Goal: Information Seeking & Learning: Learn about a topic

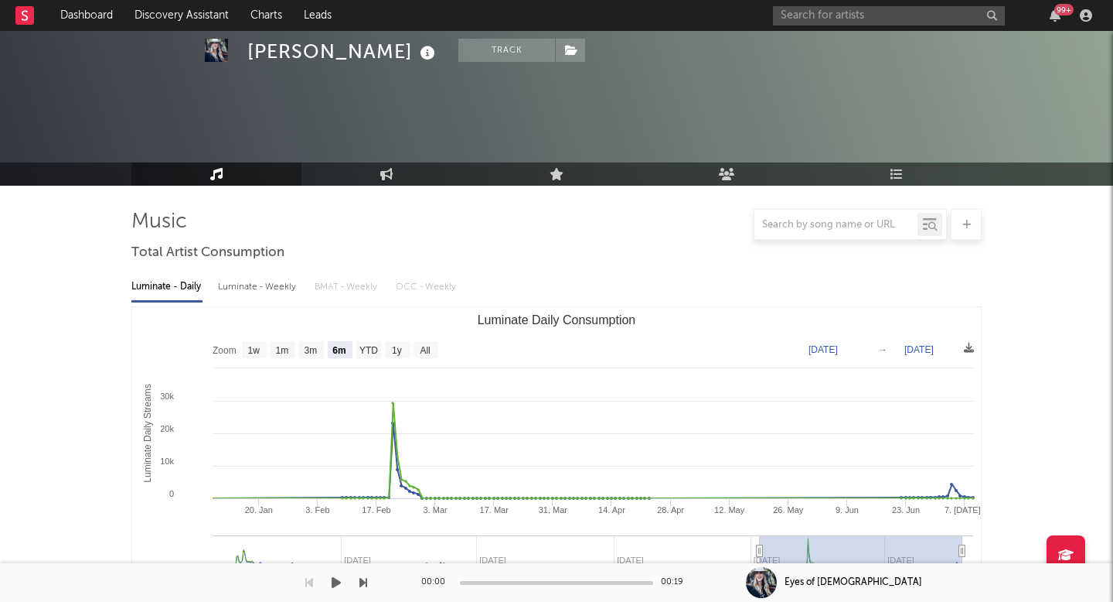
select select "6m"
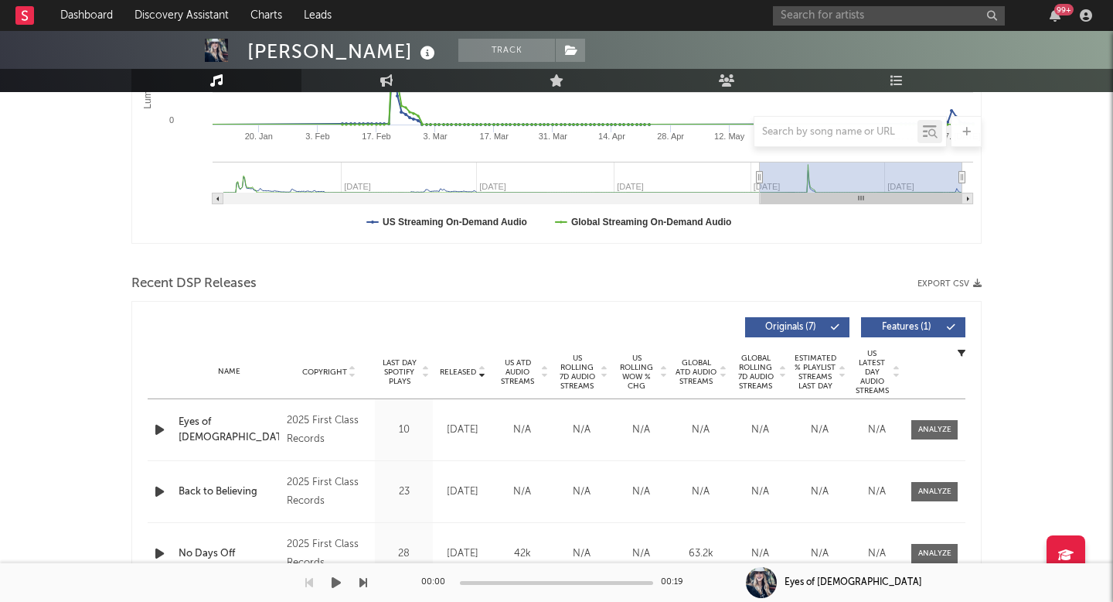
scroll to position [373, 0]
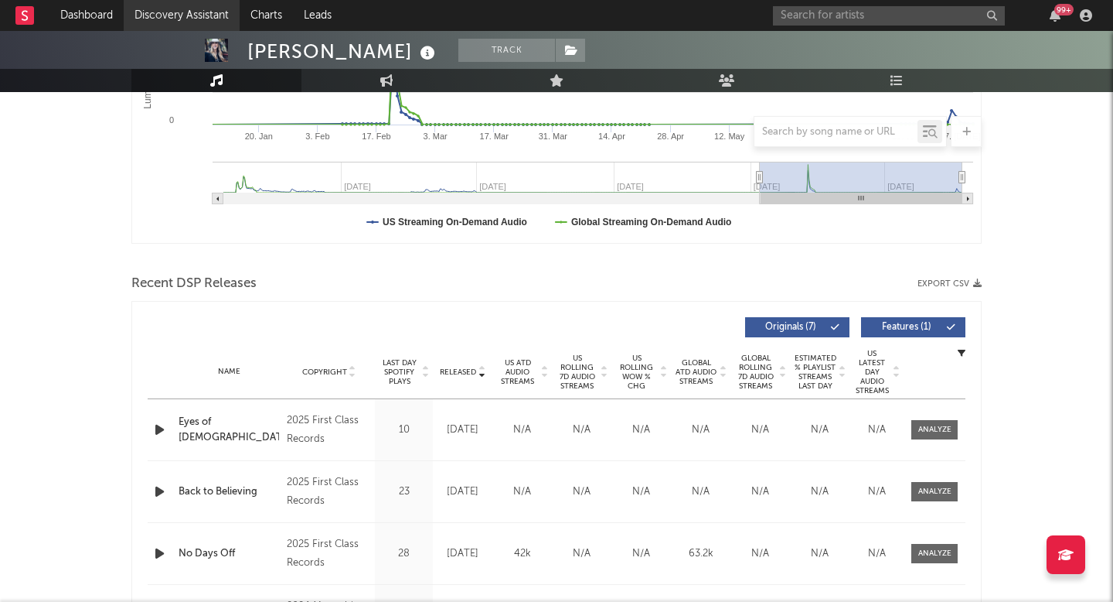
click at [157, 23] on link "Discovery Assistant" at bounding box center [182, 15] width 116 height 31
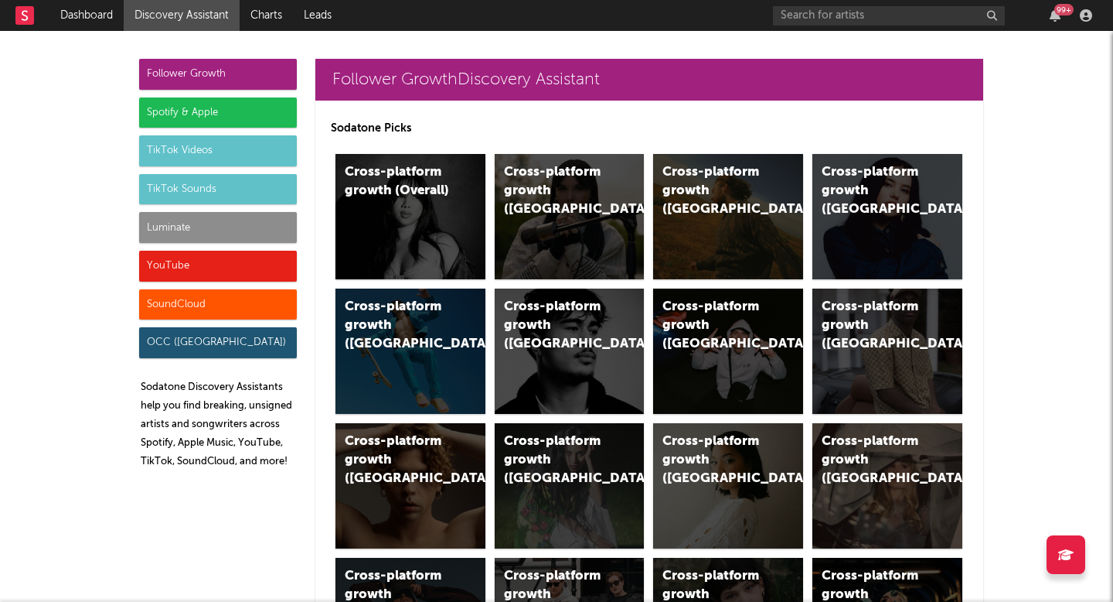
click at [205, 236] on div "Luminate" at bounding box center [218, 227] width 158 height 31
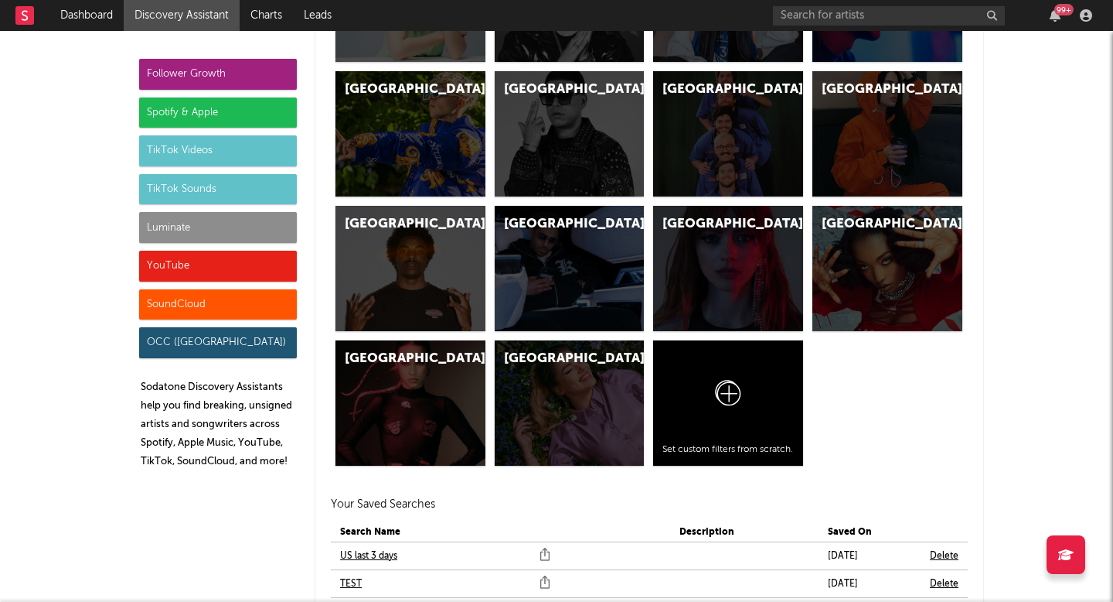
scroll to position [7487, 0]
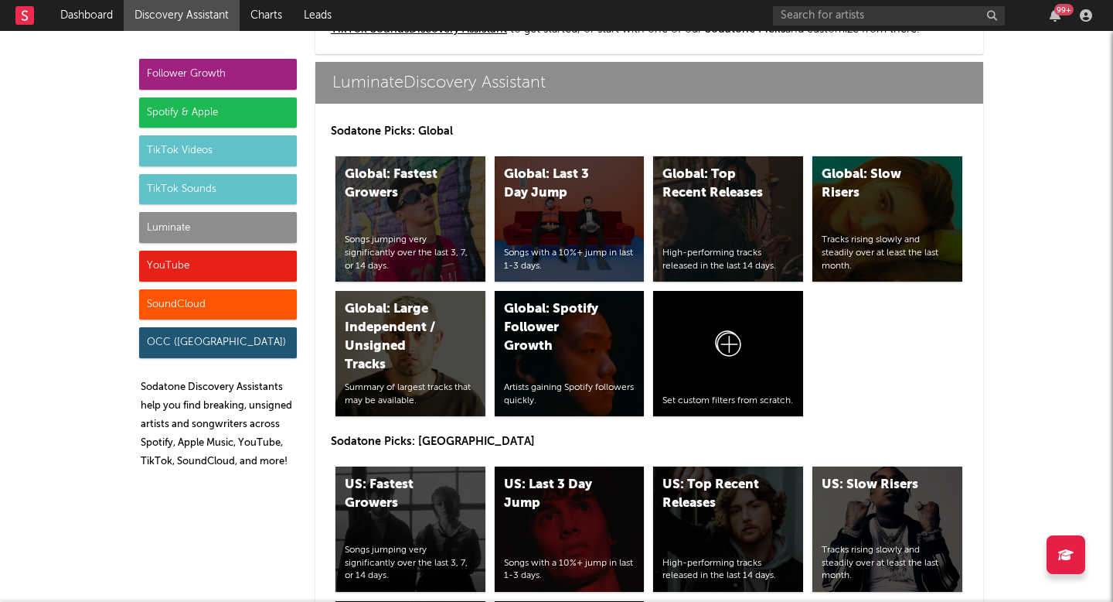
click at [250, 79] on div "Follower Growth" at bounding box center [218, 74] width 158 height 31
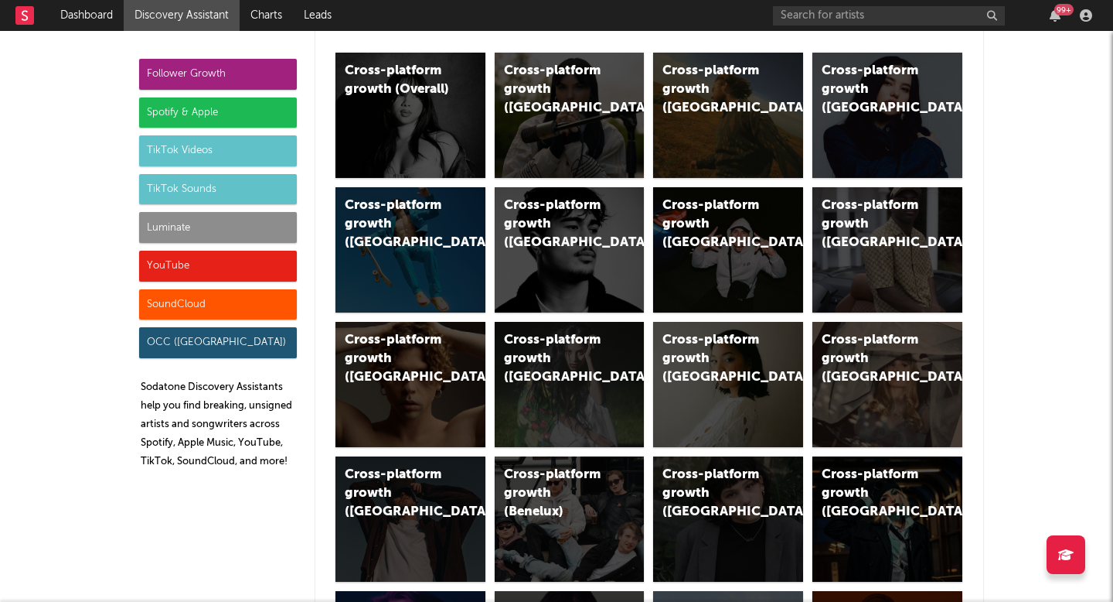
scroll to position [0, 0]
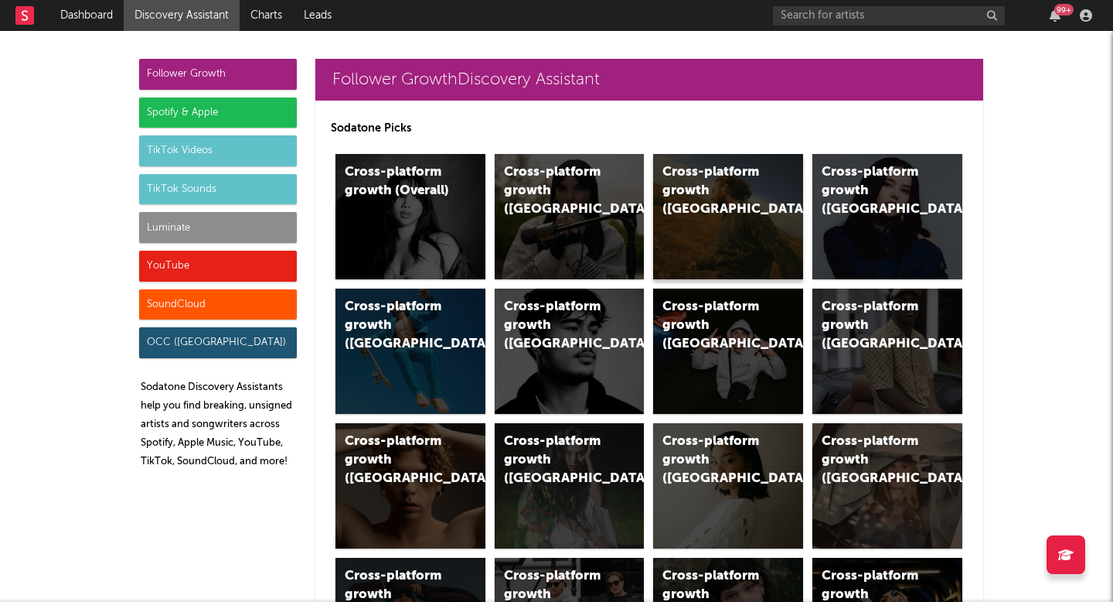
click at [736, 156] on div "Cross-platform growth ([GEOGRAPHIC_DATA])" at bounding box center [728, 216] width 150 height 125
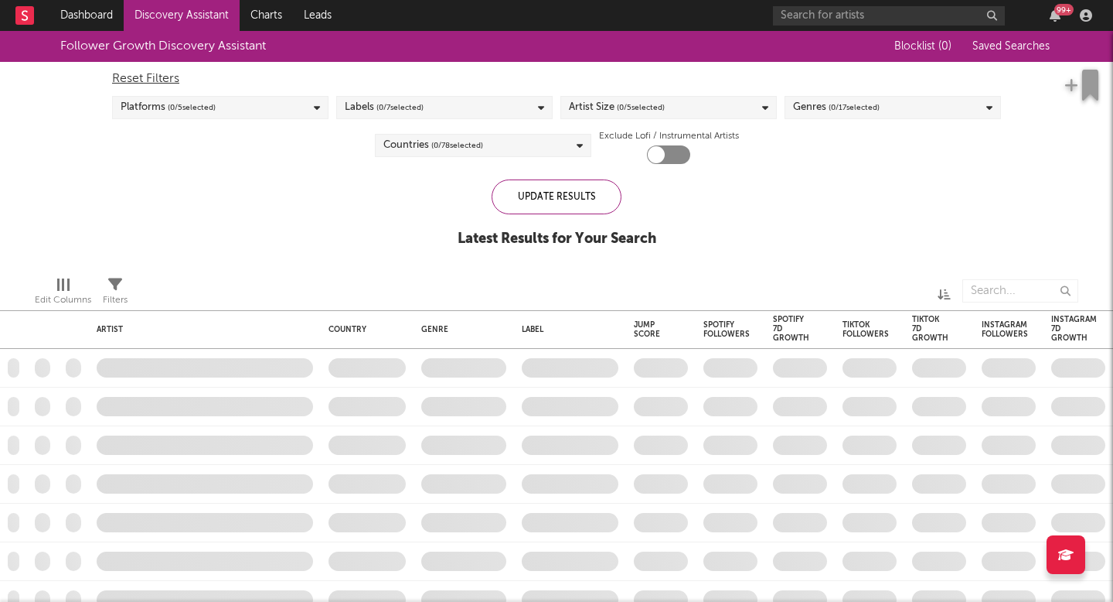
checkbox input "true"
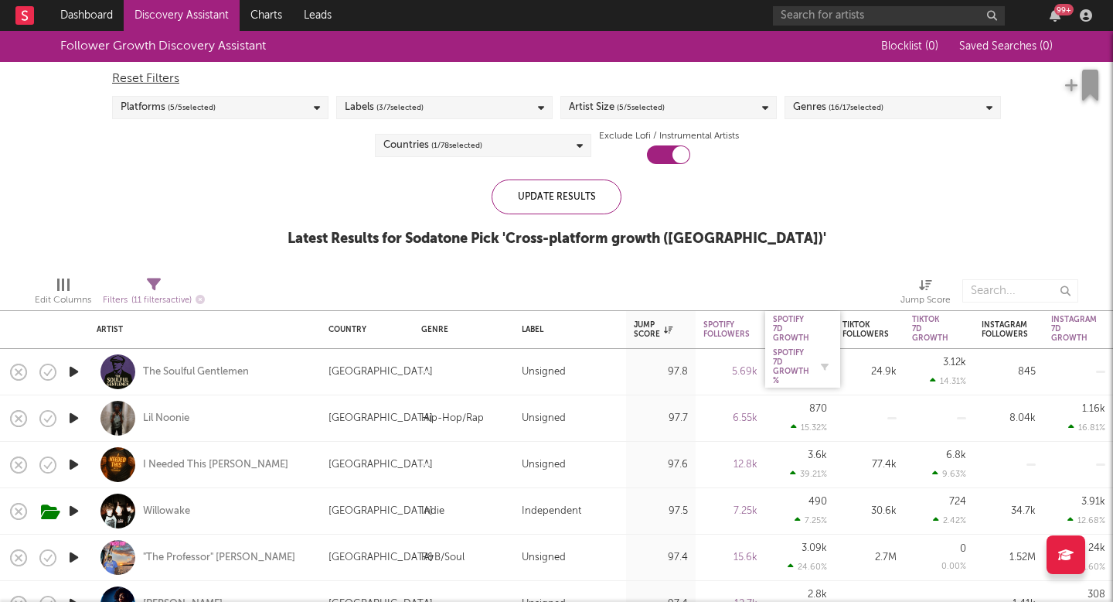
click at [794, 355] on div "Spotify 7D Growth %" at bounding box center [791, 366] width 36 height 37
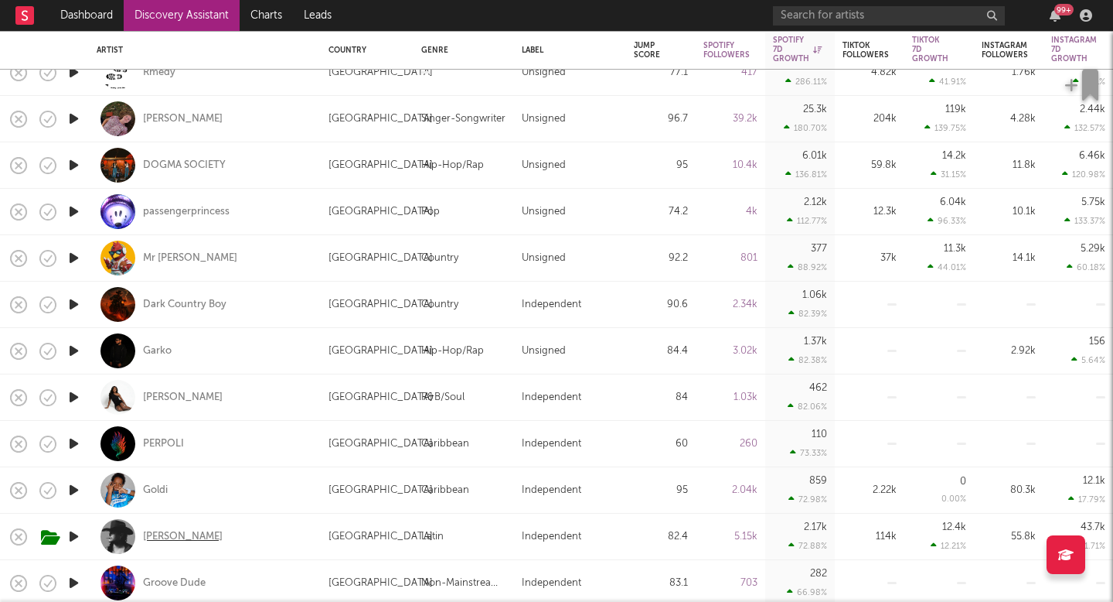
click at [186, 534] on div "Cash Cortes" at bounding box center [183, 537] width 80 height 14
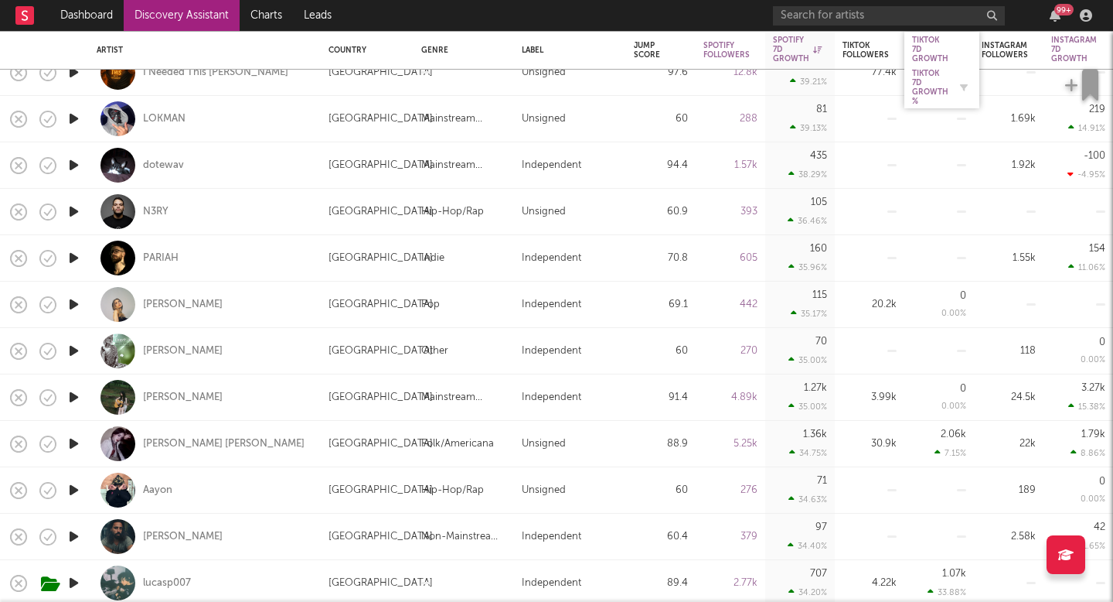
click at [927, 89] on div "Tiktok 7D Growth %" at bounding box center [930, 87] width 36 height 37
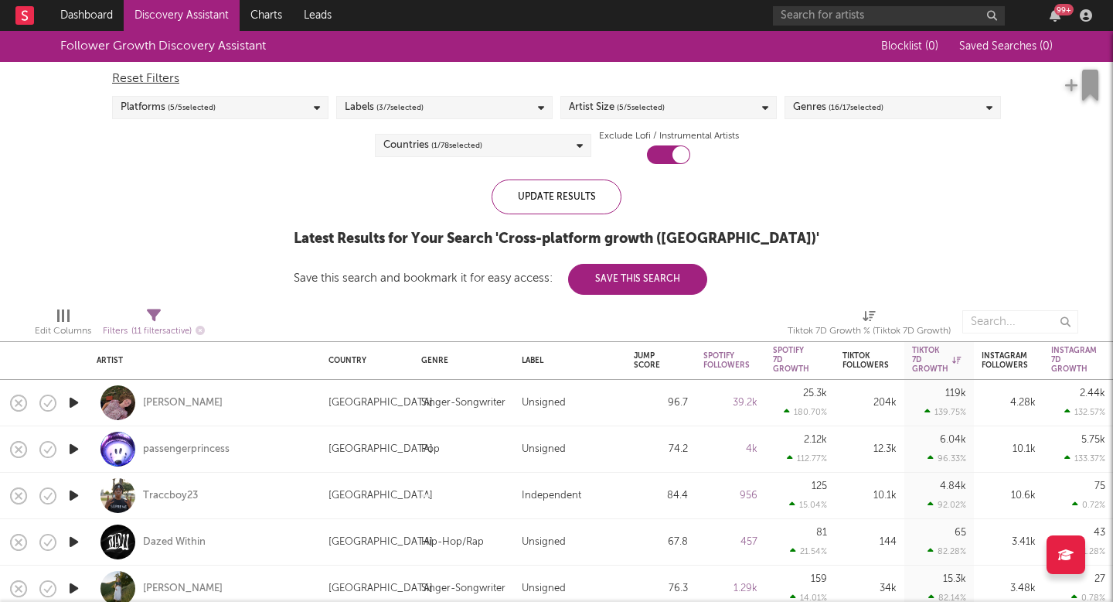
click at [927, 89] on div "Reset Filters Platforms ( 5 / 5 selected) Labels ( 3 / 7 selected) Artist Size …" at bounding box center [556, 113] width 905 height 102
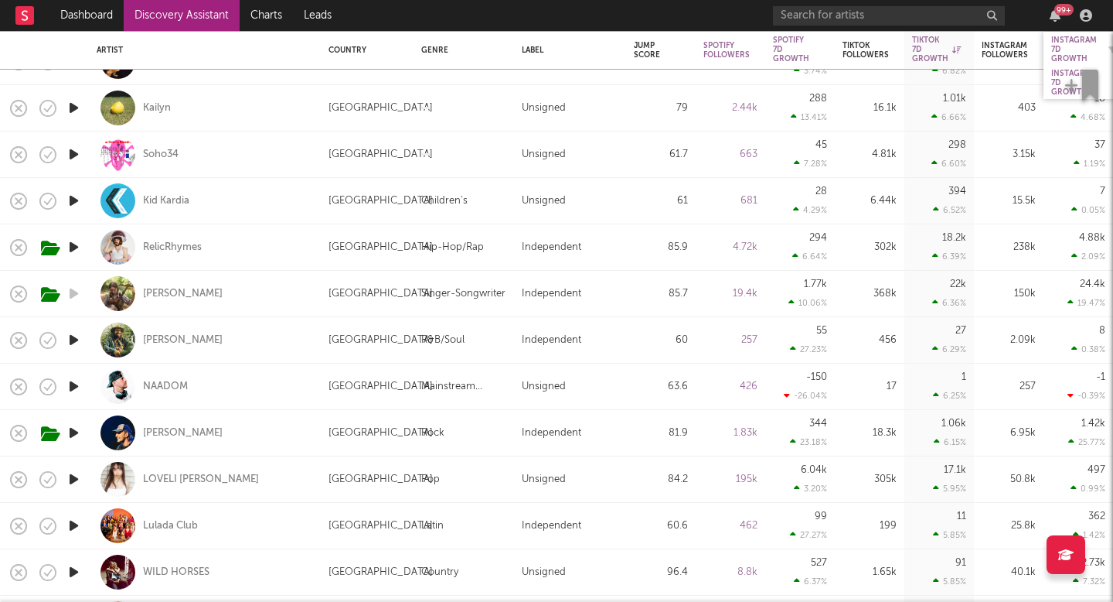
click at [1069, 48] on div "Instagram 7D Growth" at bounding box center [1075, 50] width 46 height 28
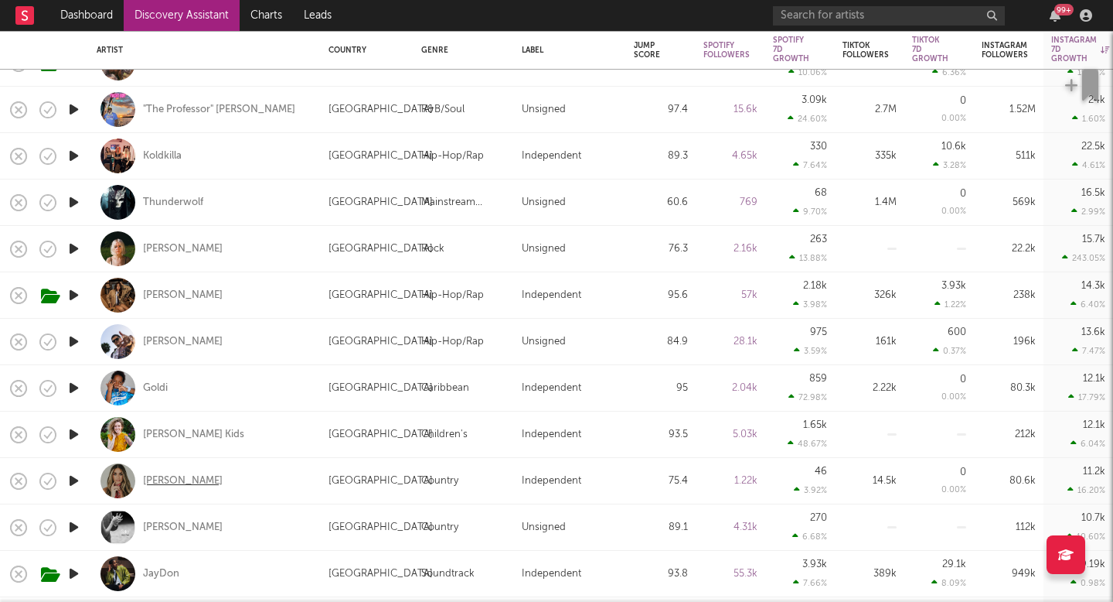
click at [184, 476] on div "Kat Velasco" at bounding box center [183, 481] width 80 height 14
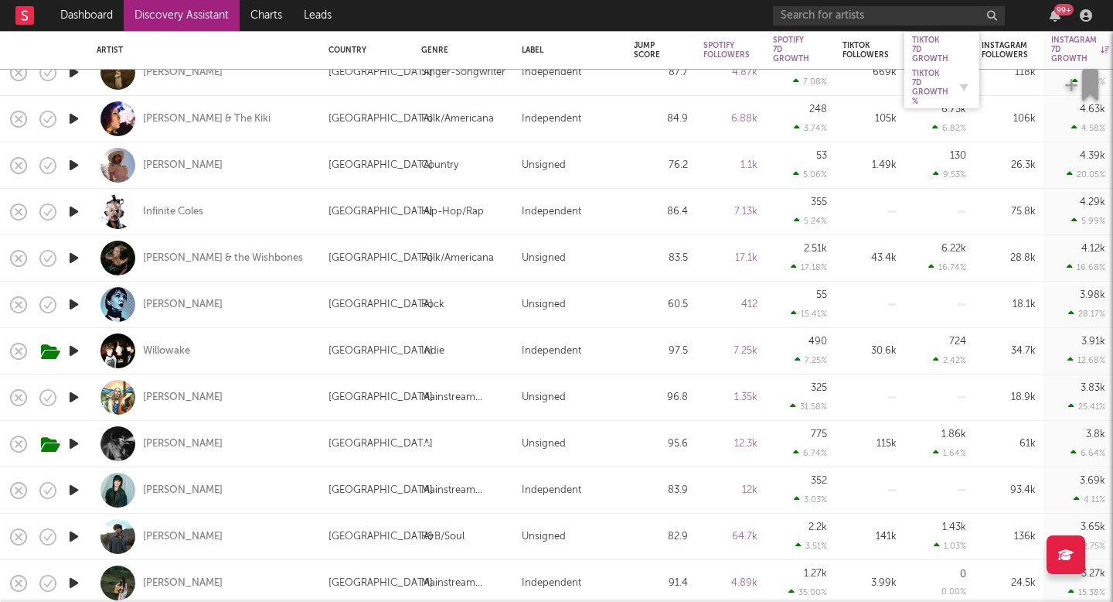
click at [940, 84] on div "Tiktok 7D Growth %" at bounding box center [930, 87] width 36 height 37
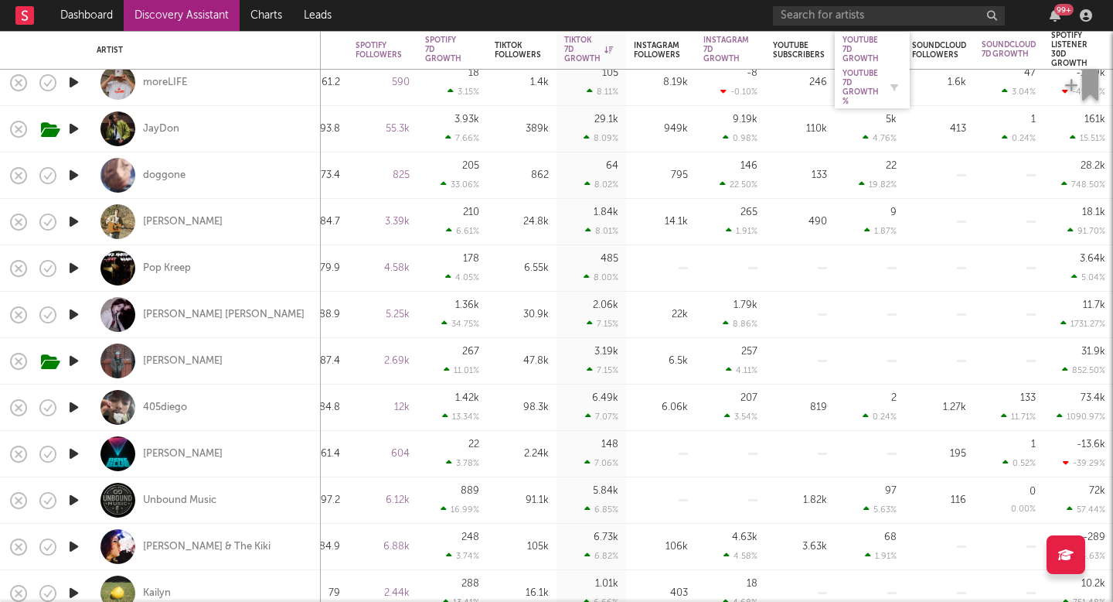
click at [865, 93] on div "YouTube 7D Growth %" at bounding box center [861, 87] width 36 height 37
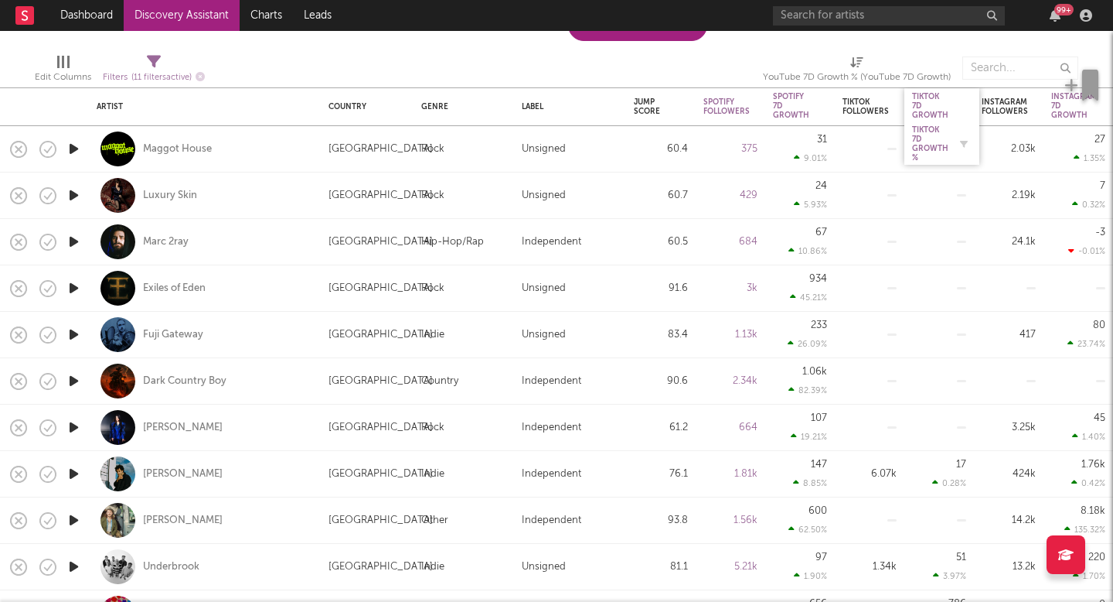
click at [930, 131] on div "Tiktok 7D Growth %" at bounding box center [930, 143] width 36 height 37
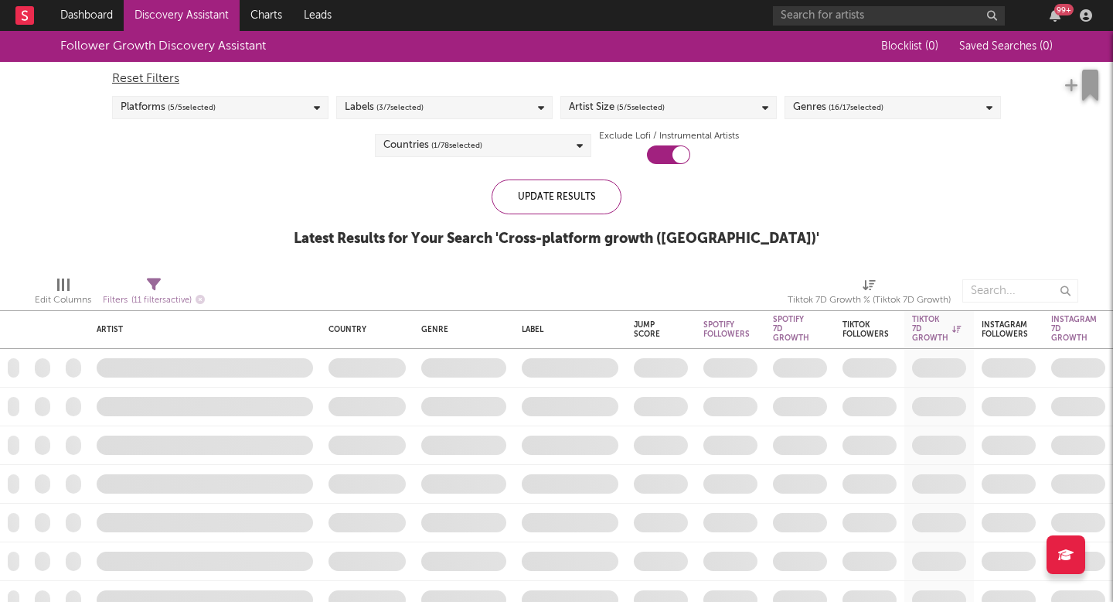
click at [924, 195] on div "Follower Growth Discovery Assistant Blocklist ( 0 ) Saved Searches ( 0 ) Reset …" at bounding box center [556, 147] width 1113 height 233
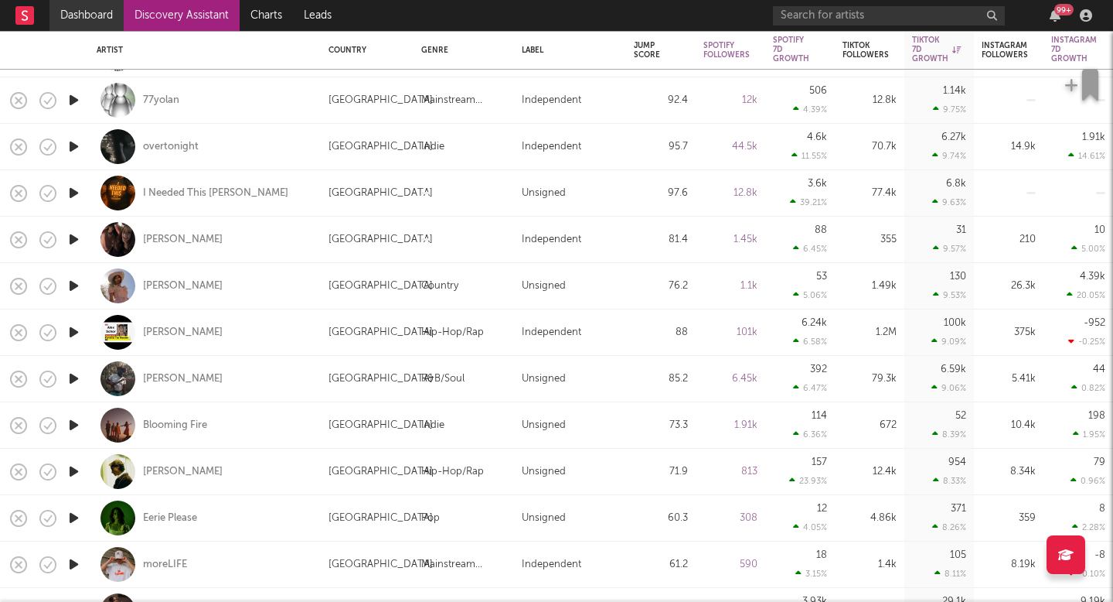
click at [75, 12] on link "Dashboard" at bounding box center [86, 15] width 74 height 31
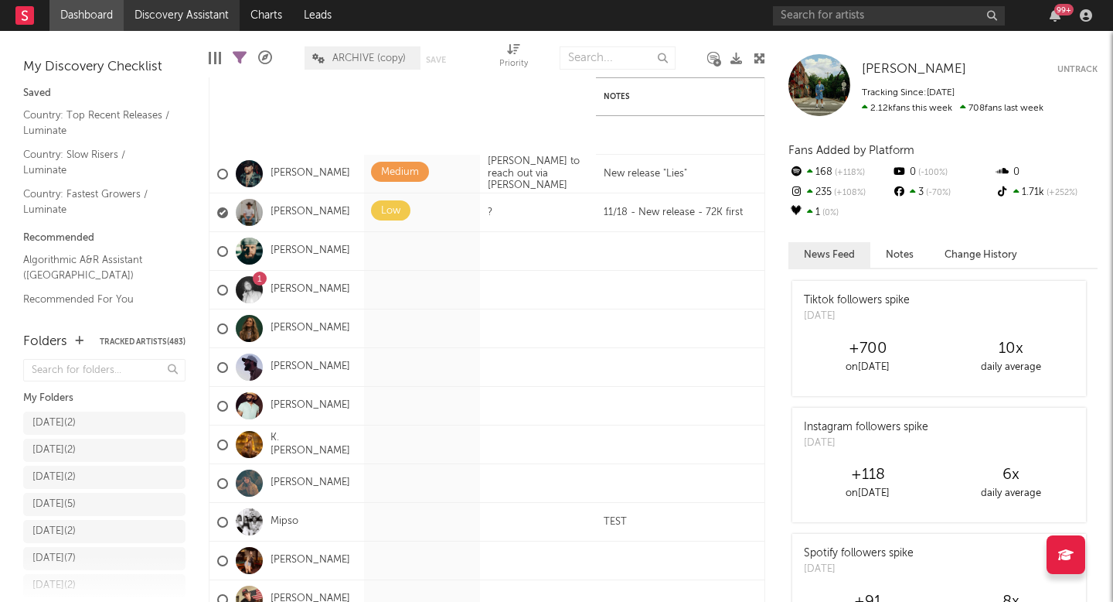
click at [188, 23] on link "Discovery Assistant" at bounding box center [182, 15] width 116 height 31
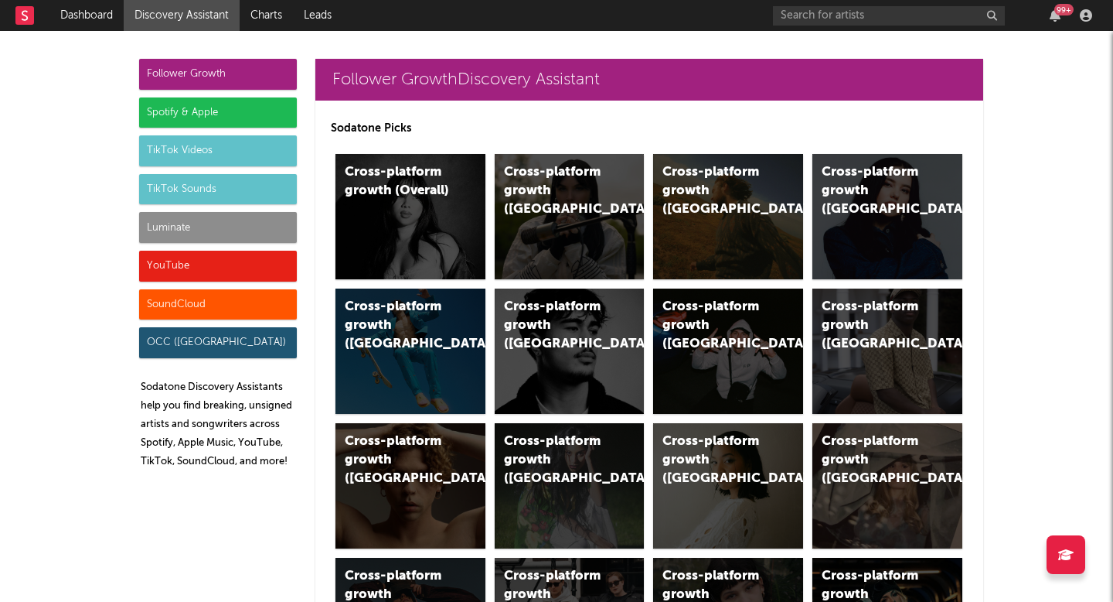
click at [210, 239] on div "Luminate" at bounding box center [218, 227] width 158 height 31
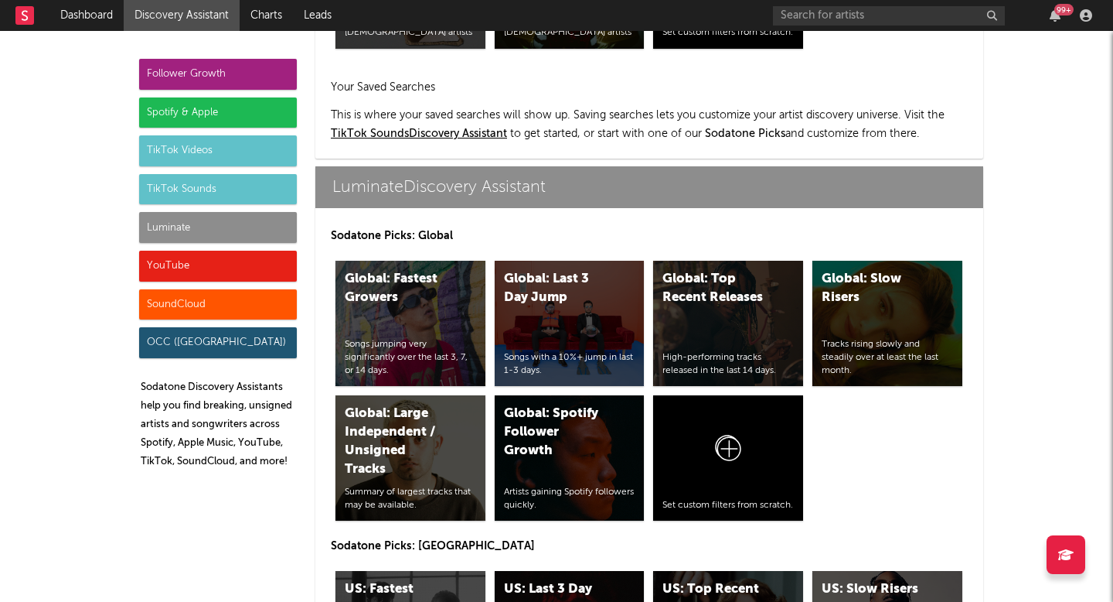
scroll to position [7487, 0]
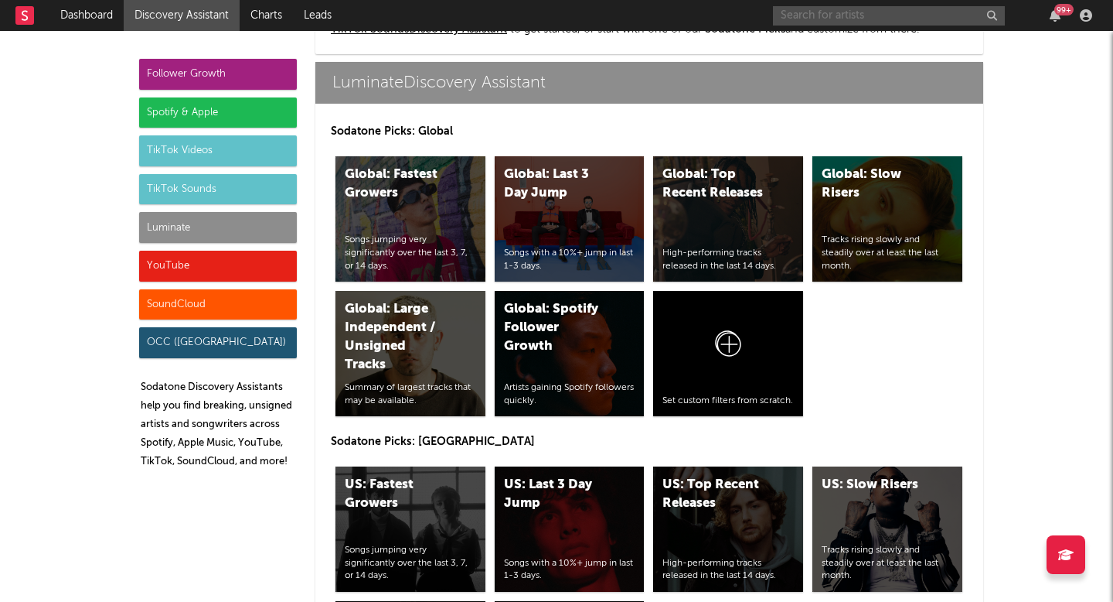
click at [838, 17] on input "text" at bounding box center [889, 15] width 232 height 19
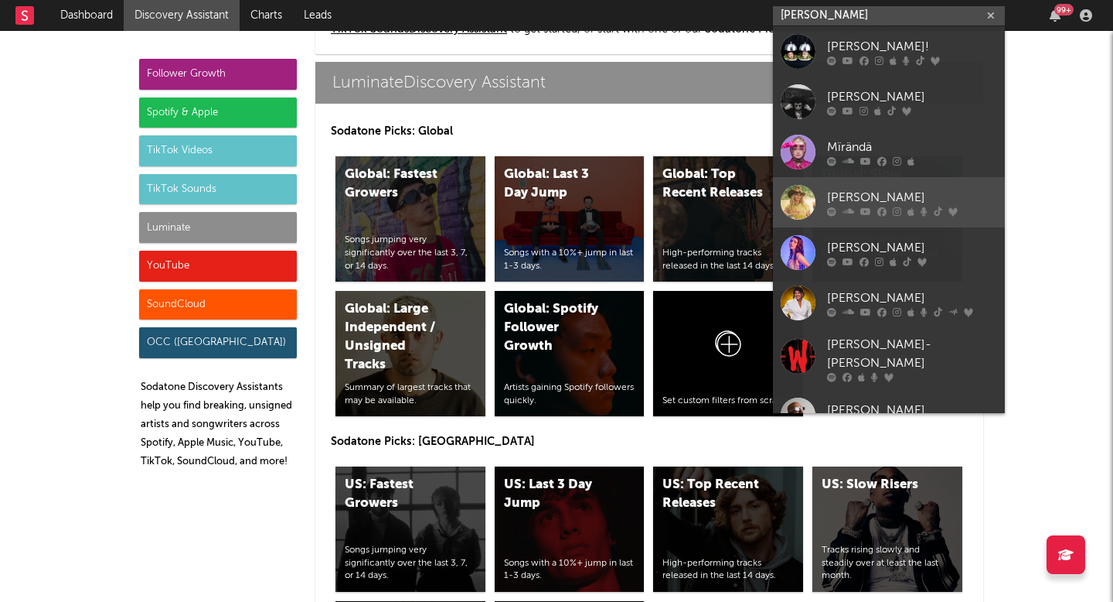
type input "miranda"
click at [879, 186] on link "Miranda Lambert" at bounding box center [889, 202] width 232 height 50
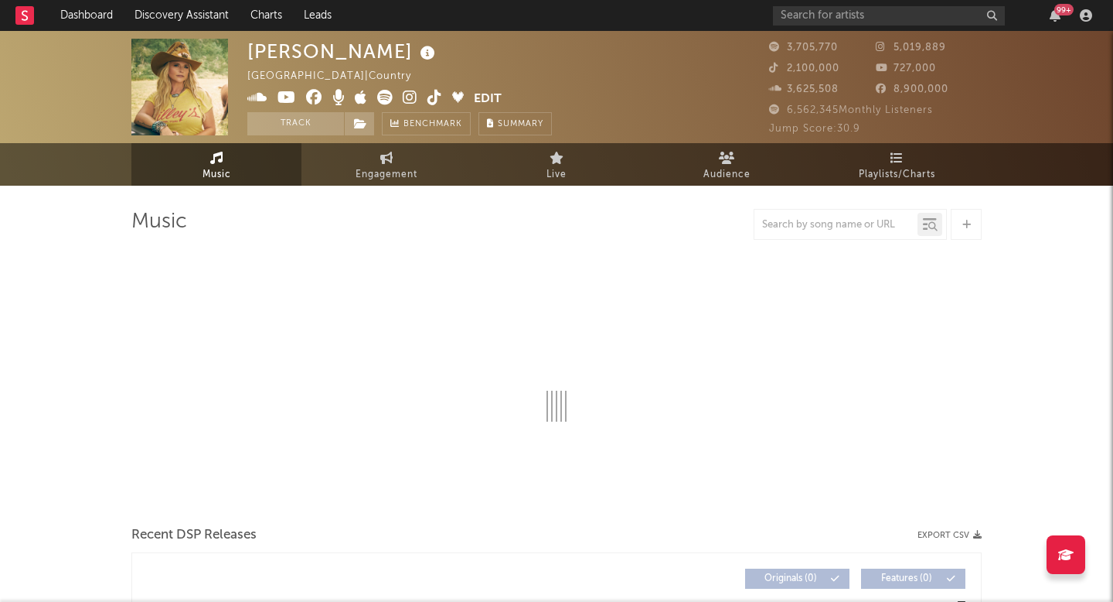
select select "6m"
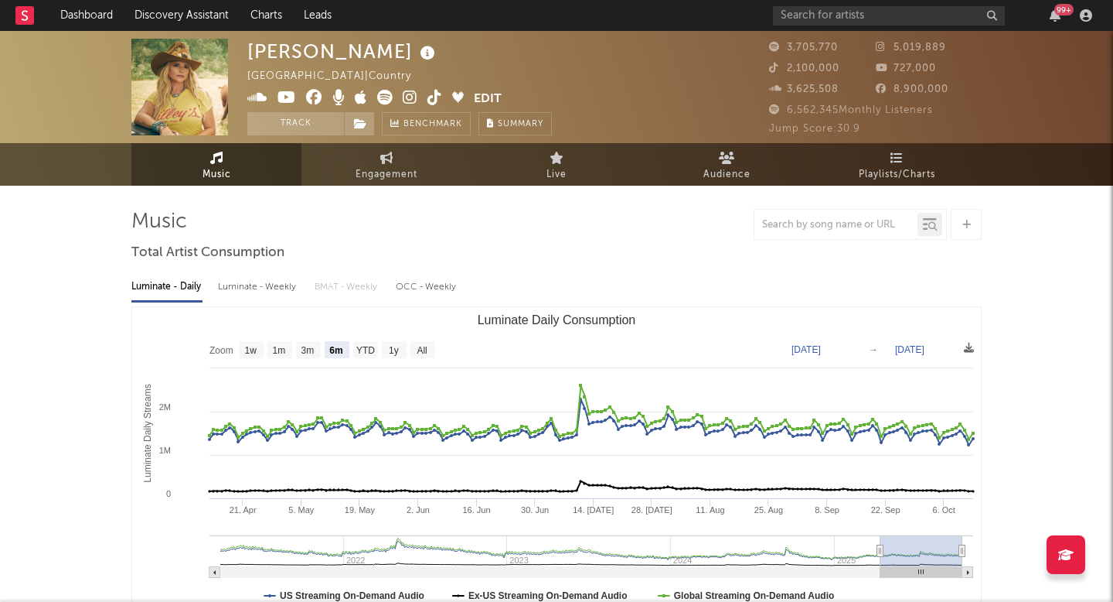
select select "6m"
click at [386, 170] on span "Engagement" at bounding box center [387, 174] width 62 height 19
select select "1w"
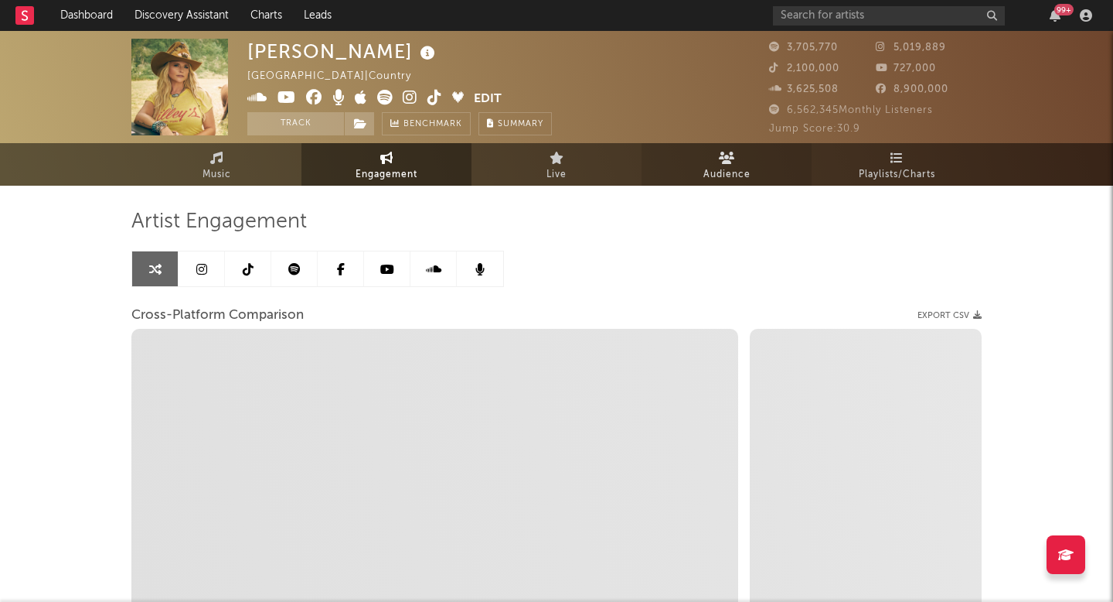
click at [748, 177] on span "Audience" at bounding box center [727, 174] width 47 height 19
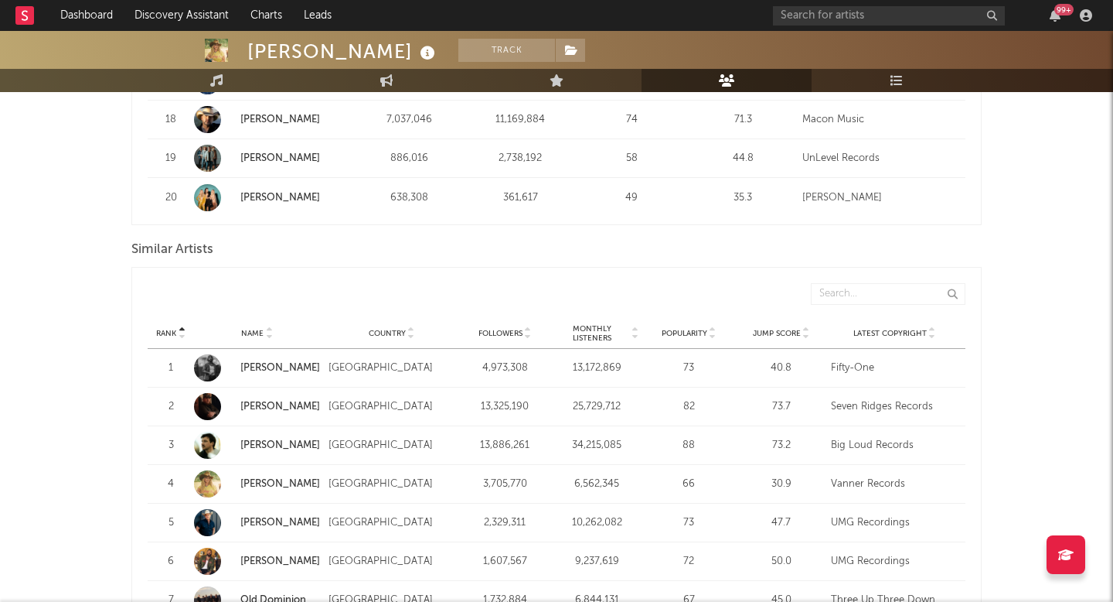
scroll to position [1424, 0]
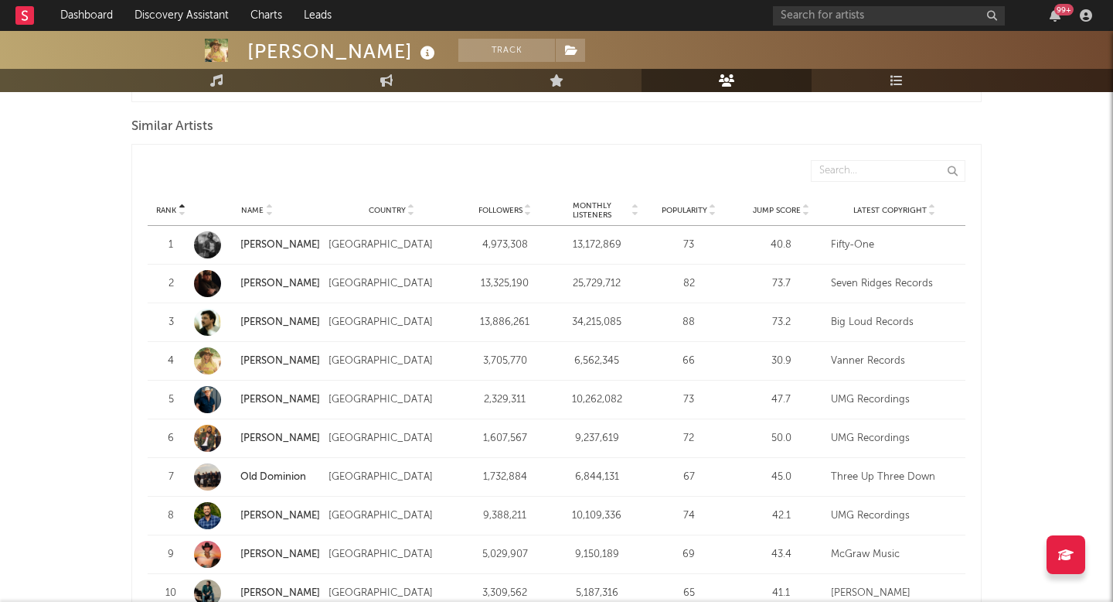
click at [858, 29] on div "99 +" at bounding box center [935, 15] width 325 height 31
click at [859, 4] on div "99 +" at bounding box center [935, 15] width 325 height 31
click at [858, 16] on input "text" at bounding box center [889, 15] width 232 height 19
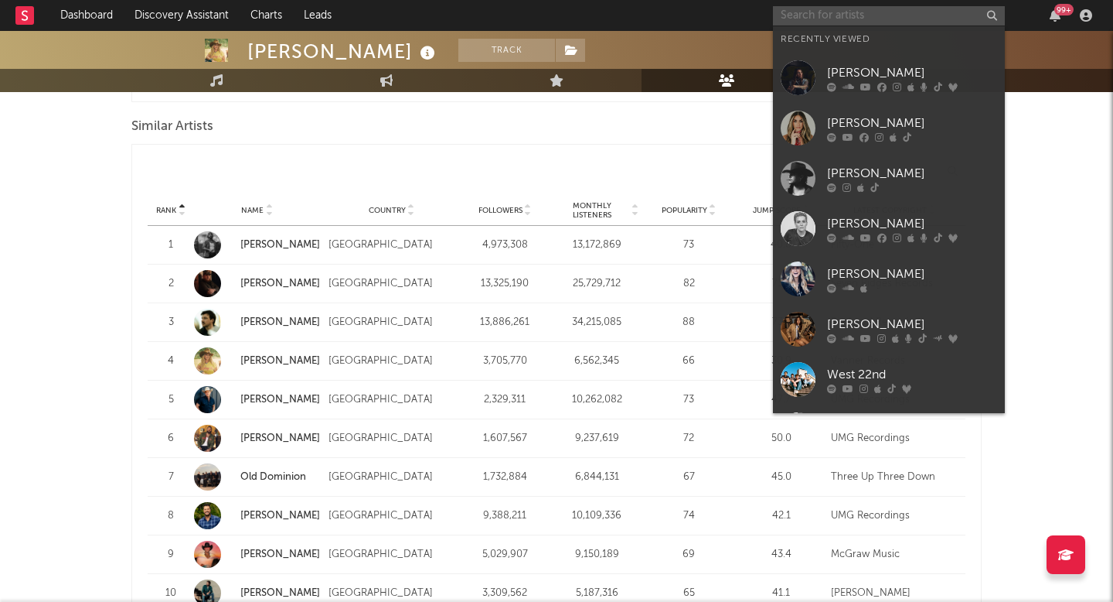
type input "s"
type input "m"
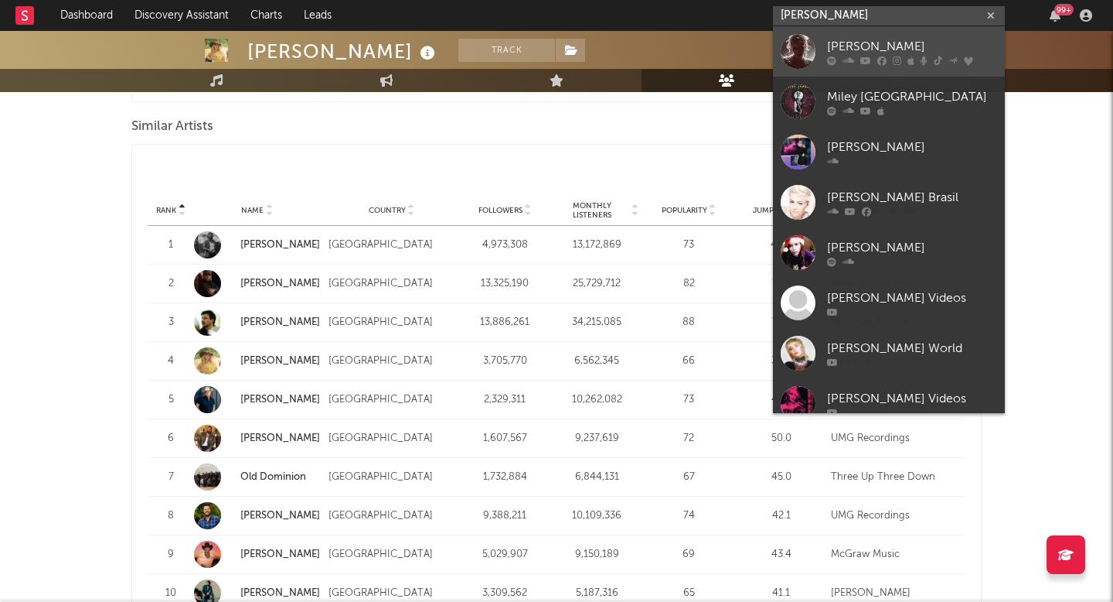
type input "miley cy"
click at [887, 46] on div "Miley Cyrus" at bounding box center [912, 46] width 170 height 19
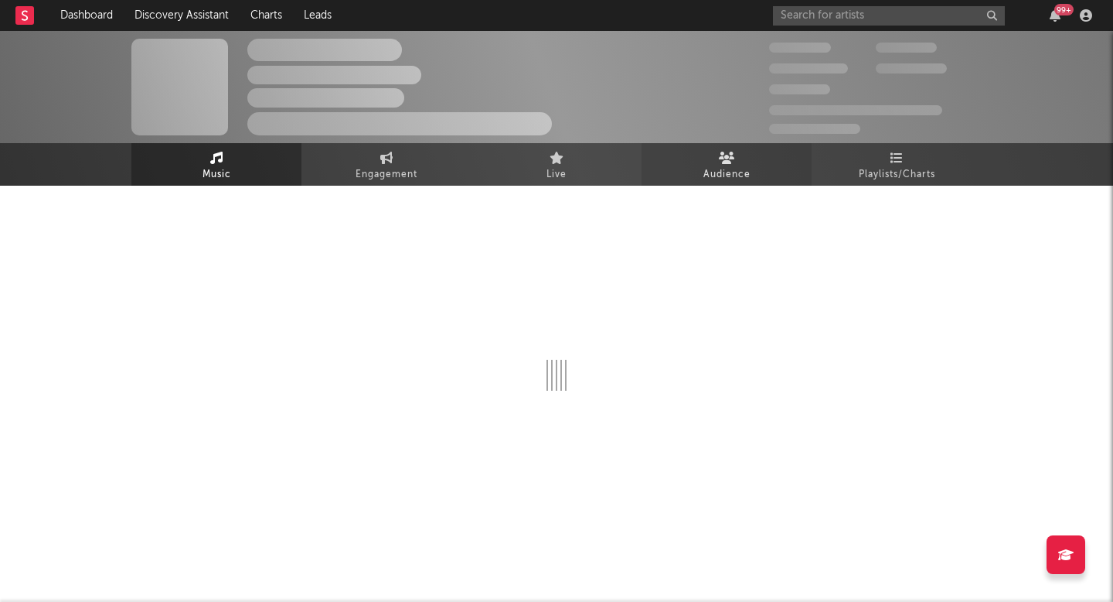
click at [697, 164] on link "Audience" at bounding box center [727, 164] width 170 height 43
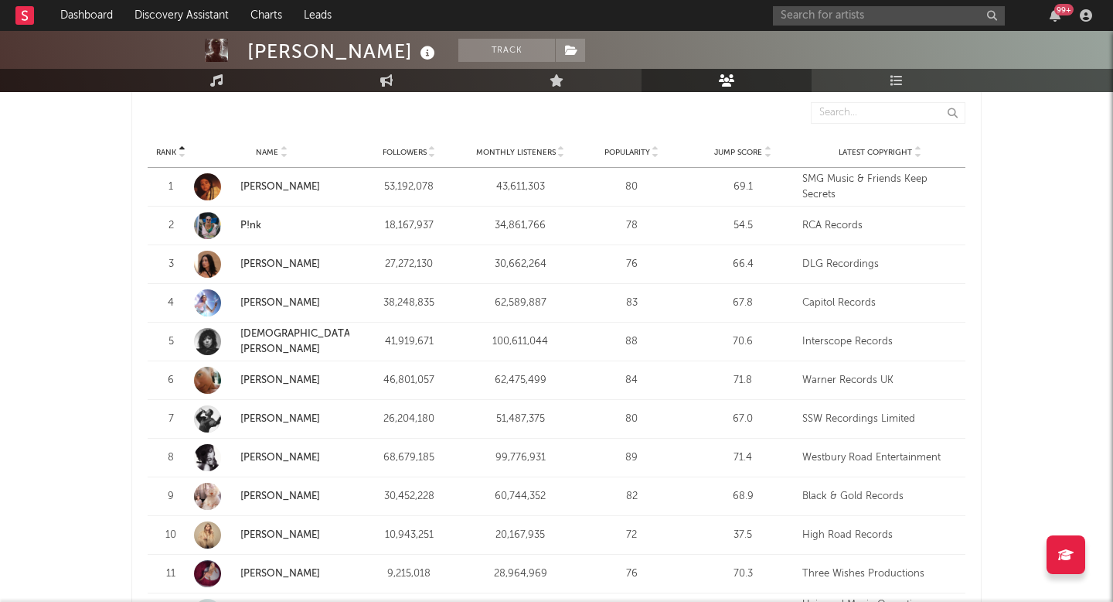
scroll to position [558, 0]
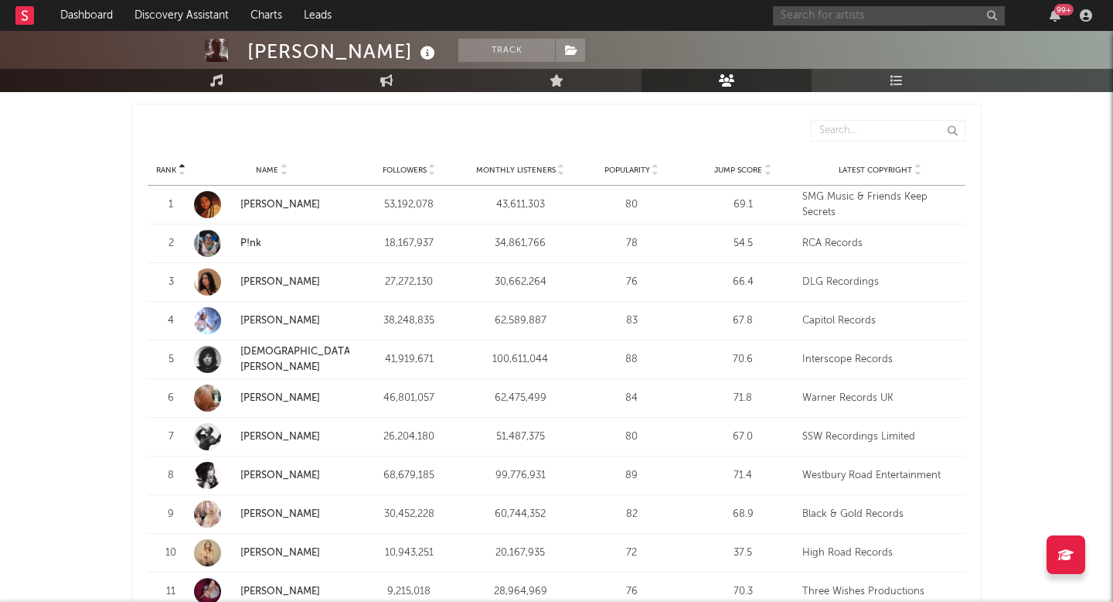
click at [851, 19] on input "text" at bounding box center [889, 15] width 232 height 19
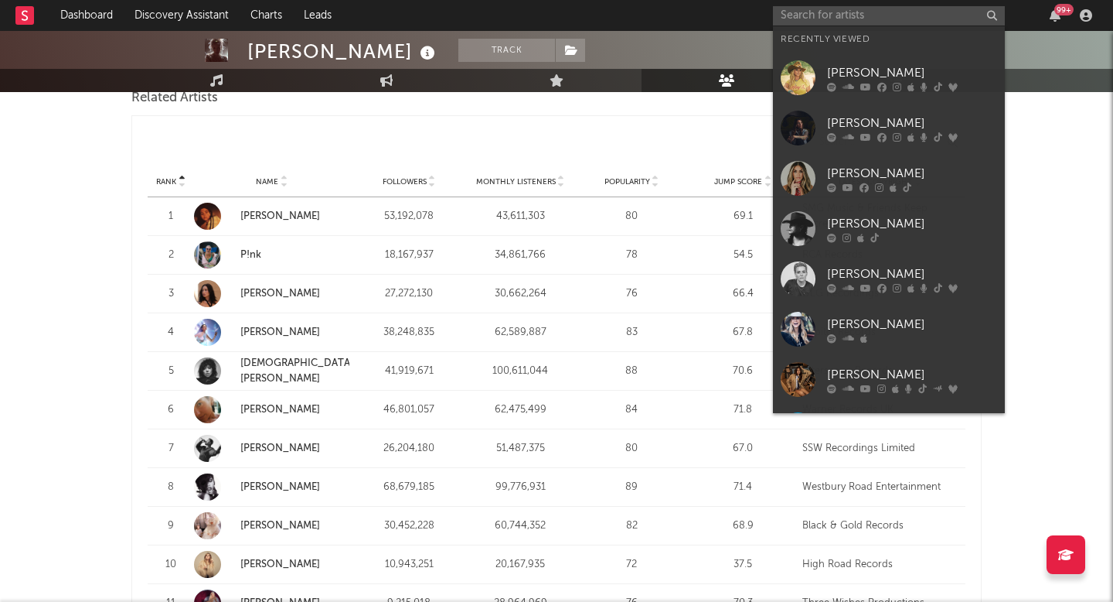
click at [858, 77] on div "Miranda Lambert" at bounding box center [912, 72] width 170 height 19
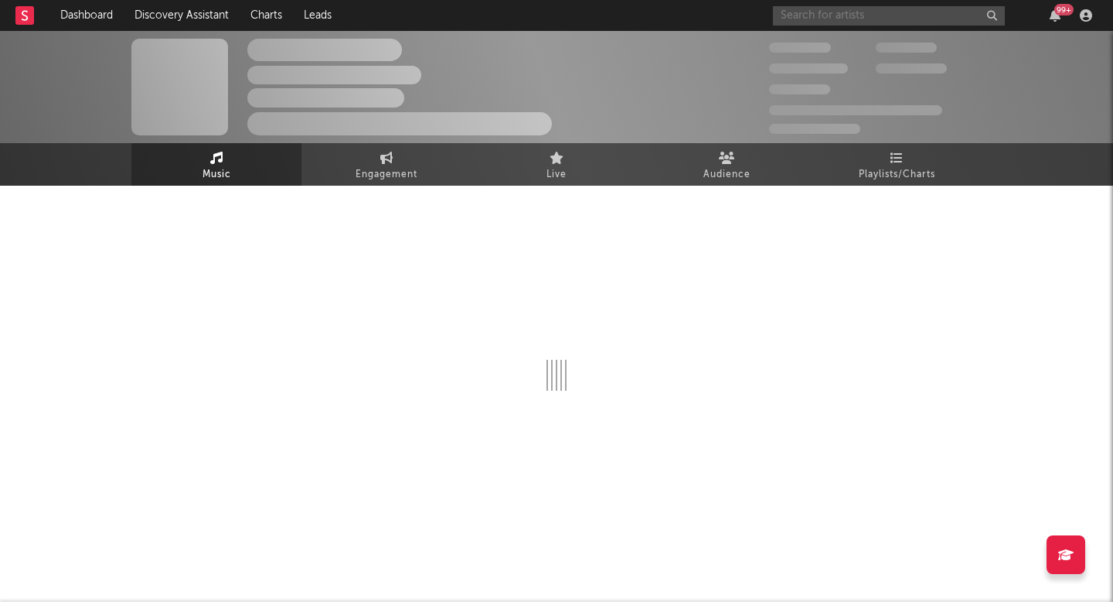
click at [844, 10] on input "text" at bounding box center [889, 15] width 232 height 19
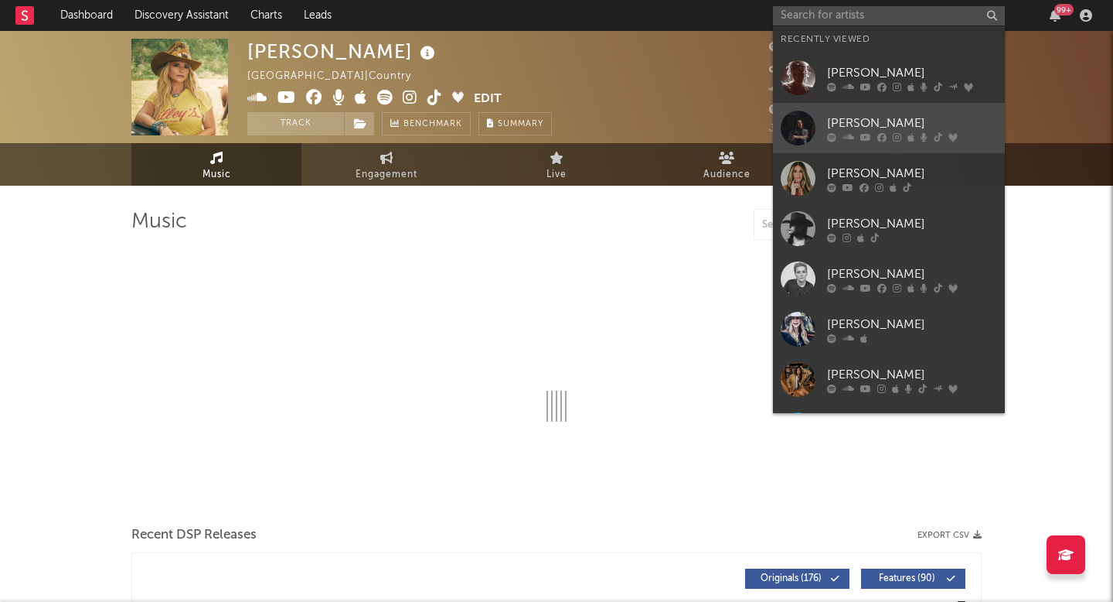
click at [903, 139] on div at bounding box center [912, 136] width 170 height 9
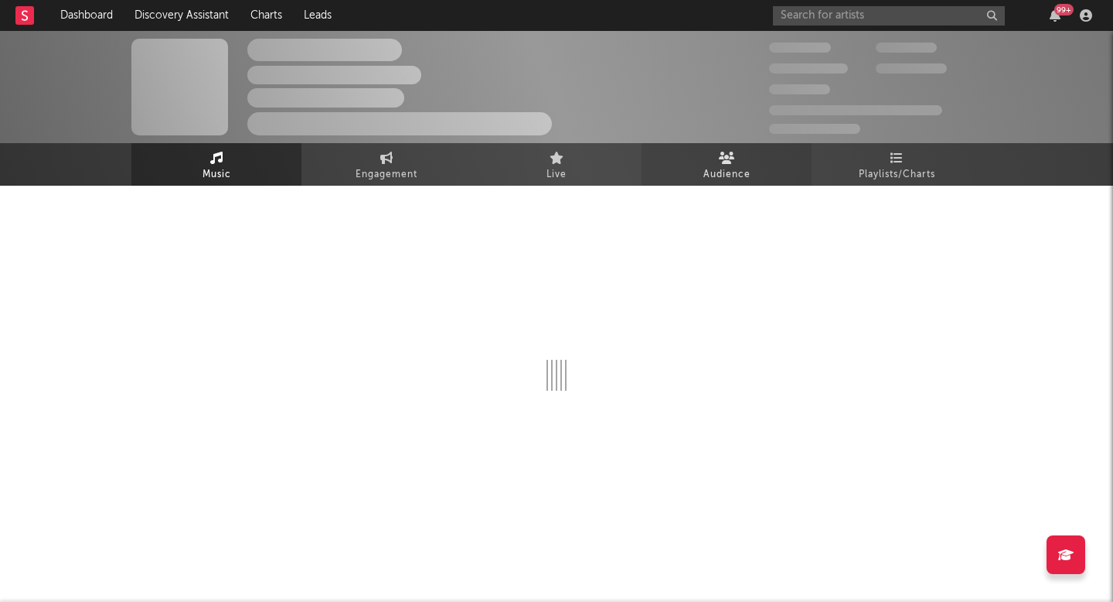
select select "6m"
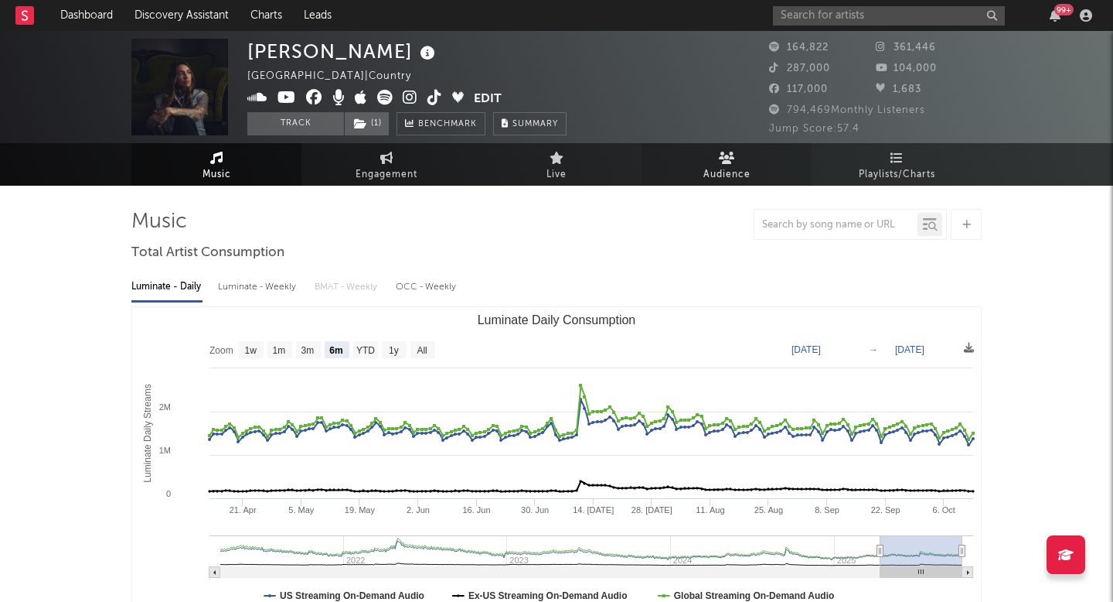
click at [701, 165] on link "Audience" at bounding box center [727, 164] width 170 height 43
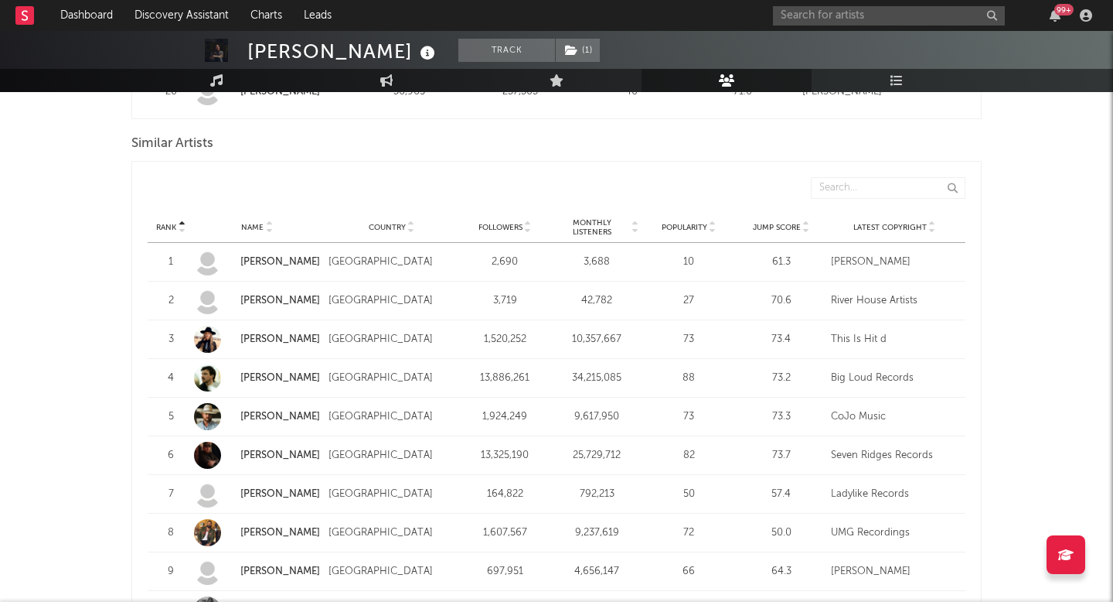
scroll to position [1417, 0]
click at [895, 13] on input "text" at bounding box center [889, 15] width 232 height 19
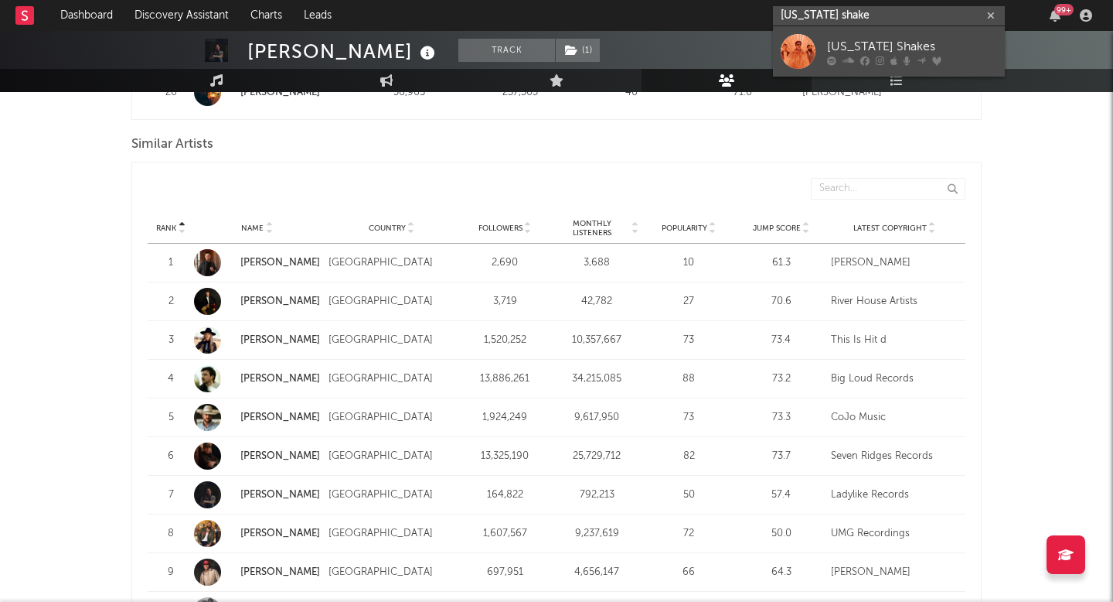
type input "alabama shake"
click at [897, 58] on div at bounding box center [912, 60] width 170 height 9
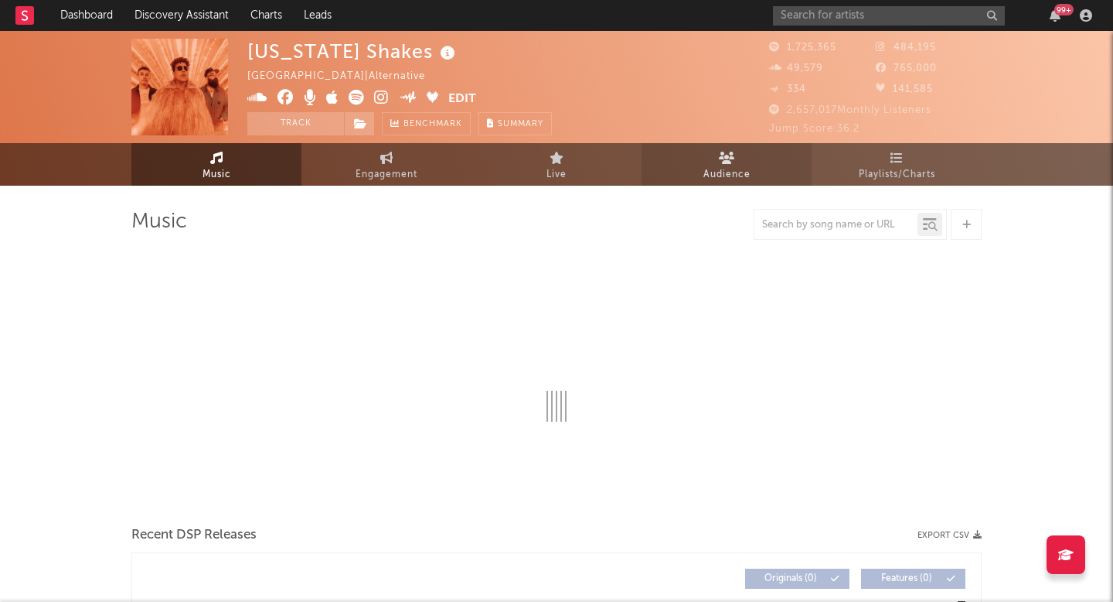
click at [692, 160] on link "Audience" at bounding box center [727, 164] width 170 height 43
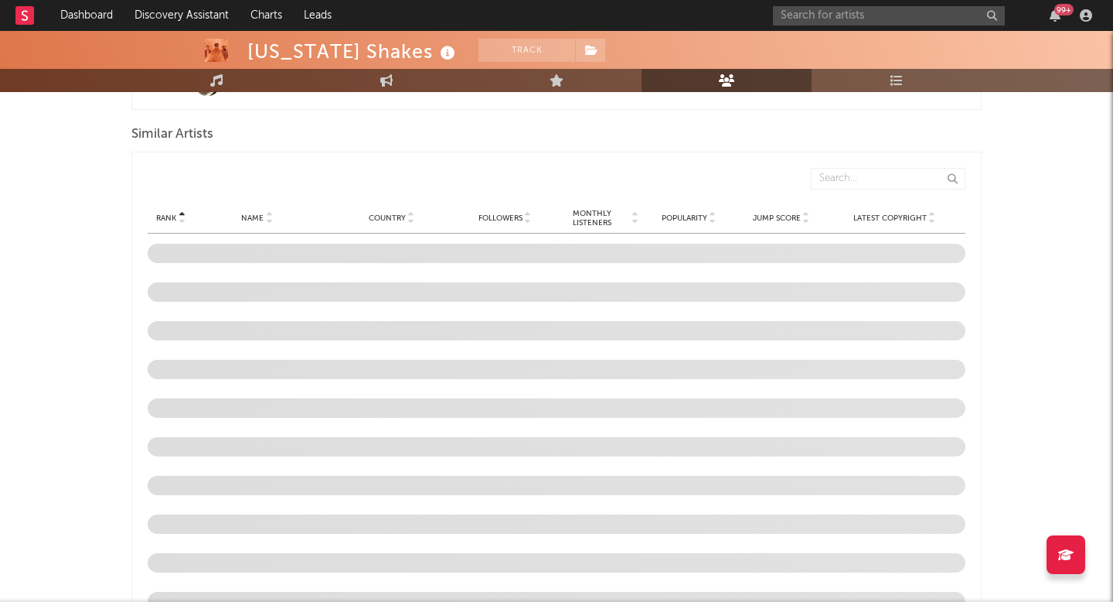
scroll to position [1315, 0]
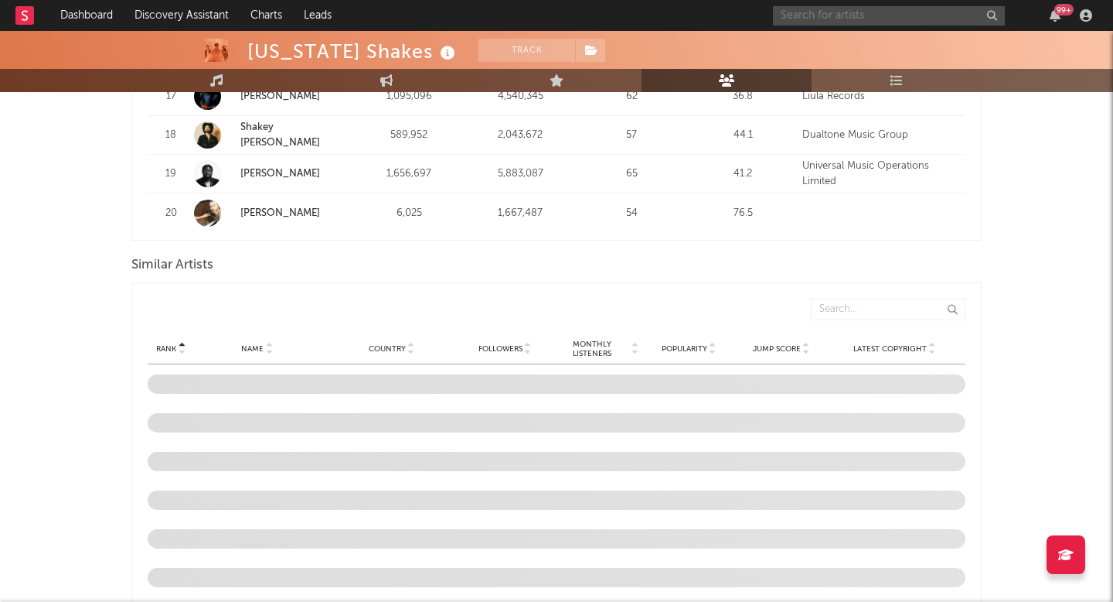
click at [862, 19] on input "text" at bounding box center [889, 15] width 232 height 19
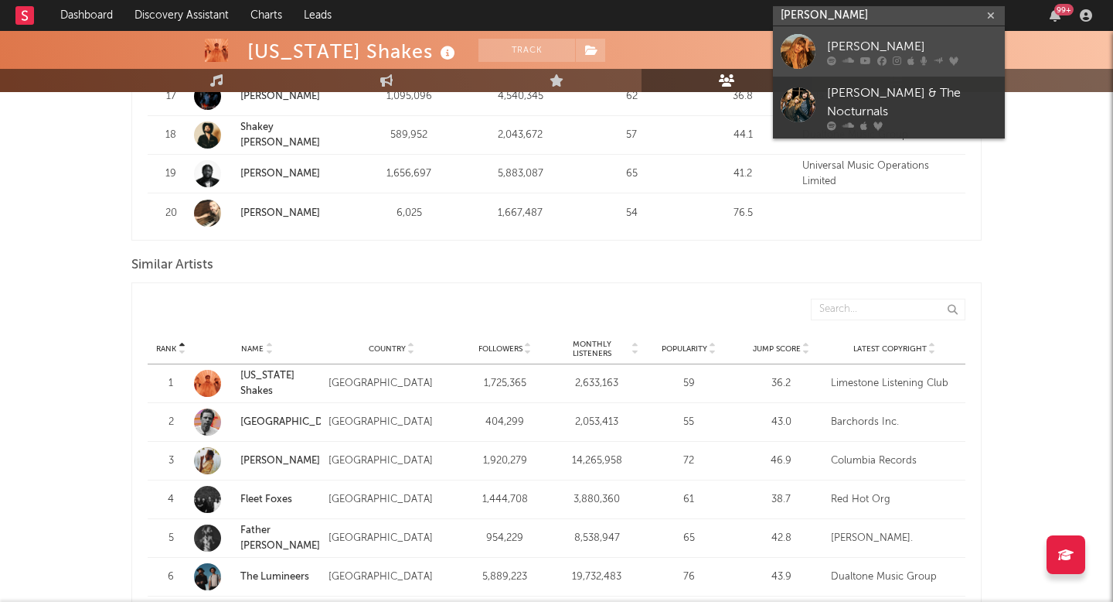
type input "grace potter"
click at [870, 44] on div "Grace Potter" at bounding box center [912, 46] width 170 height 19
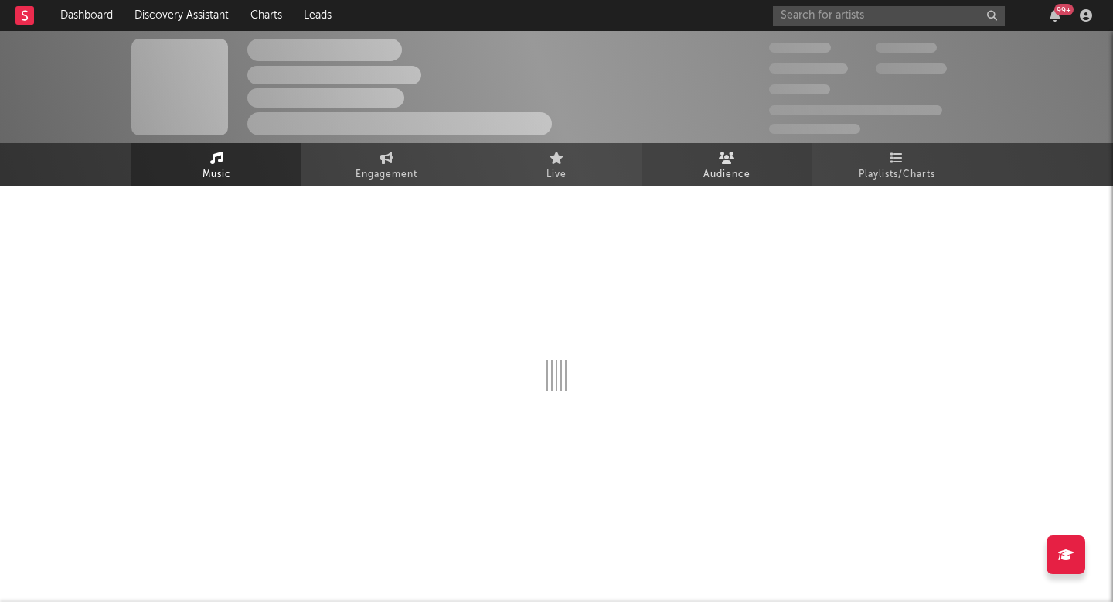
click at [744, 147] on link "Audience" at bounding box center [727, 164] width 170 height 43
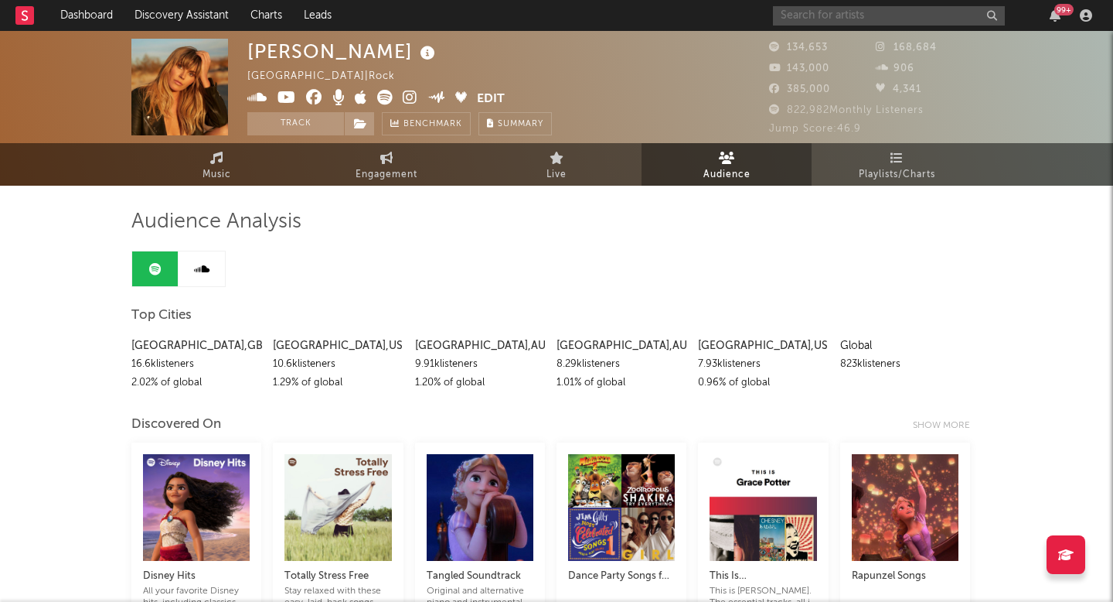
click at [829, 23] on input "text" at bounding box center [889, 15] width 232 height 19
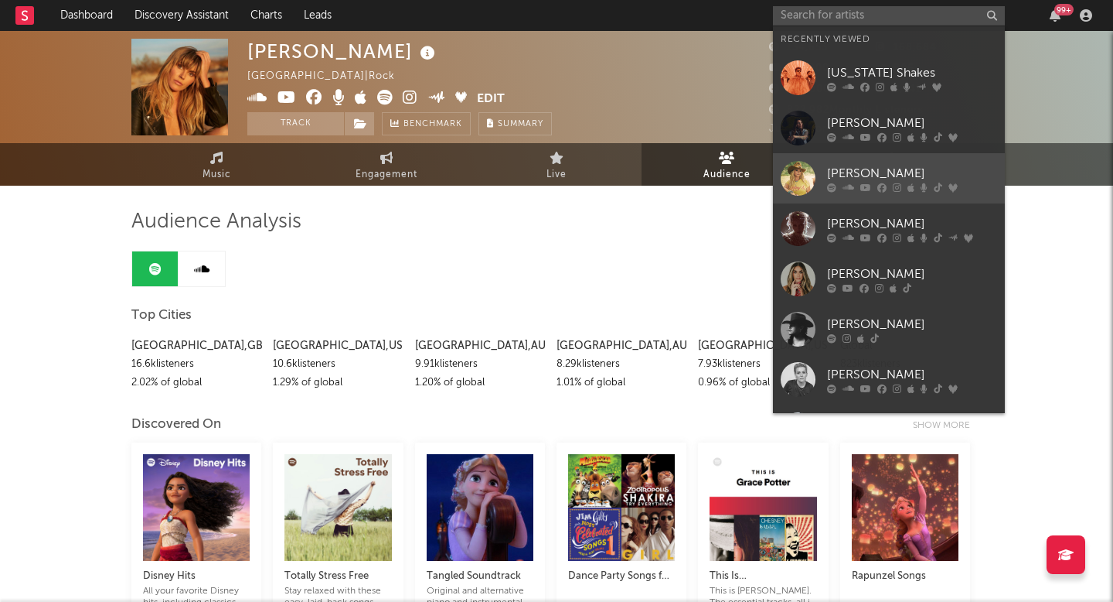
click at [842, 193] on link "Miranda Lambert" at bounding box center [889, 178] width 232 height 50
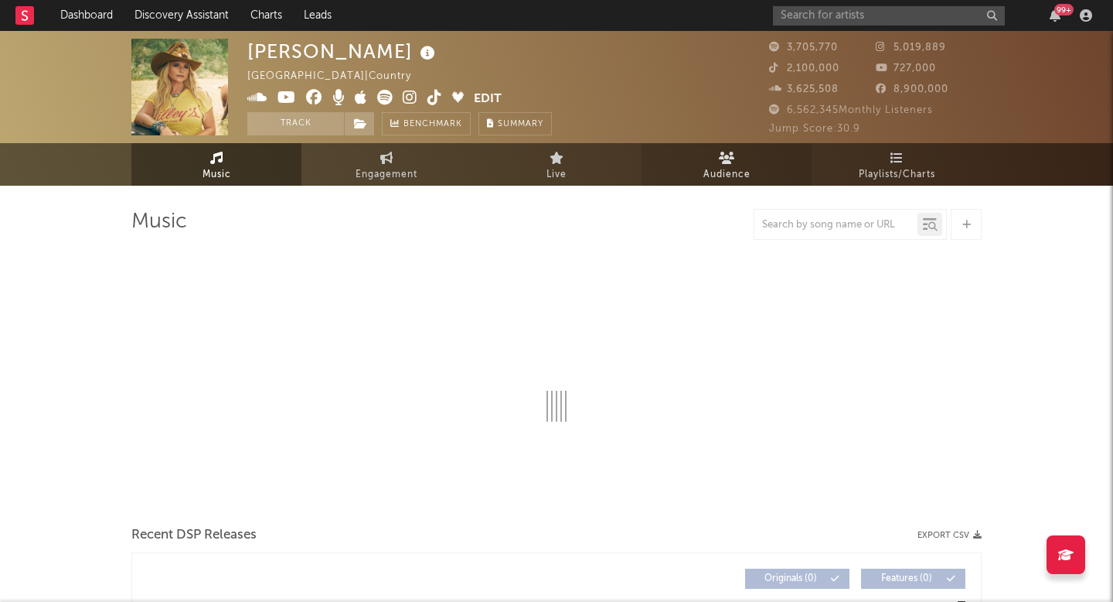
select select "6m"
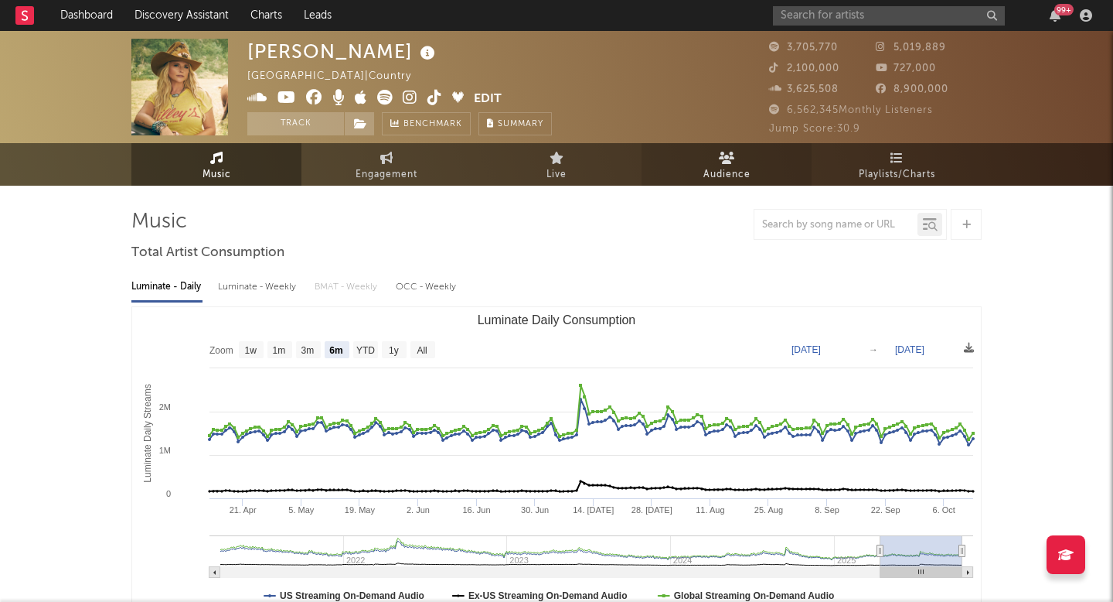
click at [713, 185] on link "Audience" at bounding box center [727, 164] width 170 height 43
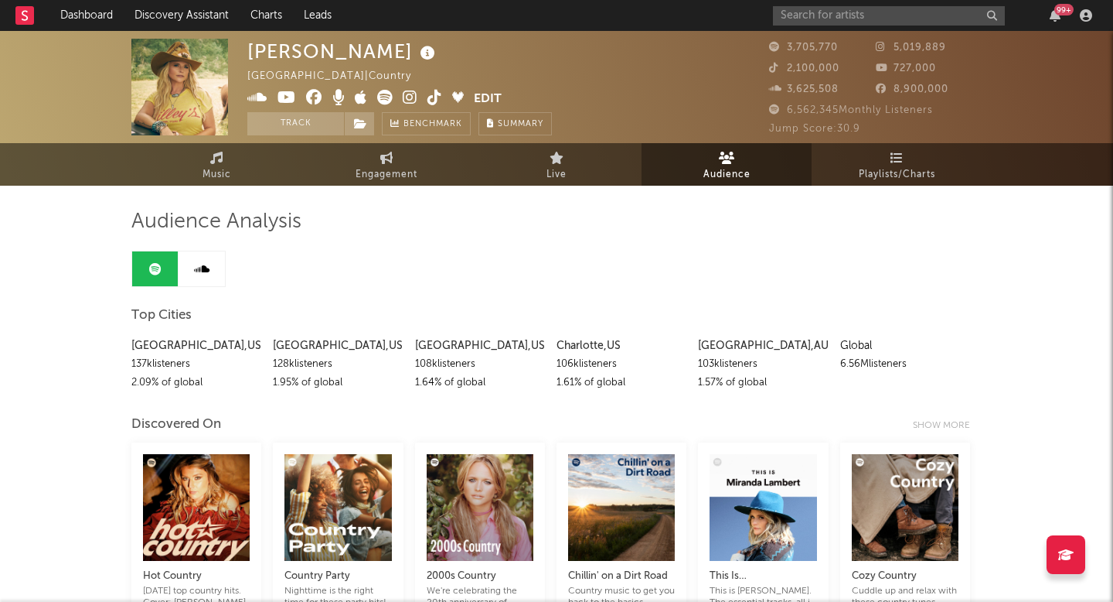
click at [851, 27] on div "99 +" at bounding box center [935, 15] width 325 height 31
click at [851, 25] on input "text" at bounding box center [889, 15] width 232 height 19
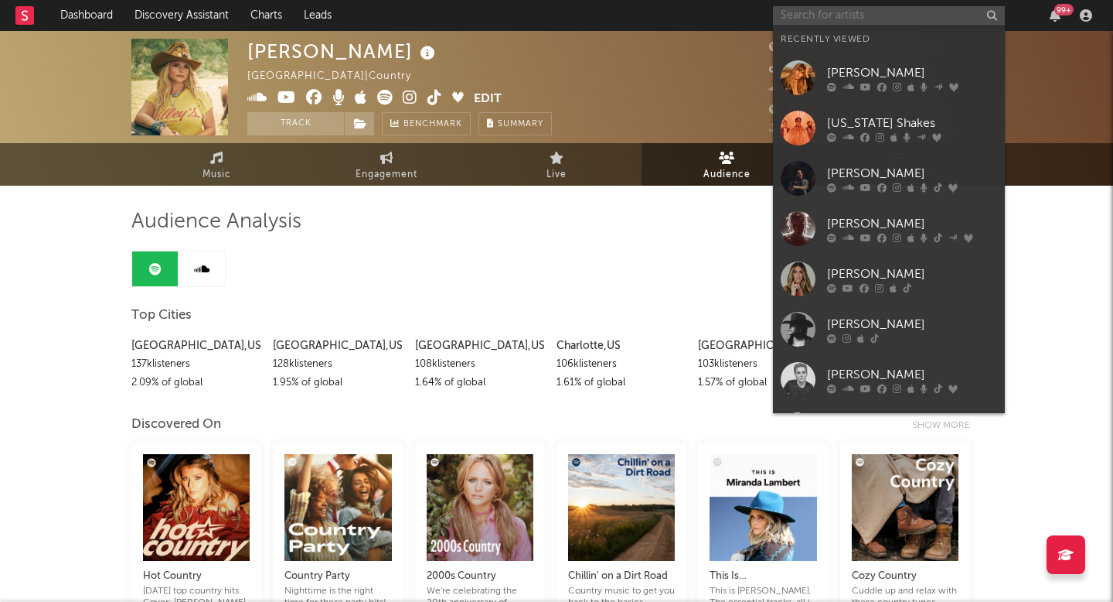
click at [851, 25] on input "text" at bounding box center [889, 15] width 232 height 19
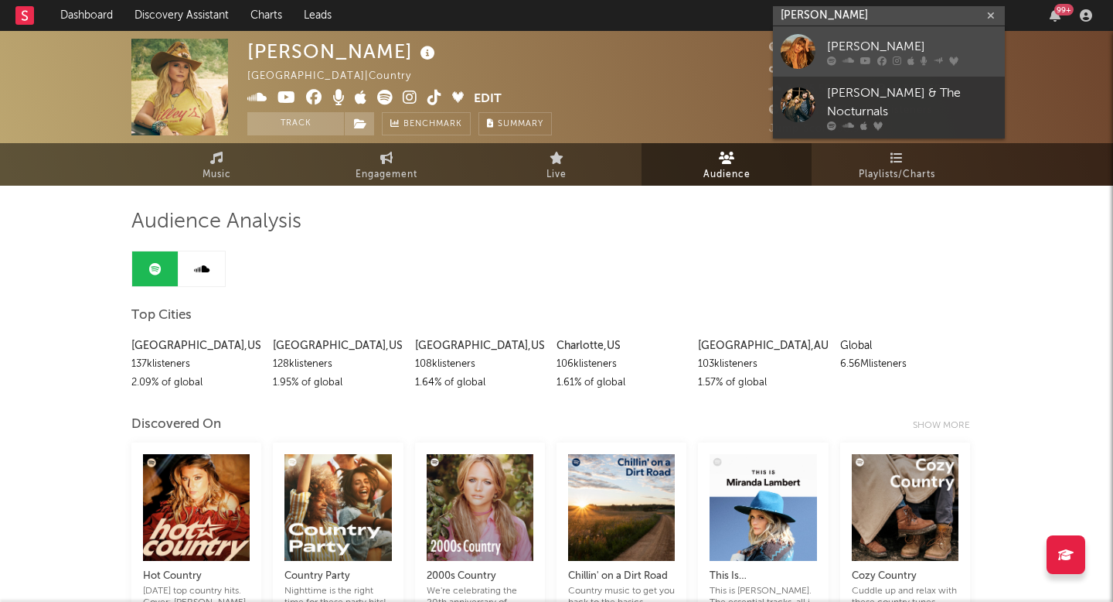
type input "grace pott"
click at [898, 61] on icon at bounding box center [897, 60] width 9 height 9
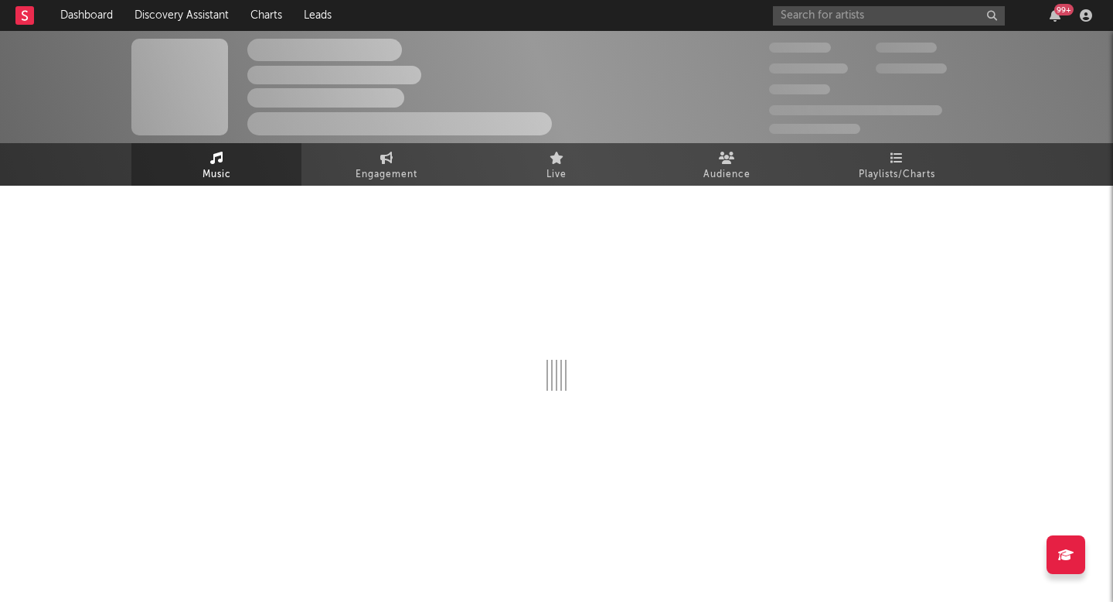
select select "6m"
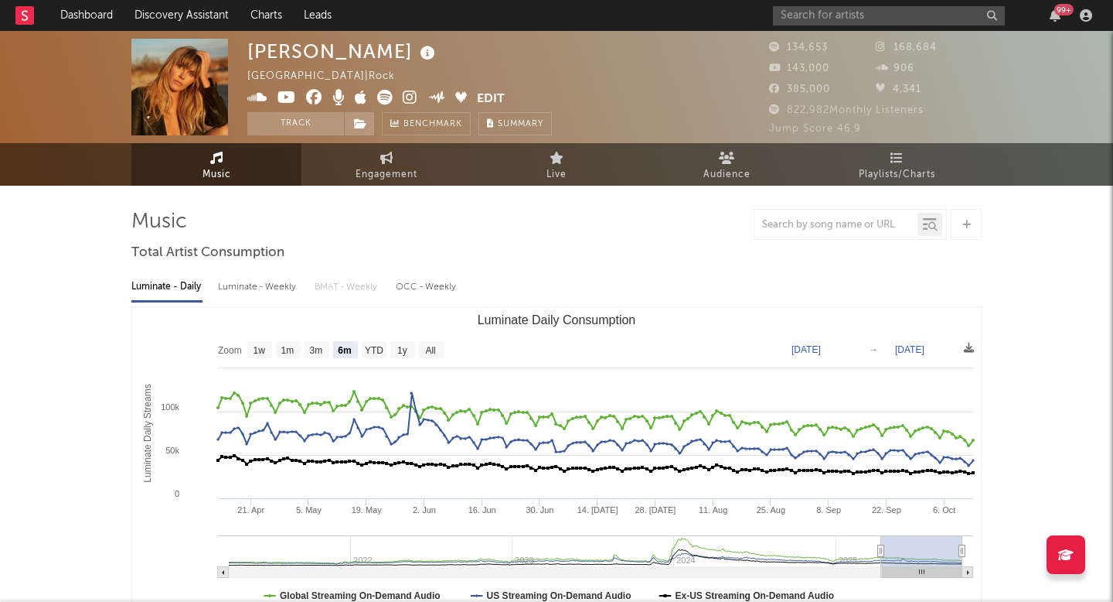
click at [863, 28] on div "99 +" at bounding box center [935, 15] width 325 height 31
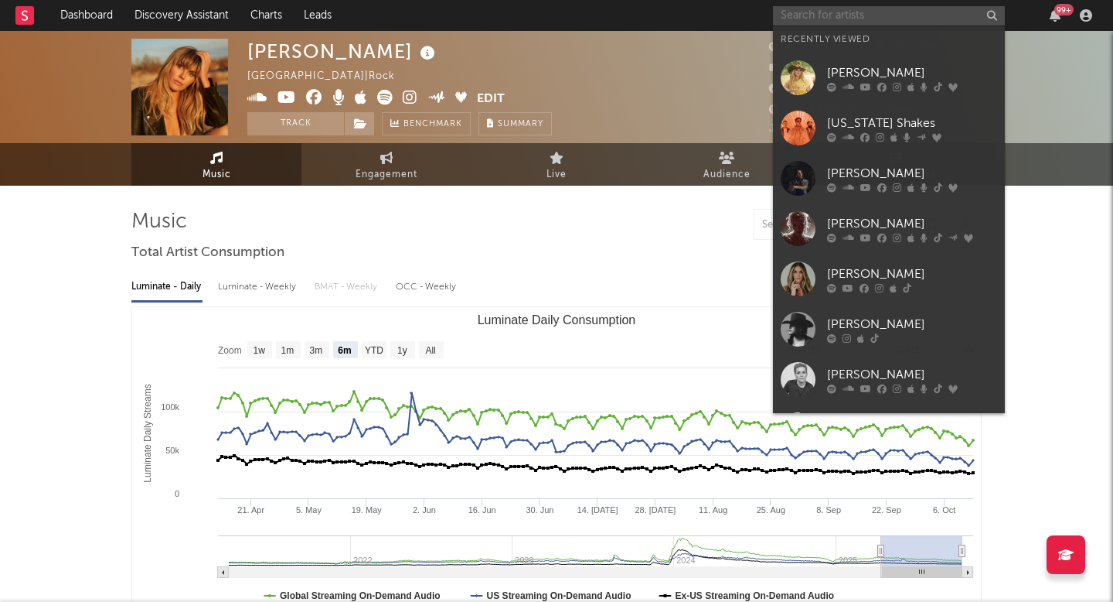
click at [864, 18] on input "text" at bounding box center [889, 15] width 232 height 19
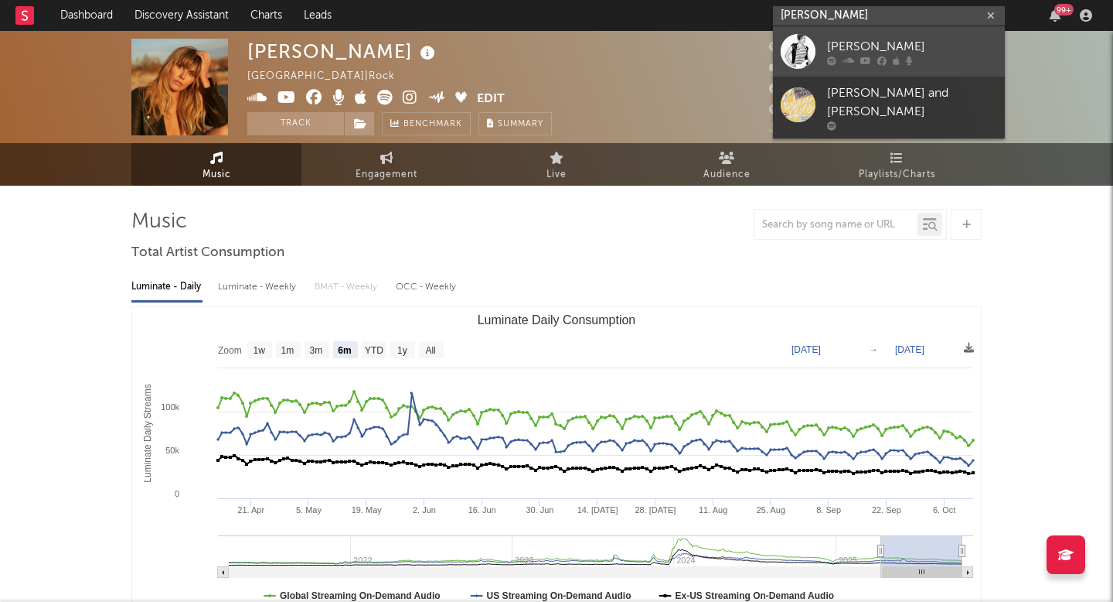
type input "natalie manes"
click at [893, 43] on div "Natalie Maines" at bounding box center [912, 46] width 170 height 19
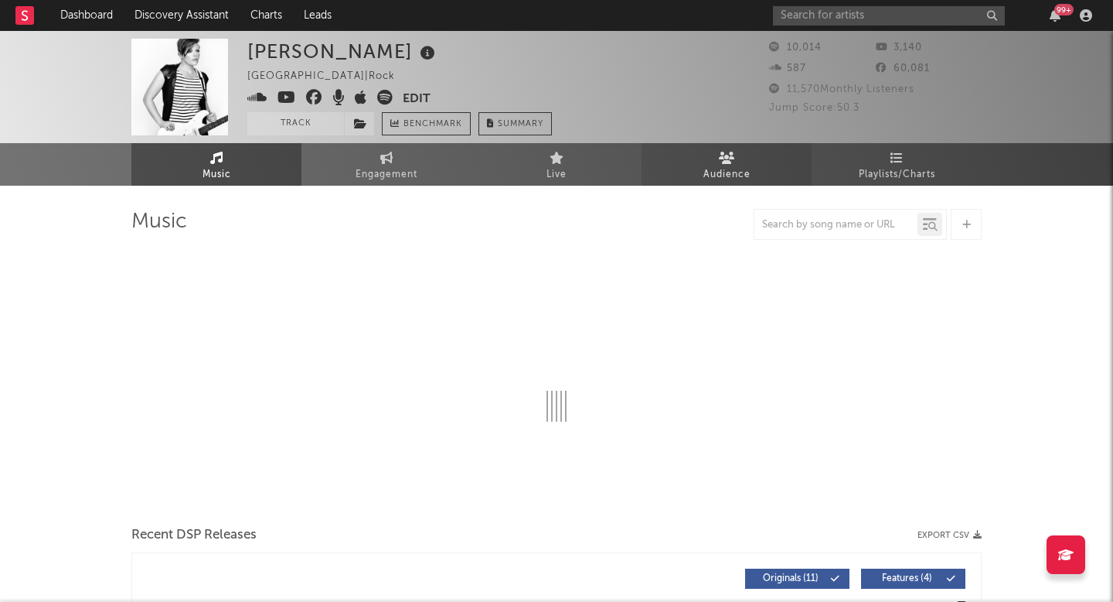
select select "1w"
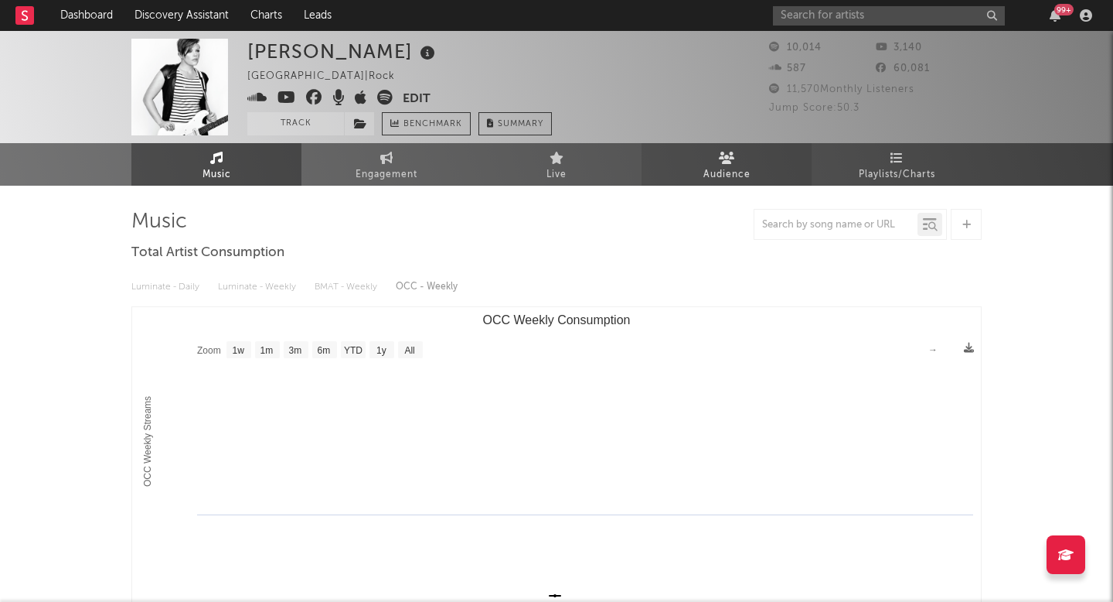
click at [737, 163] on link "Audience" at bounding box center [727, 164] width 170 height 43
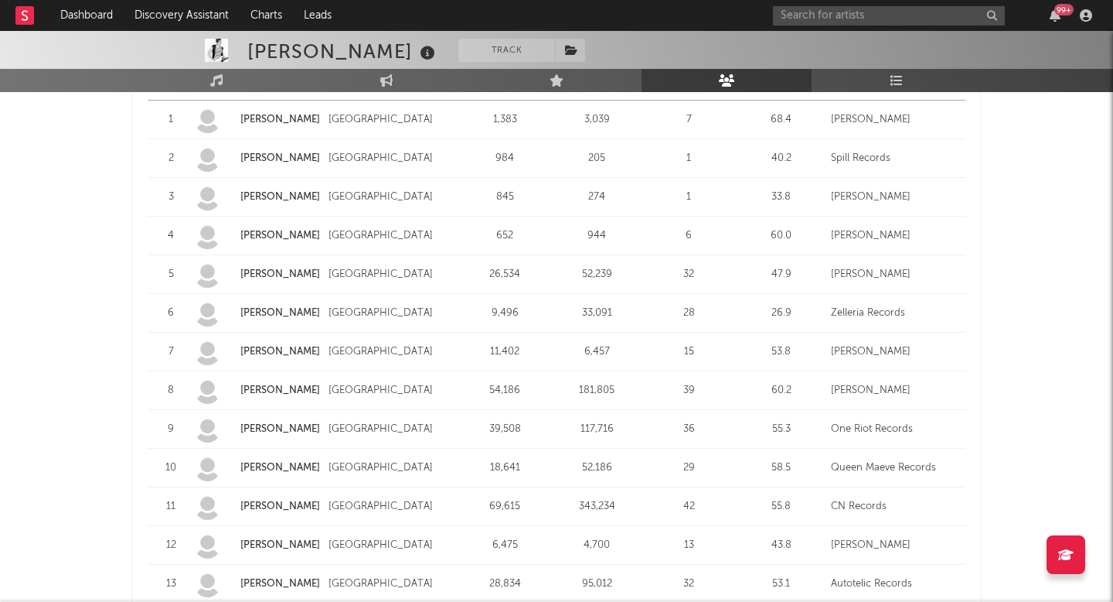
scroll to position [1567, 0]
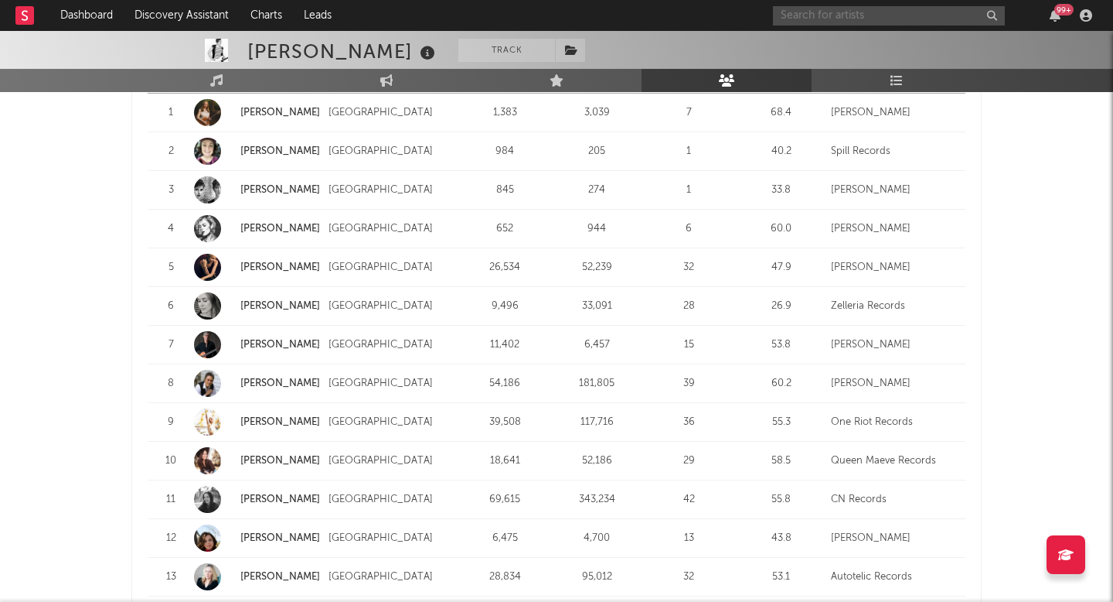
click at [846, 13] on input "text" at bounding box center [889, 15] width 232 height 19
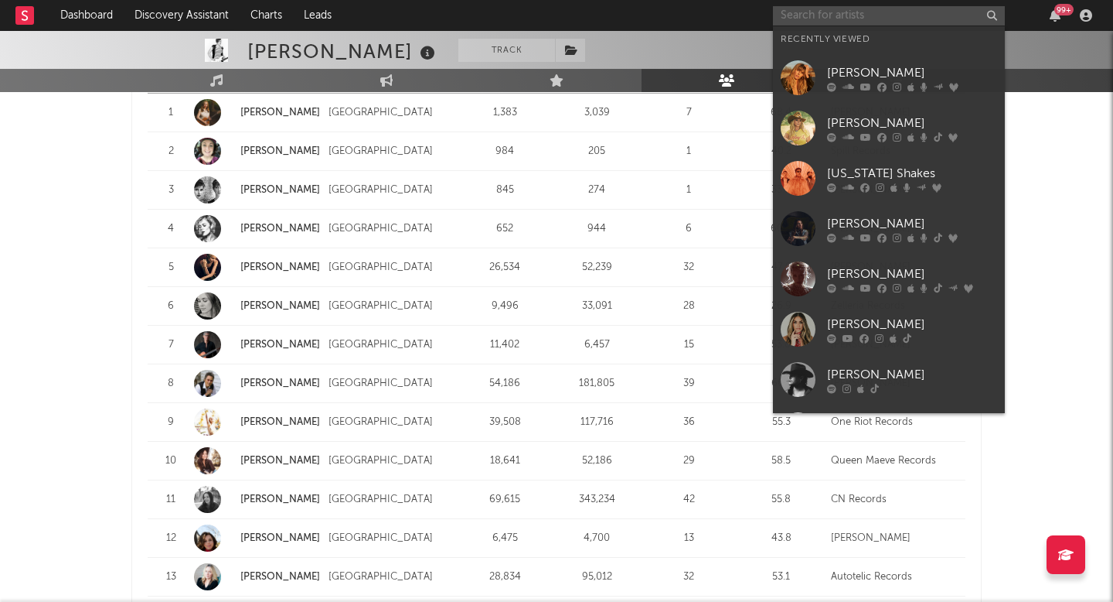
type input "b"
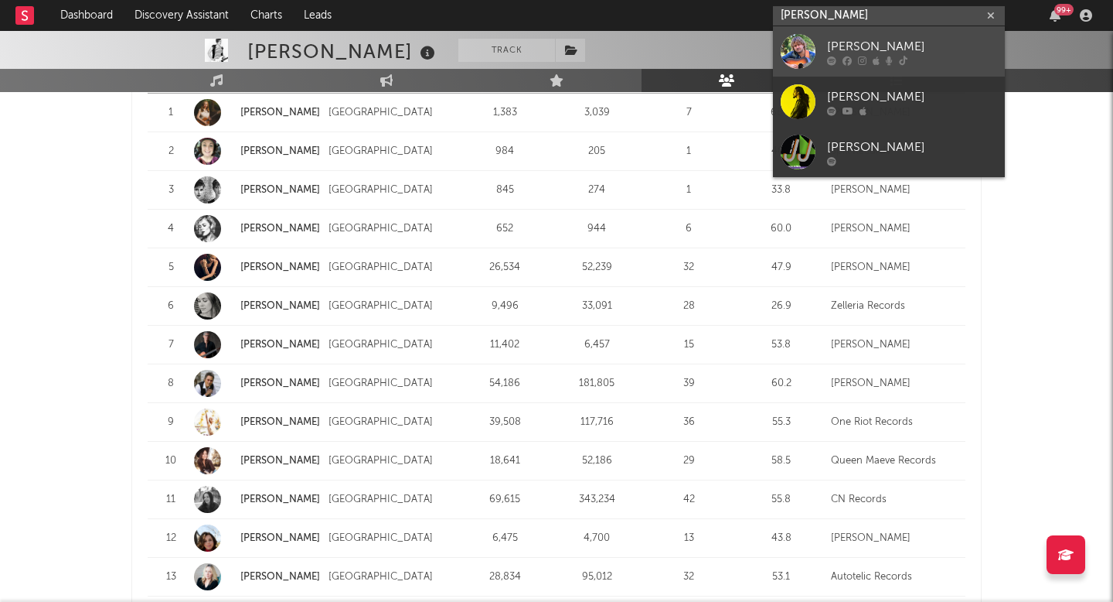
type input "joe jorda"
click at [889, 49] on div "Joe Jordan" at bounding box center [912, 46] width 170 height 19
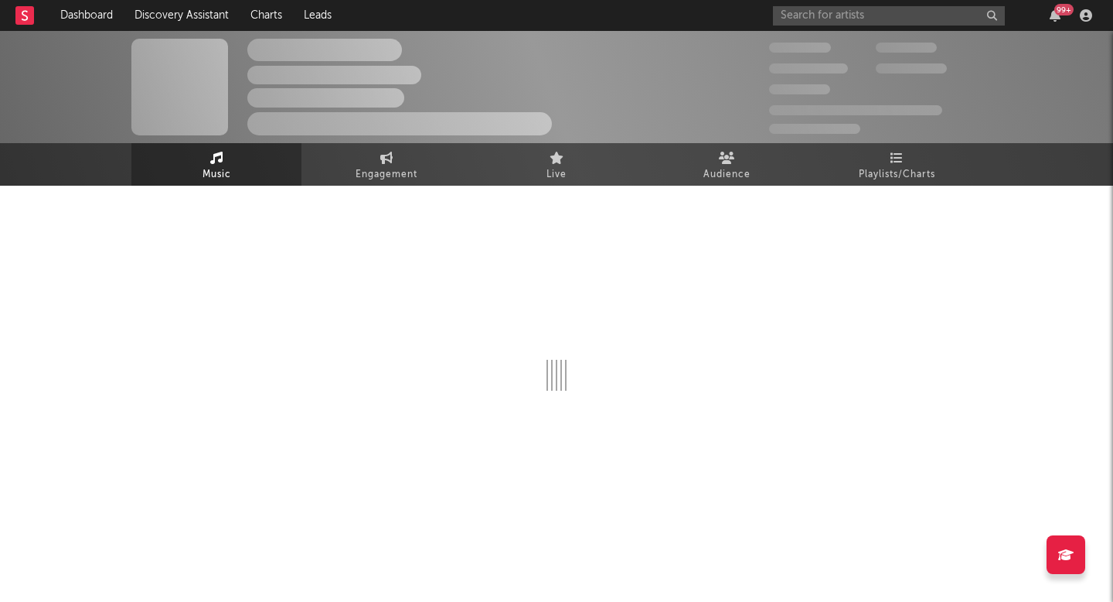
select select "6m"
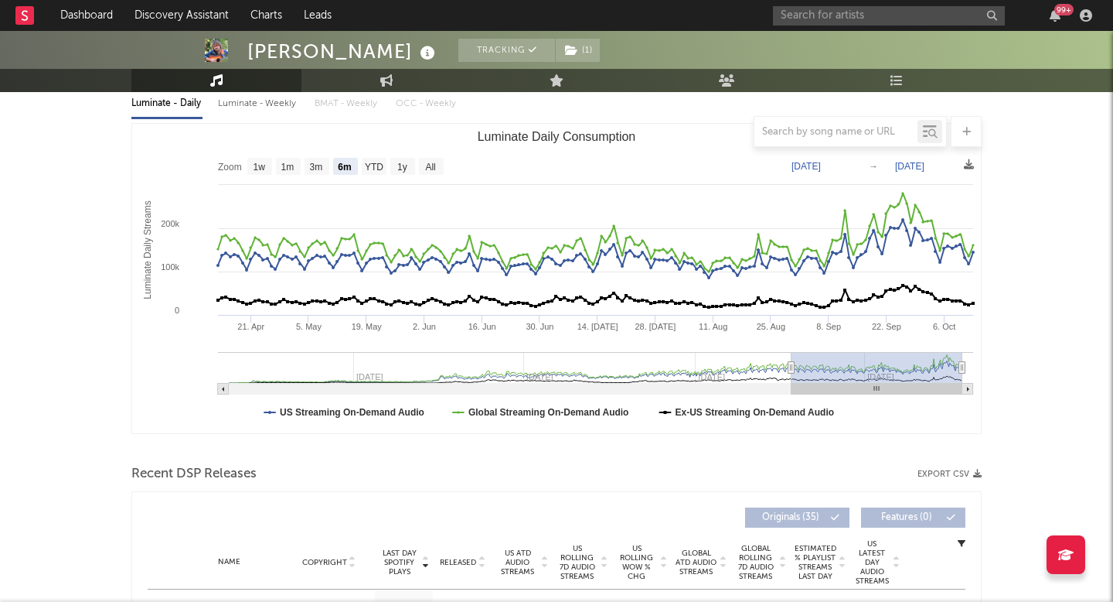
scroll to position [325, 0]
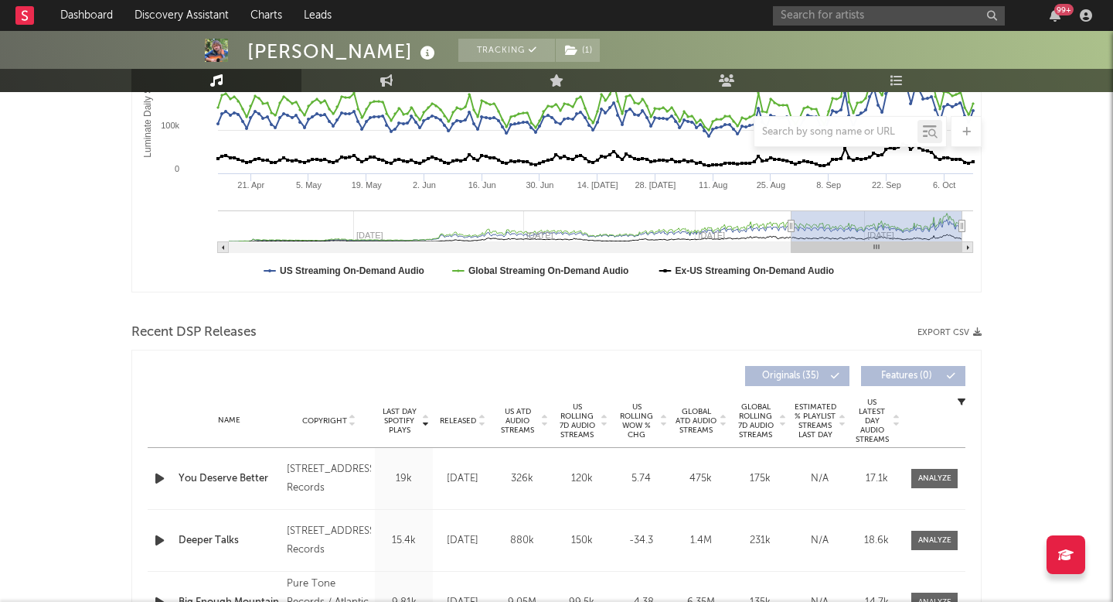
click at [467, 419] on span "Released" at bounding box center [458, 420] width 36 height 9
click at [933, 480] on div at bounding box center [935, 478] width 33 height 12
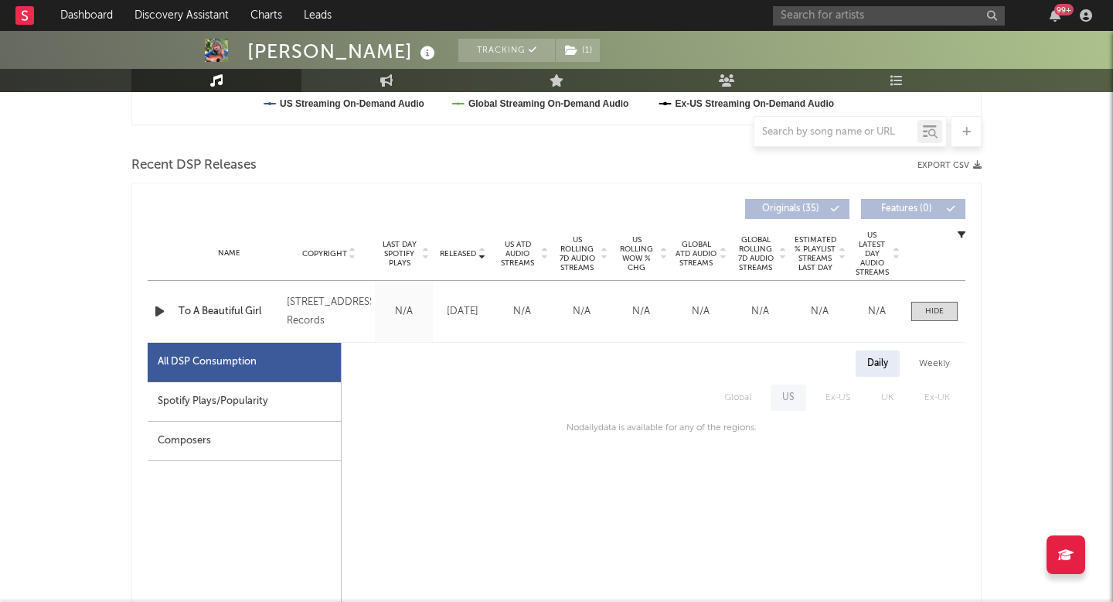
scroll to position [571, 0]
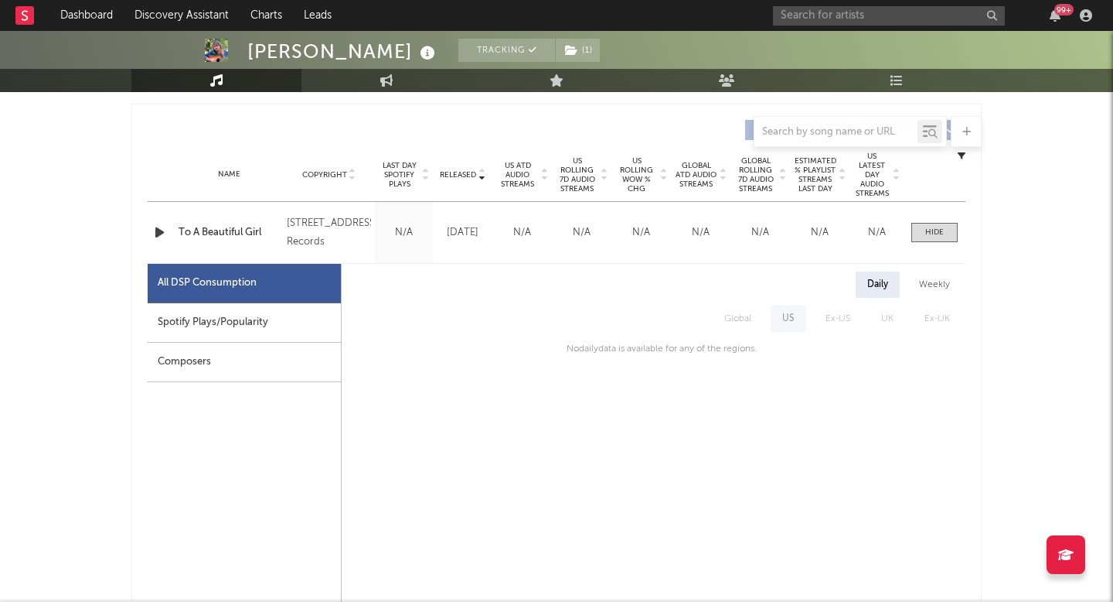
click at [203, 292] on div "All DSP Consumption" at bounding box center [244, 283] width 193 height 39
click at [203, 301] on div "All DSP Consumption" at bounding box center [244, 283] width 193 height 39
click at [201, 316] on div "Spotify Plays/Popularity" at bounding box center [244, 322] width 193 height 39
select select "1w"
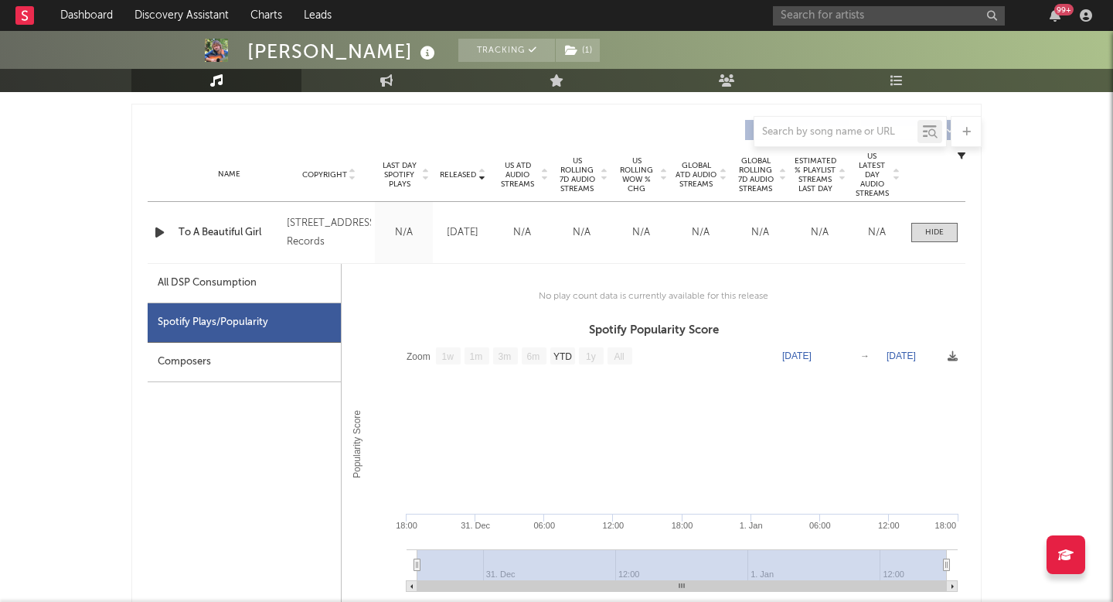
click at [206, 298] on div "All DSP Consumption" at bounding box center [244, 283] width 193 height 39
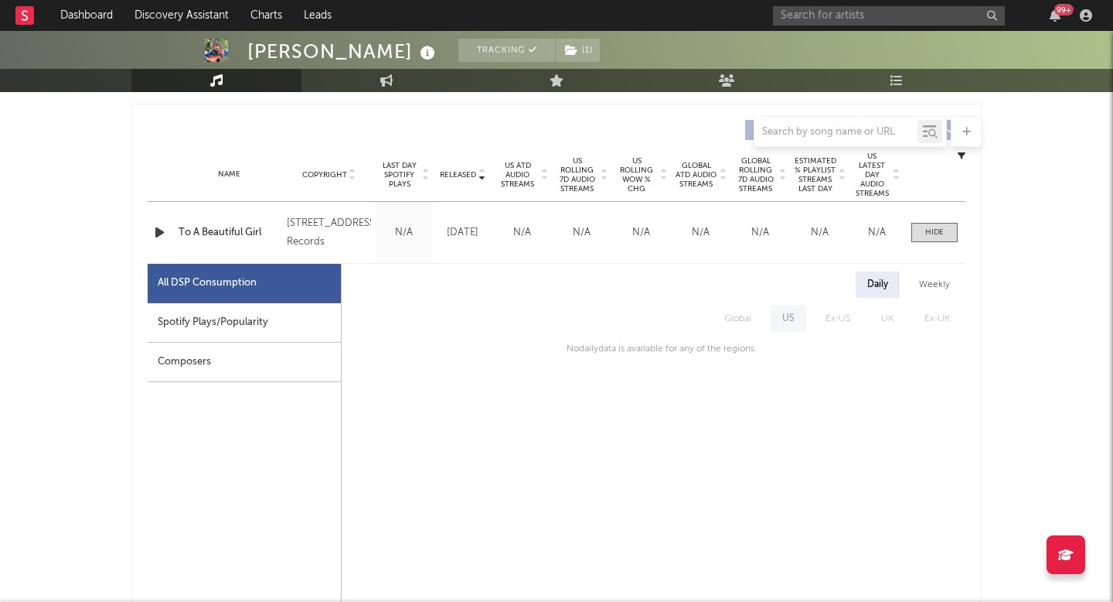
click at [190, 370] on div "Composers" at bounding box center [244, 362] width 193 height 39
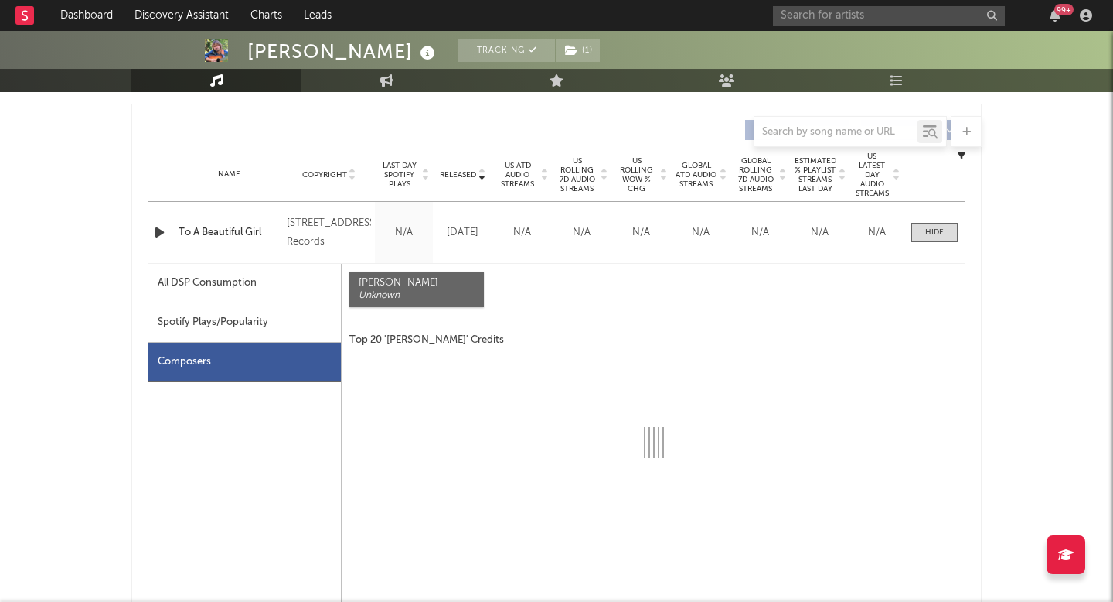
click at [214, 322] on div "Spotify Plays/Popularity" at bounding box center [244, 322] width 193 height 39
select select "1w"
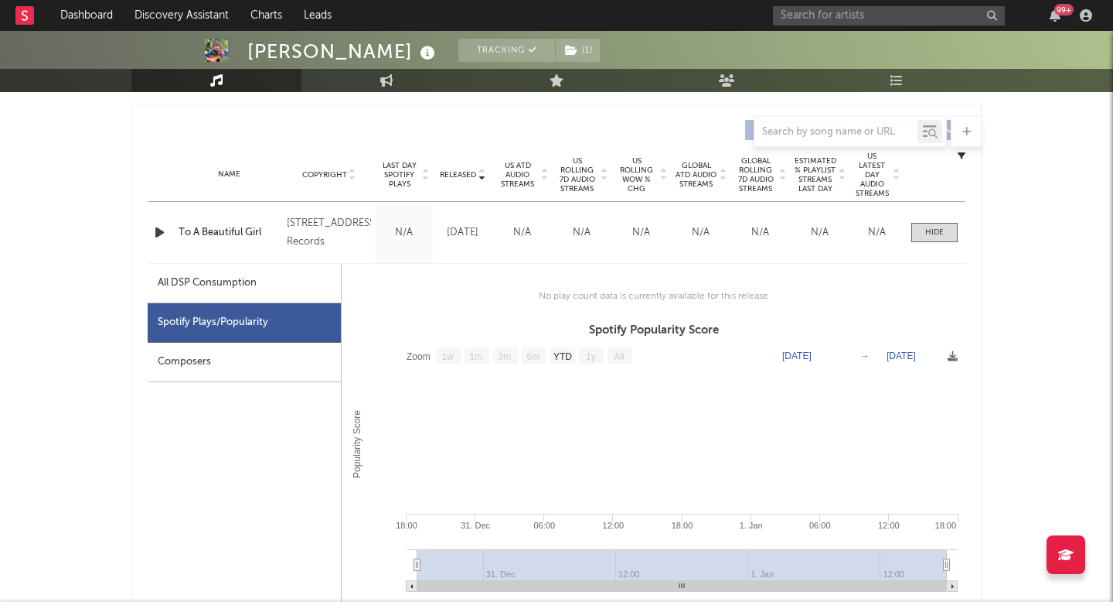
click at [225, 264] on div "All DSP Consumption" at bounding box center [244, 283] width 193 height 39
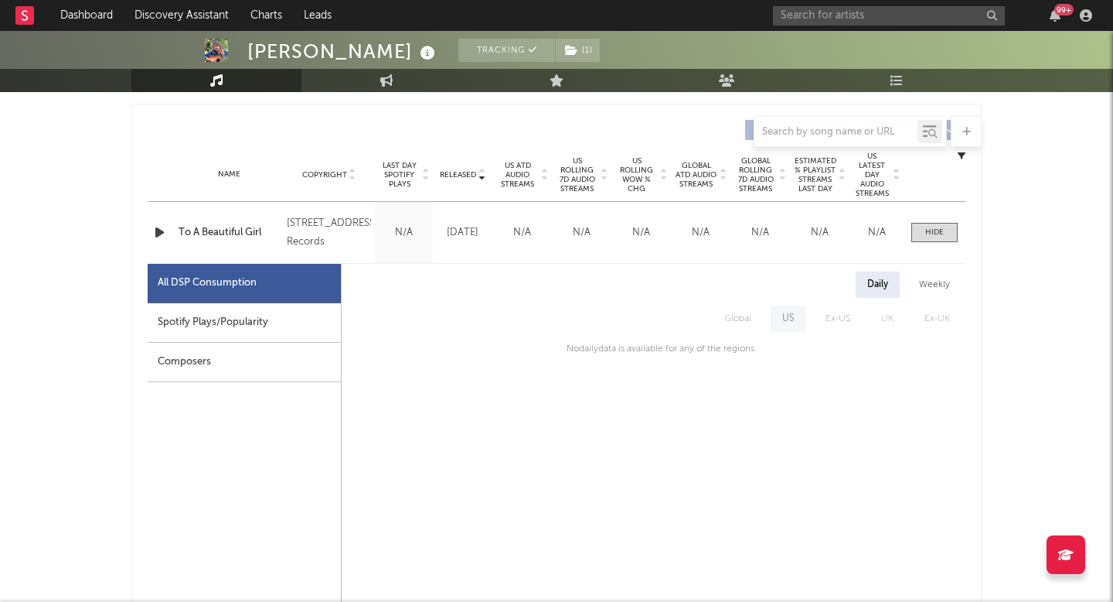
click at [302, 337] on div "Spotify Plays/Popularity" at bounding box center [244, 322] width 193 height 39
select select "1w"
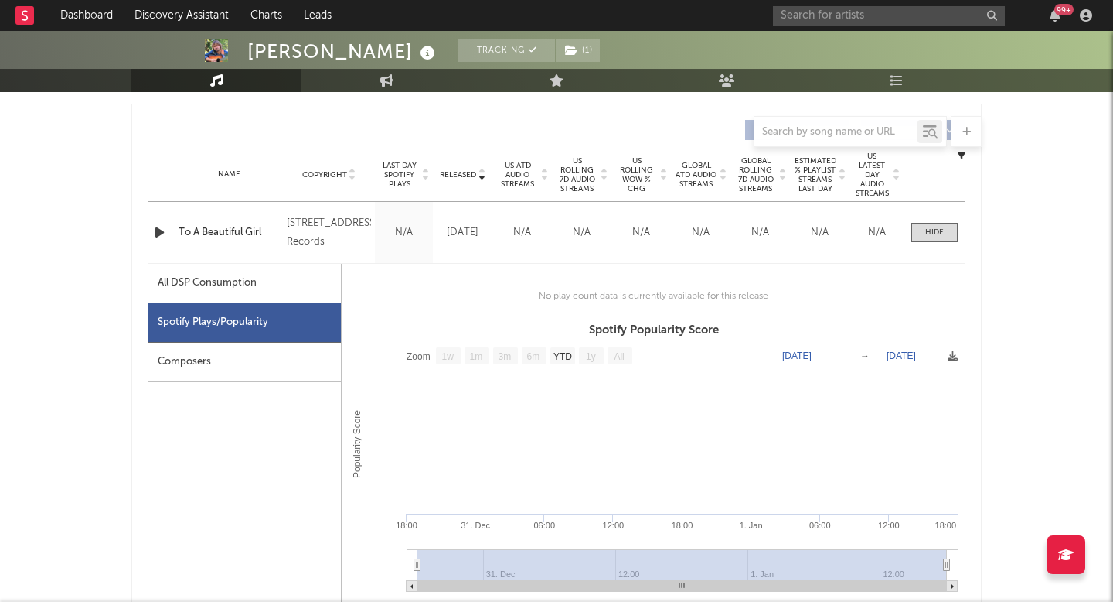
click at [279, 381] on div "Composers" at bounding box center [244, 362] width 193 height 39
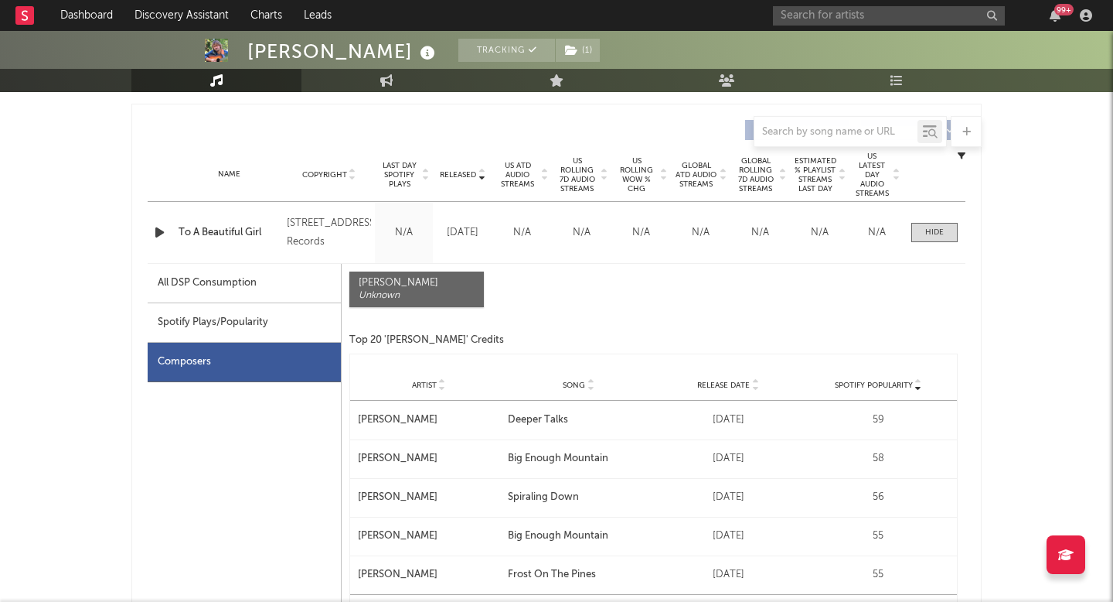
click at [294, 283] on div "All DSP Consumption" at bounding box center [244, 283] width 193 height 39
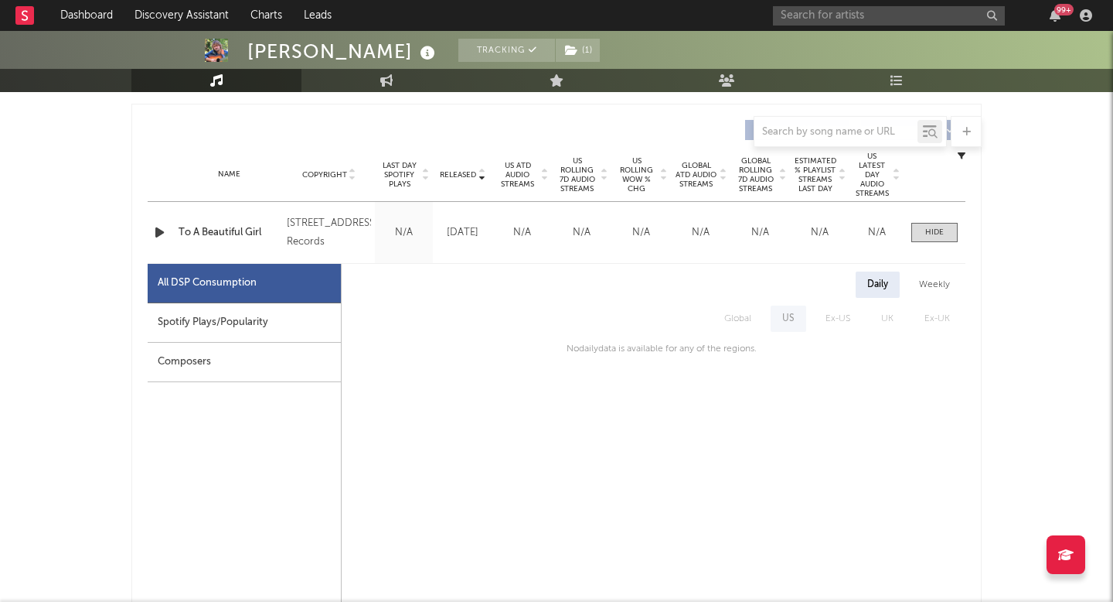
click at [292, 321] on div "Spotify Plays/Popularity" at bounding box center [244, 322] width 193 height 39
select select "1w"
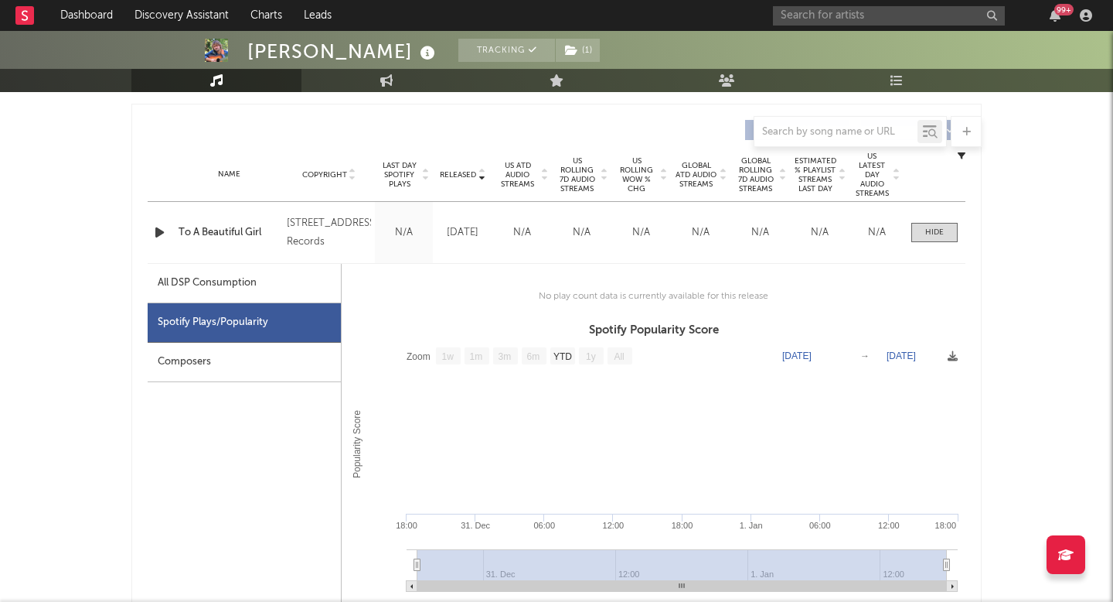
click at [259, 293] on div "All DSP Consumption" at bounding box center [244, 283] width 193 height 39
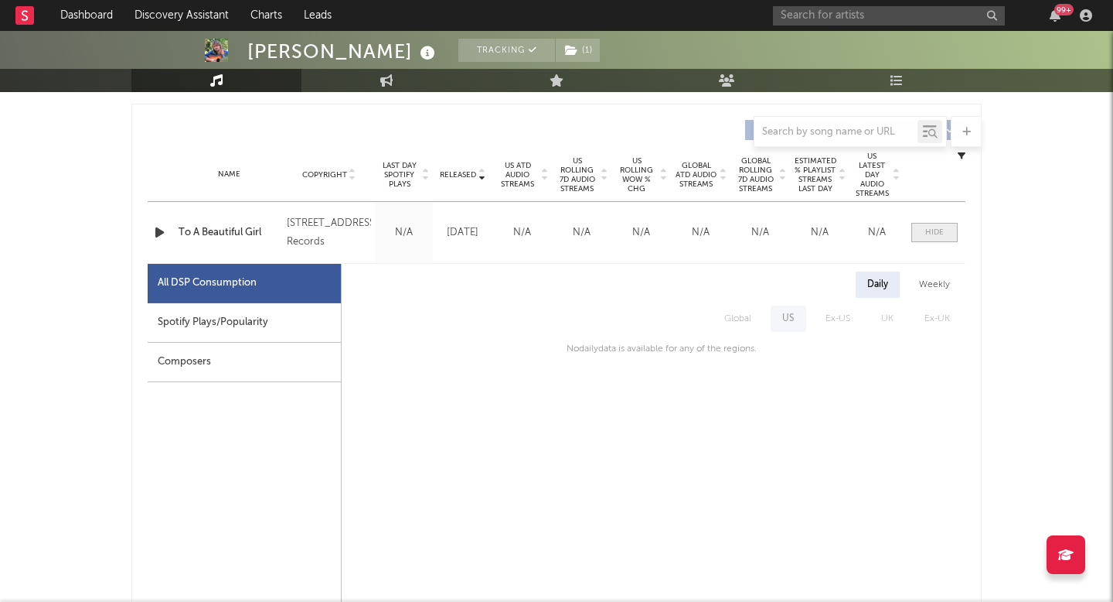
click at [928, 229] on div at bounding box center [935, 233] width 19 height 12
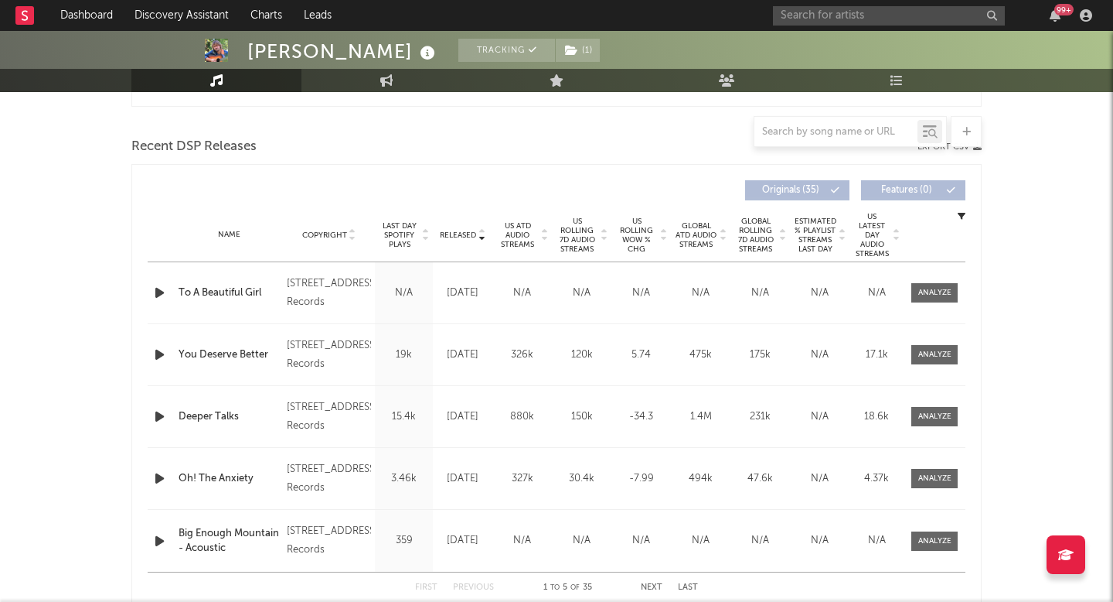
scroll to position [544, 0]
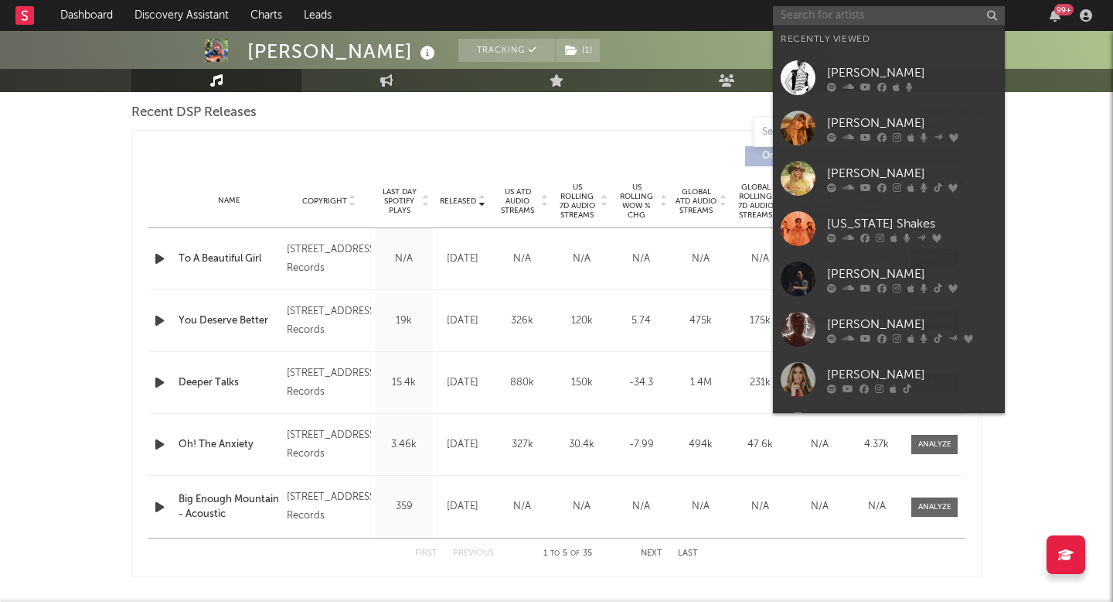
click at [784, 23] on input "text" at bounding box center [889, 15] width 232 height 19
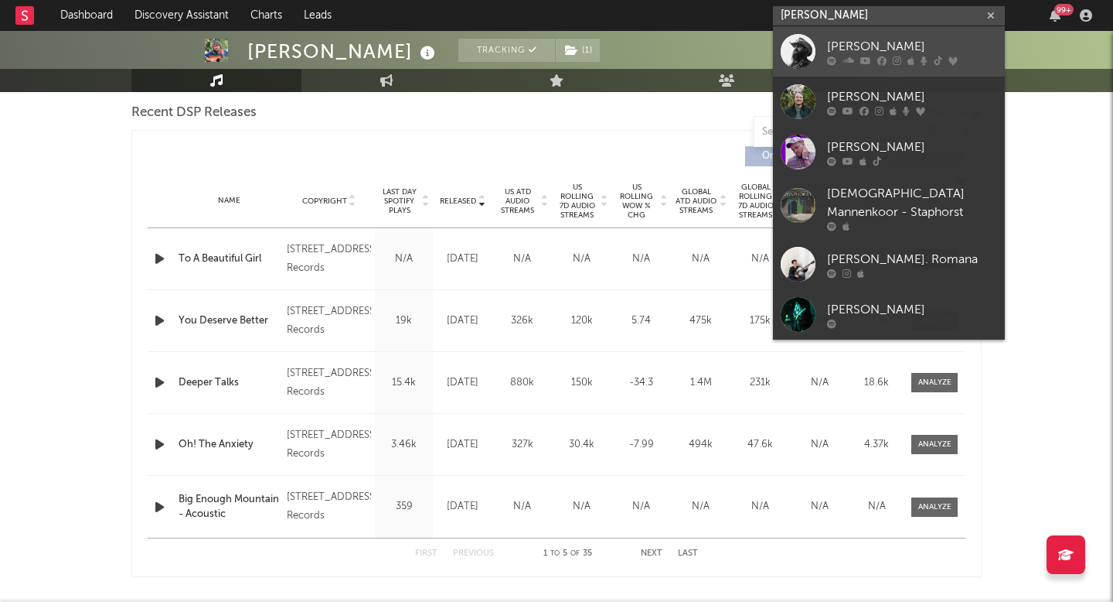
type input "chris stap"
click at [930, 68] on link "Chris Stapleton" at bounding box center [889, 51] width 232 height 50
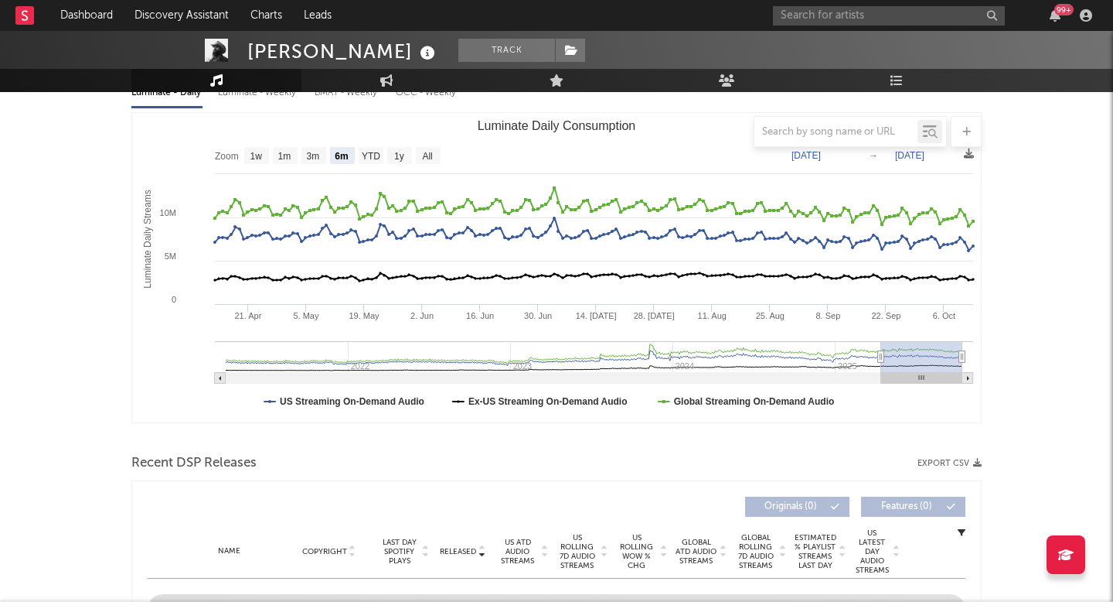
scroll to position [219, 0]
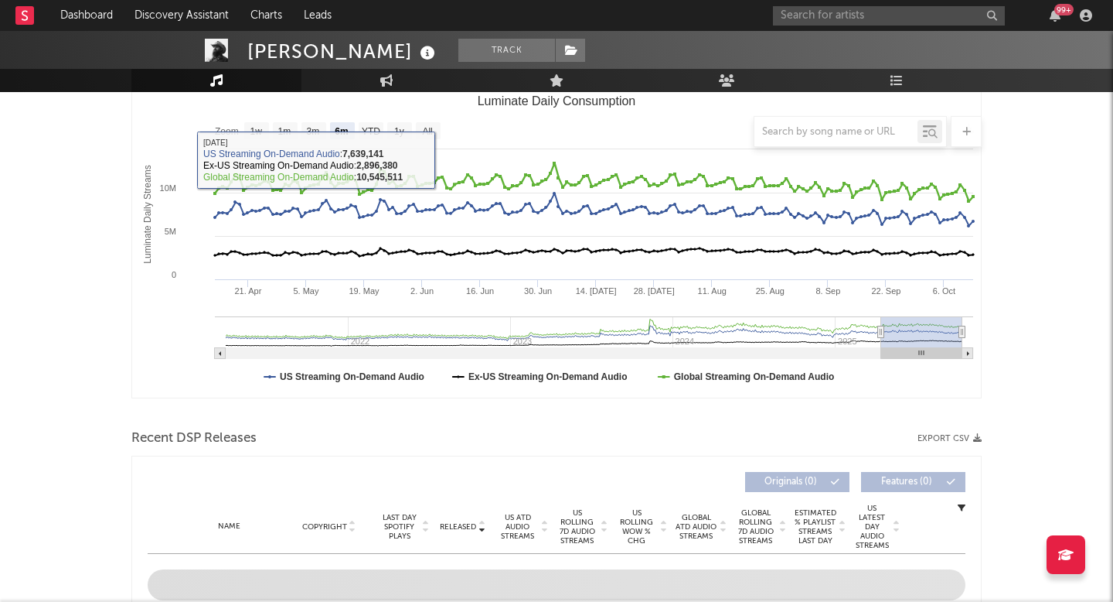
click at [430, 131] on div at bounding box center [556, 131] width 851 height 31
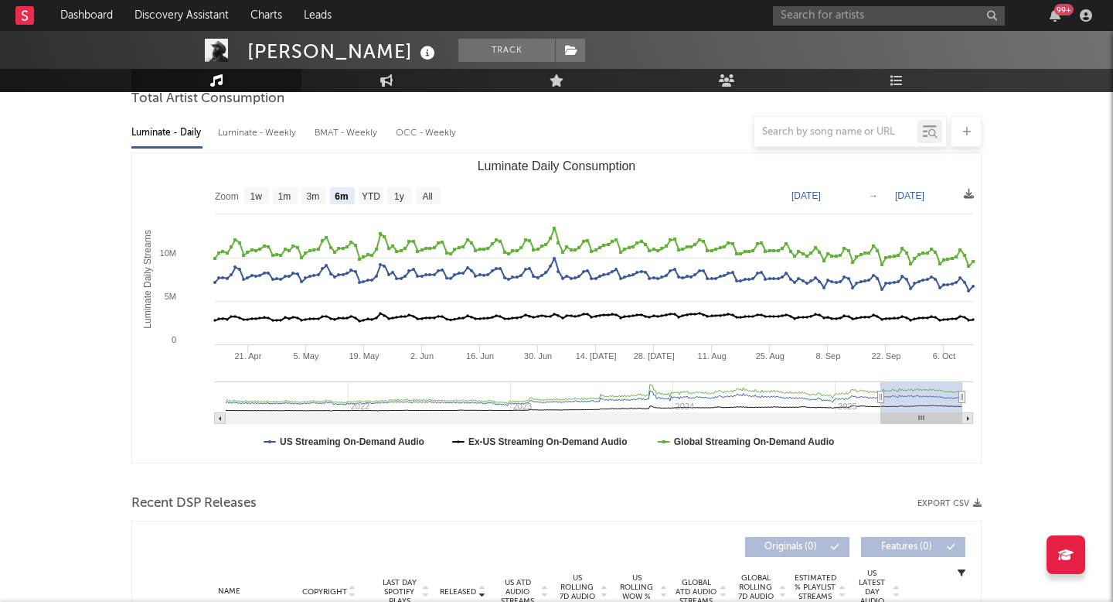
scroll to position [114, 0]
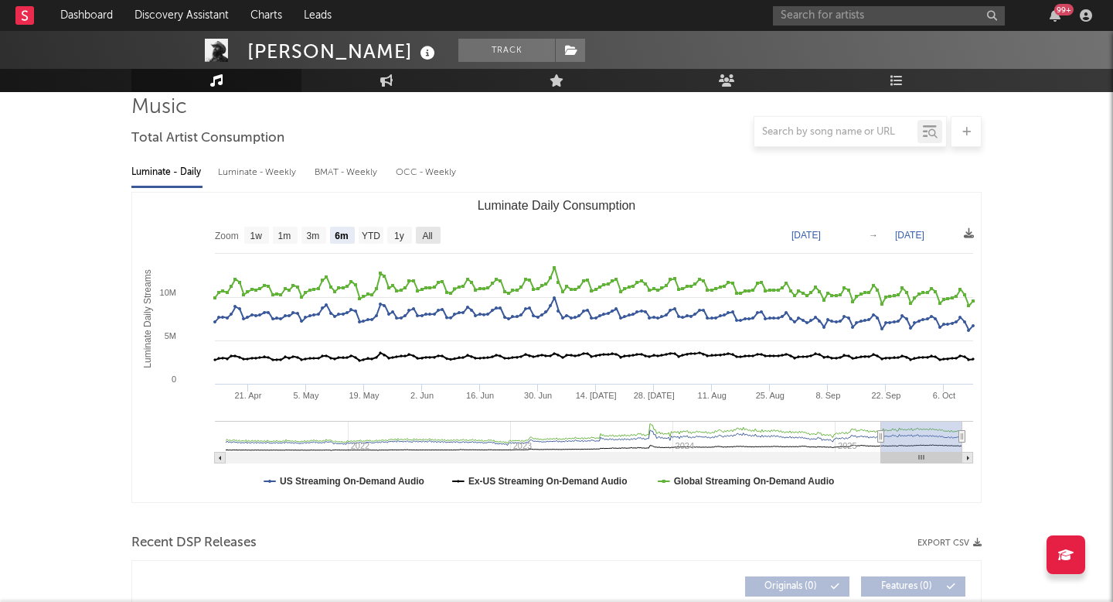
click at [431, 234] on text "All" at bounding box center [427, 235] width 10 height 11
select select "All"
type input "2021-03-31"
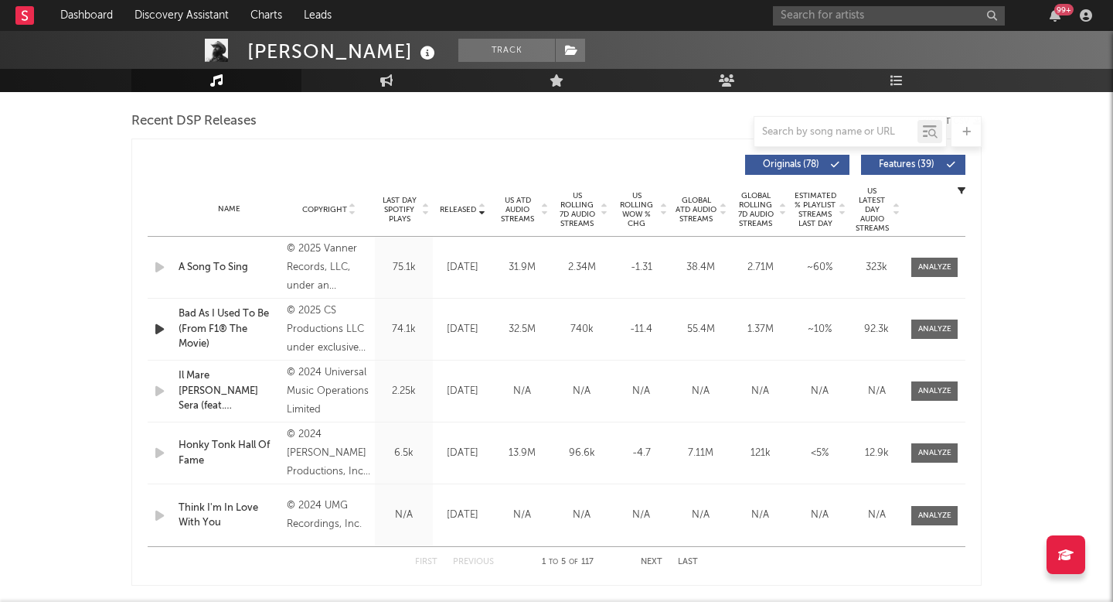
scroll to position [503, 0]
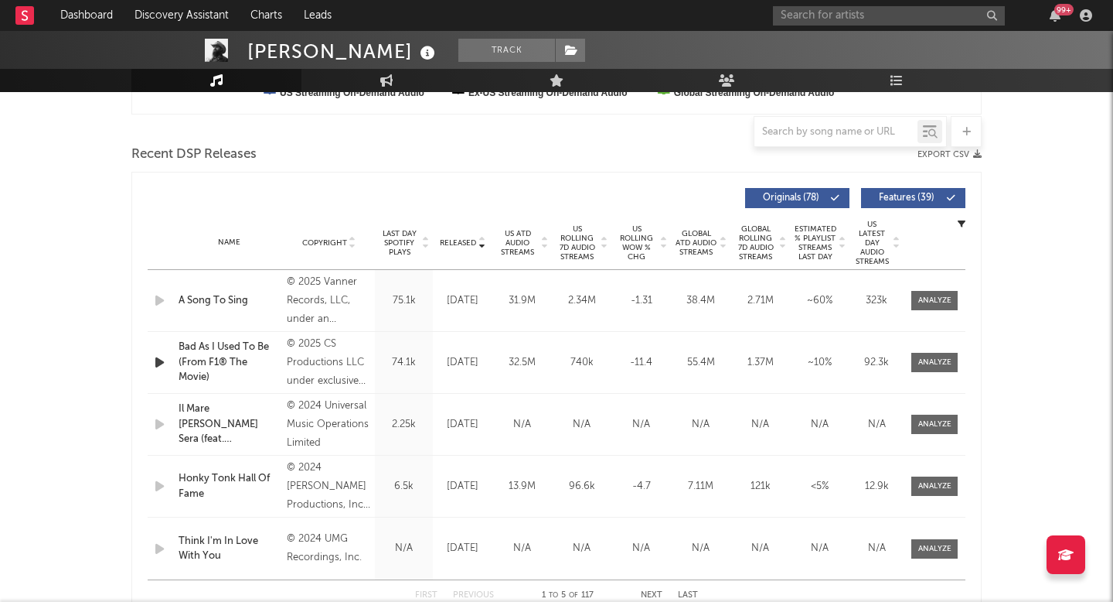
click at [575, 229] on span "US Rolling 7D Audio Streams" at bounding box center [577, 242] width 43 height 37
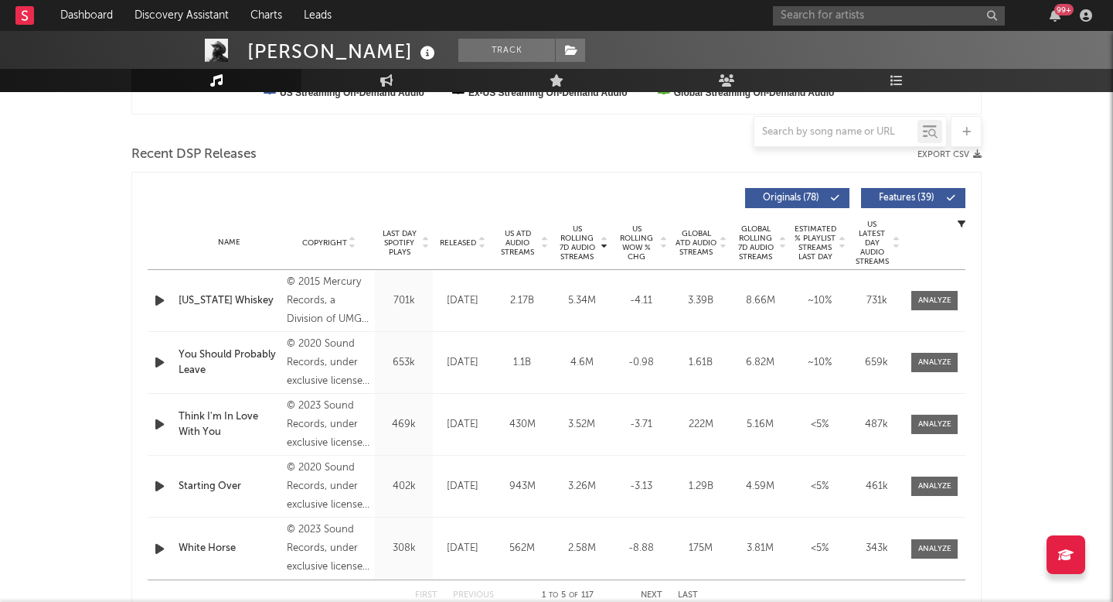
click at [456, 237] on div "Released" at bounding box center [463, 243] width 52 height 12
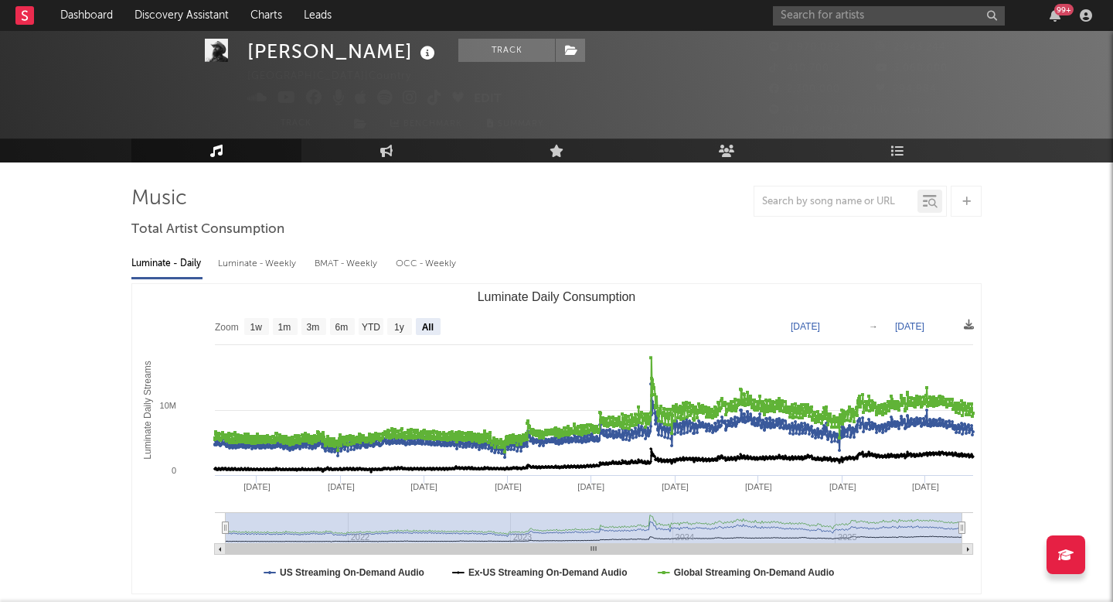
scroll to position [0, 0]
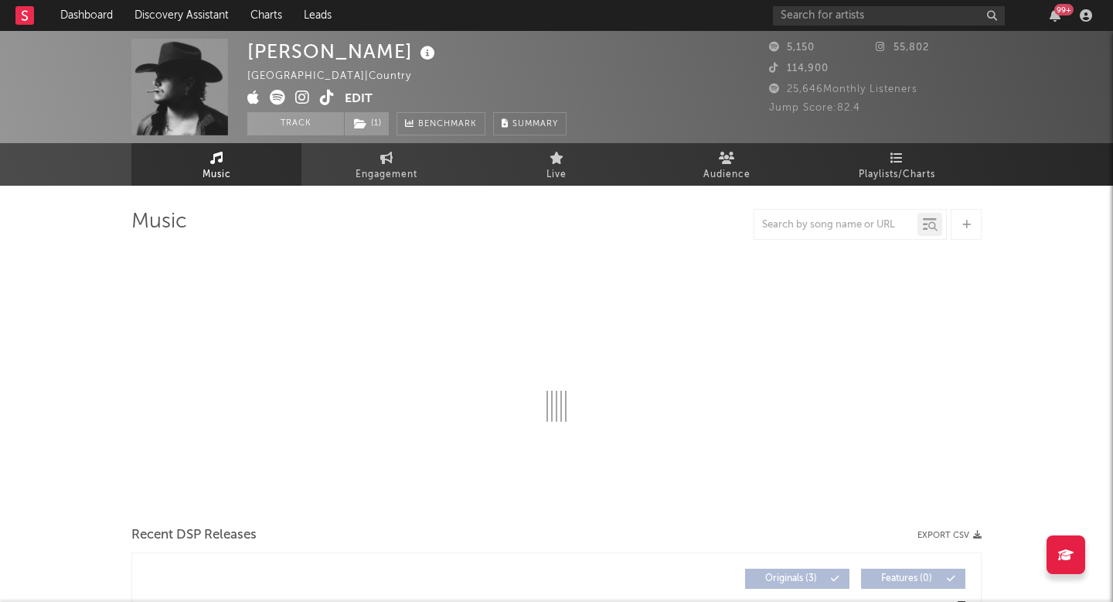
select select "1w"
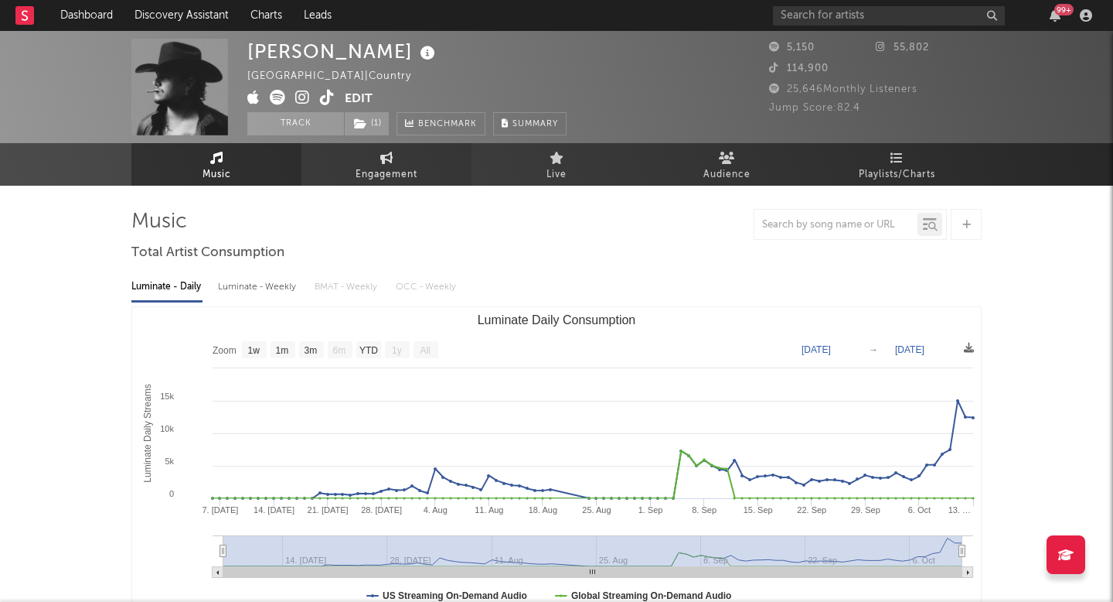
click at [384, 172] on span "Engagement" at bounding box center [387, 174] width 62 height 19
select select "1w"
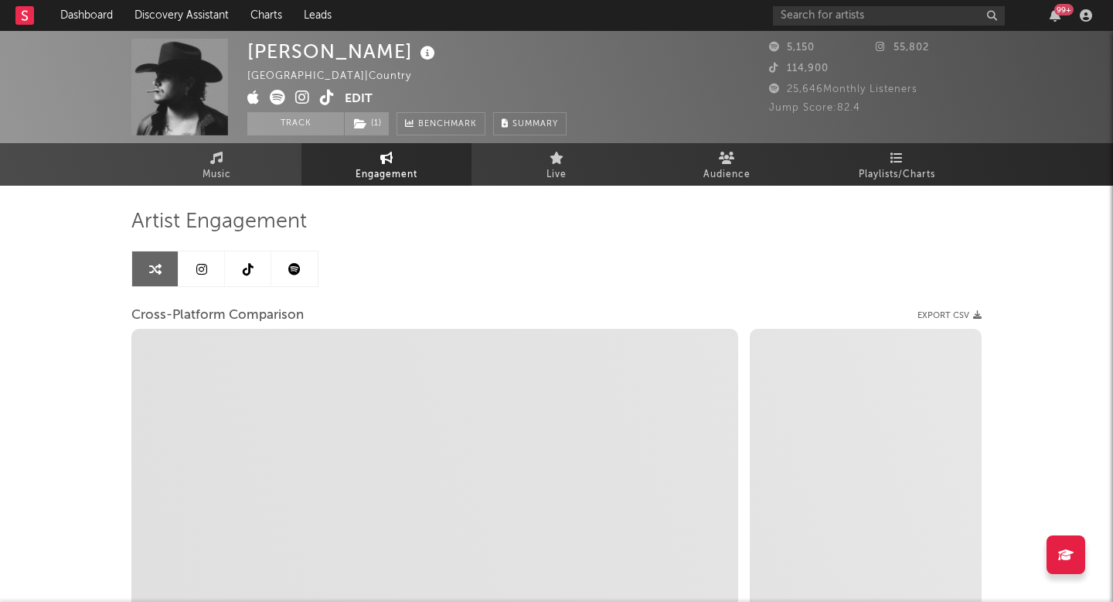
select select "1m"
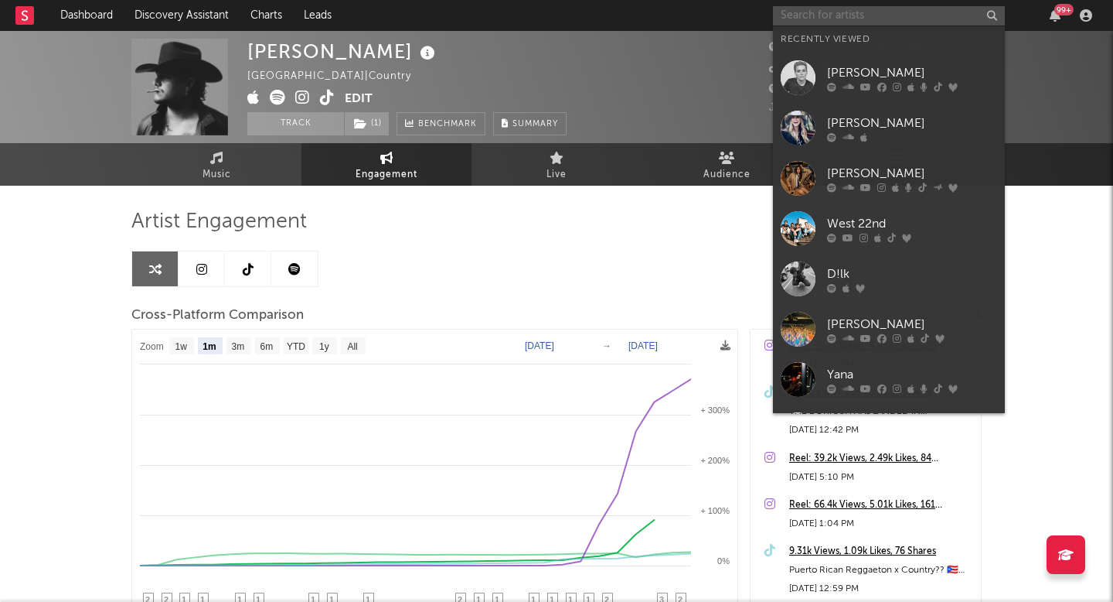
click at [835, 22] on input "text" at bounding box center [889, 15] width 232 height 19
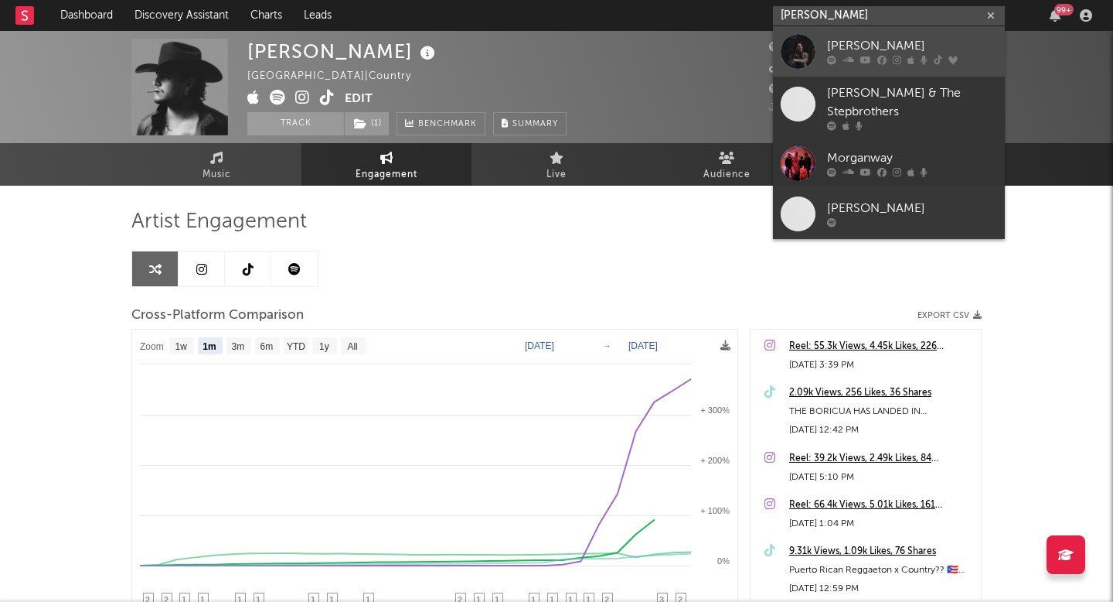
type input "morgan wad"
click at [905, 61] on div at bounding box center [912, 60] width 170 height 9
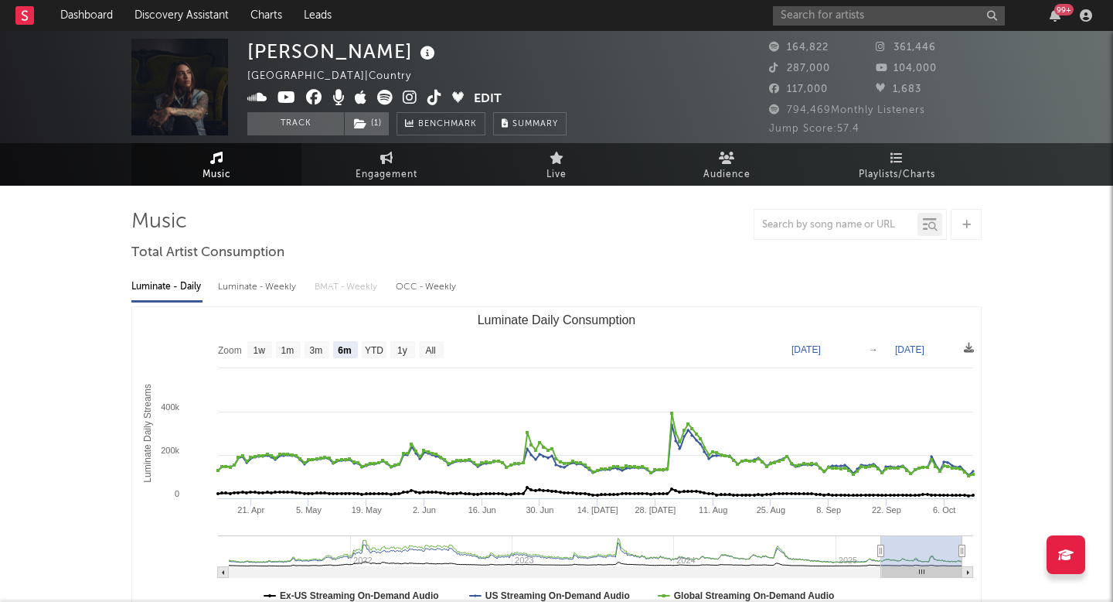
select select "6m"
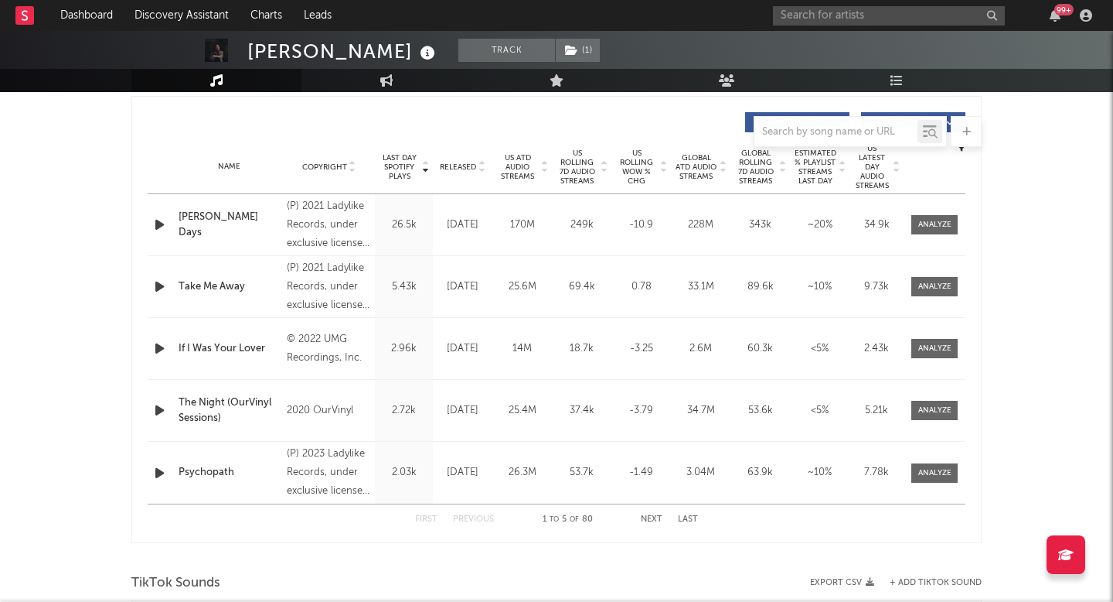
scroll to position [541, 0]
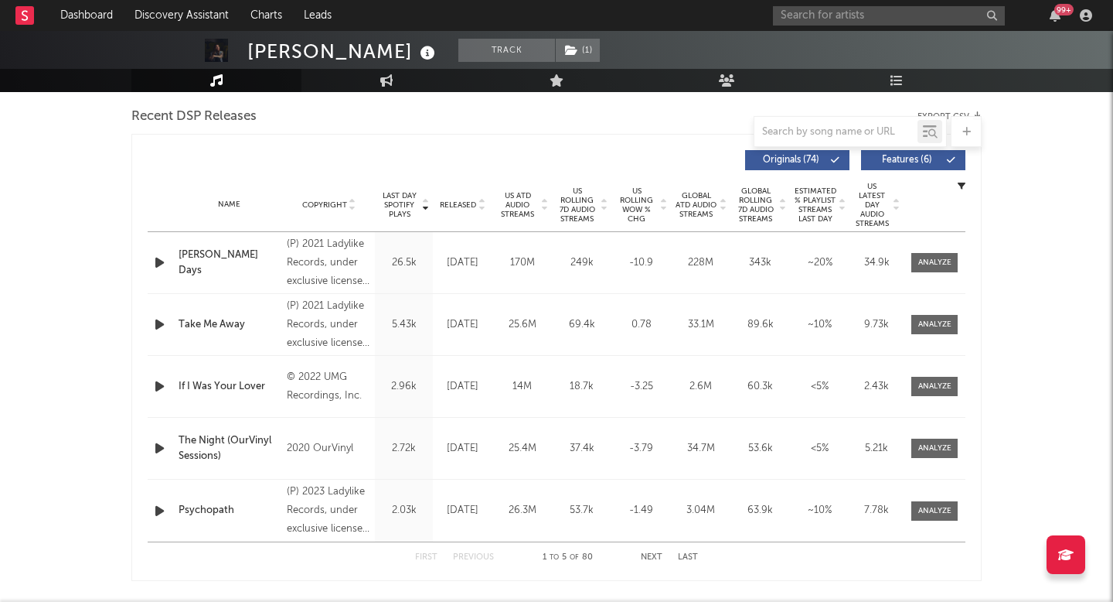
click at [449, 204] on span "Released" at bounding box center [458, 204] width 36 height 9
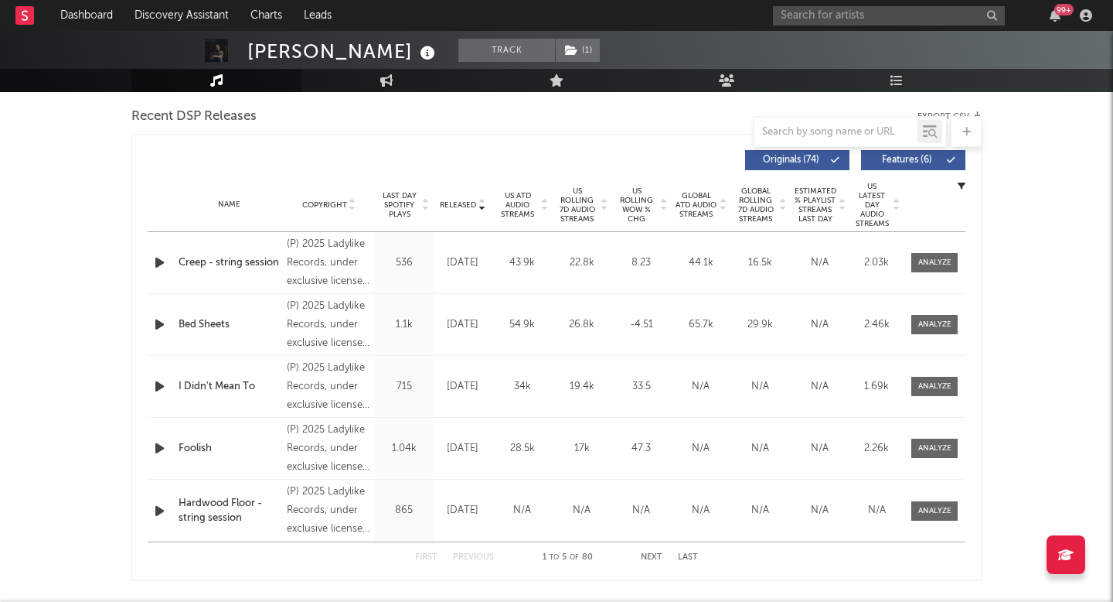
click at [581, 217] on span "US Rolling 7D Audio Streams" at bounding box center [577, 204] width 43 height 37
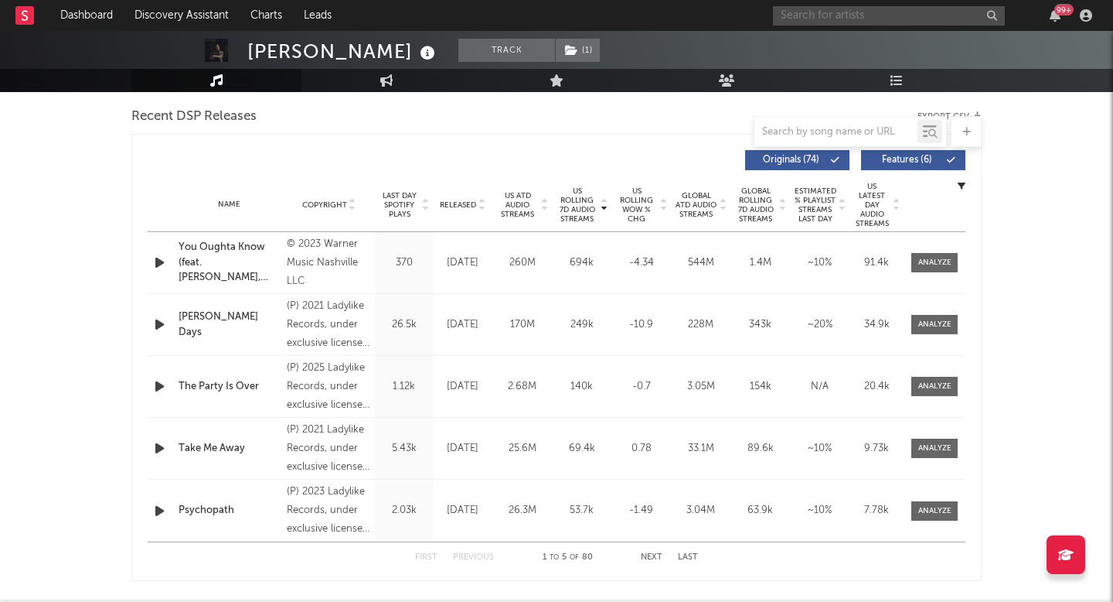
click at [864, 10] on input "text" at bounding box center [889, 15] width 232 height 19
type input "new"
click at [990, 19] on icon "button" at bounding box center [991, 16] width 8 height 10
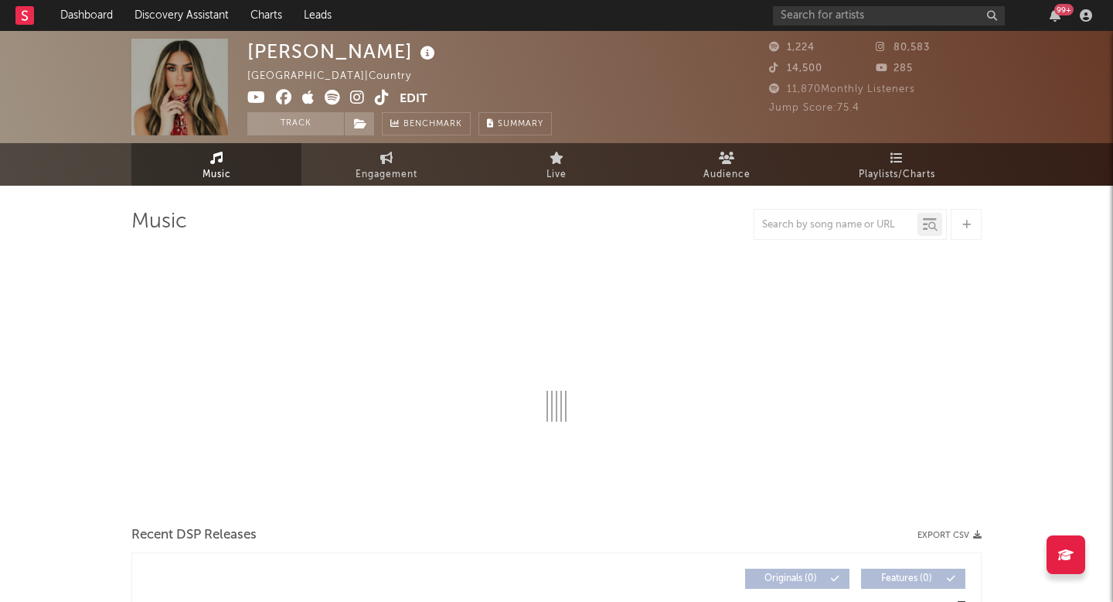
select select "1w"
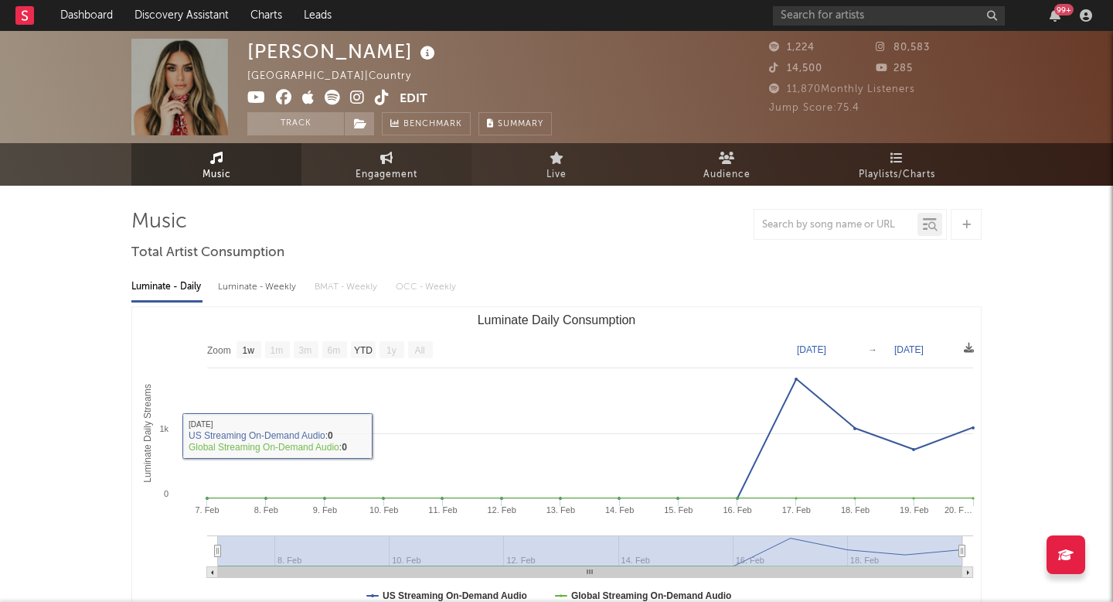
click at [403, 175] on span "Engagement" at bounding box center [387, 174] width 62 height 19
select select "1w"
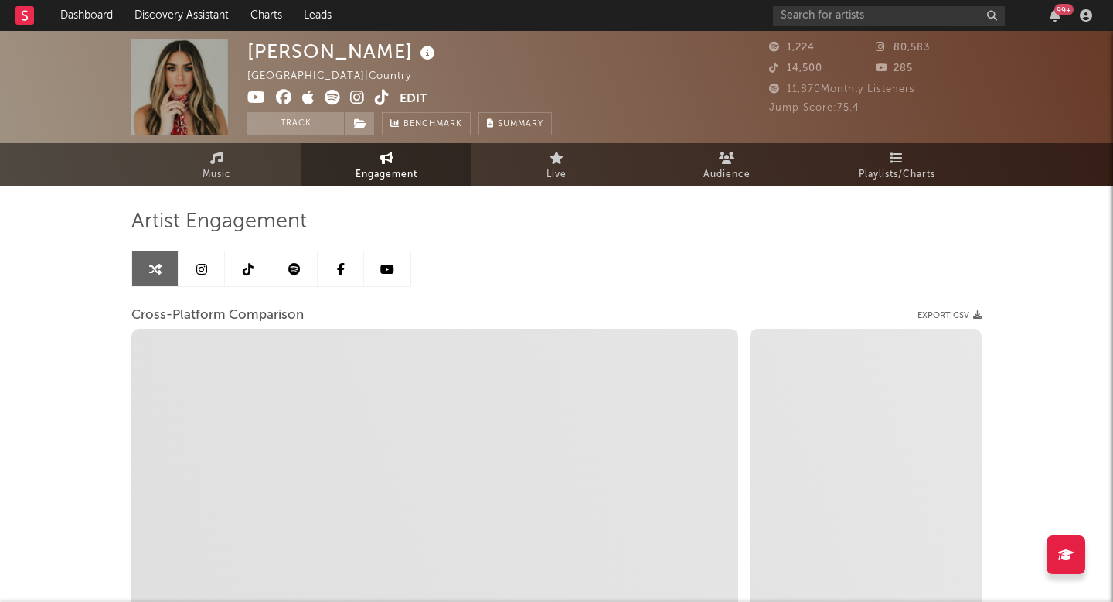
select select "1m"
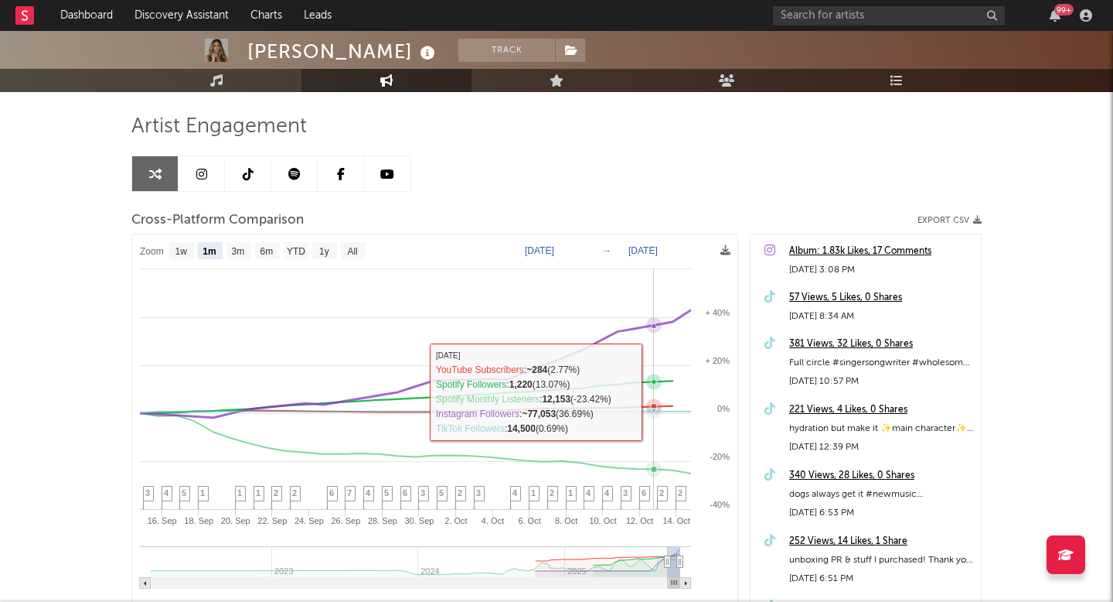
scroll to position [101, 0]
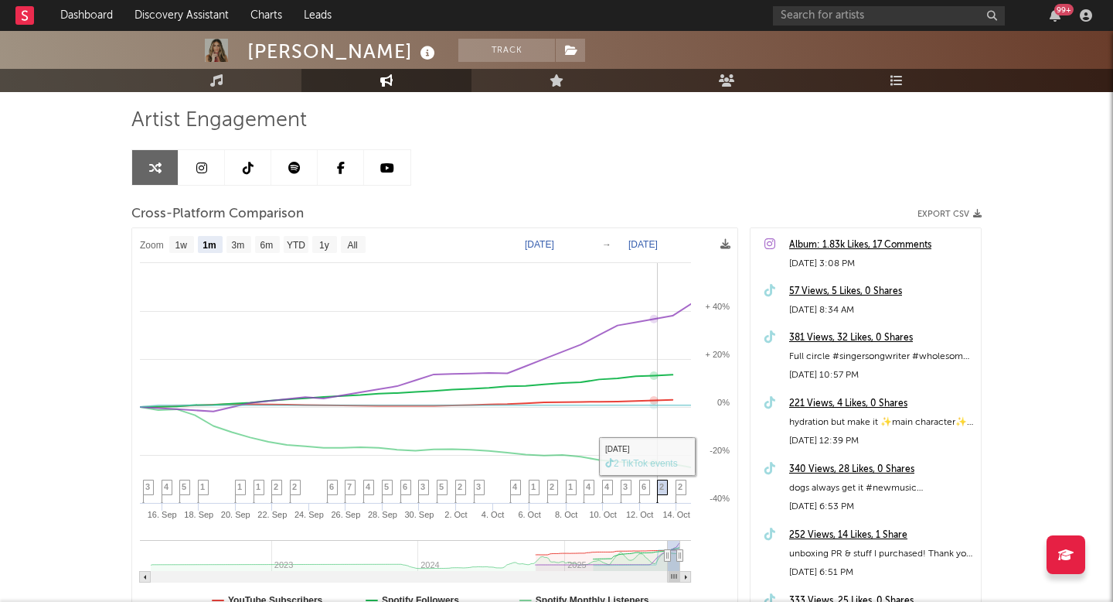
click at [662, 493] on icon at bounding box center [662, 492] width 11 height 24
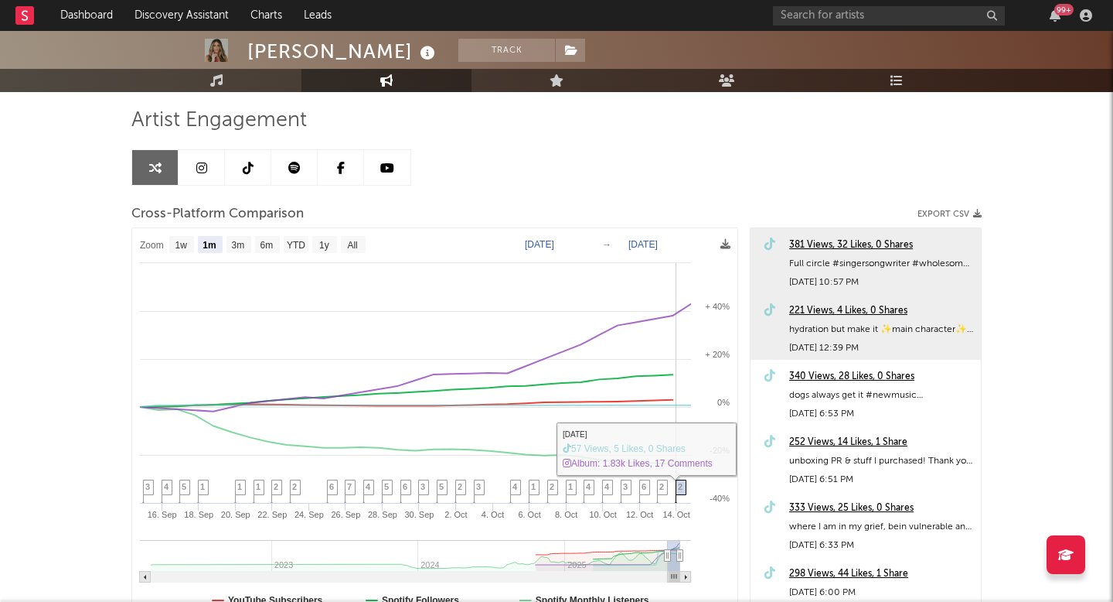
click at [680, 493] on icon at bounding box center [681, 492] width 11 height 24
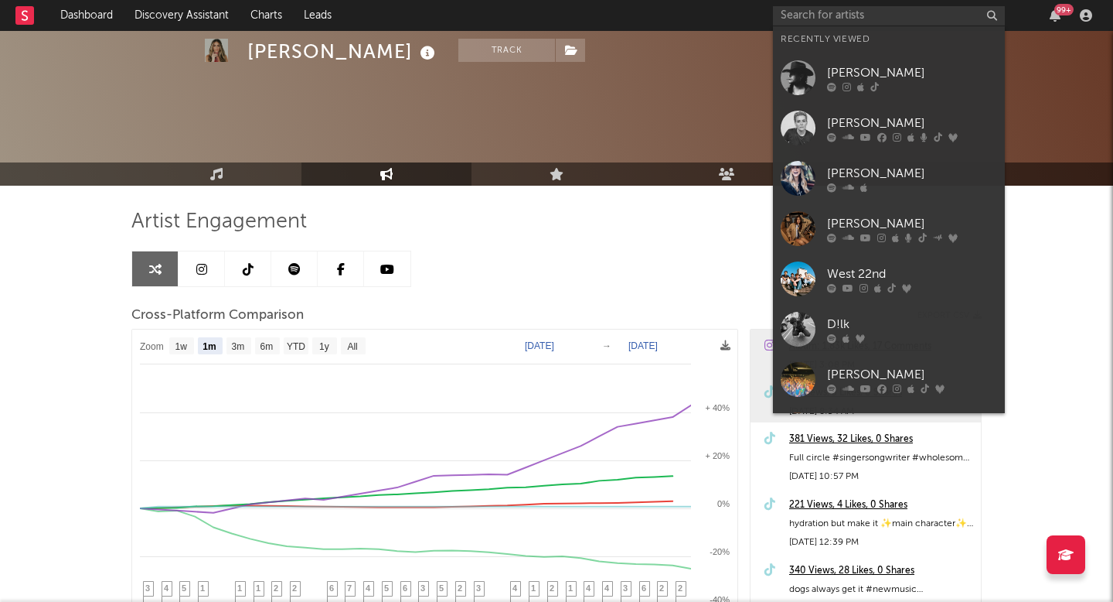
select select "1m"
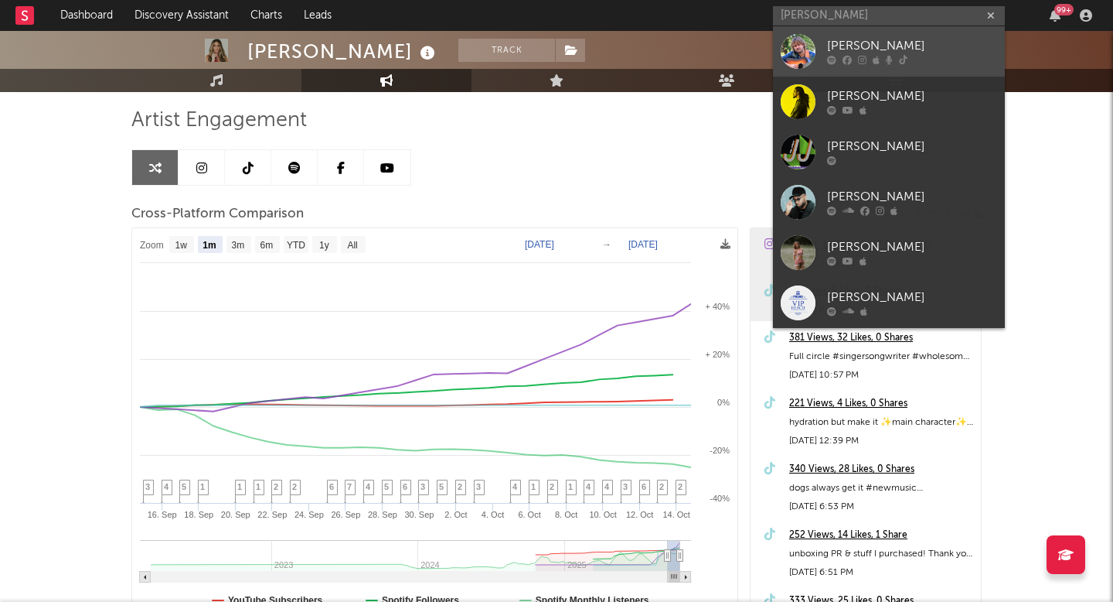
type input "[PERSON_NAME]"
click at [902, 60] on icon at bounding box center [903, 60] width 9 height 9
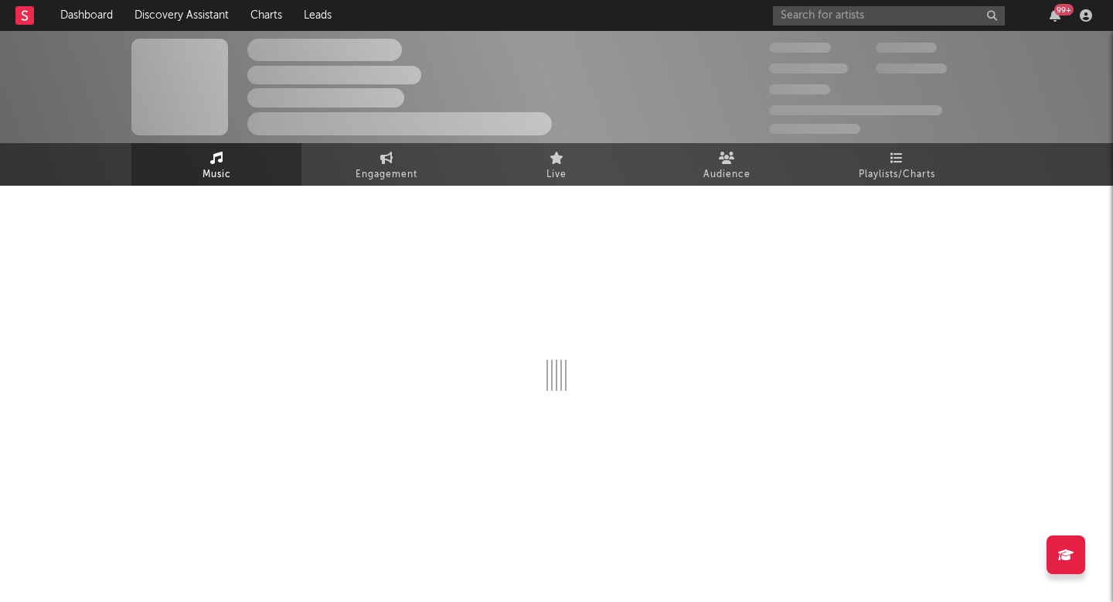
select select "6m"
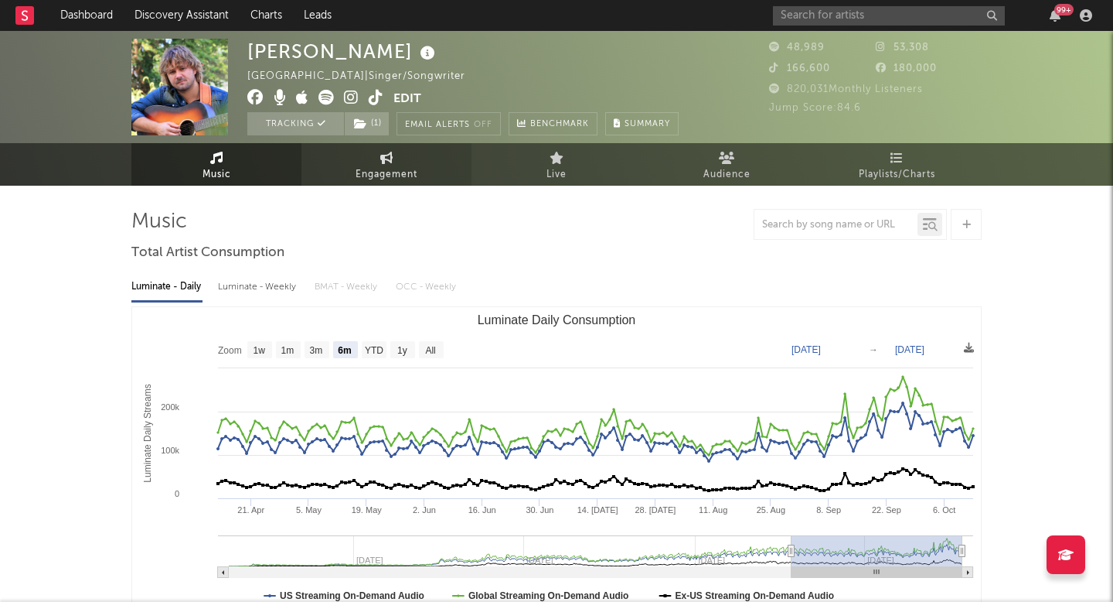
click at [397, 163] on link "Engagement" at bounding box center [387, 164] width 170 height 43
select select "1w"
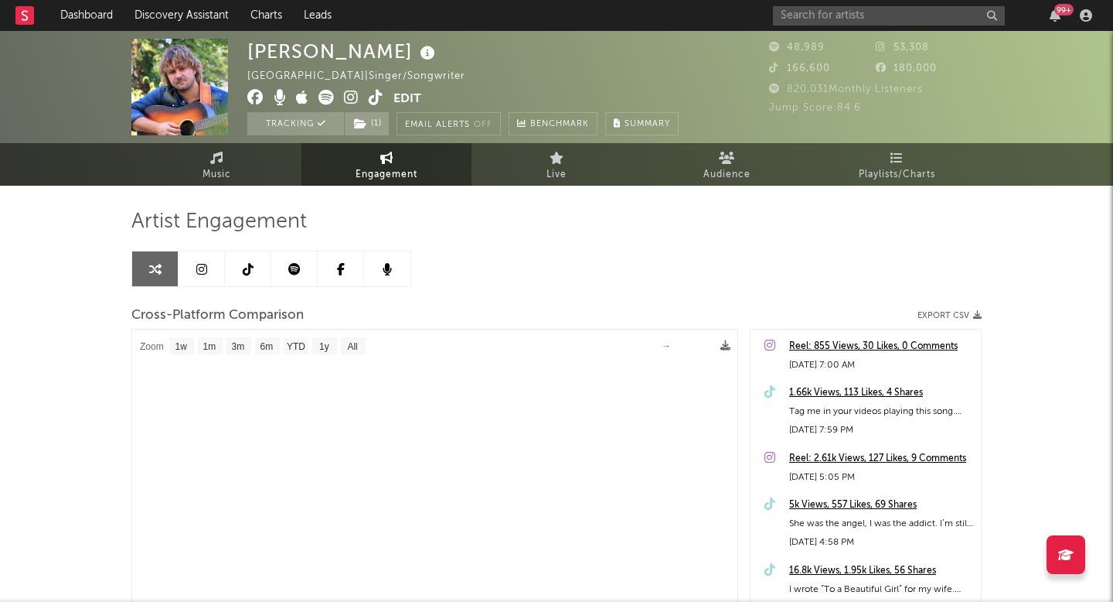
select select "1m"
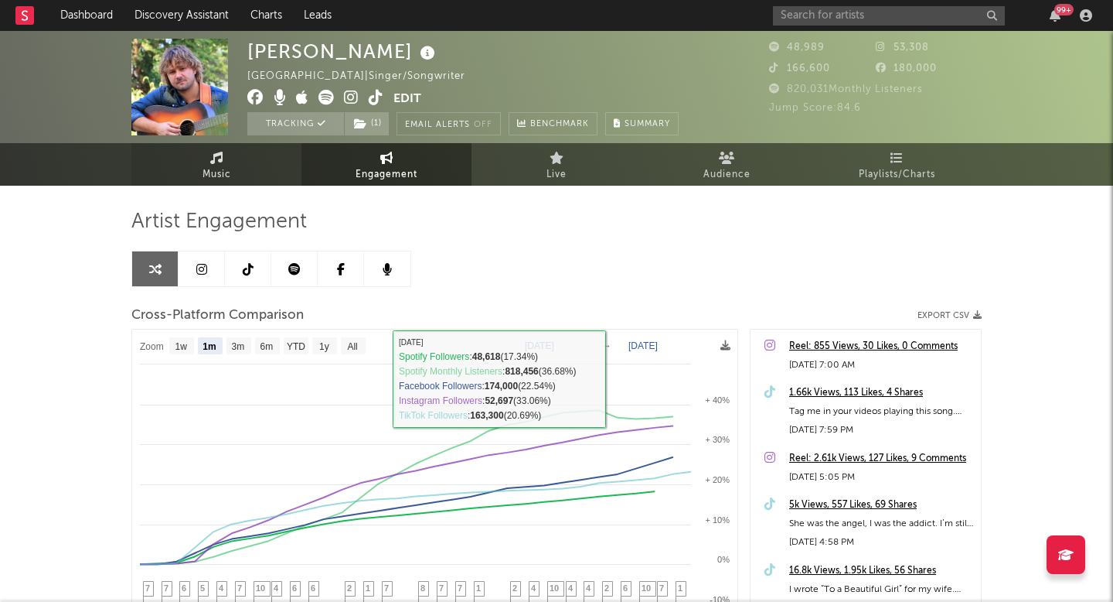
click at [250, 164] on link "Music" at bounding box center [216, 164] width 170 height 43
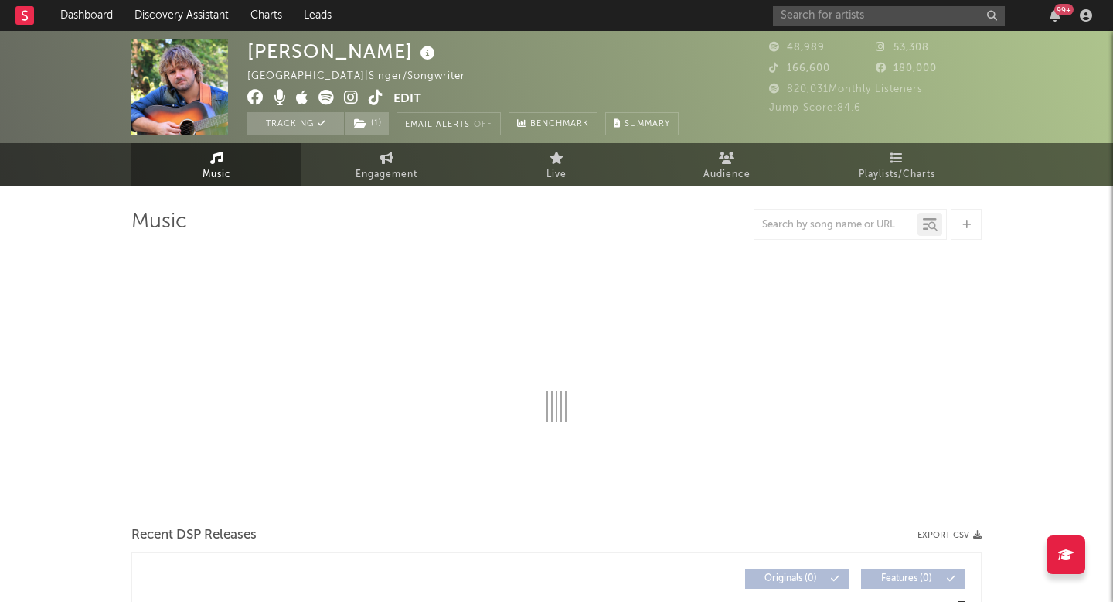
select select "6m"
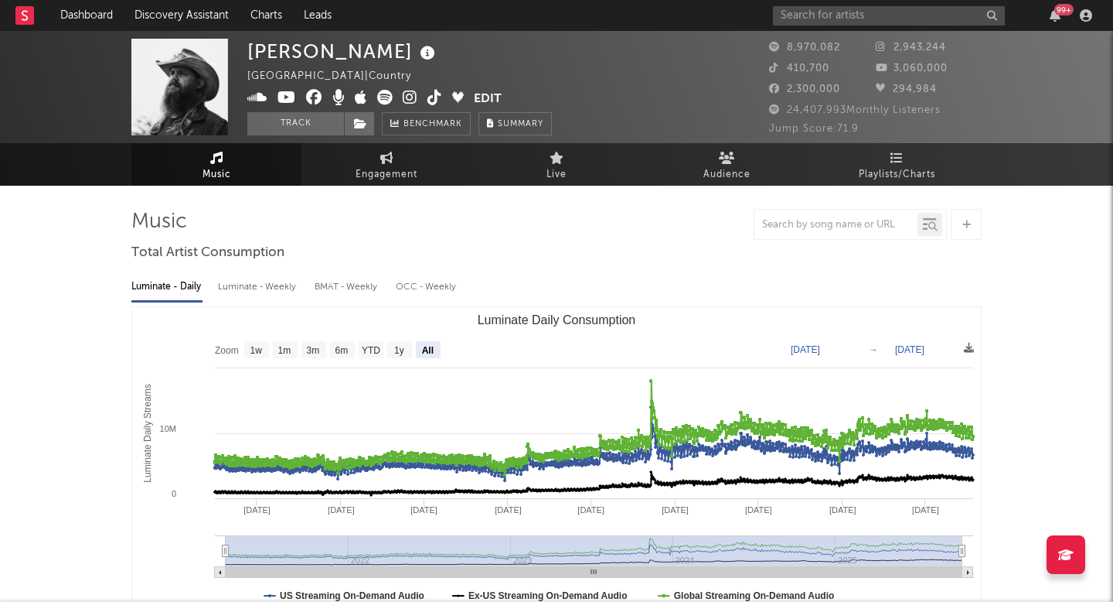
select select "All"
click at [263, 289] on div "Luminate - Weekly" at bounding box center [258, 287] width 81 height 26
select select "6m"
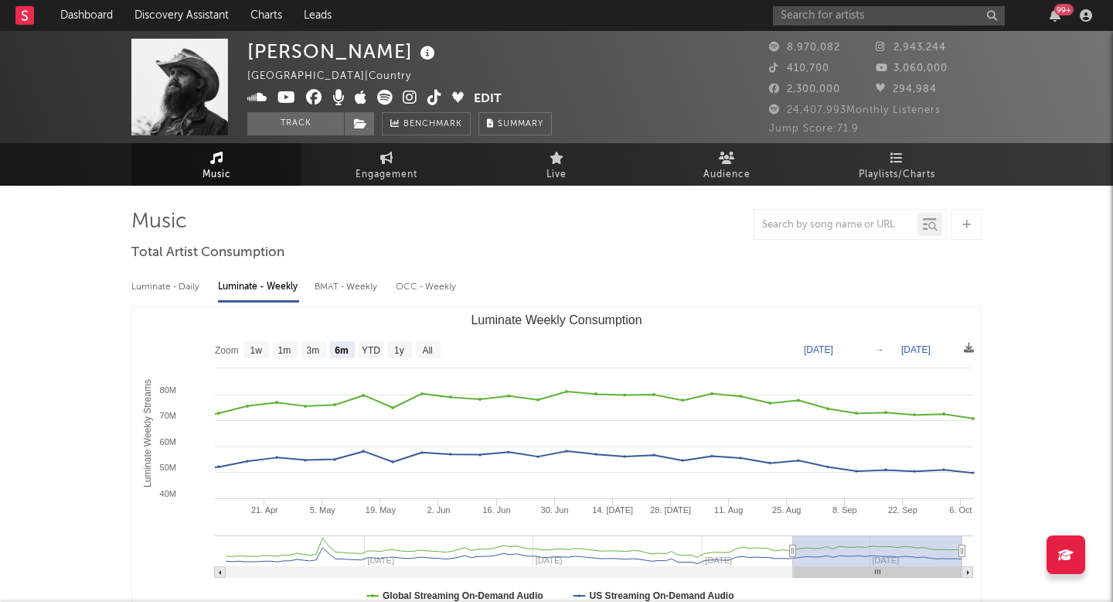
click at [848, 27] on div "99 +" at bounding box center [935, 15] width 325 height 31
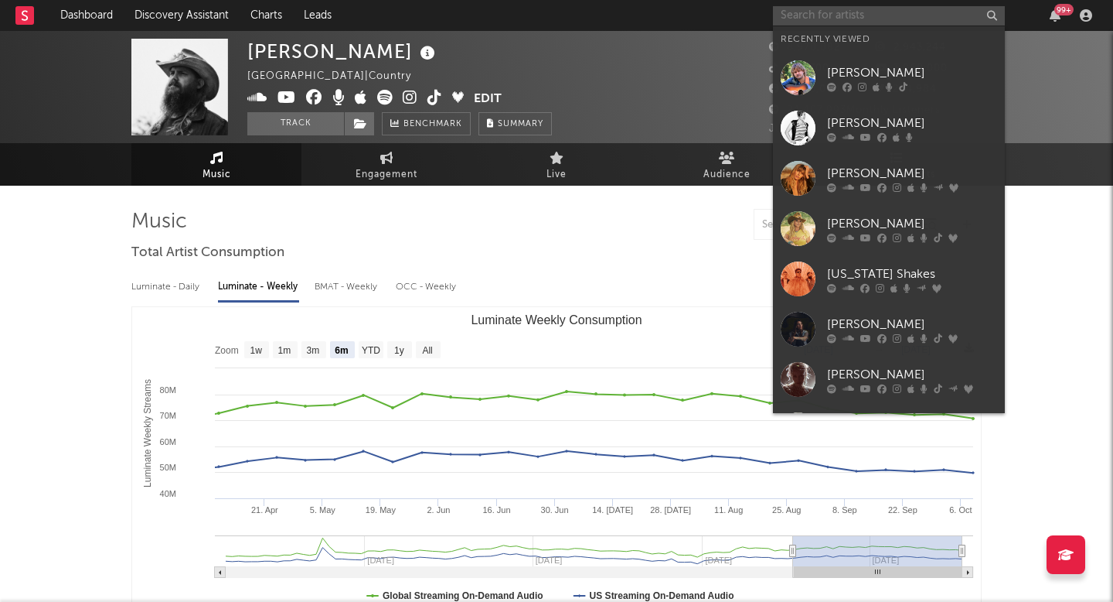
click at [848, 18] on input "text" at bounding box center [889, 15] width 232 height 19
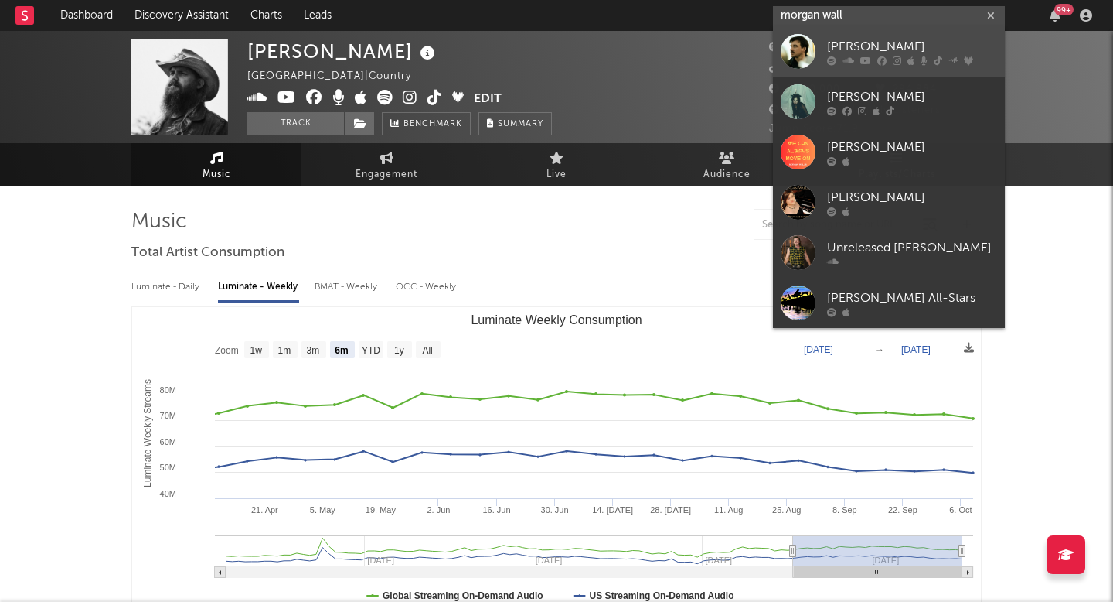
type input "morgan wall"
click at [845, 56] on icon at bounding box center [849, 60] width 12 height 9
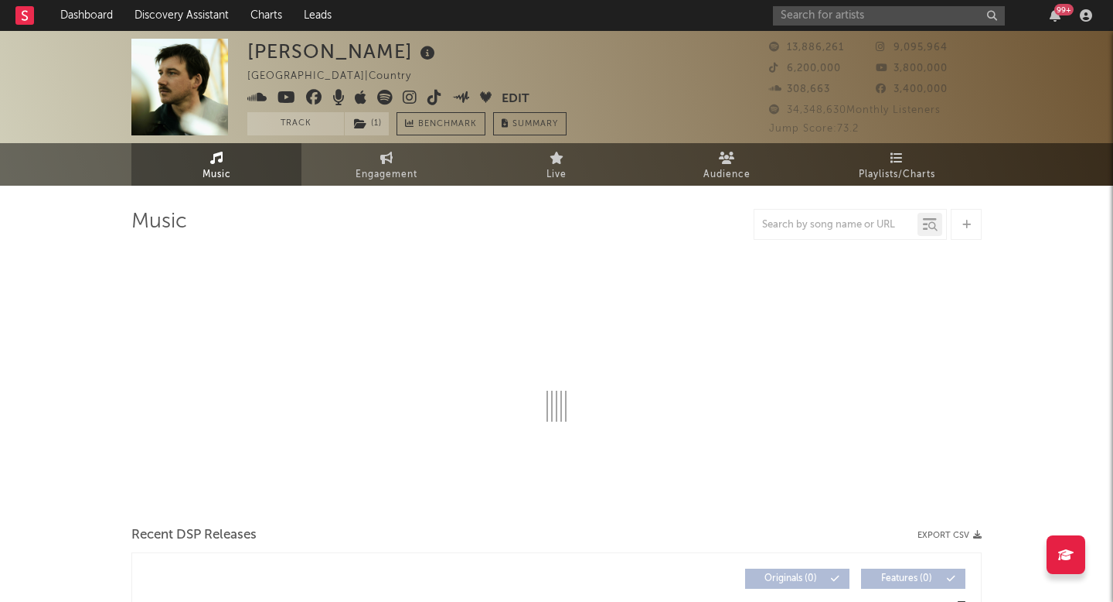
select select "6m"
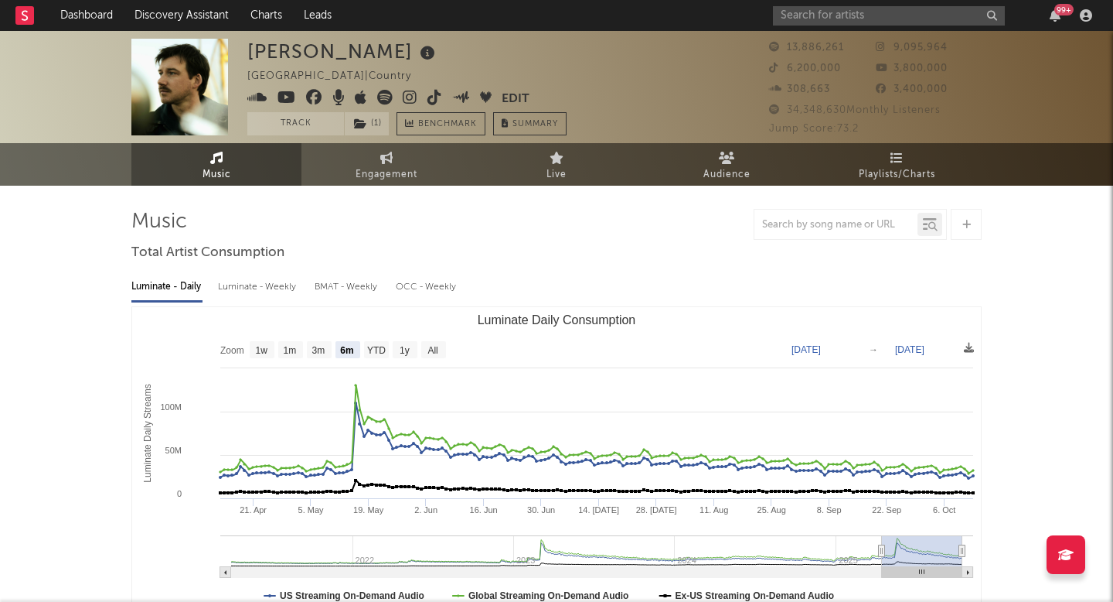
click at [285, 290] on div "Luminate - Weekly" at bounding box center [258, 287] width 81 height 26
select select "6m"
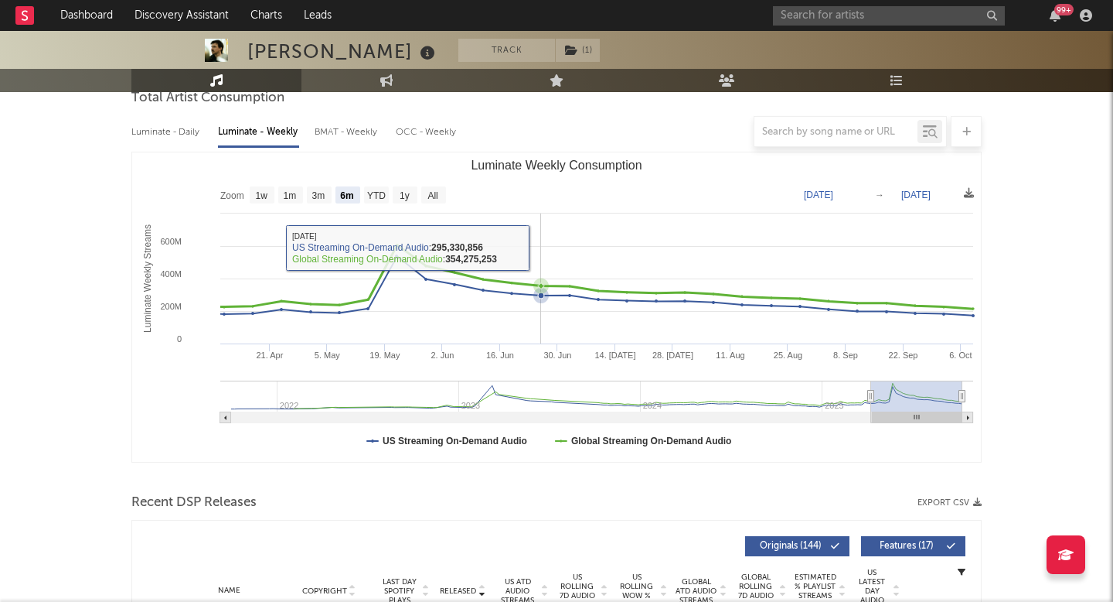
scroll to position [295, 0]
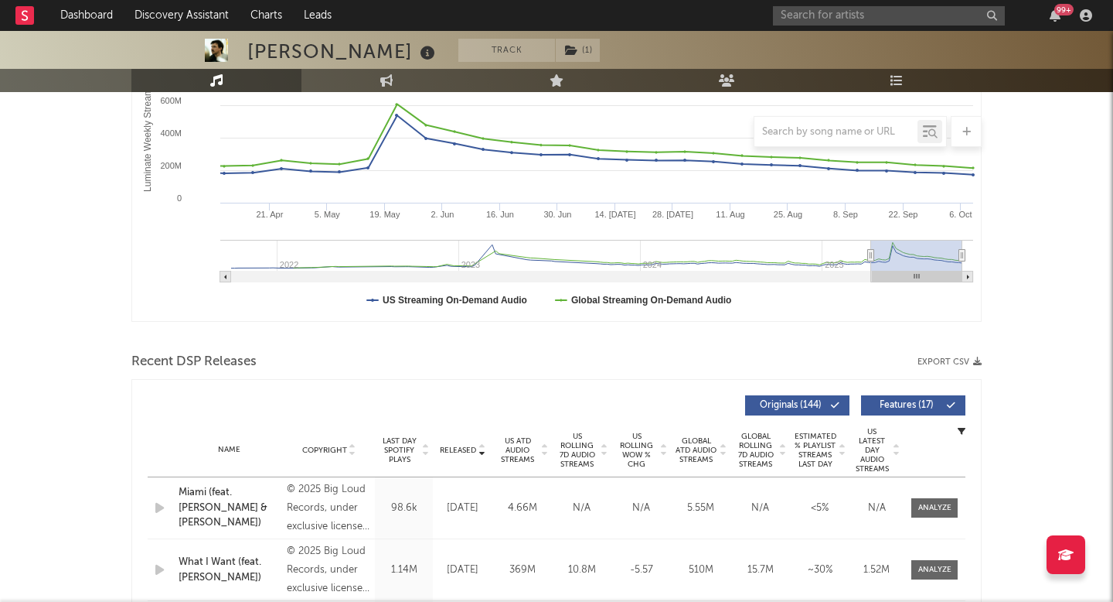
click at [575, 458] on span "US Rolling 7D Audio Streams" at bounding box center [577, 449] width 43 height 37
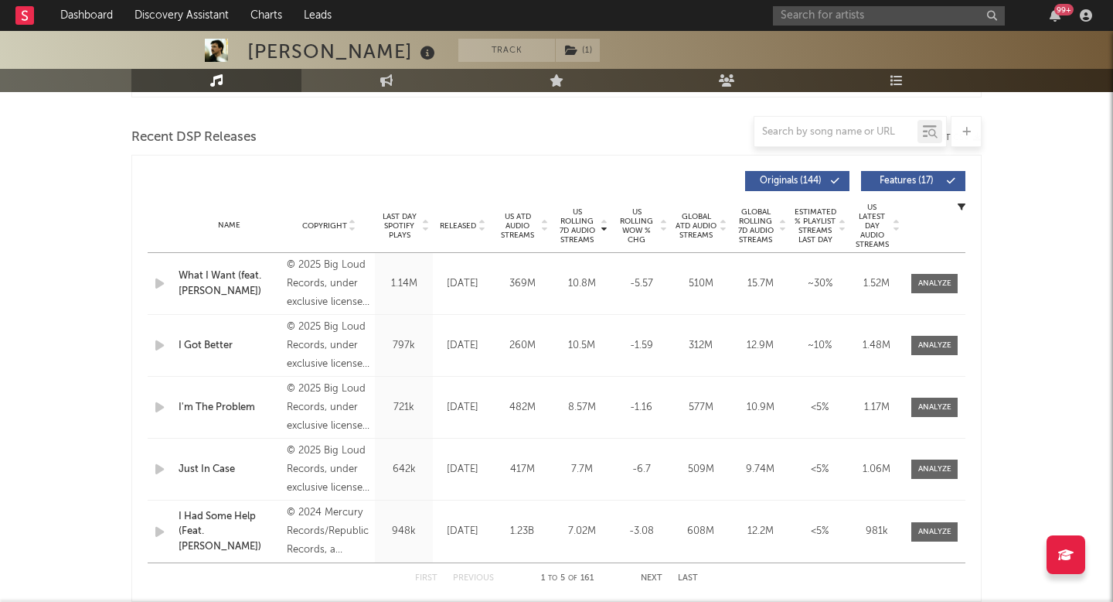
scroll to position [0, 0]
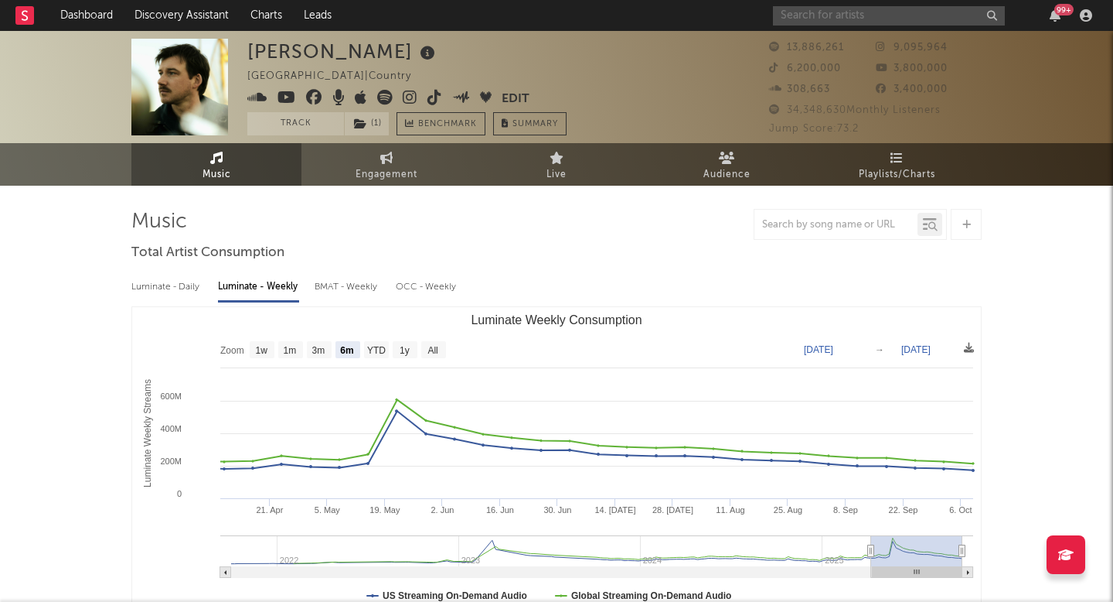
click at [807, 22] on input "text" at bounding box center [889, 15] width 232 height 19
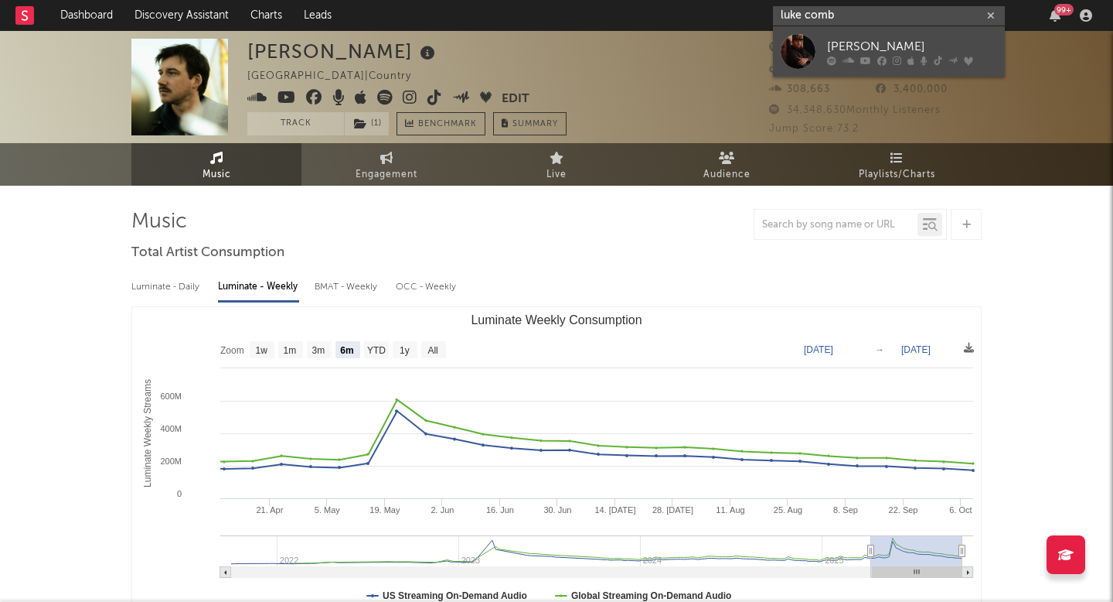
type input "luke comb"
click at [828, 38] on div "Luke Combs" at bounding box center [912, 46] width 170 height 19
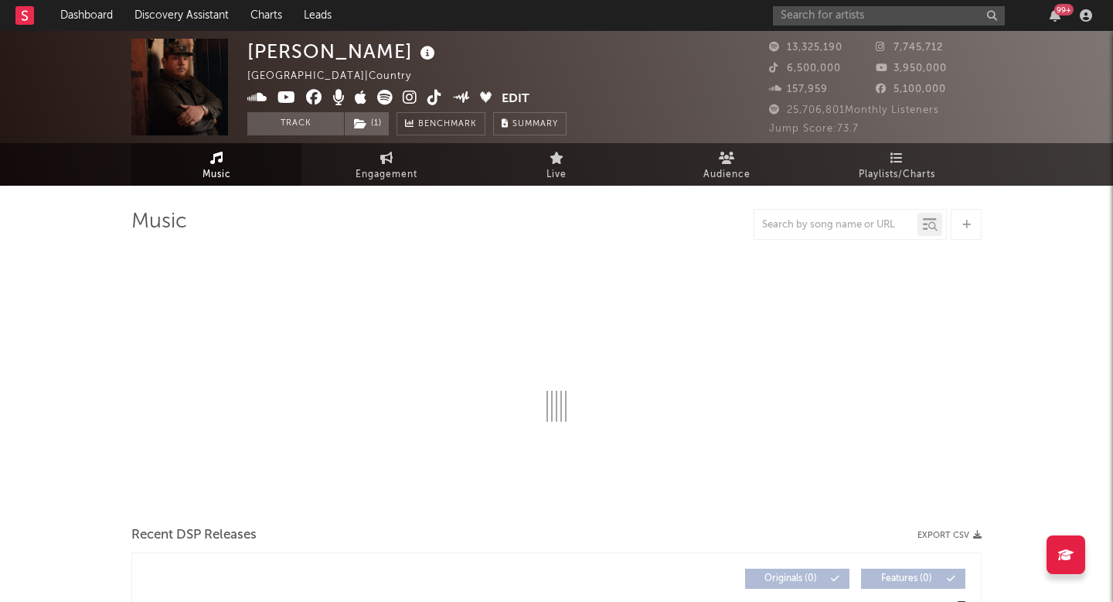
select select "6m"
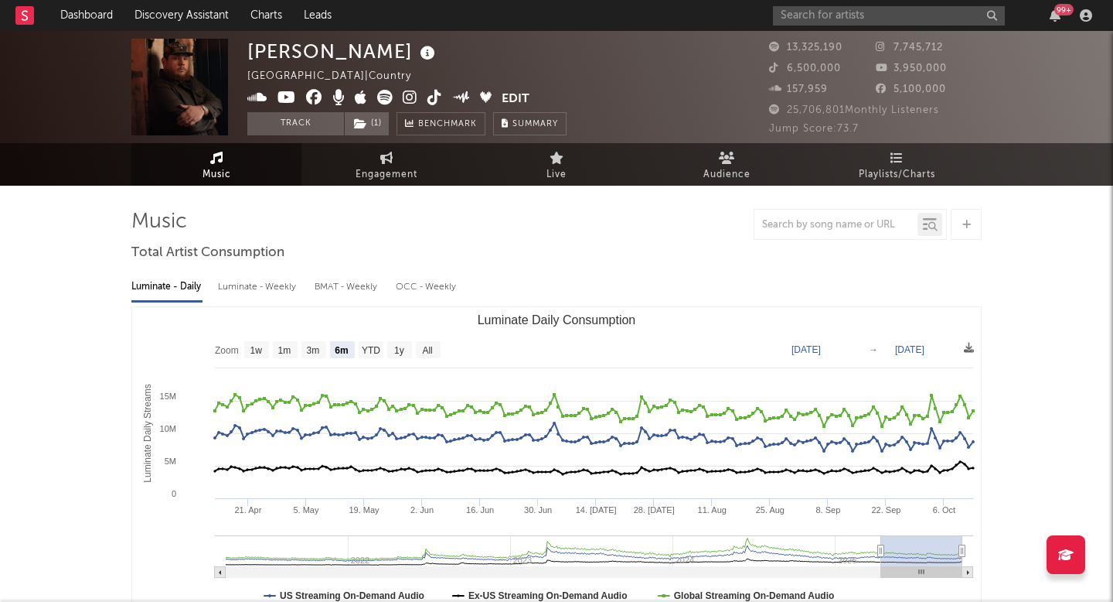
click at [244, 279] on div "Luminate - Weekly" at bounding box center [258, 287] width 81 height 26
select select "6m"
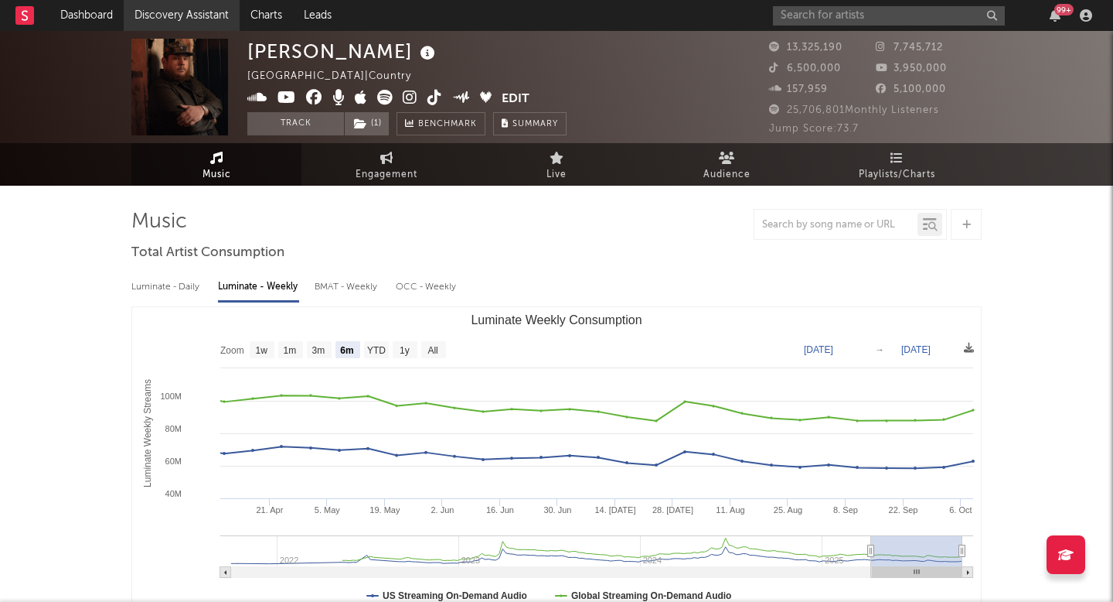
click at [210, 8] on link "Discovery Assistant" at bounding box center [182, 15] width 116 height 31
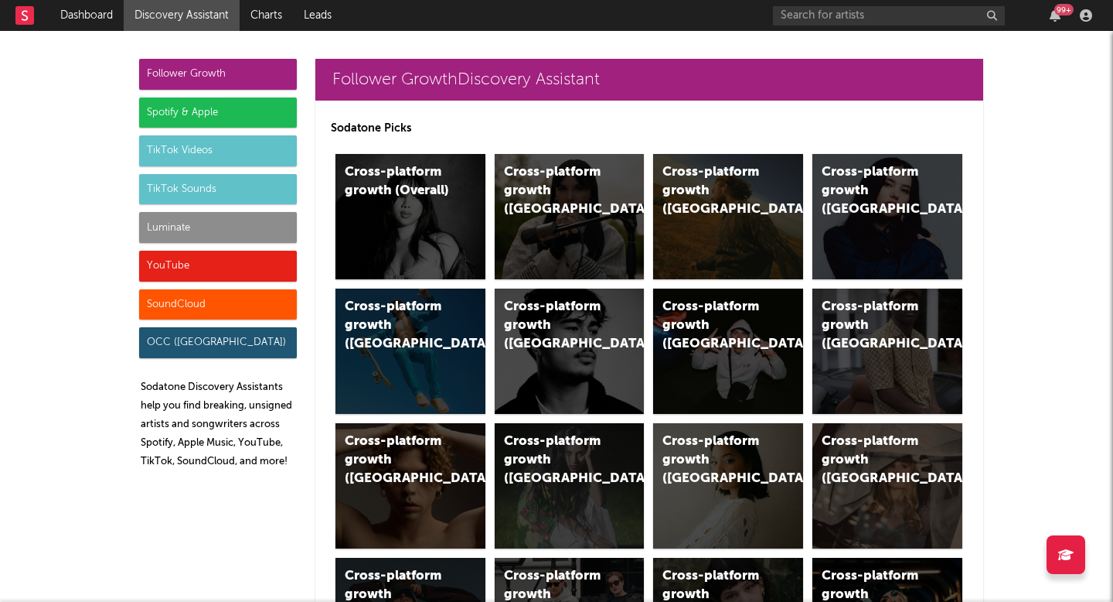
click at [251, 226] on div "Luminate" at bounding box center [218, 227] width 158 height 31
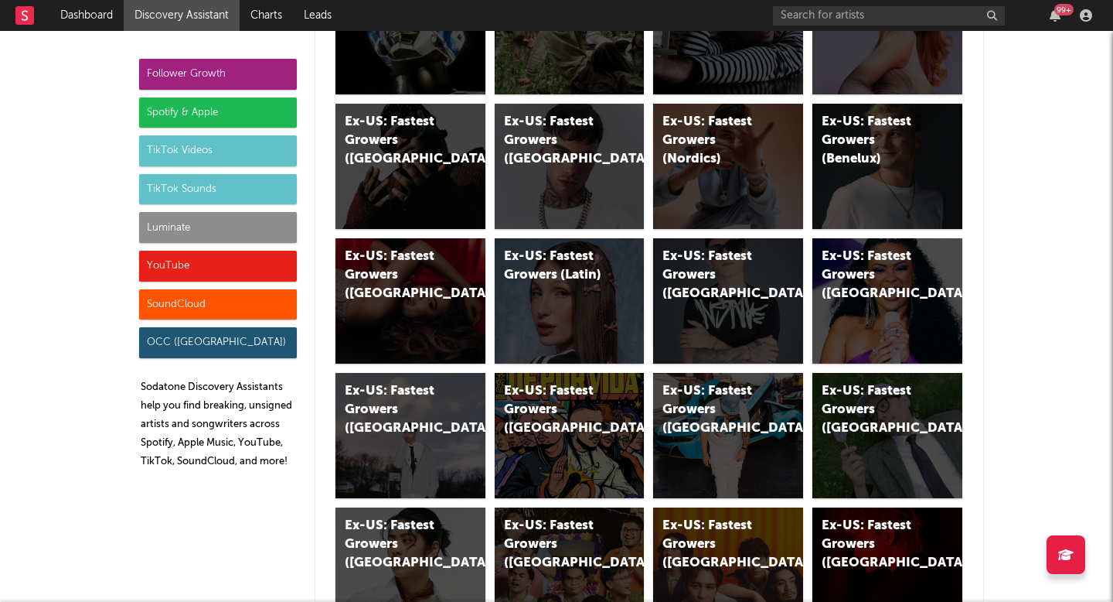
scroll to position [8609, 0]
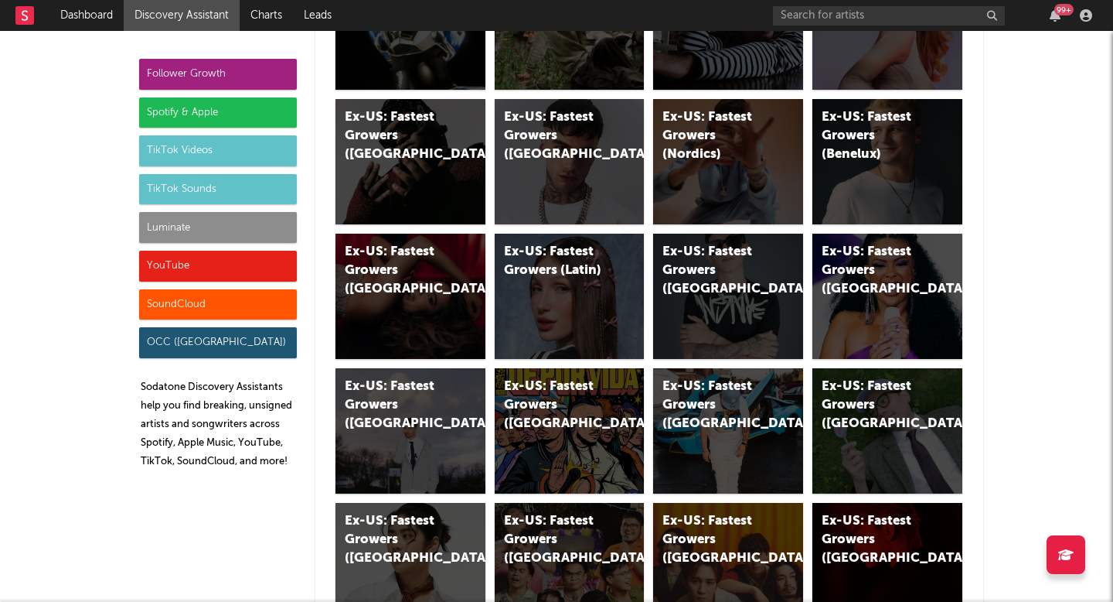
click at [254, 69] on div "Follower Growth" at bounding box center [218, 74] width 158 height 31
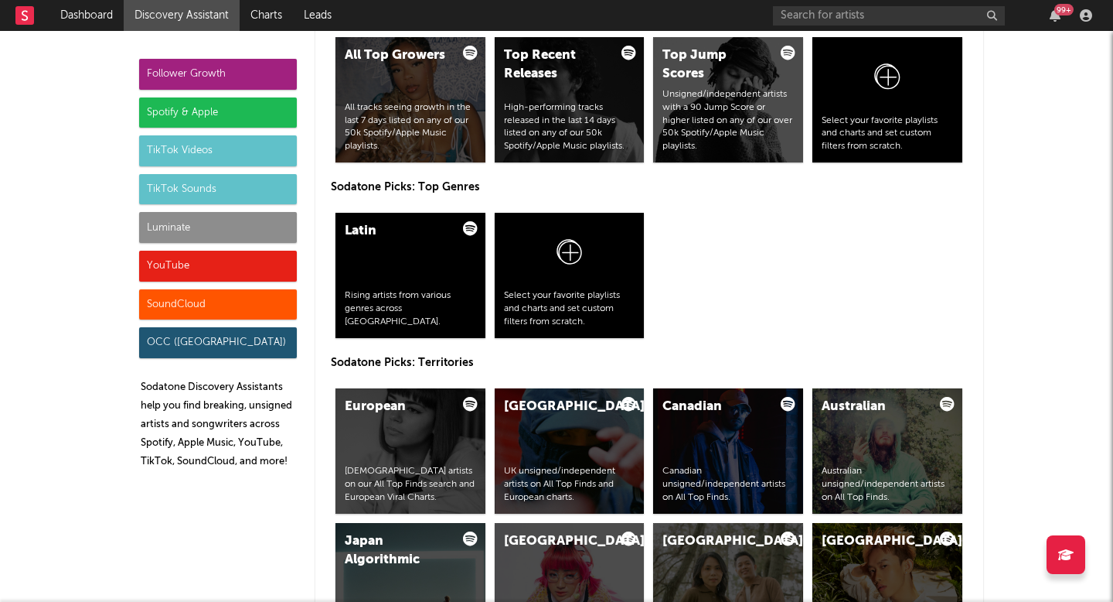
scroll to position [0, 0]
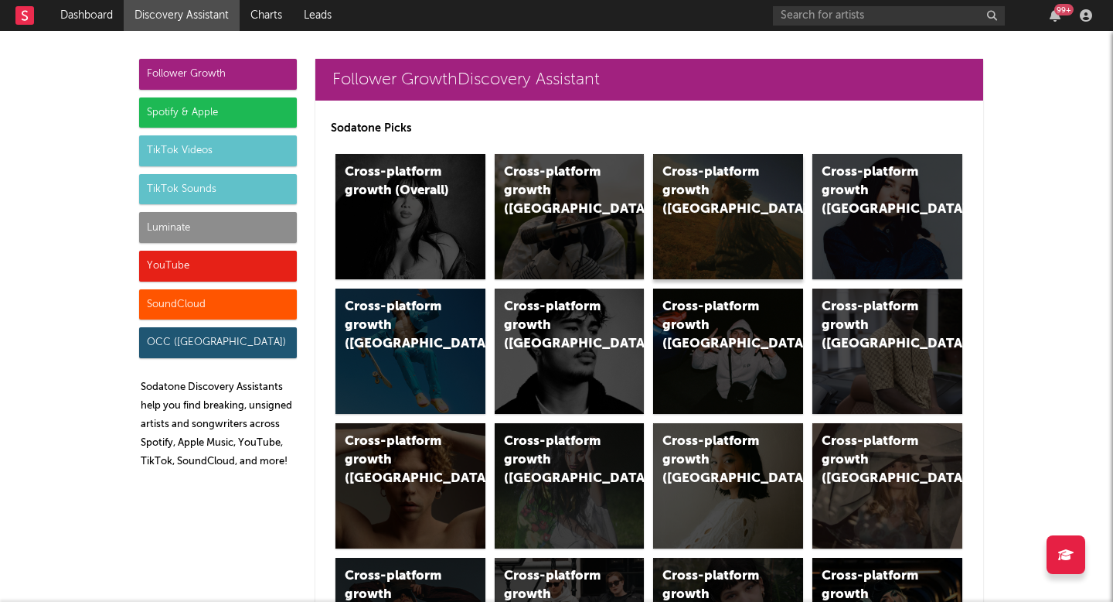
click at [772, 213] on div "Cross-platform growth (US)" at bounding box center [728, 216] width 150 height 125
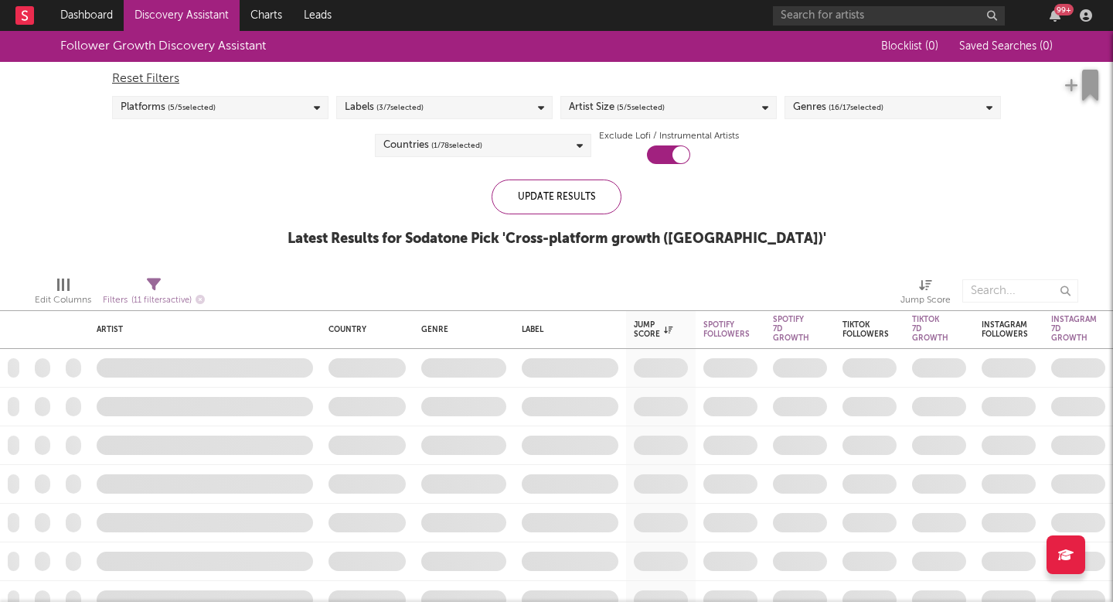
checkbox input "true"
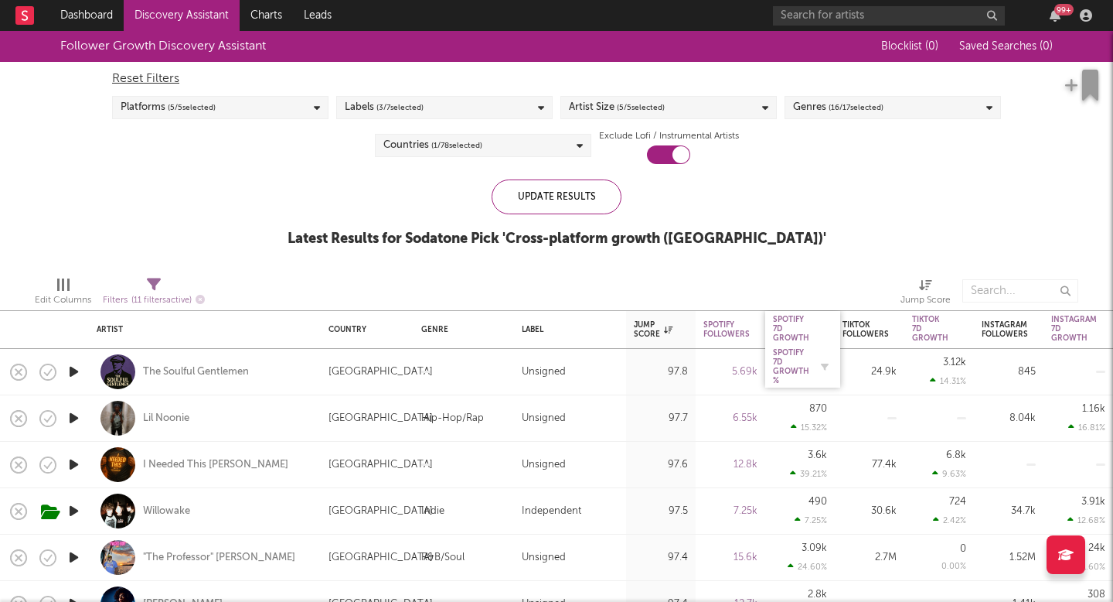
click at [791, 356] on div "Spotify 7D Growth %" at bounding box center [791, 366] width 36 height 37
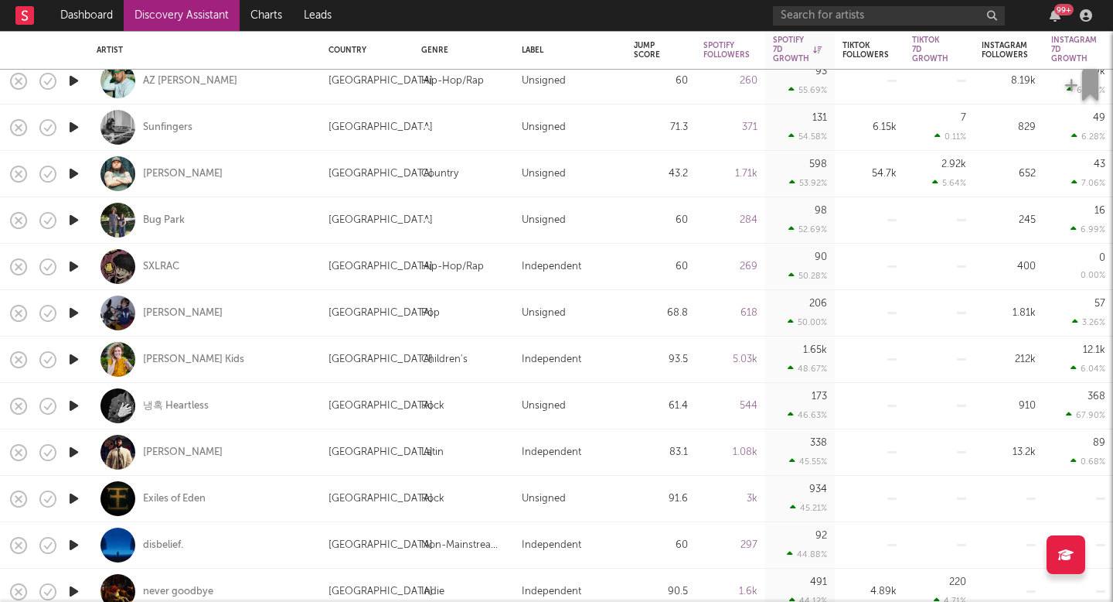
click at [193, 9] on link "Discovery Assistant" at bounding box center [182, 15] width 116 height 31
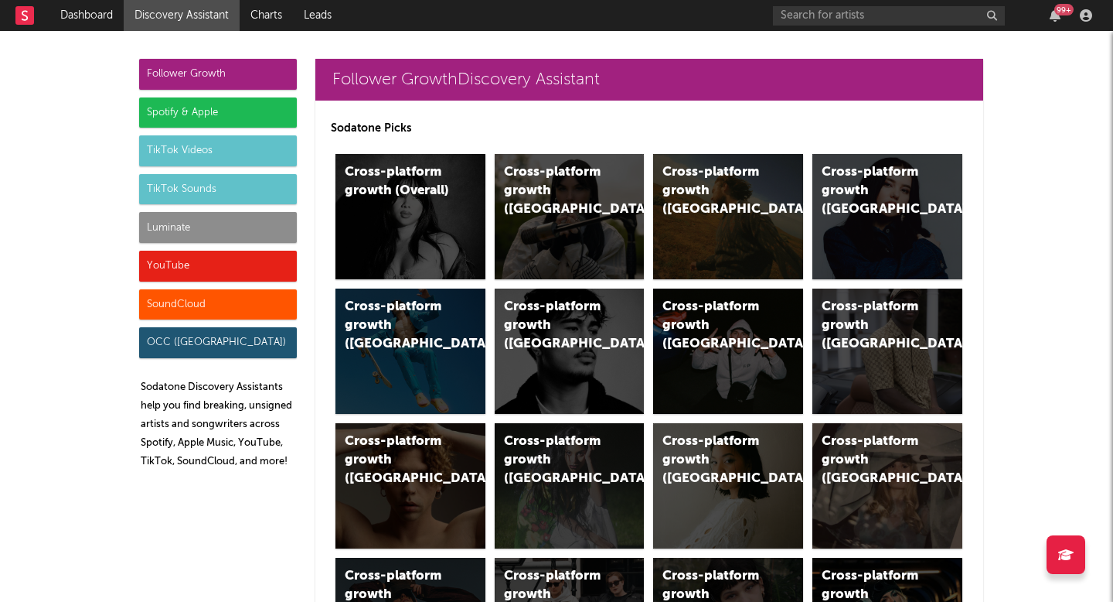
click at [247, 223] on div "Luminate" at bounding box center [218, 227] width 158 height 31
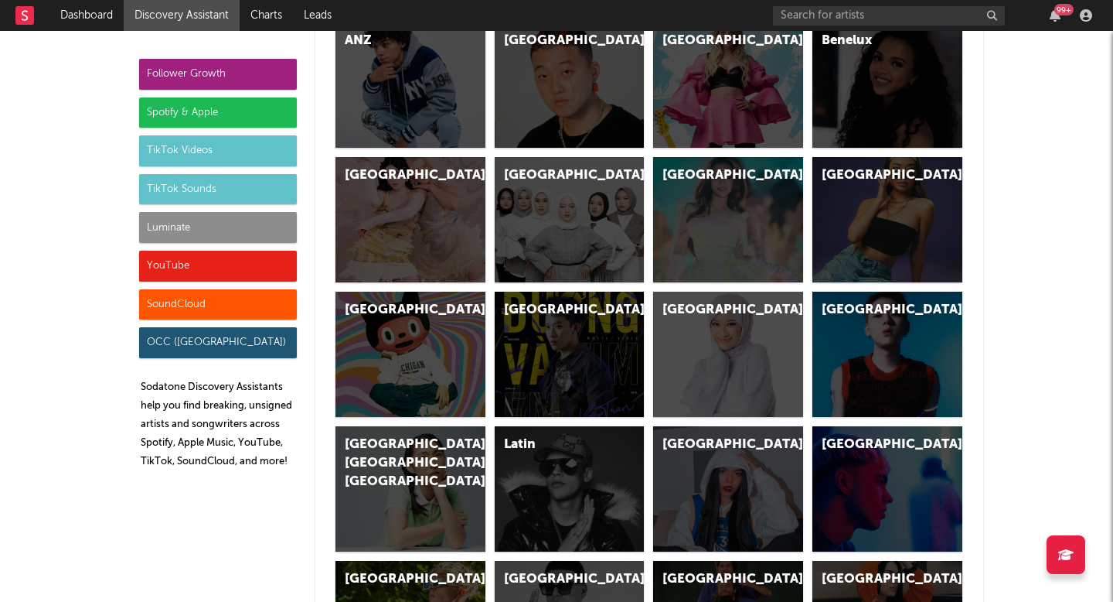
scroll to position [7487, 0]
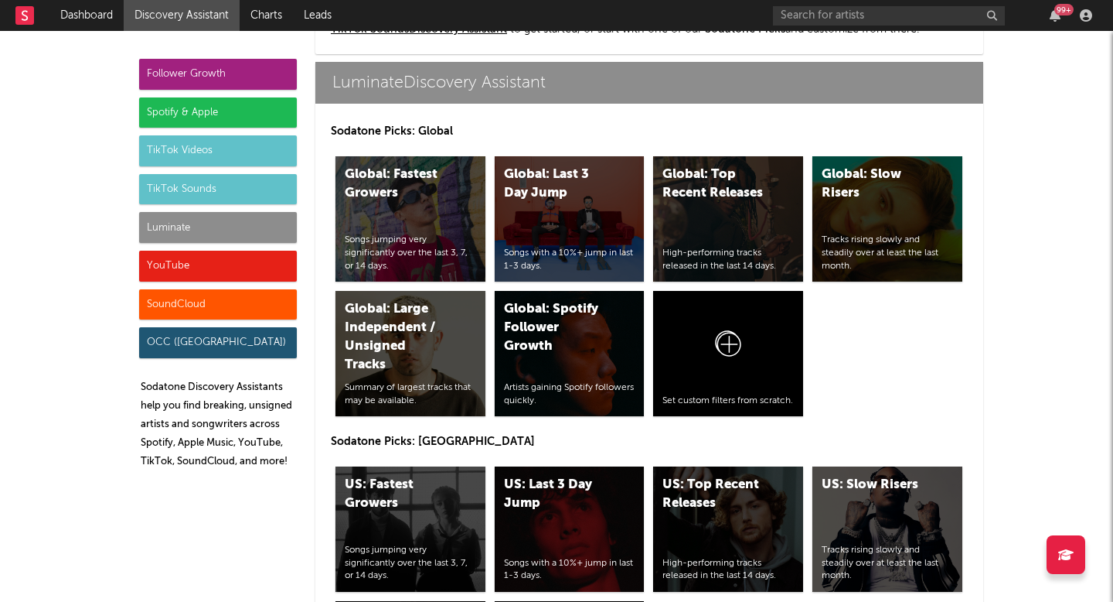
click at [257, 234] on div "Luminate" at bounding box center [218, 227] width 158 height 31
click at [263, 240] on div "Luminate" at bounding box center [218, 227] width 158 height 31
click at [275, 231] on div "Luminate" at bounding box center [218, 227] width 158 height 31
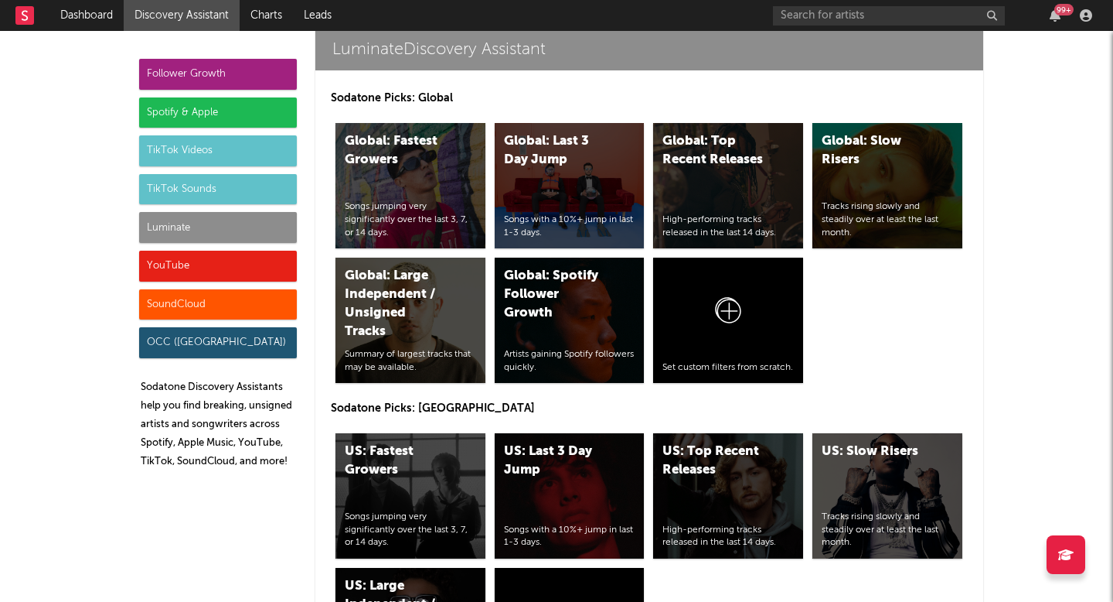
scroll to position [7533, 0]
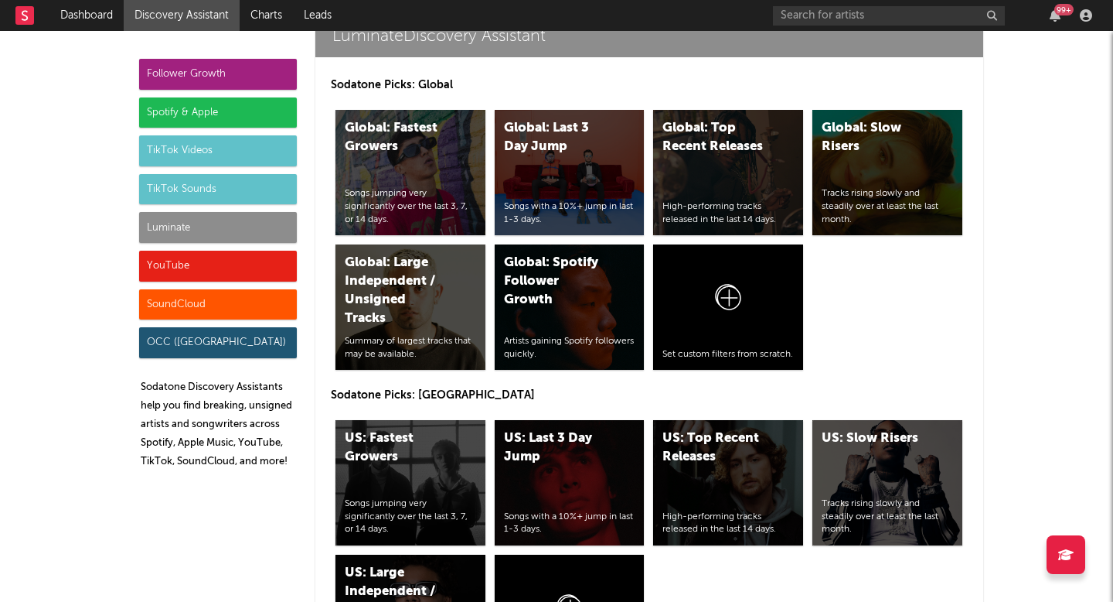
click at [232, 228] on div "Luminate" at bounding box center [218, 227] width 158 height 31
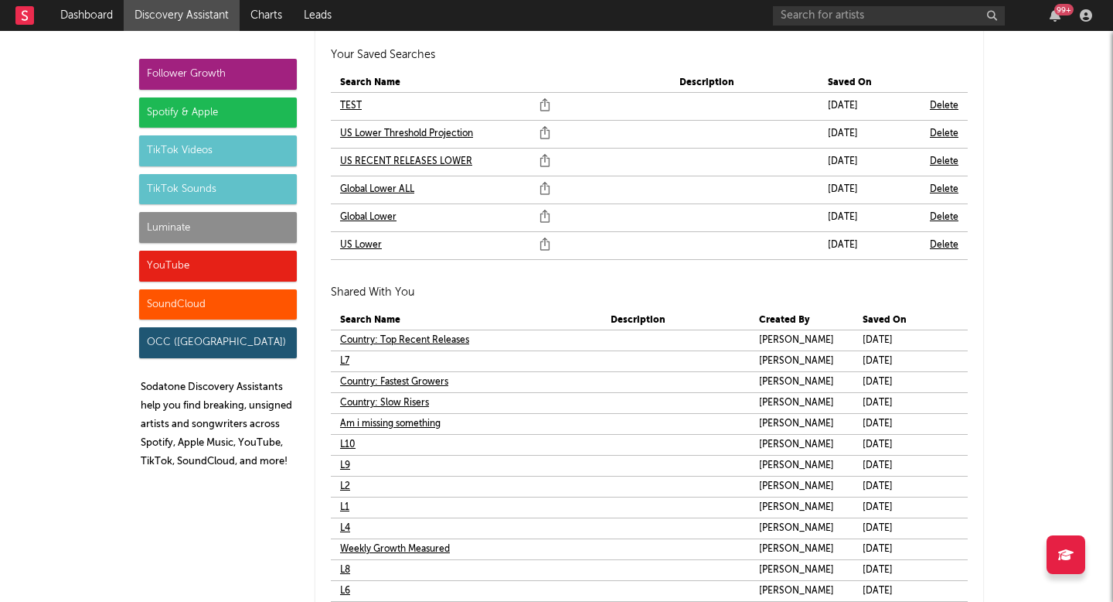
scroll to position [9367, 0]
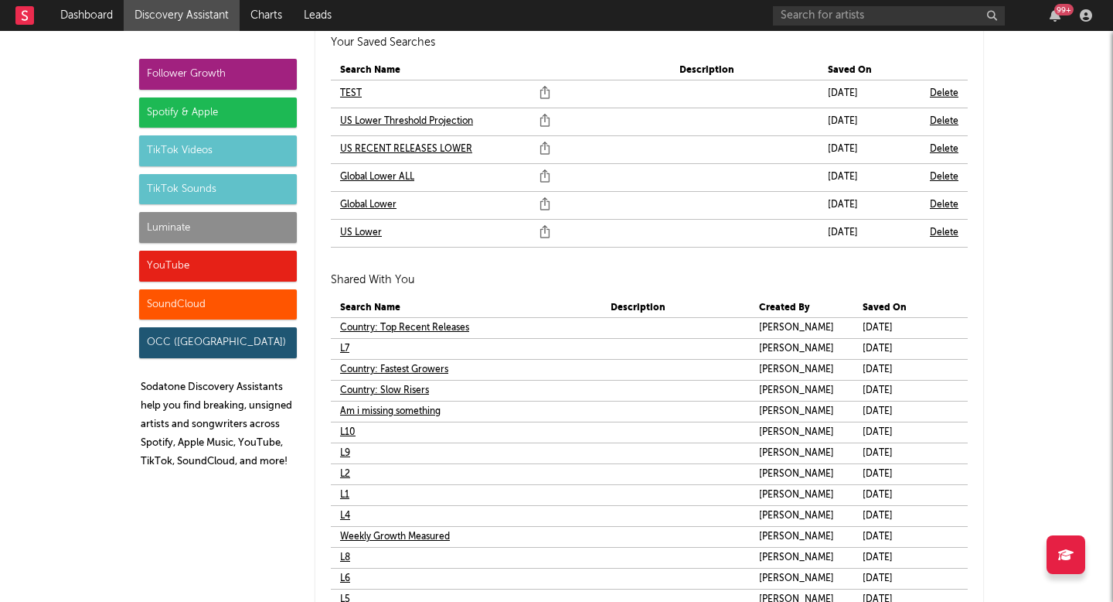
click at [343, 496] on link "L1" at bounding box center [344, 495] width 9 height 19
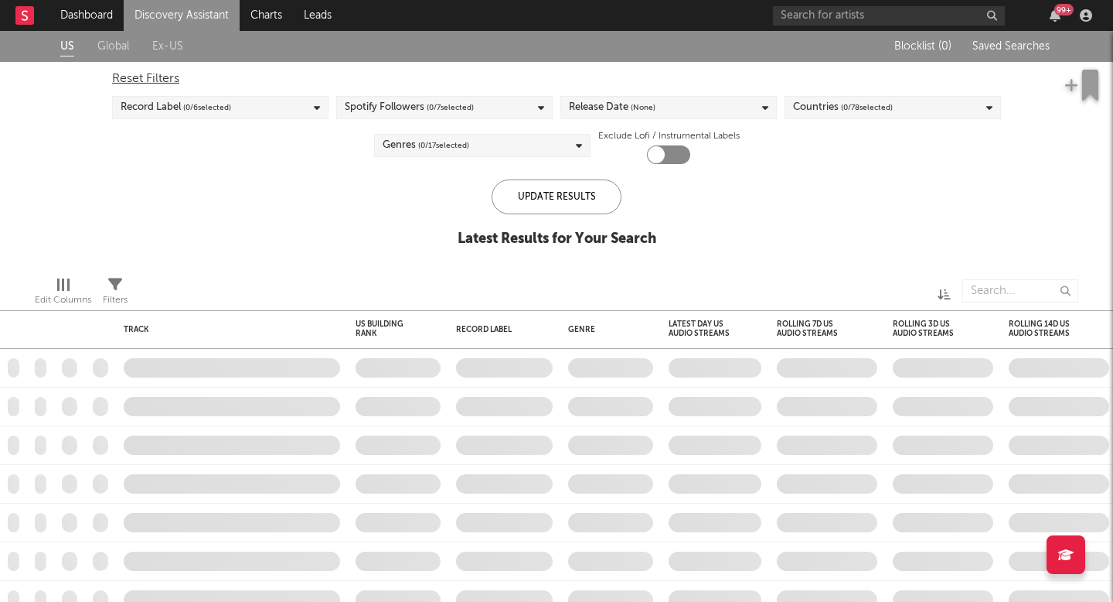
checkbox input "true"
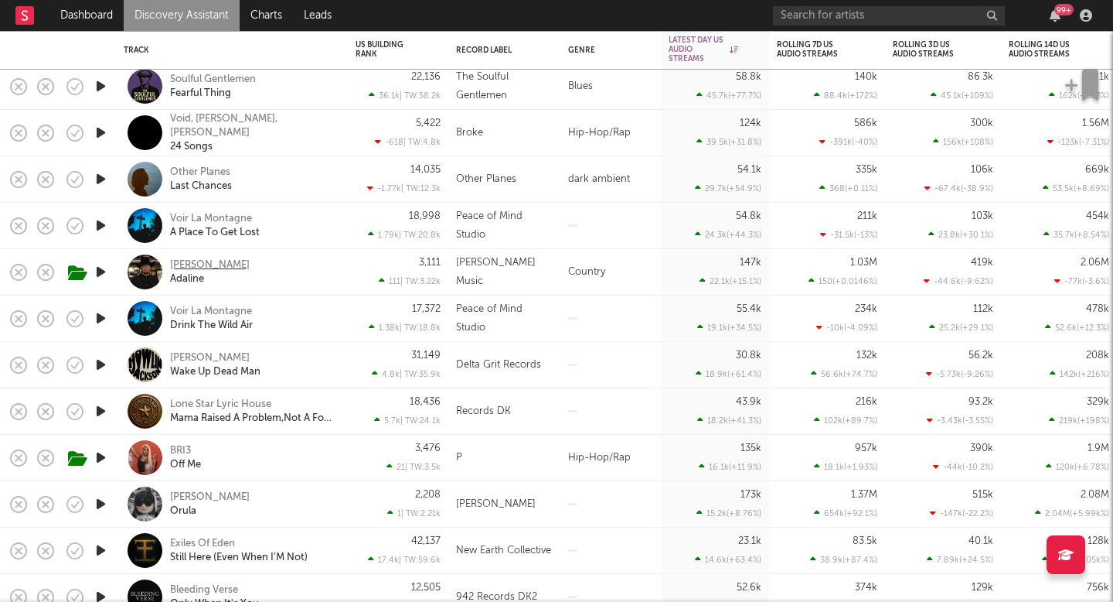
click at [188, 260] on div "[PERSON_NAME]" at bounding box center [210, 265] width 80 height 14
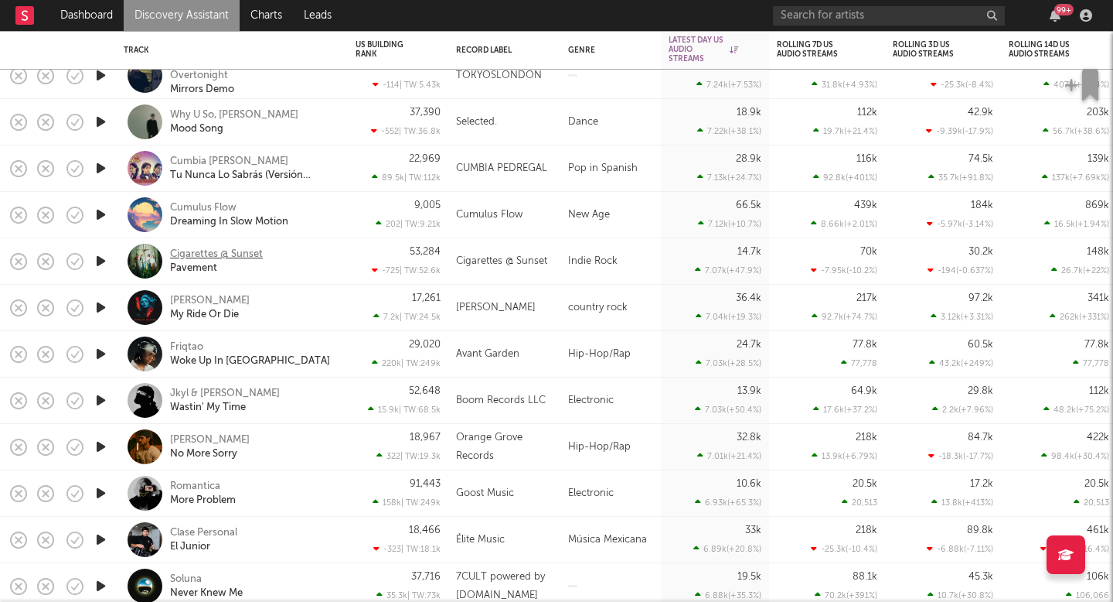
click at [233, 254] on div "Cigarettes @ Sunset" at bounding box center [216, 254] width 93 height 14
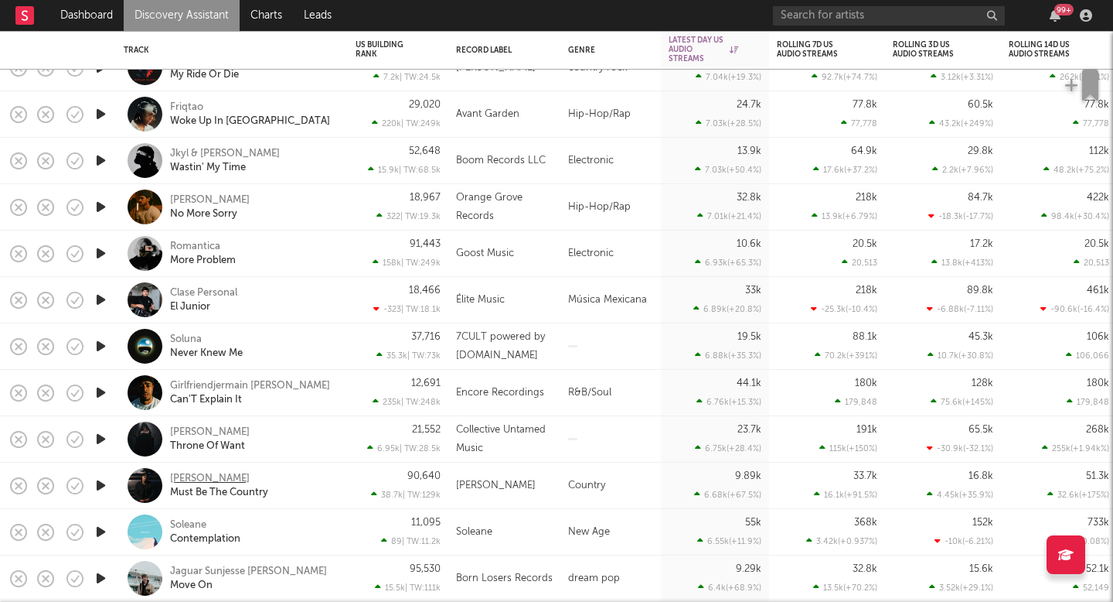
click at [202, 475] on div "Dylan Burk" at bounding box center [210, 479] width 80 height 14
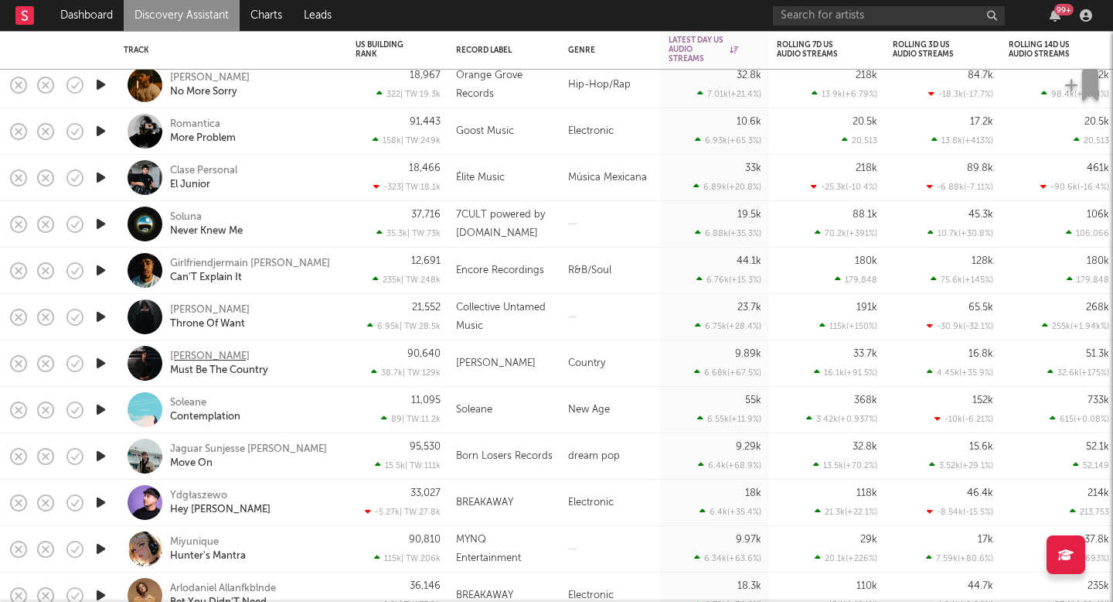
click at [219, 353] on div "Dylan Burk" at bounding box center [210, 357] width 80 height 14
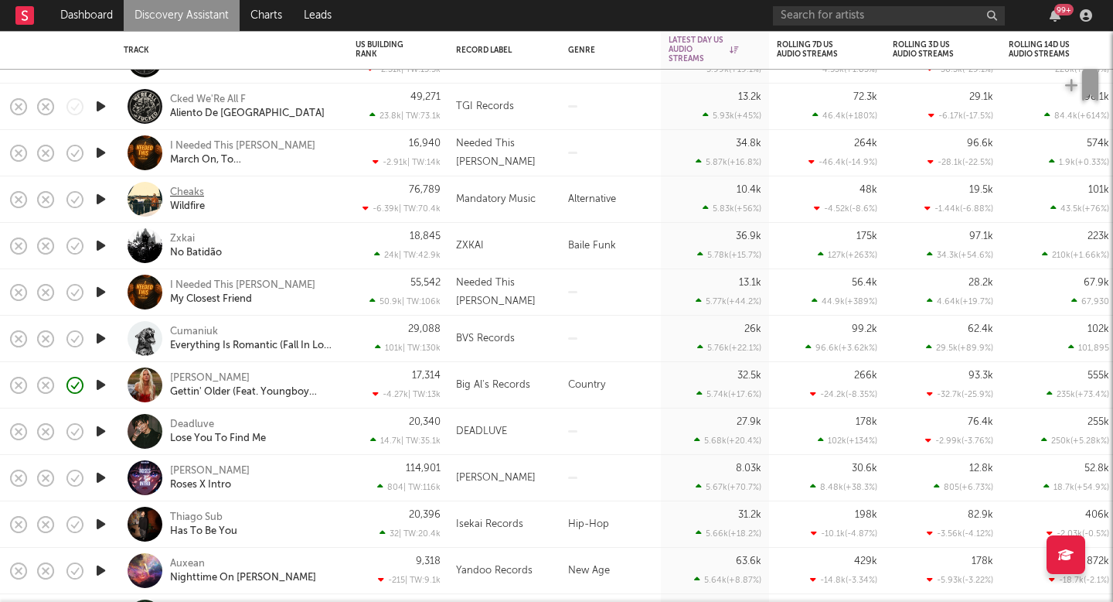
click at [195, 190] on div "Cheaks" at bounding box center [187, 193] width 34 height 14
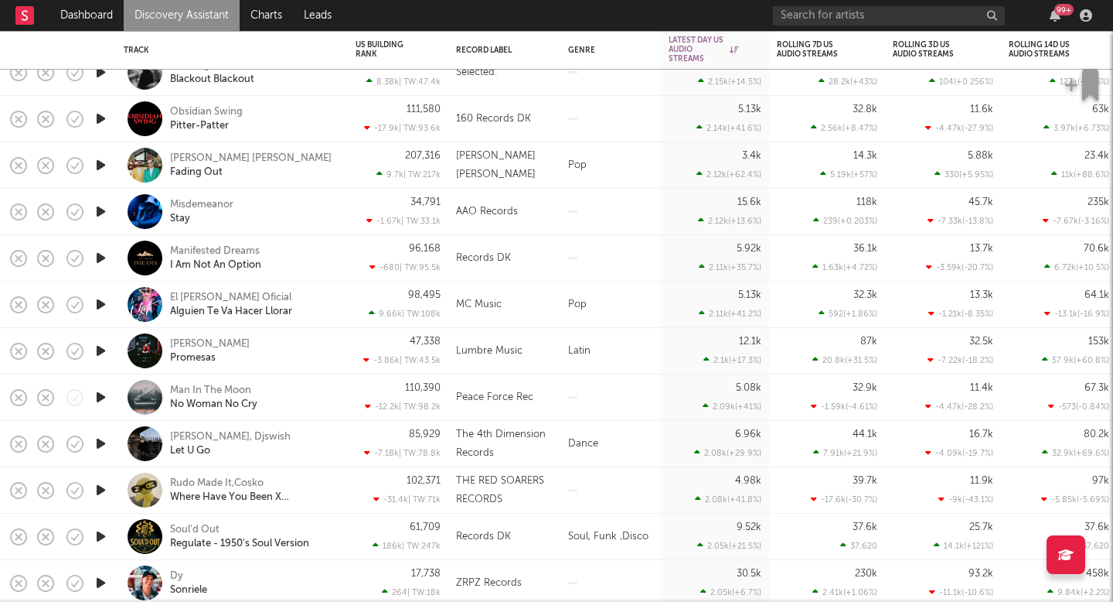
click at [224, 16] on link "Discovery Assistant" at bounding box center [182, 15] width 116 height 31
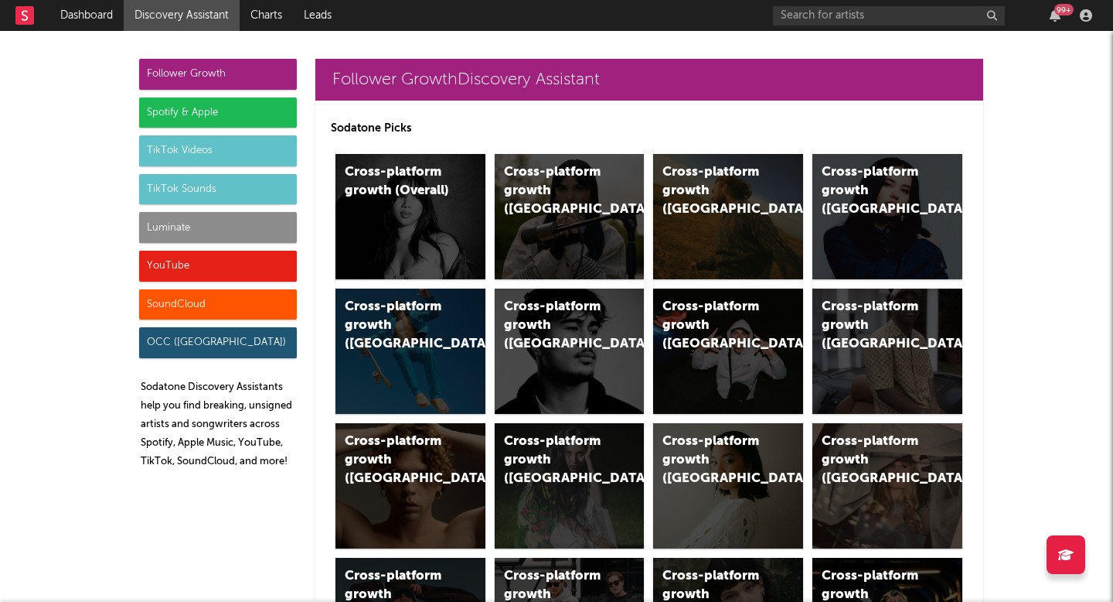
click at [271, 217] on div "Luminate" at bounding box center [218, 227] width 158 height 31
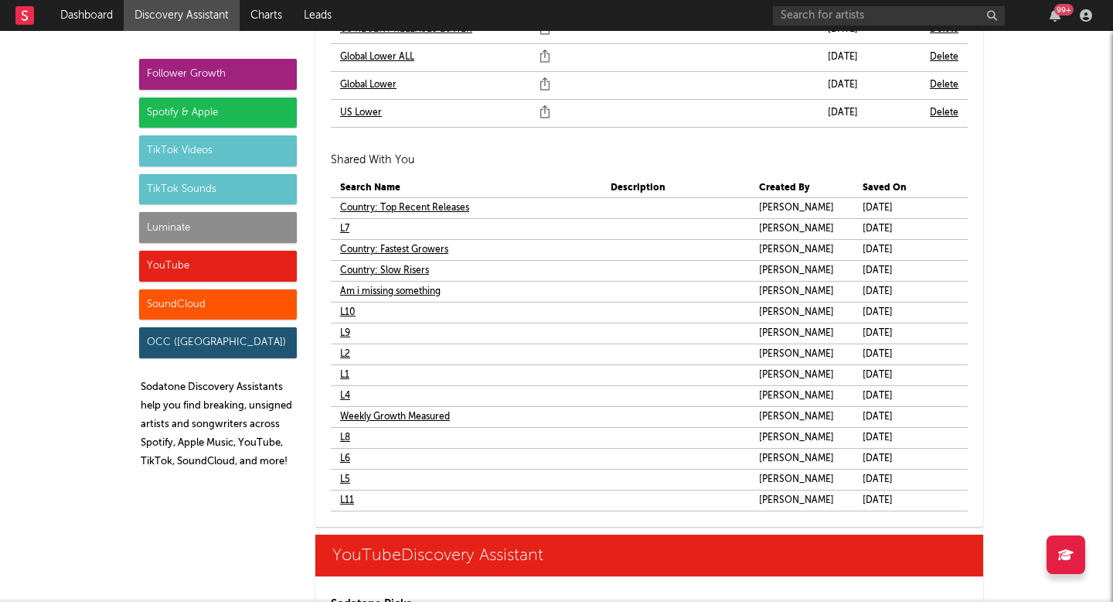
scroll to position [9479, 0]
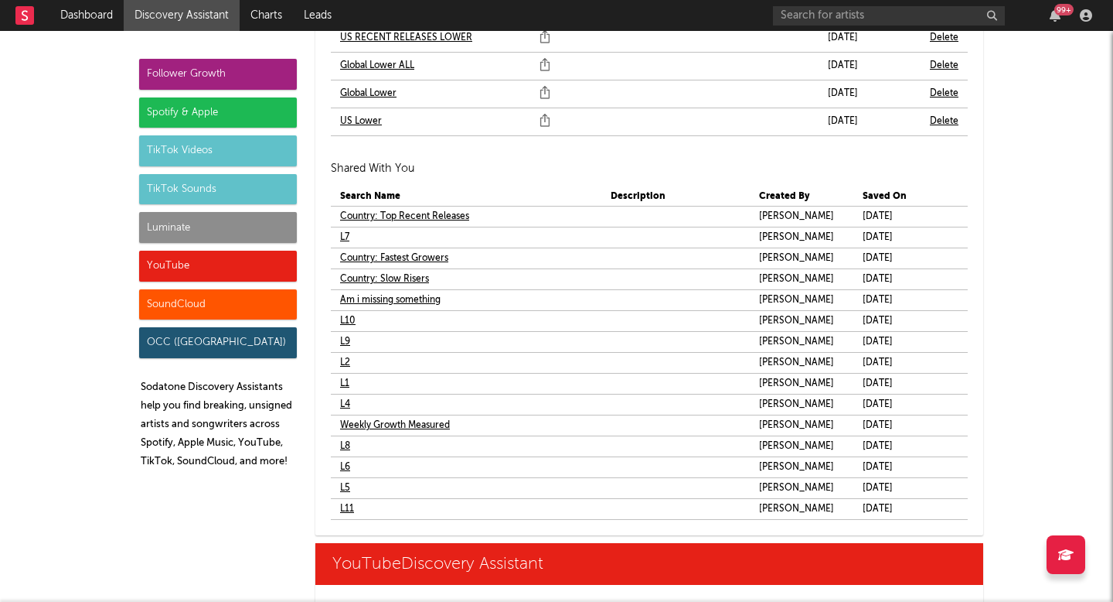
click at [350, 360] on link "L2" at bounding box center [345, 362] width 10 height 19
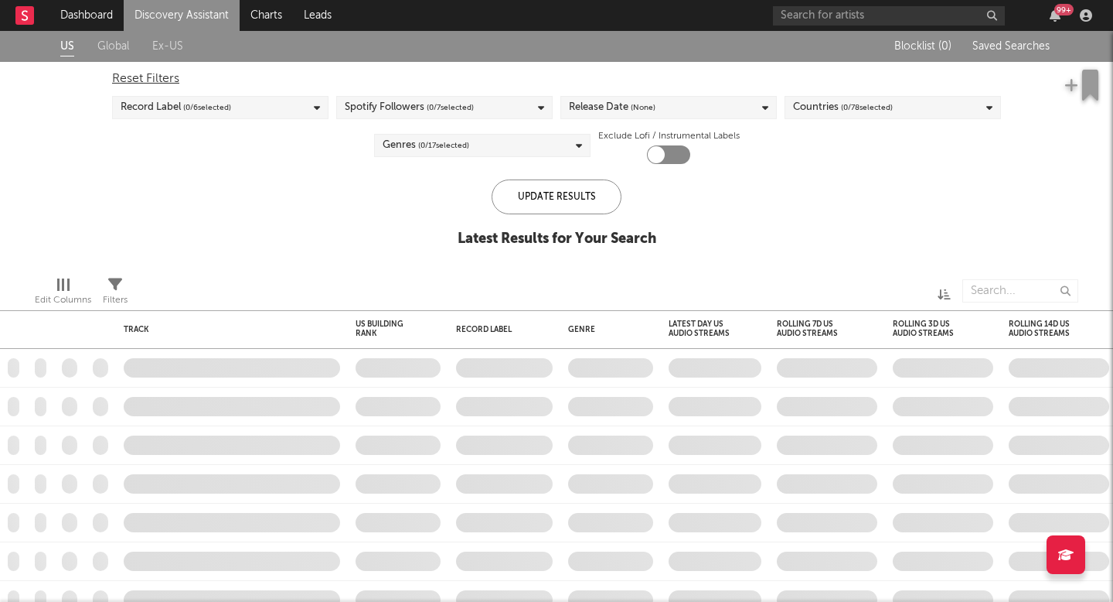
checkbox input "true"
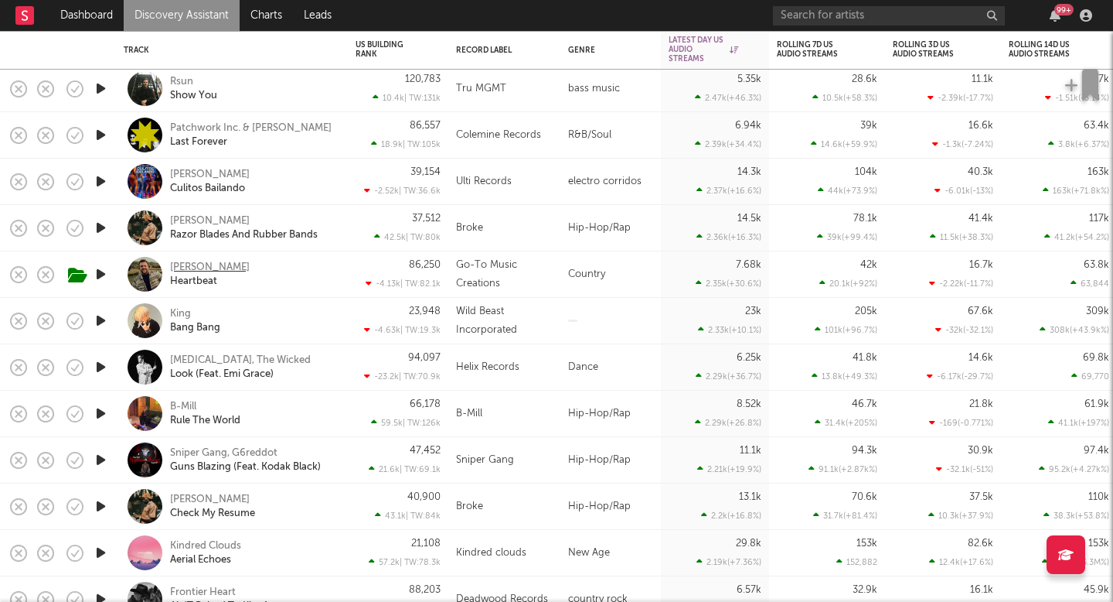
click at [218, 267] on div "Trevor Martin" at bounding box center [210, 268] width 80 height 14
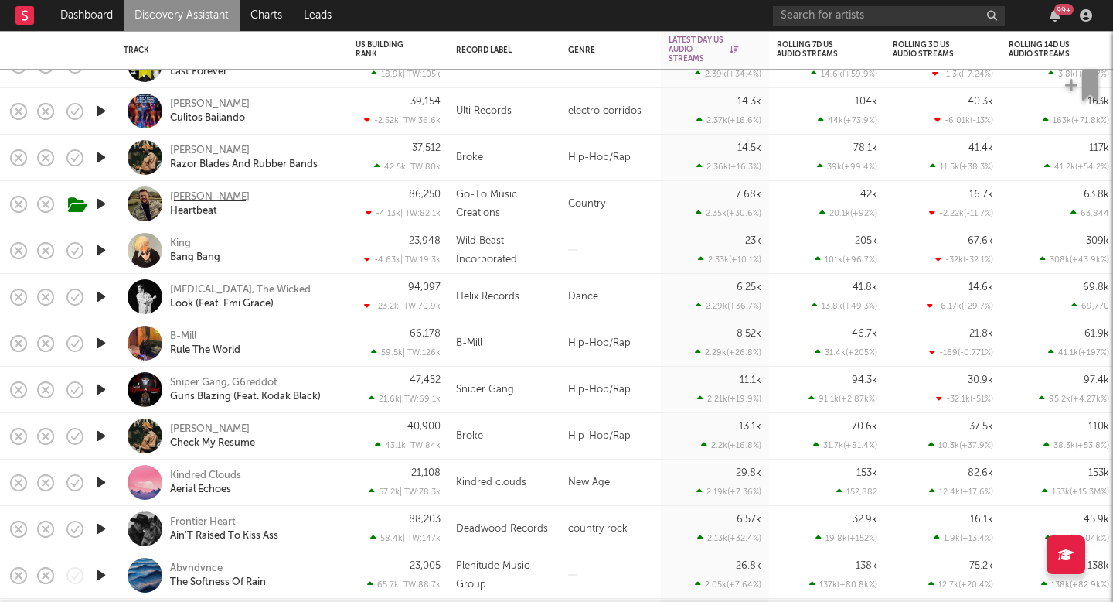
click at [220, 192] on div "Trevor Martin" at bounding box center [210, 197] width 80 height 14
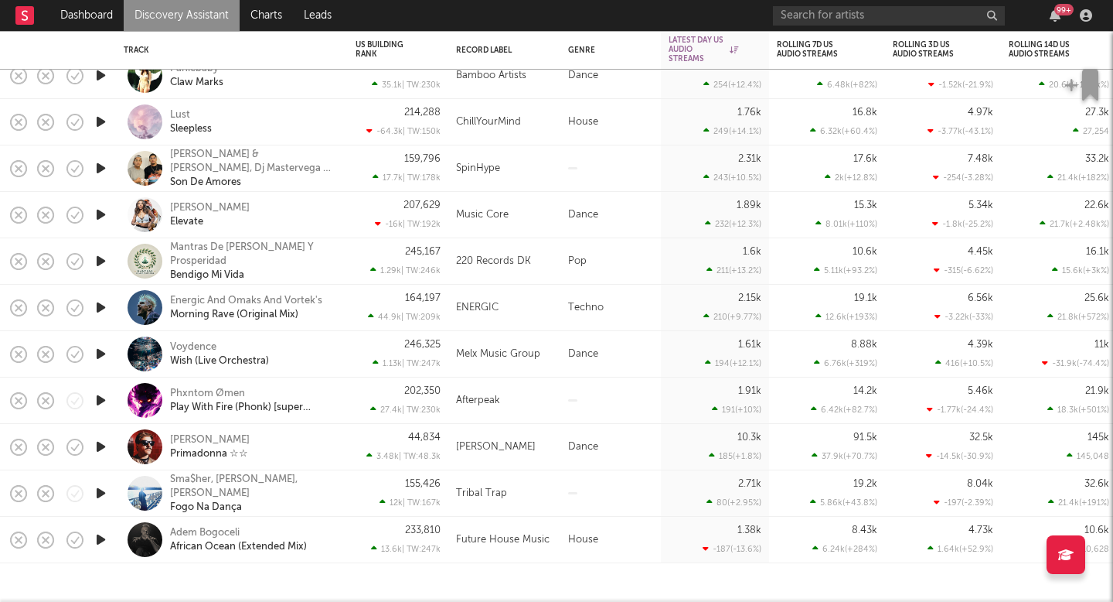
click at [211, 16] on link "Discovery Assistant" at bounding box center [182, 15] width 116 height 31
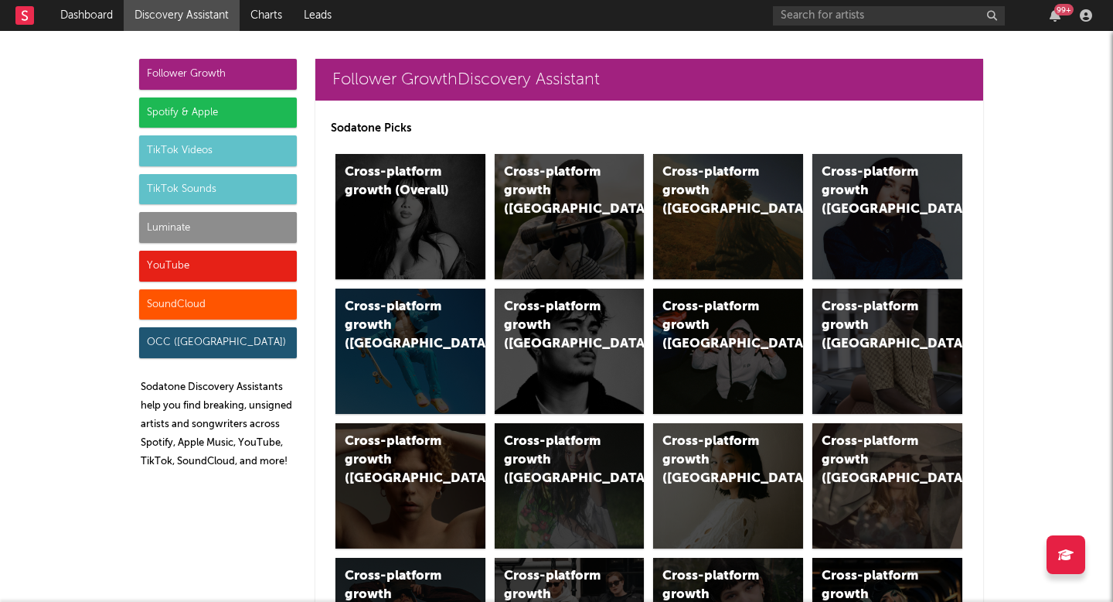
click at [199, 233] on div "Luminate" at bounding box center [218, 227] width 158 height 31
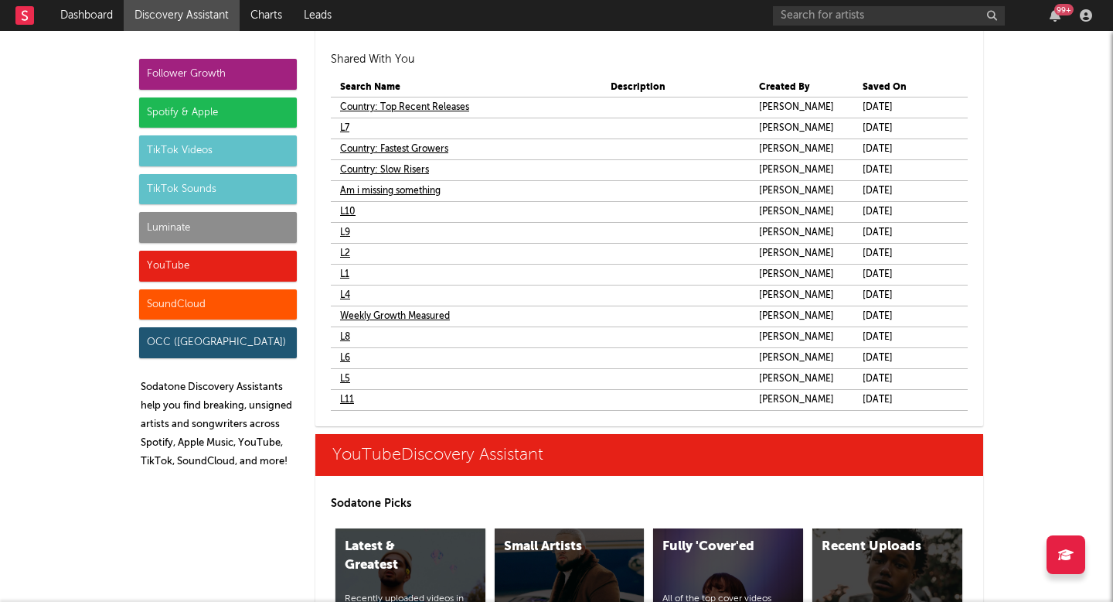
scroll to position [9579, 0]
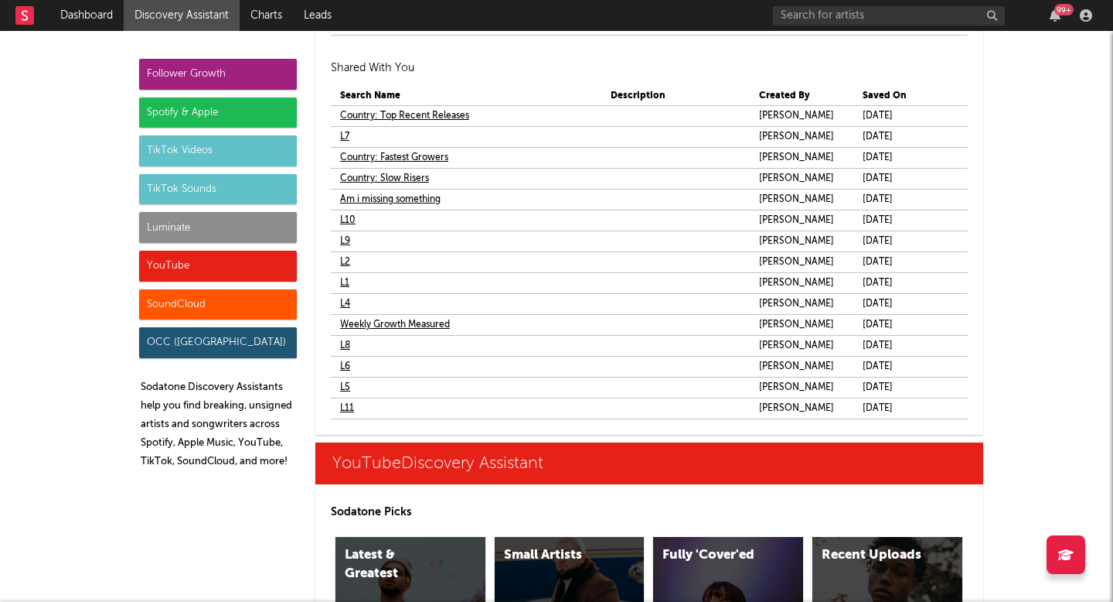
click at [348, 302] on link "L4" at bounding box center [345, 304] width 10 height 19
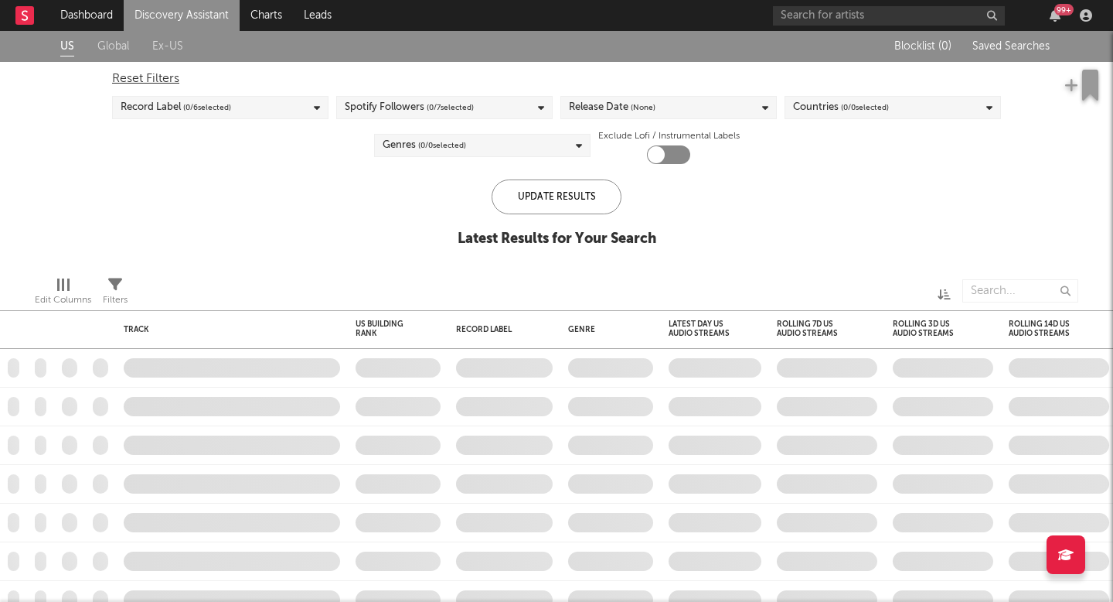
checkbox input "true"
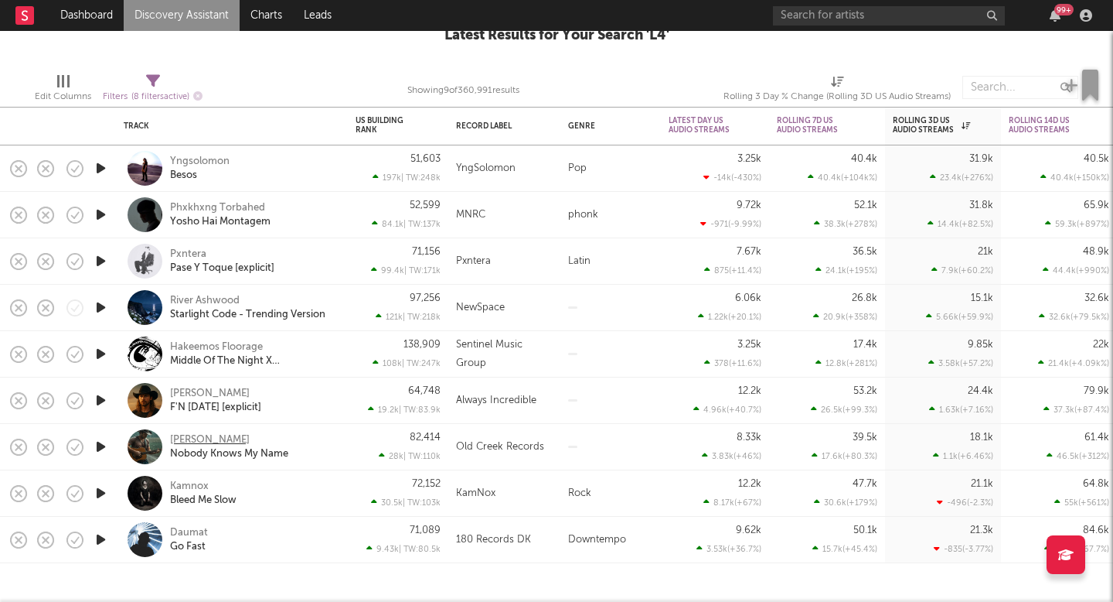
click at [210, 438] on div "Mason Stone" at bounding box center [210, 440] width 80 height 14
click at [198, 2] on link "Discovery Assistant" at bounding box center [182, 15] width 116 height 31
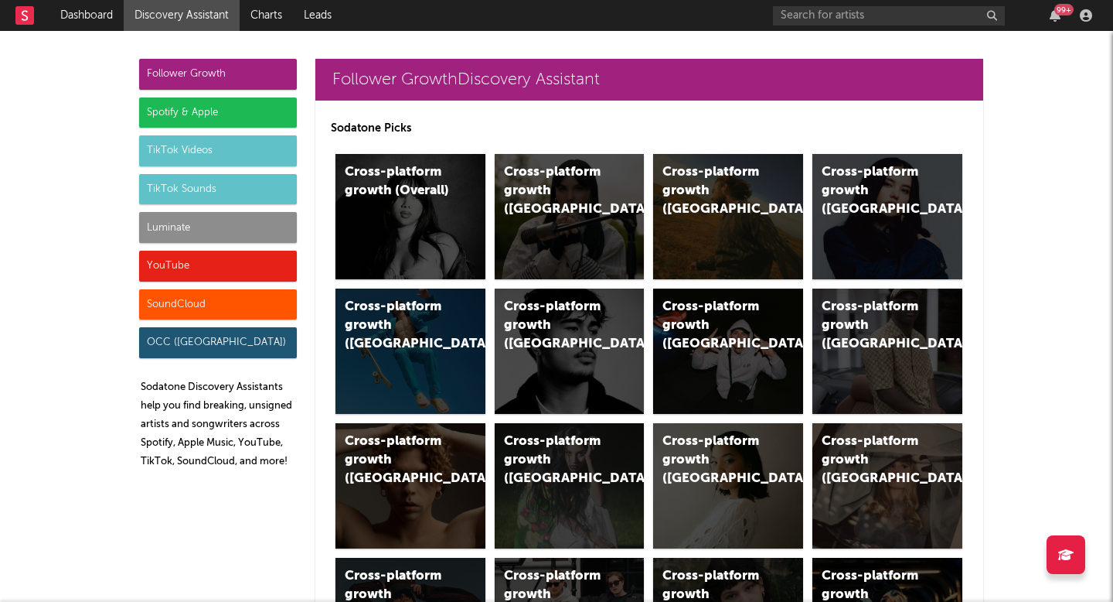
click at [247, 218] on div "Luminate" at bounding box center [218, 227] width 158 height 31
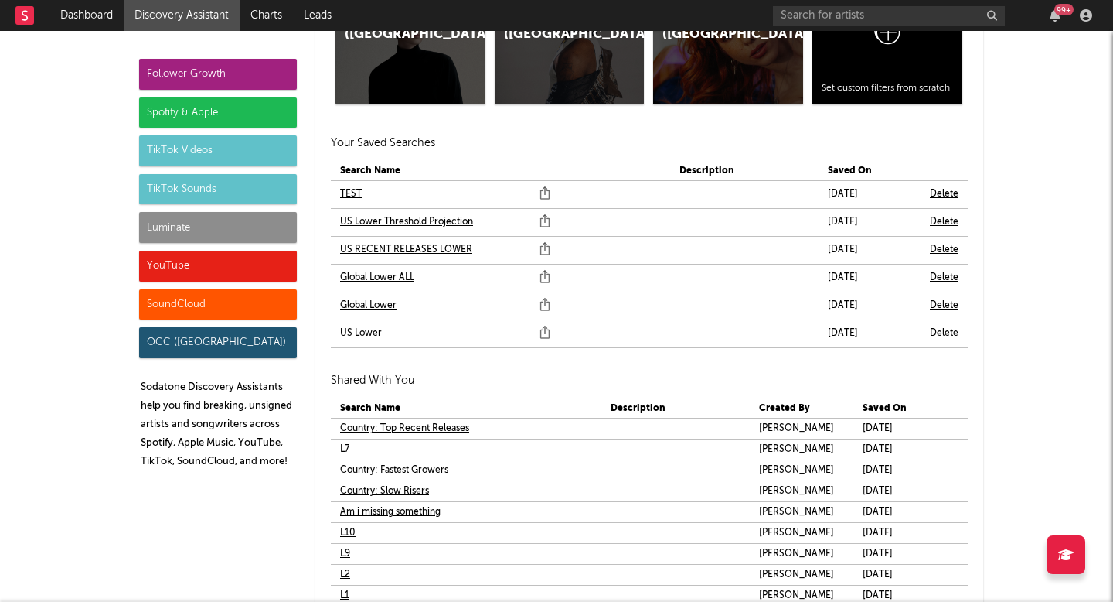
scroll to position [9555, 0]
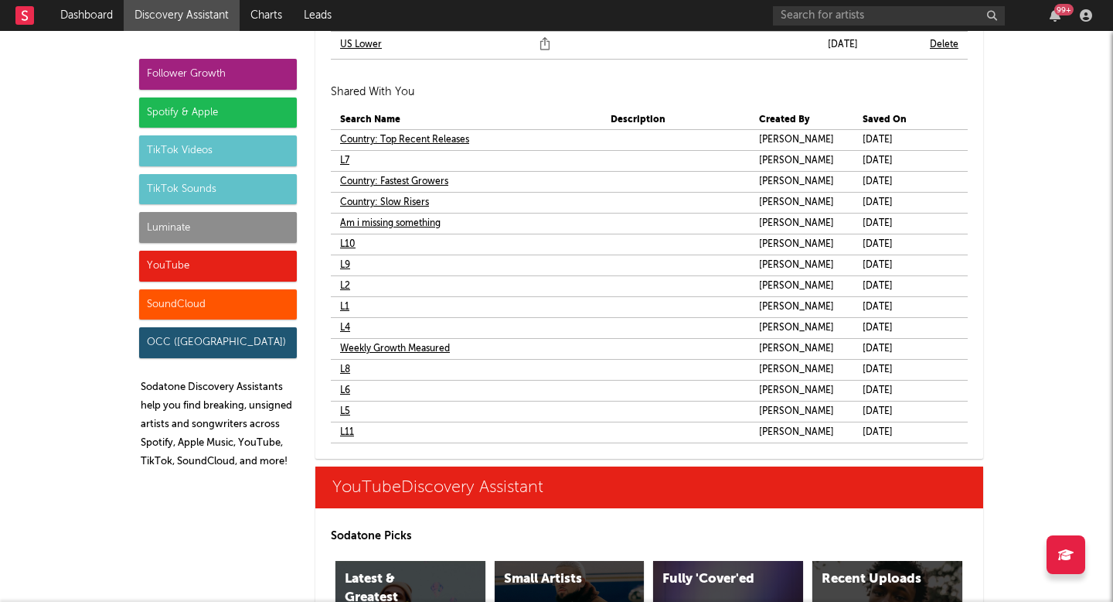
click at [343, 414] on link "L5" at bounding box center [345, 411] width 10 height 19
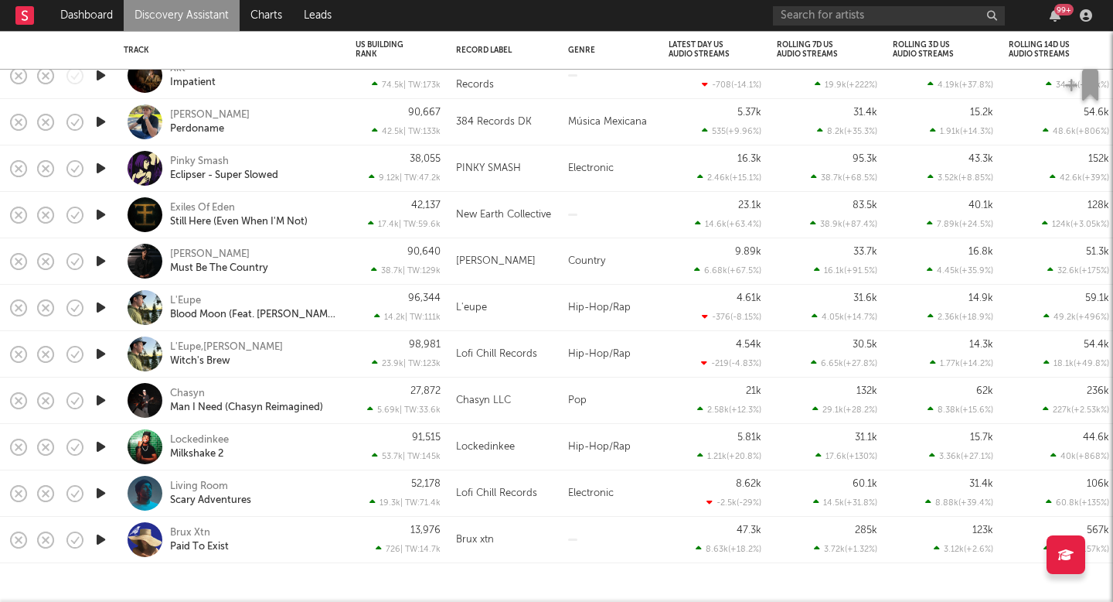
click at [193, 23] on link "Discovery Assistant" at bounding box center [182, 15] width 116 height 31
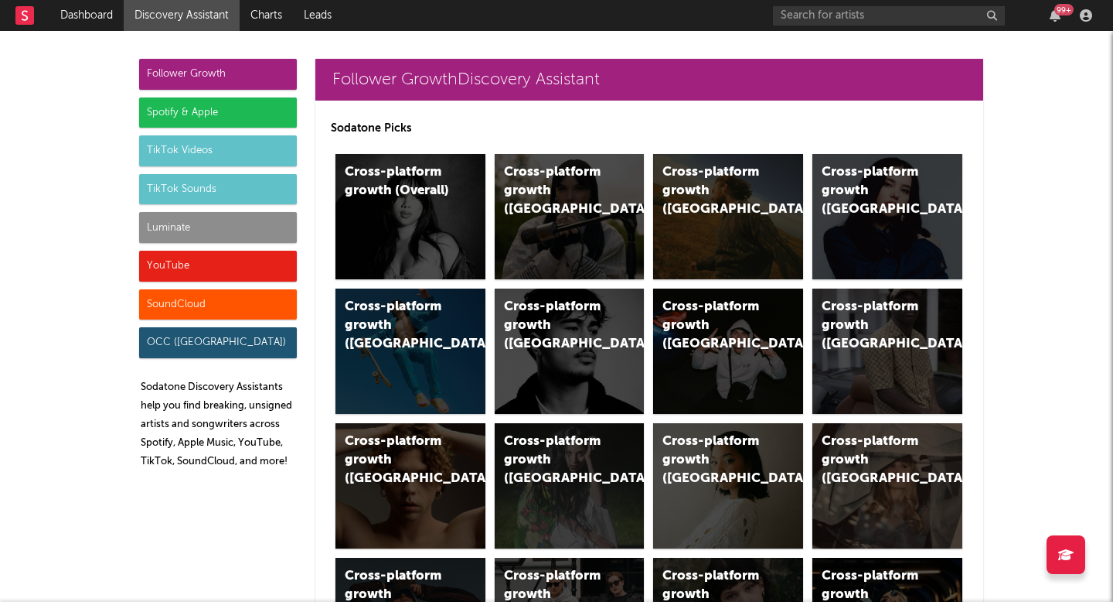
click at [264, 226] on div "Luminate" at bounding box center [218, 227] width 158 height 31
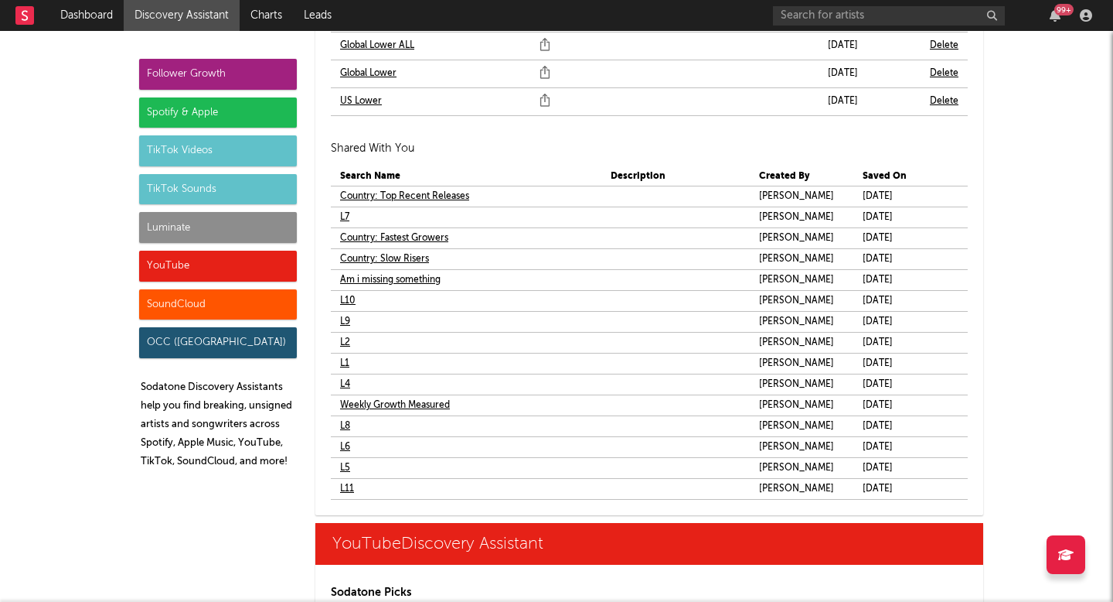
scroll to position [9501, 0]
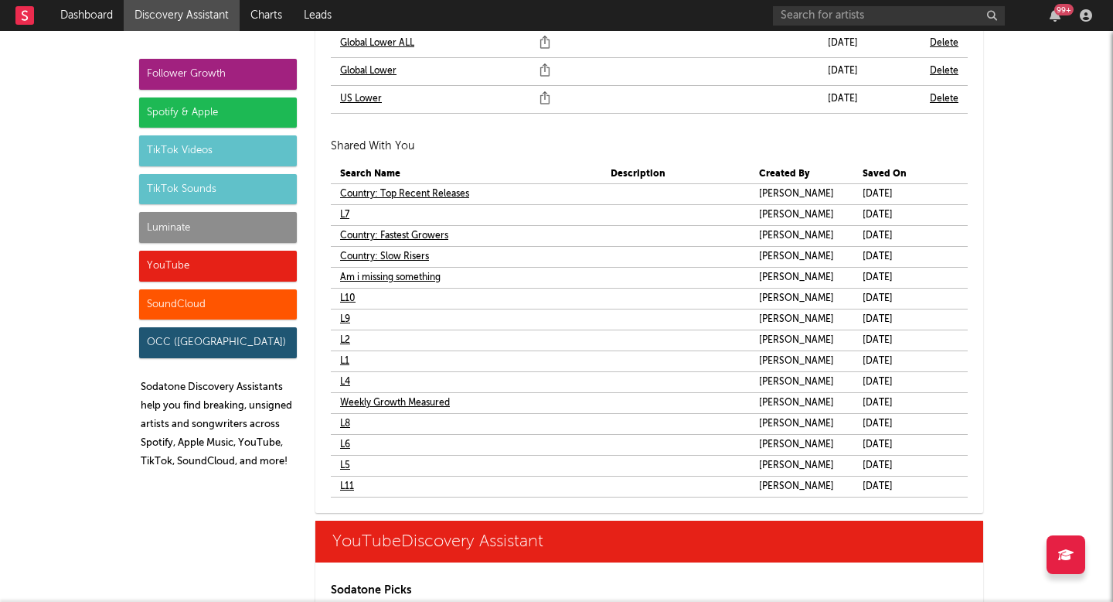
click at [346, 447] on link "L6" at bounding box center [345, 444] width 10 height 19
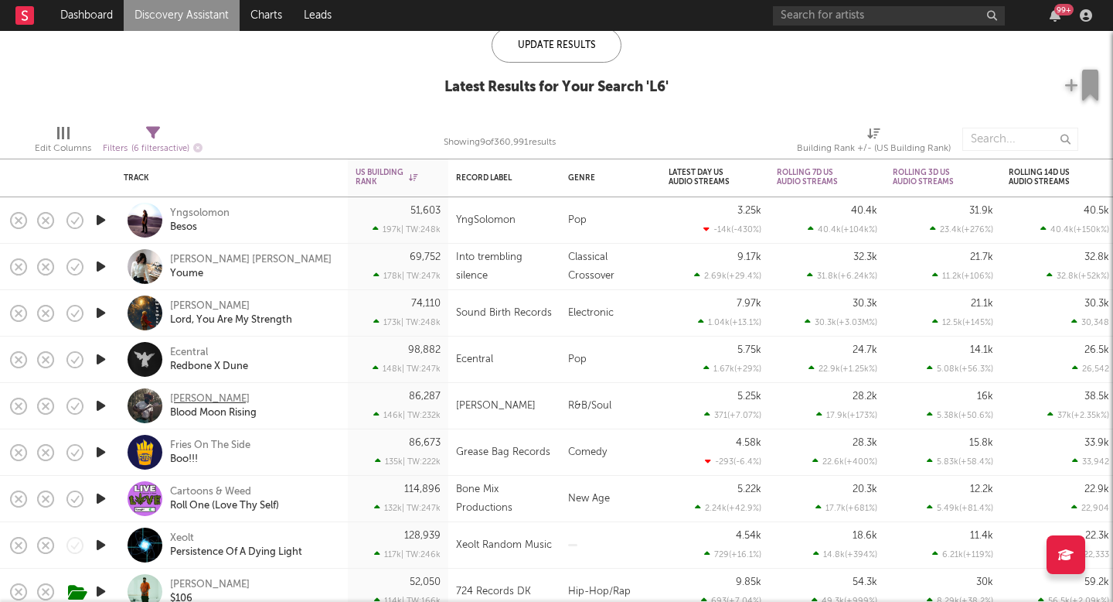
click at [229, 398] on div "Devin Shamel" at bounding box center [210, 399] width 80 height 14
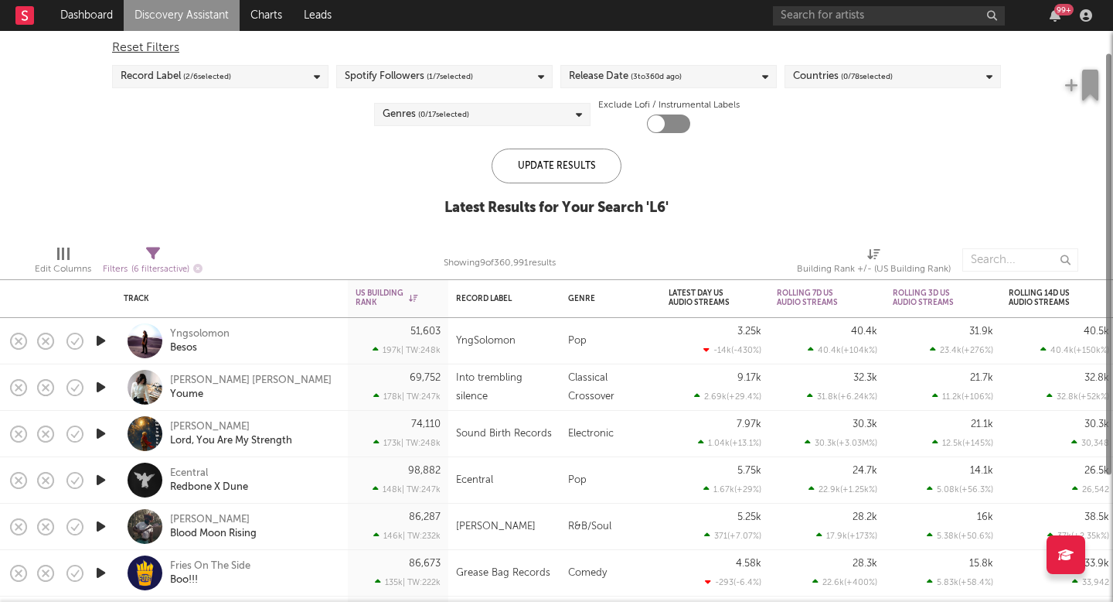
click at [216, 25] on link "Discovery Assistant" at bounding box center [182, 15] width 116 height 31
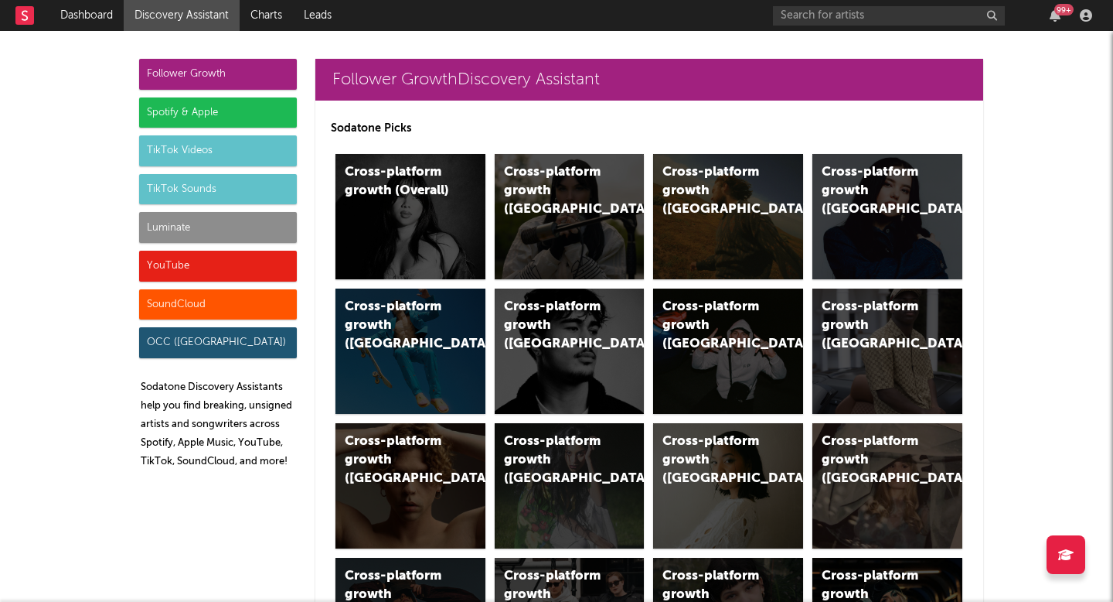
click at [253, 223] on div "Luminate" at bounding box center [218, 227] width 158 height 31
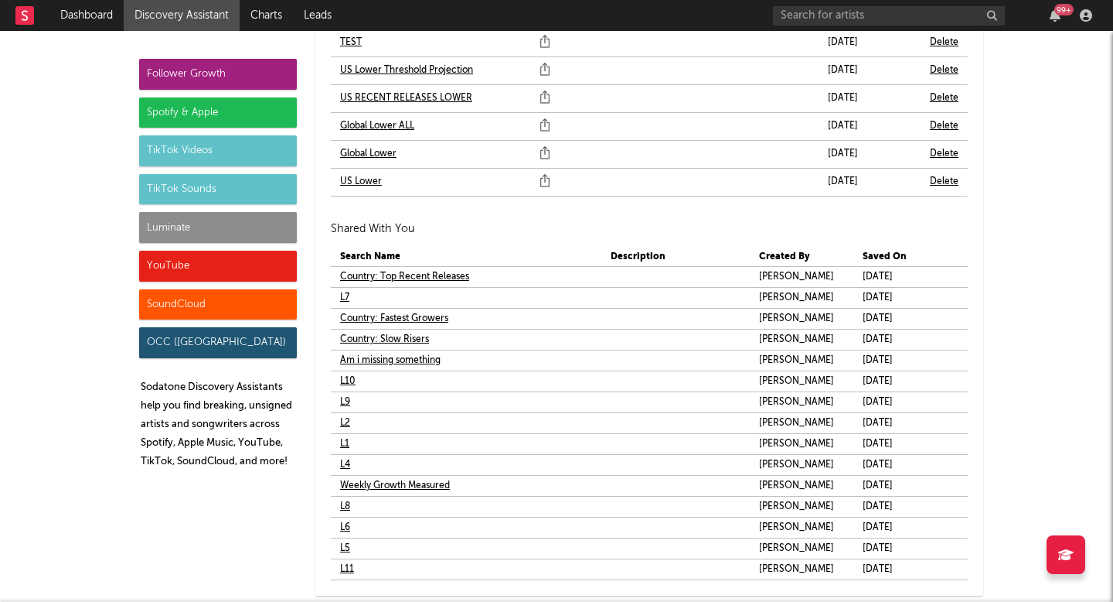
scroll to position [9431, 0]
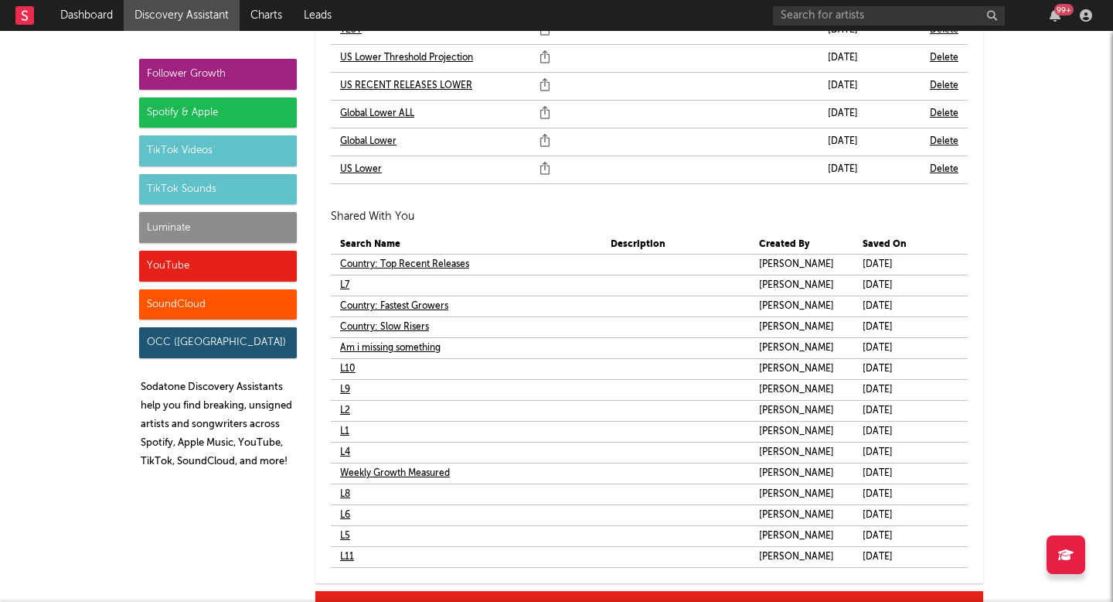
click at [345, 282] on link "L7" at bounding box center [344, 285] width 9 height 19
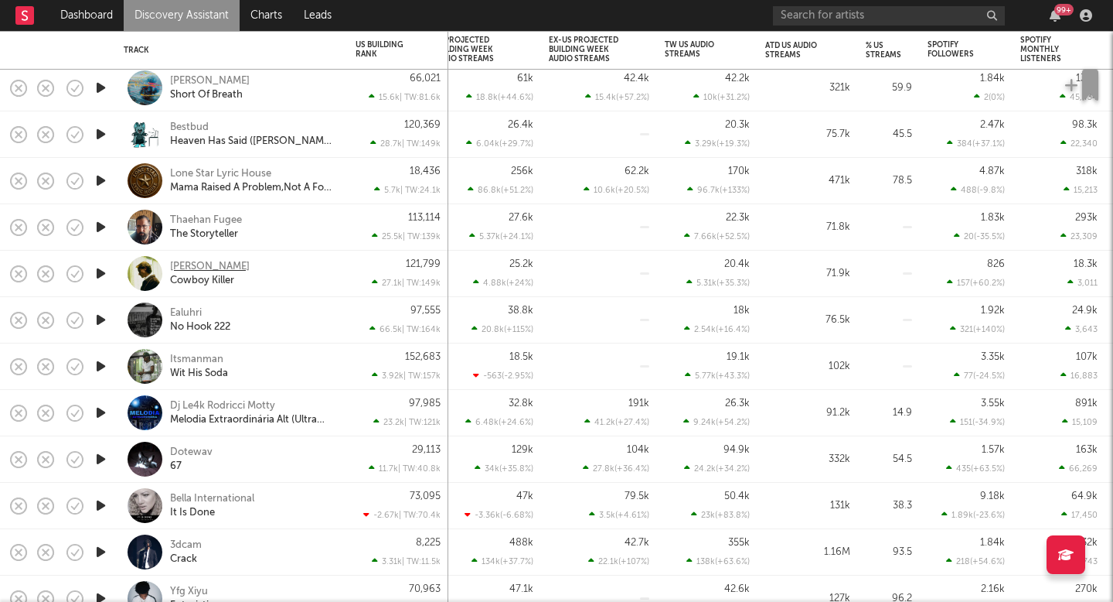
click at [181, 268] on div "Phil Kane" at bounding box center [210, 267] width 80 height 14
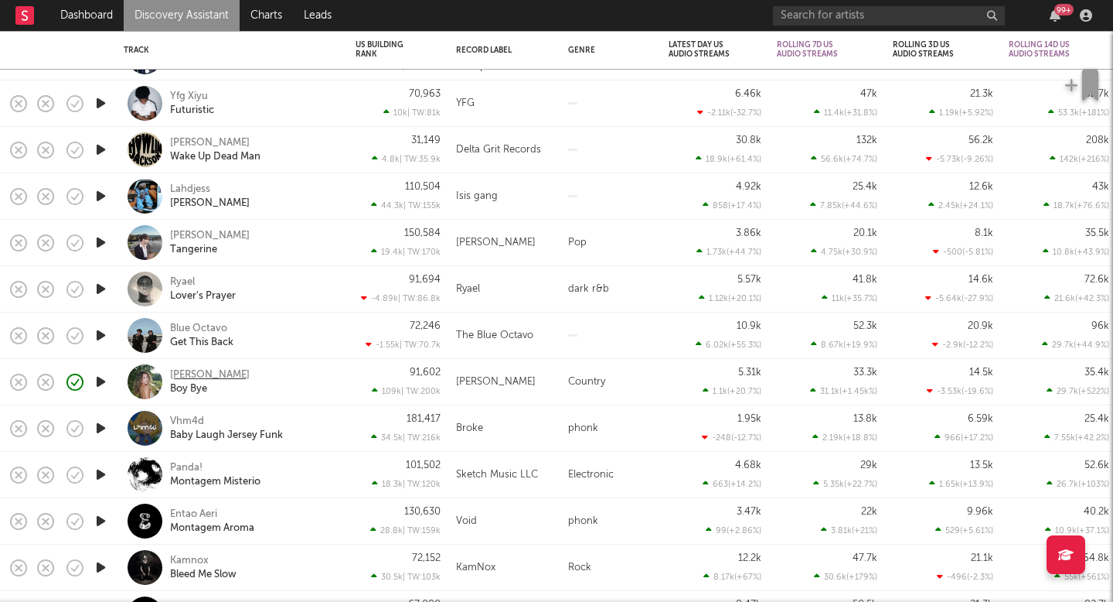
click at [217, 371] on div "ABBY CHRISTO" at bounding box center [210, 375] width 80 height 14
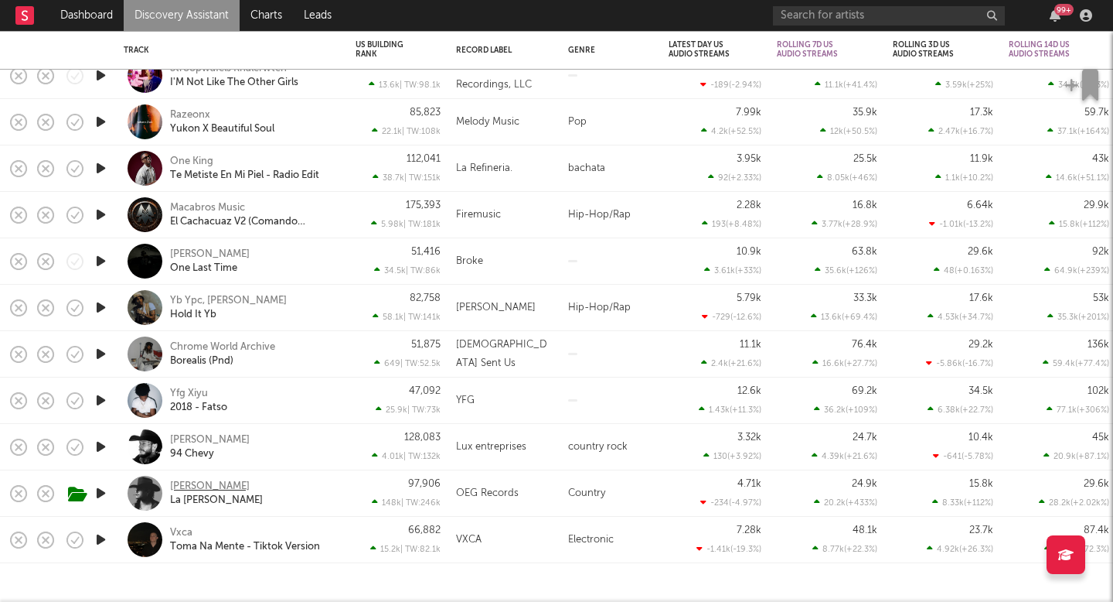
click at [195, 487] on div "Cash Cortes" at bounding box center [210, 486] width 80 height 14
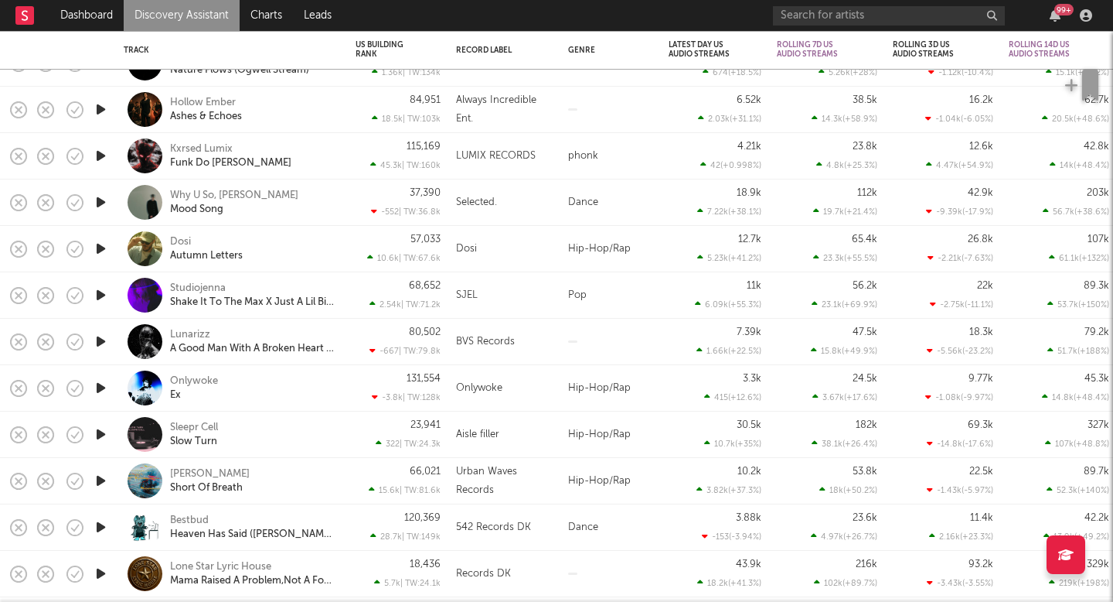
click at [200, 14] on link "Discovery Assistant" at bounding box center [182, 15] width 116 height 31
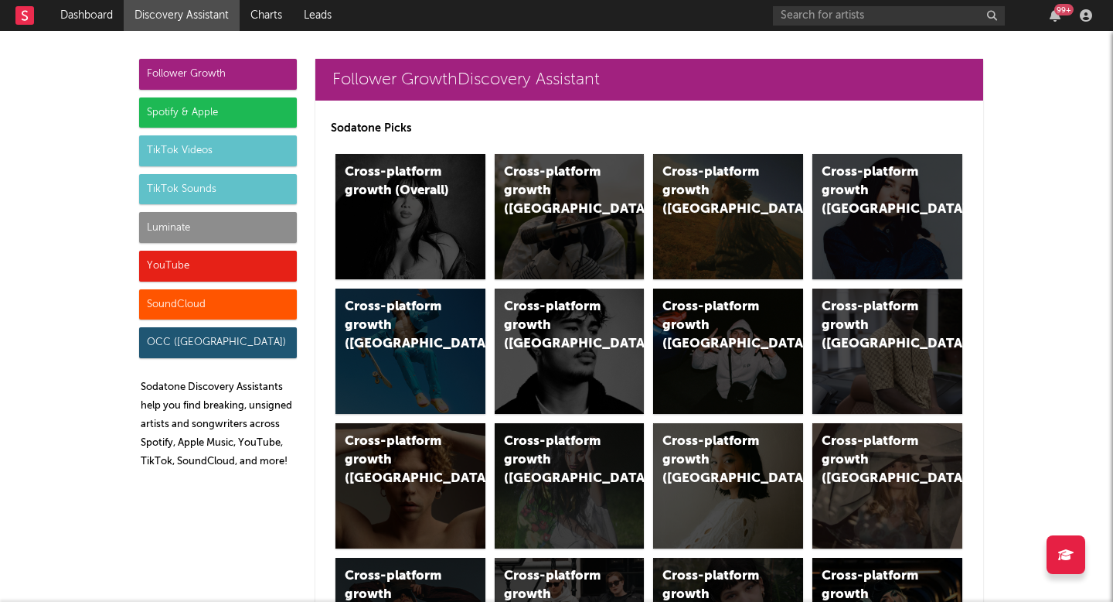
click at [217, 237] on div "Luminate" at bounding box center [218, 227] width 158 height 31
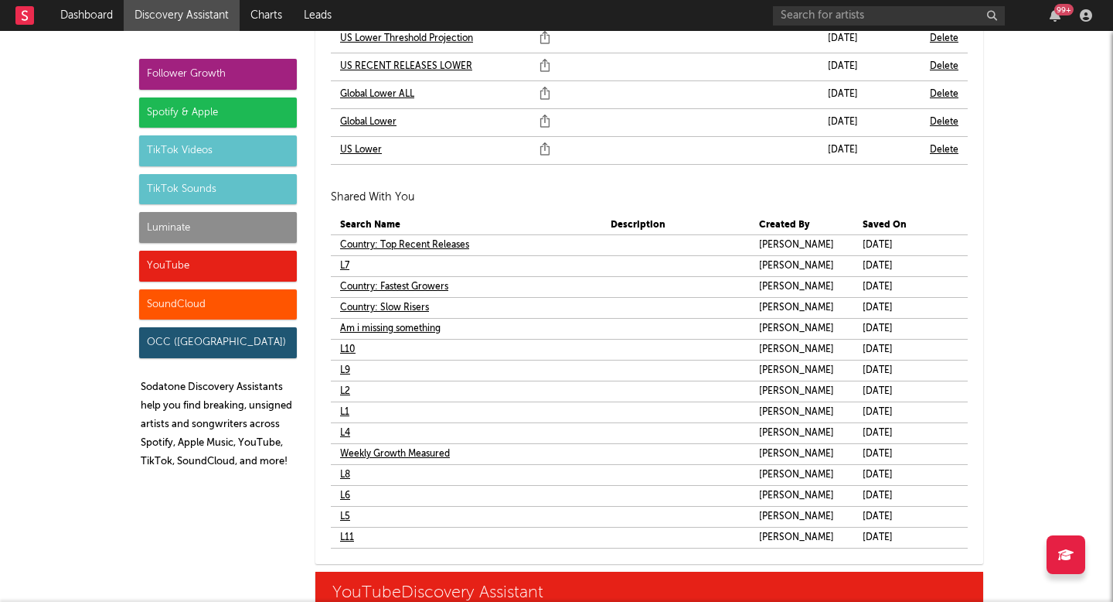
scroll to position [9492, 0]
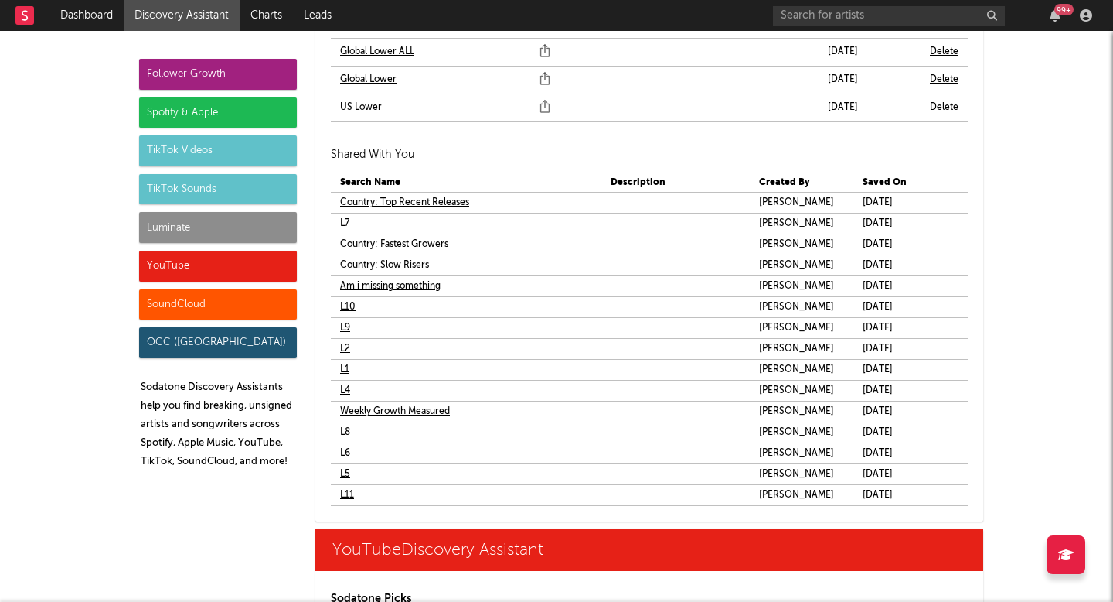
click at [343, 431] on link "L8" at bounding box center [345, 432] width 10 height 19
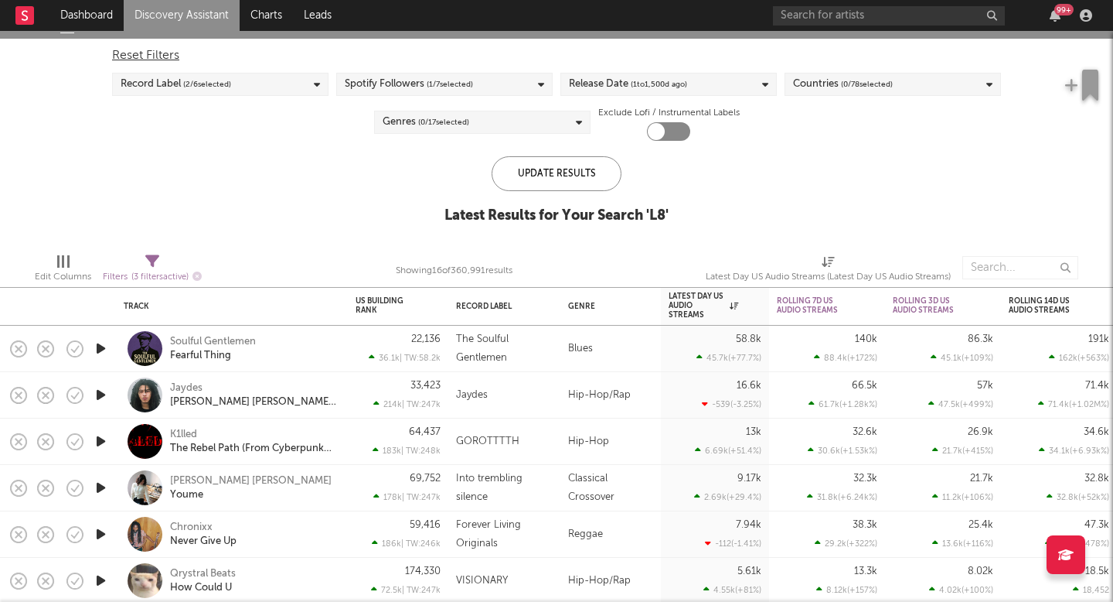
click at [223, 18] on link "Discovery Assistant" at bounding box center [182, 15] width 116 height 31
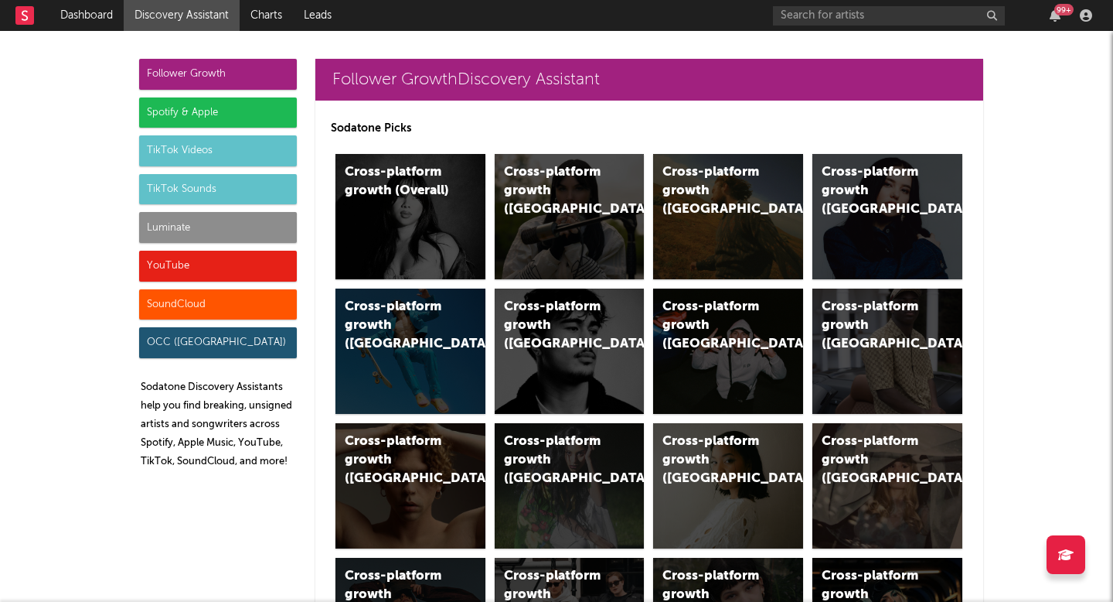
click at [276, 217] on div "Luminate" at bounding box center [218, 227] width 158 height 31
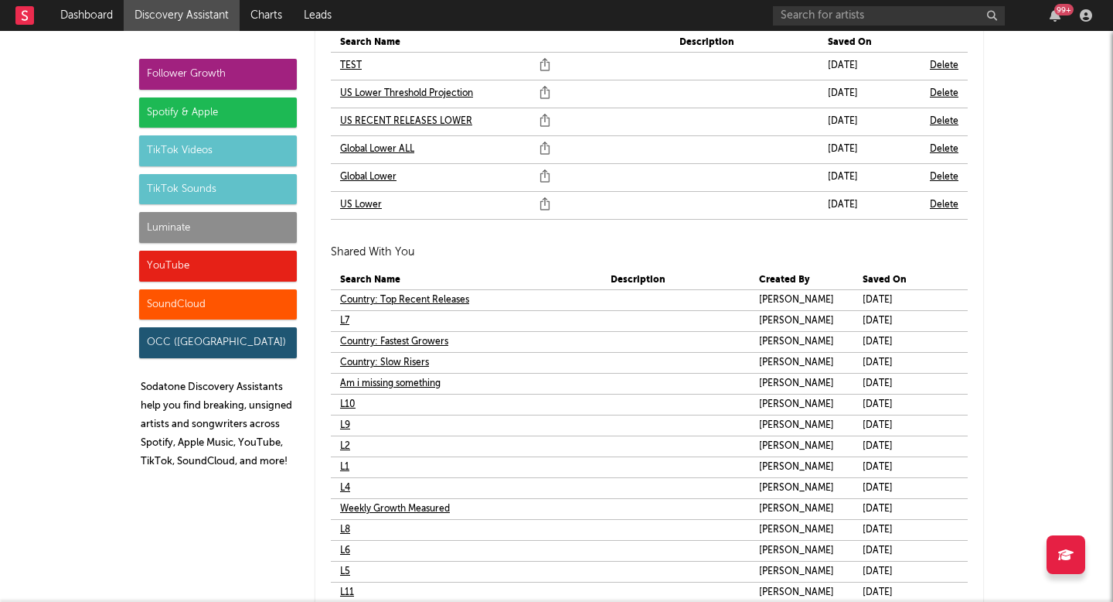
scroll to position [9428, 0]
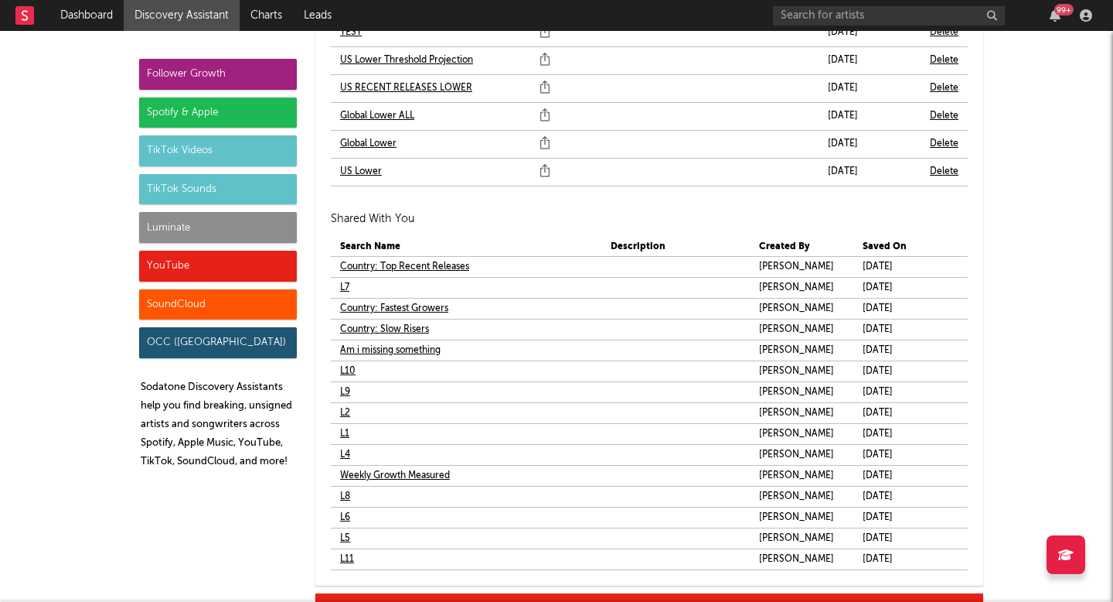
click at [342, 491] on link "L8" at bounding box center [345, 496] width 10 height 19
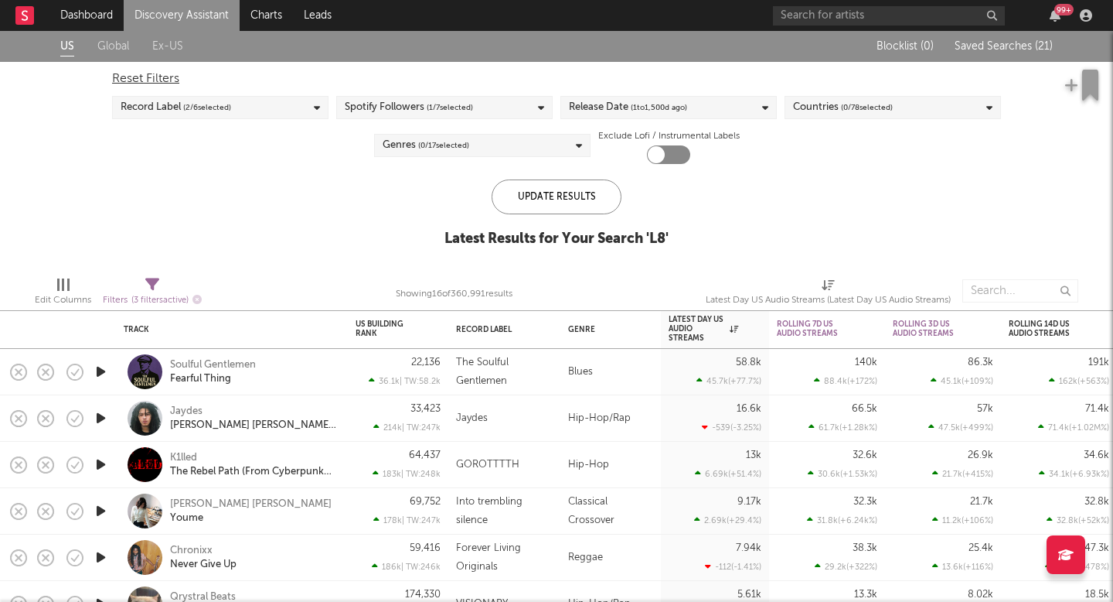
click at [220, 15] on link "Discovery Assistant" at bounding box center [182, 15] width 116 height 31
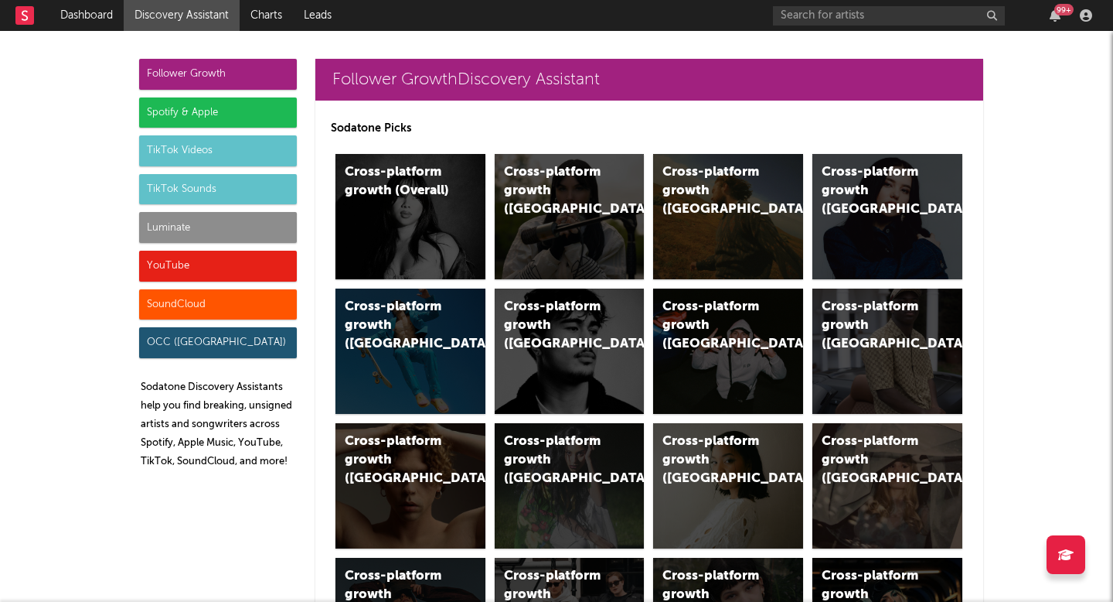
click at [218, 235] on div "Luminate" at bounding box center [218, 227] width 158 height 31
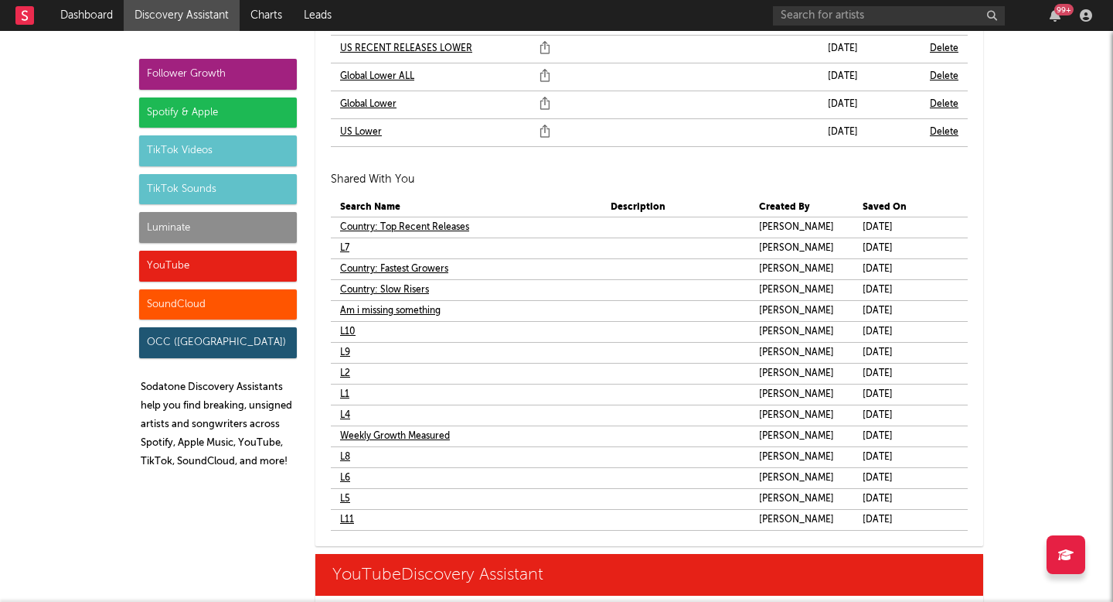
scroll to position [9475, 0]
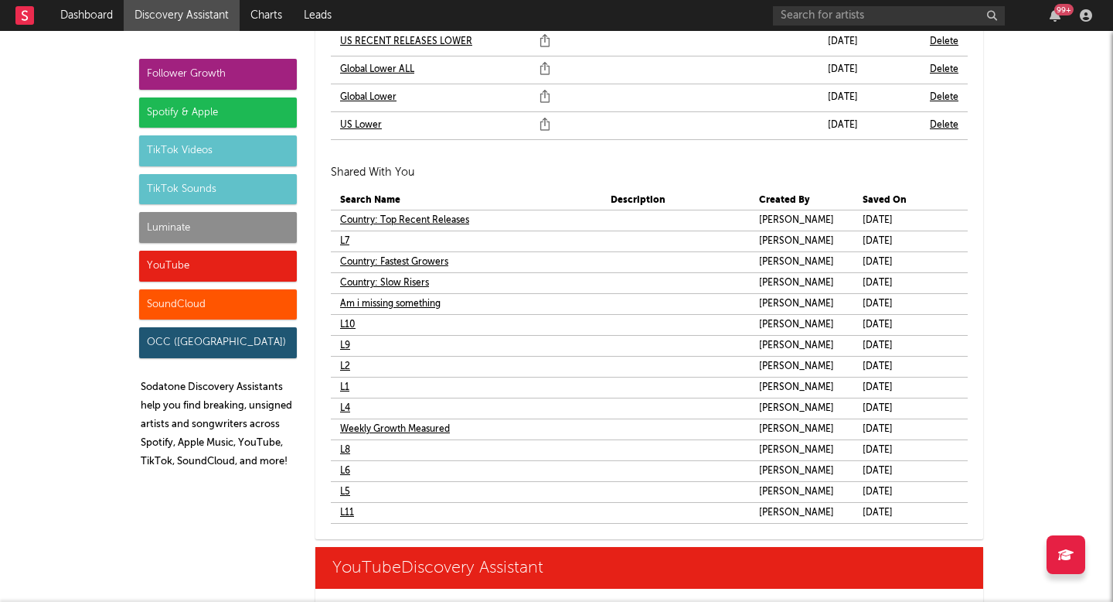
click at [345, 346] on link "L9" at bounding box center [345, 345] width 10 height 19
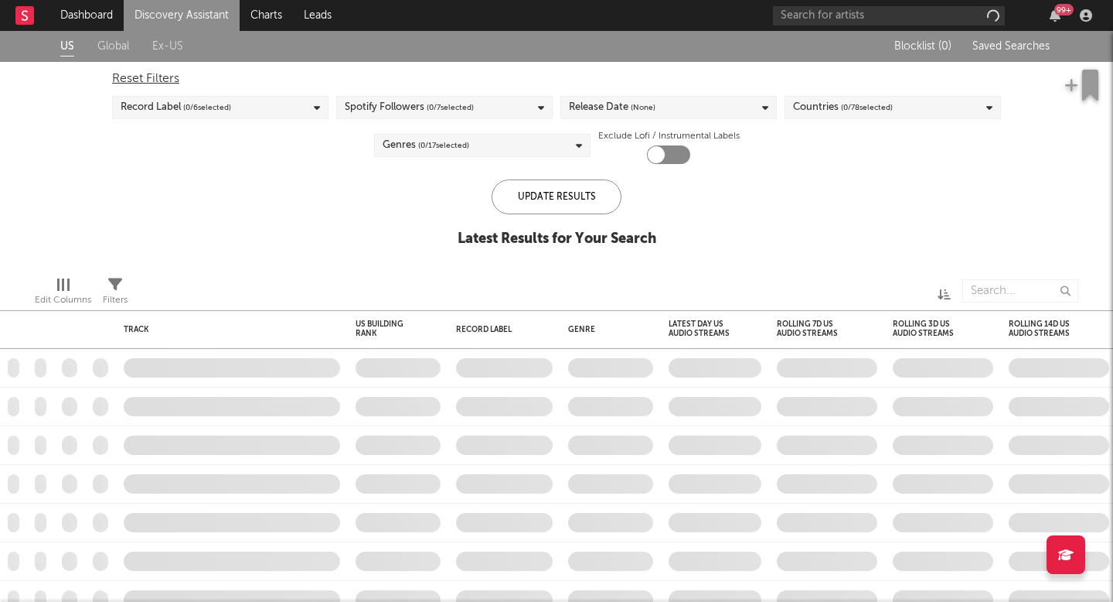
checkbox input "true"
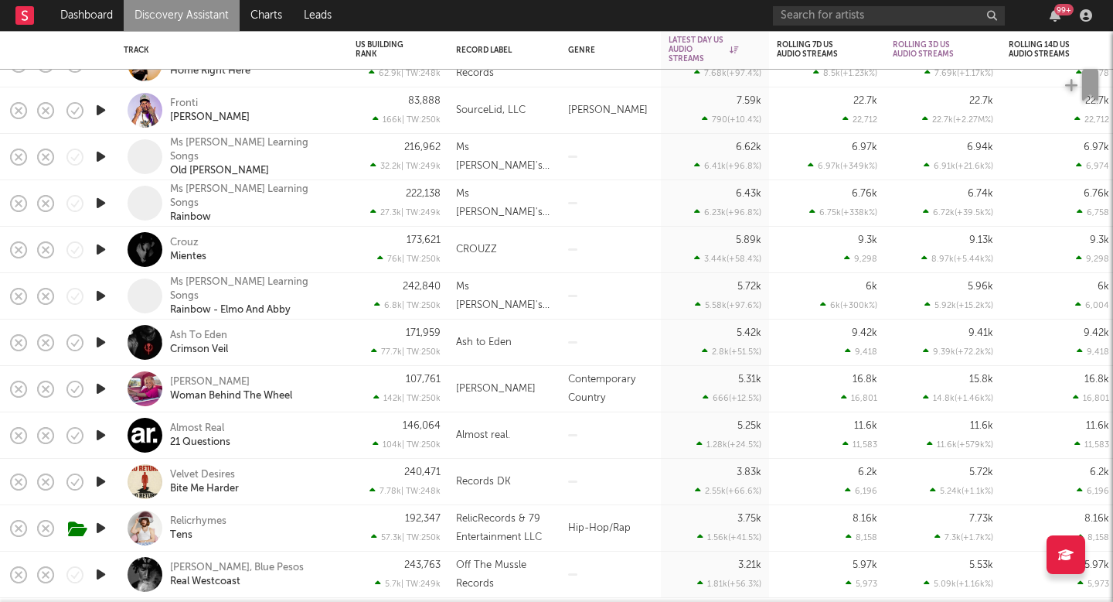
click at [868, 26] on div "99 +" at bounding box center [935, 15] width 325 height 31
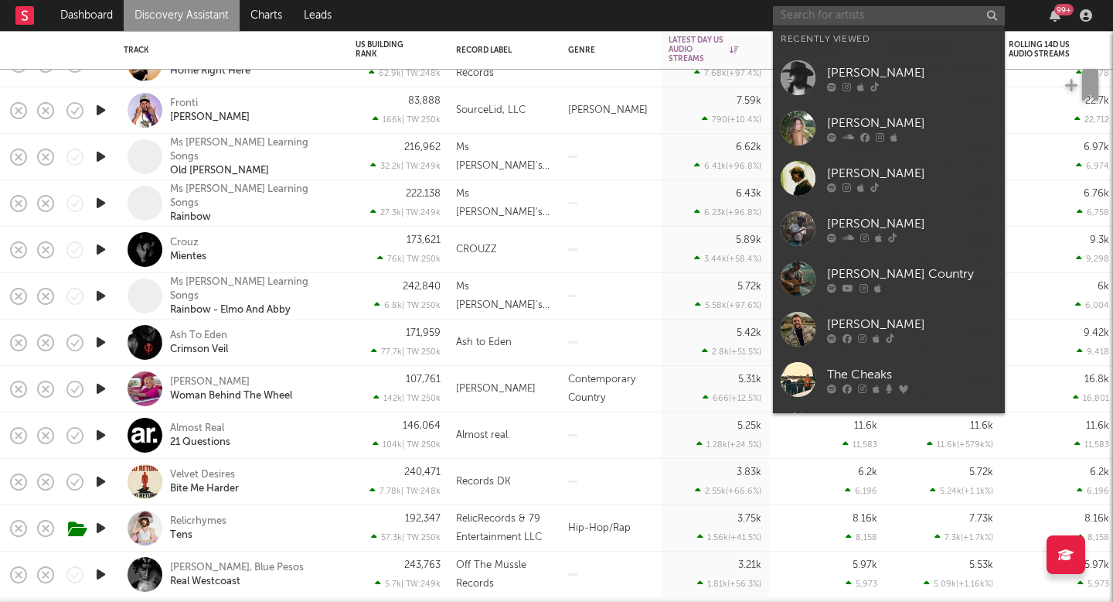
click at [873, 16] on input "text" at bounding box center [889, 15] width 232 height 19
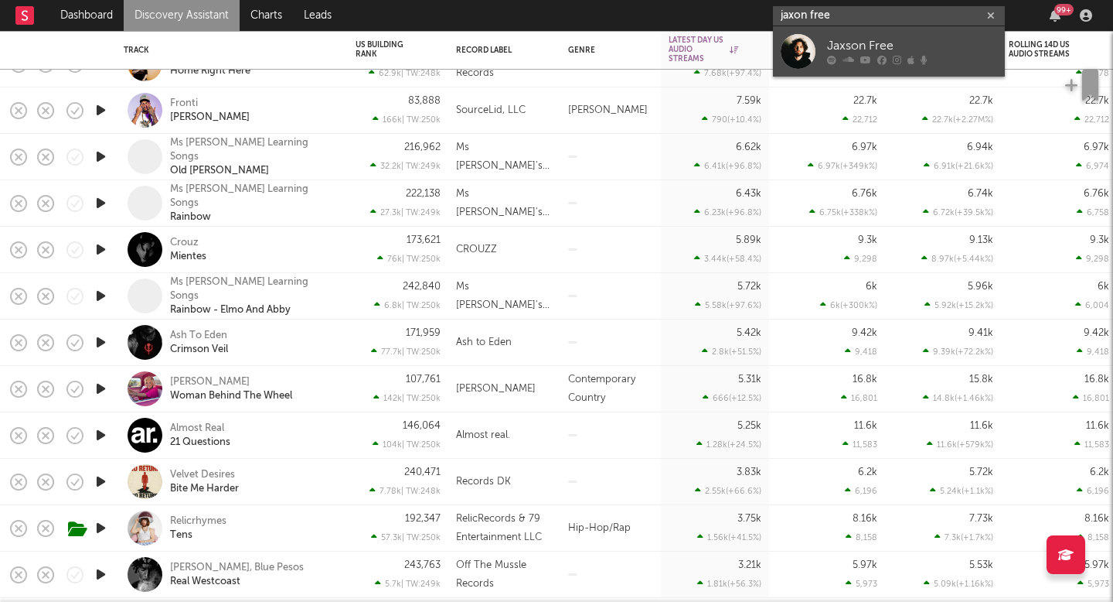
type input "jaxon free"
click at [871, 38] on div "Jaxson Free" at bounding box center [912, 46] width 170 height 19
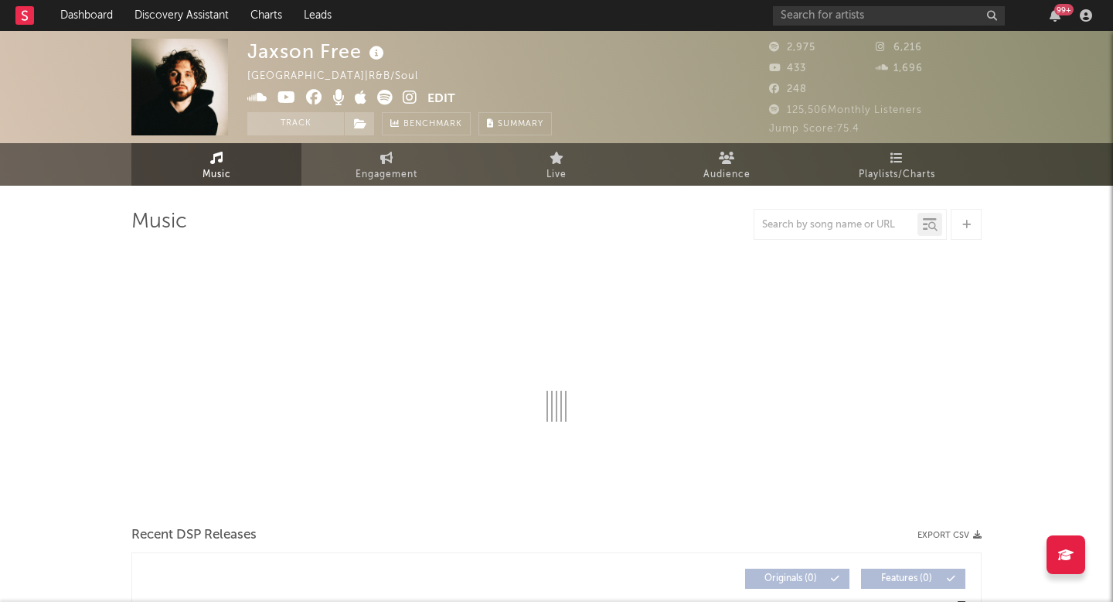
select select "6m"
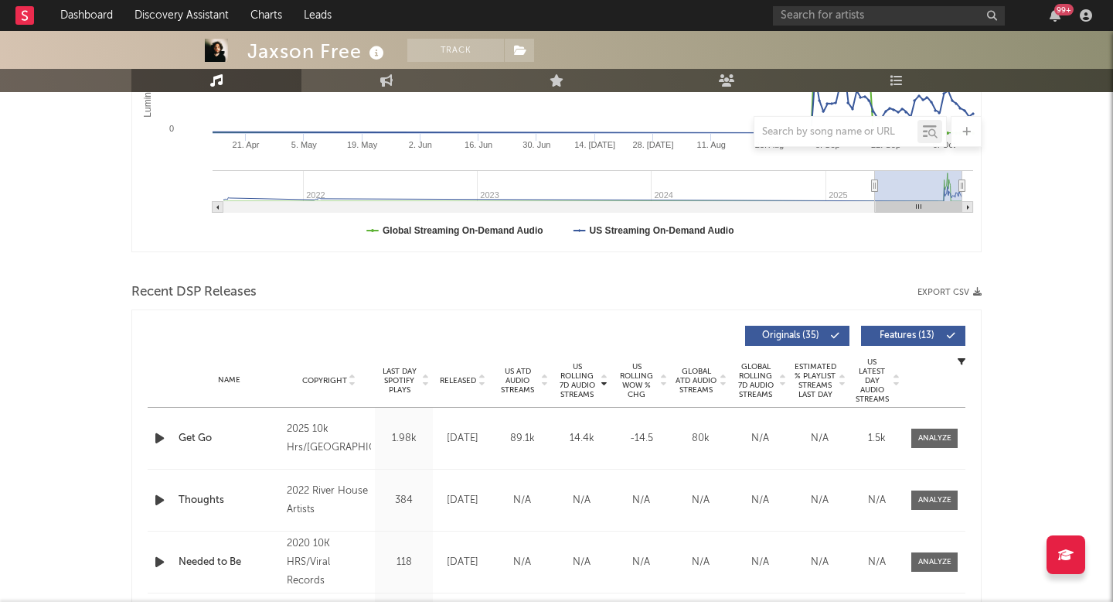
scroll to position [368, 0]
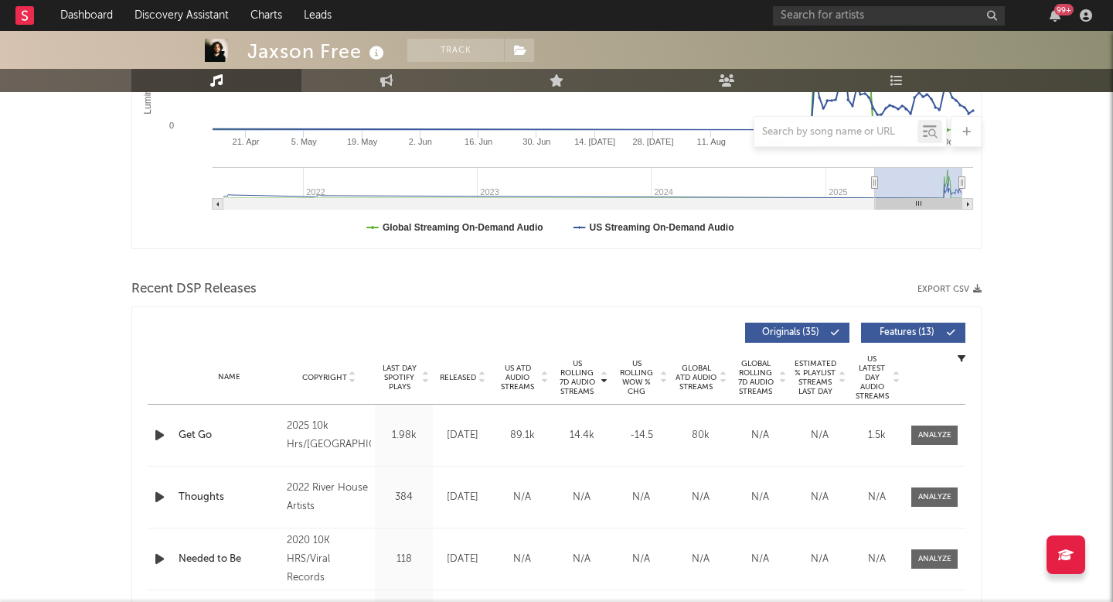
click at [531, 363] on span "US ATD Audio Streams" at bounding box center [517, 377] width 43 height 28
click at [545, 363] on div at bounding box center [543, 377] width 9 height 28
click at [575, 371] on span "US Rolling 7D Audio Streams" at bounding box center [577, 377] width 43 height 37
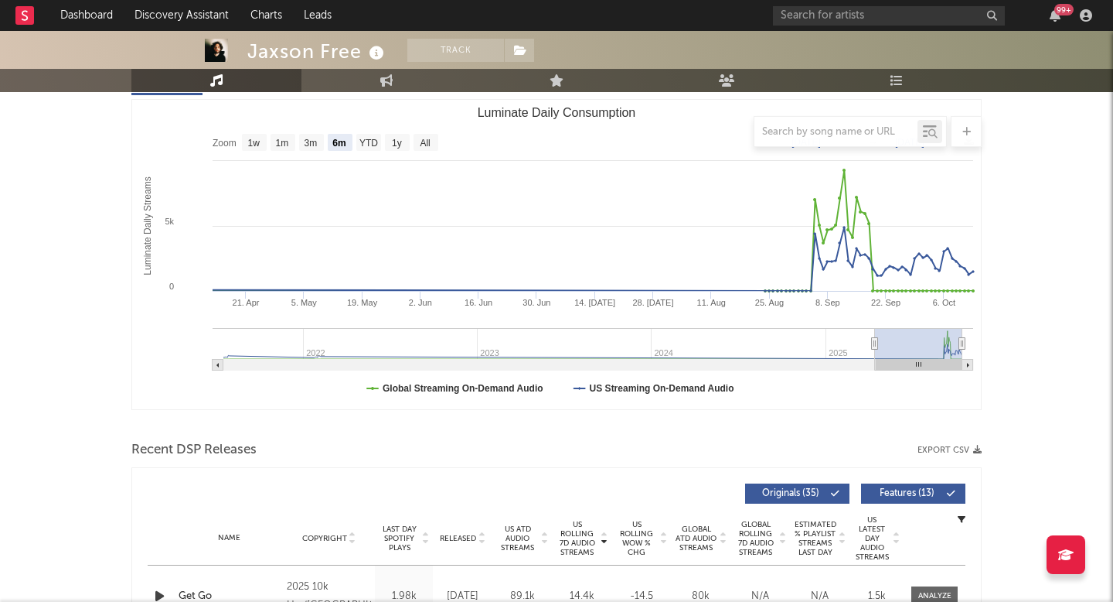
scroll to position [0, 0]
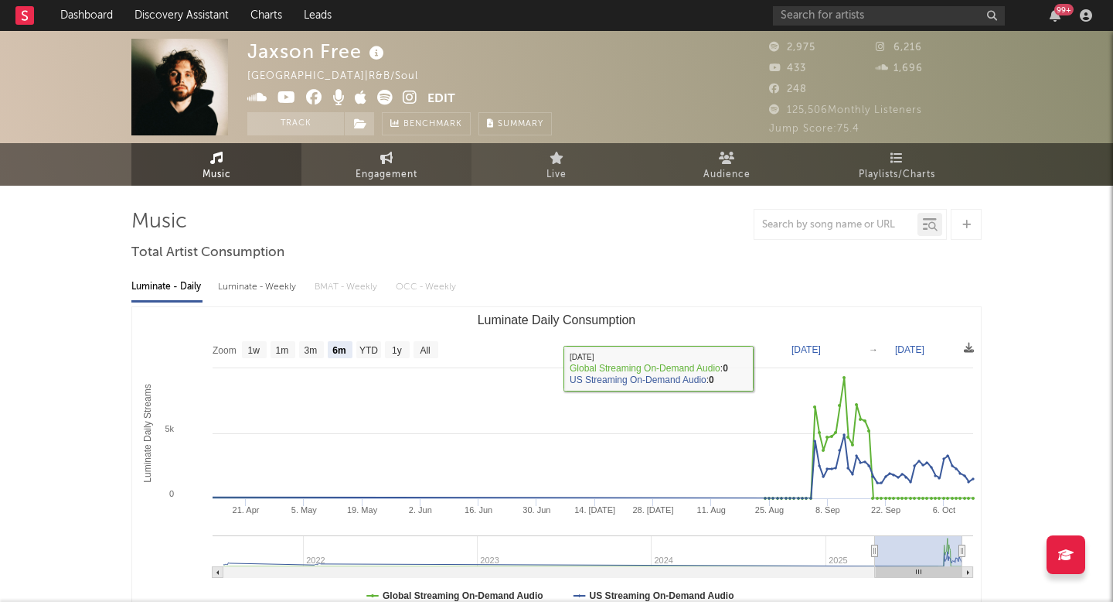
click at [405, 172] on span "Engagement" at bounding box center [387, 174] width 62 height 19
select select "1w"
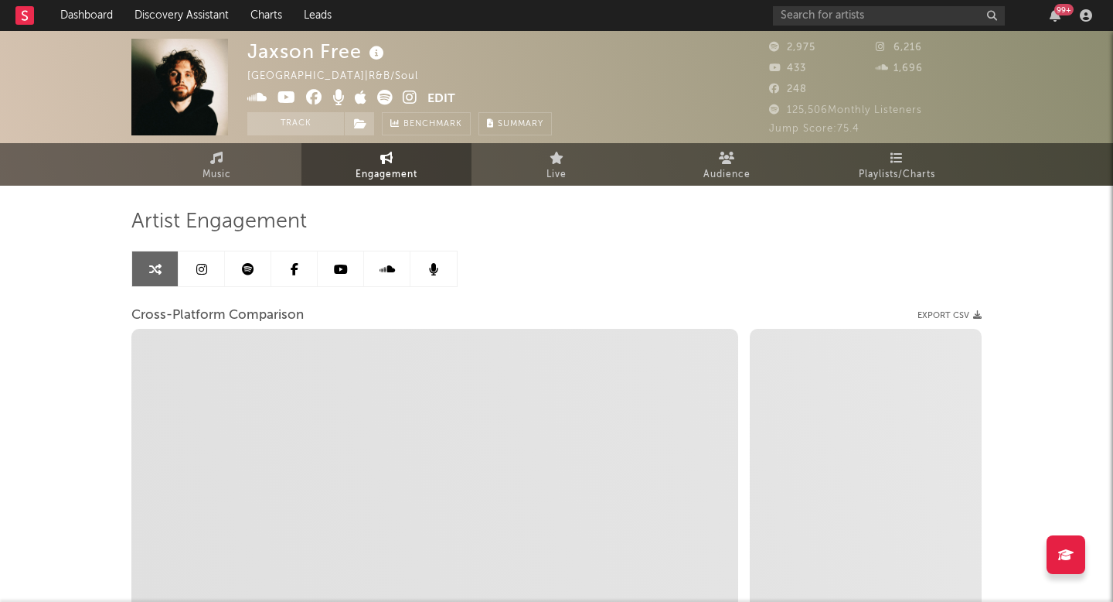
select select "1m"
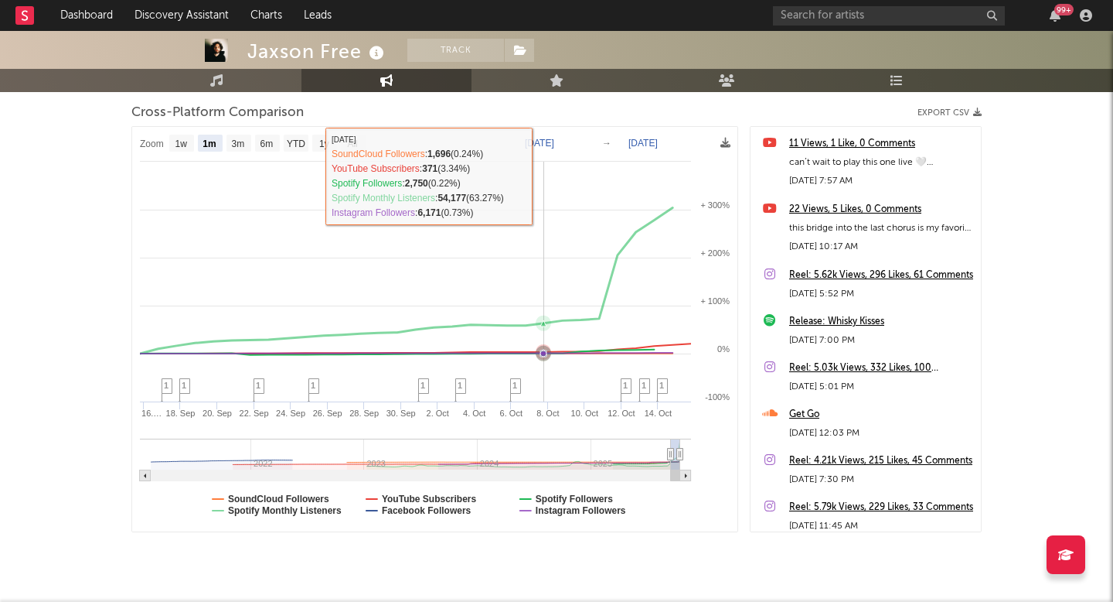
scroll to position [208, 0]
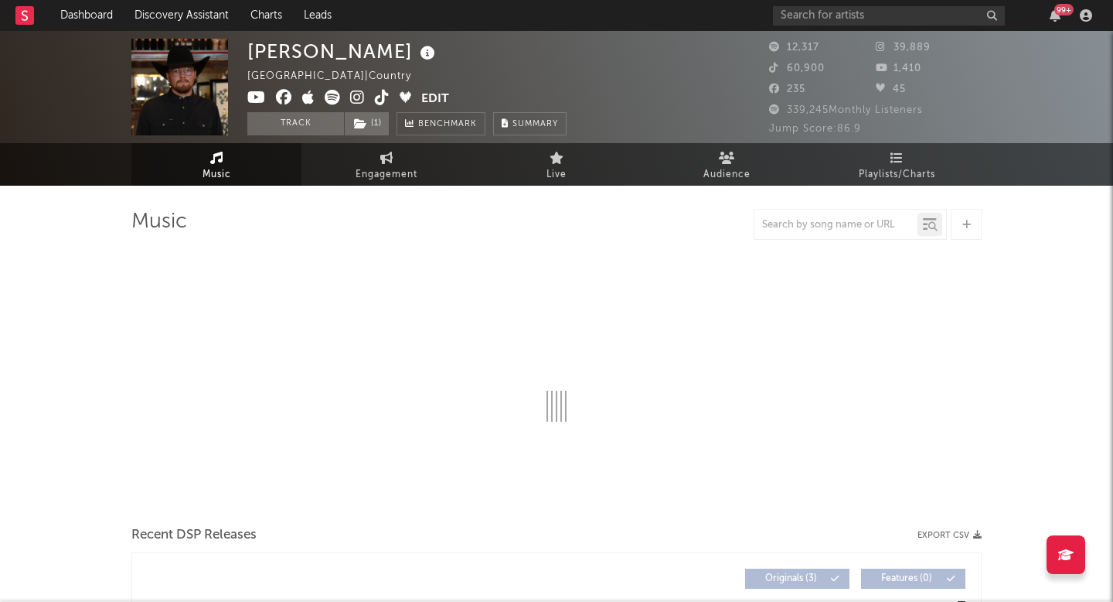
select select "1w"
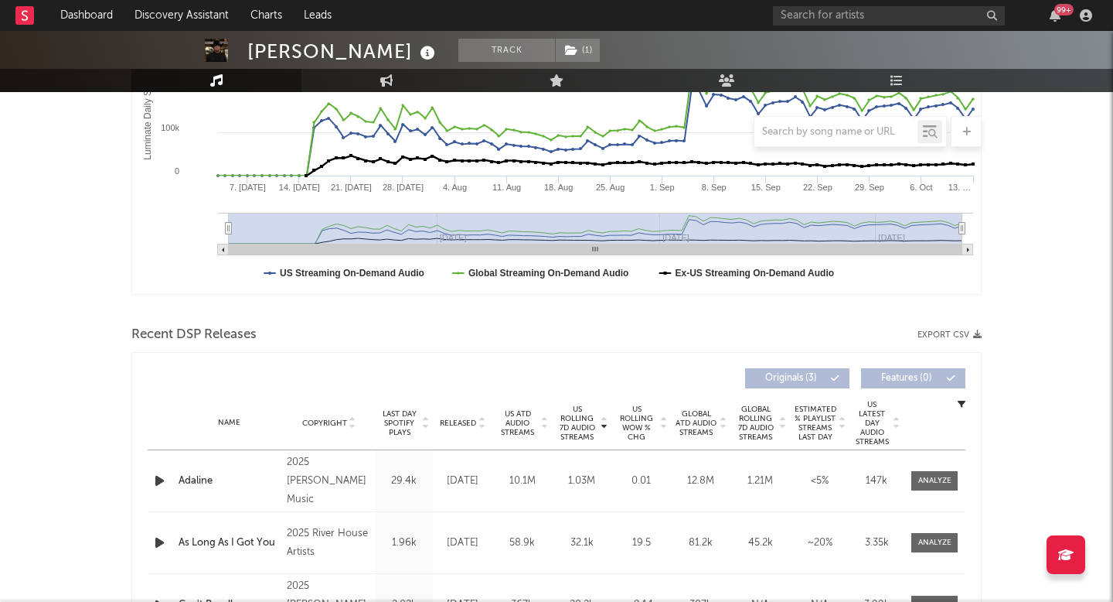
scroll to position [329, 0]
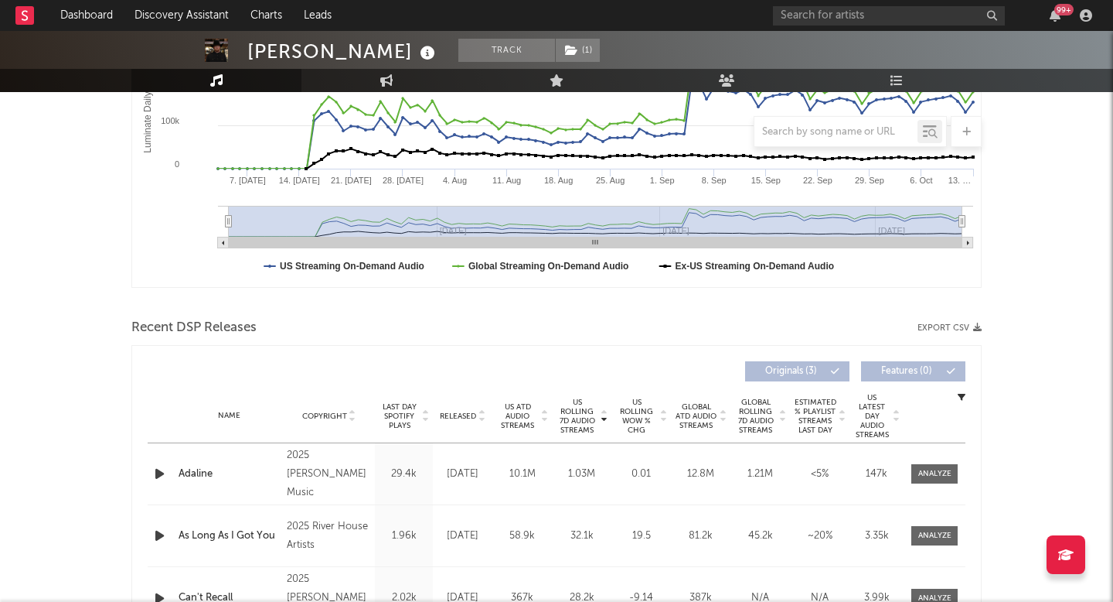
click at [572, 417] on span "US Rolling 7D Audio Streams" at bounding box center [577, 415] width 43 height 37
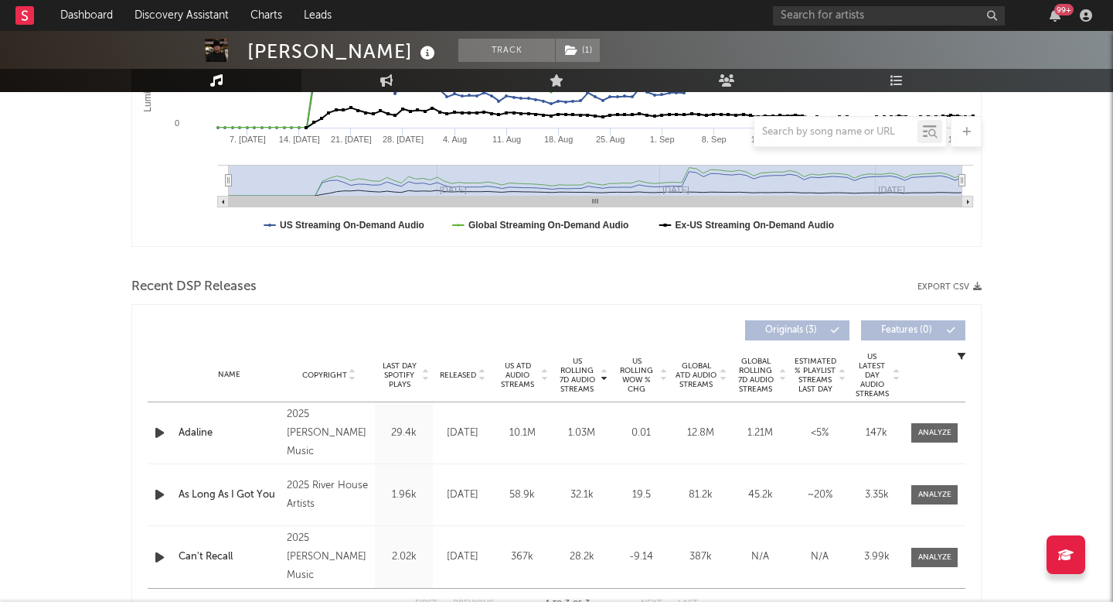
scroll to position [380, 0]
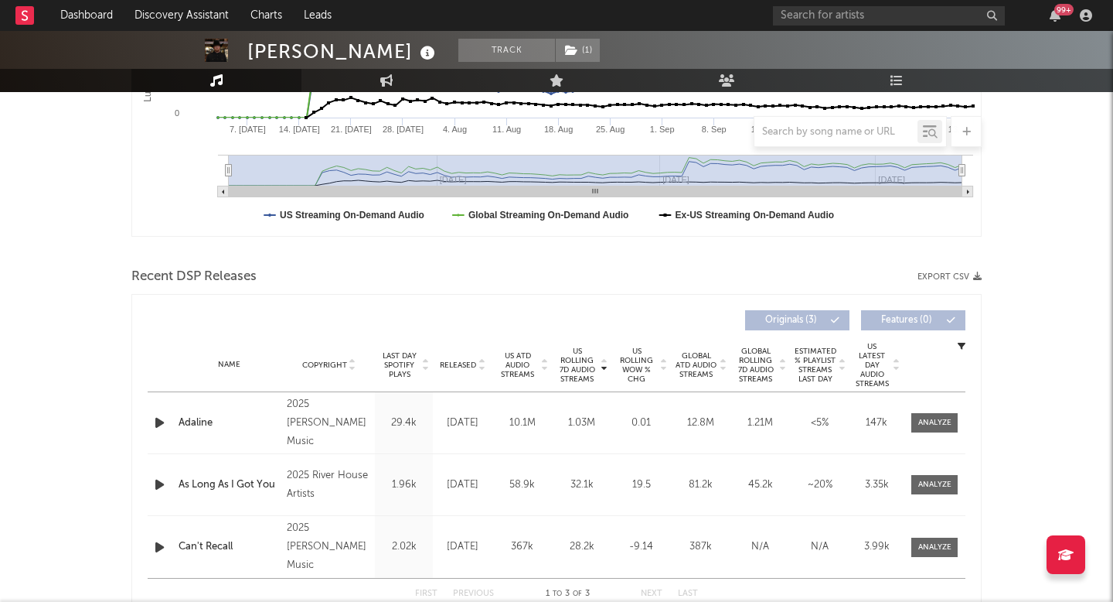
click at [465, 357] on div "Name Copyright Label Album Names Composer Names 7 Day Spotify Plays Last Day Sp…" at bounding box center [557, 365] width 818 height 54
click at [948, 429] on span at bounding box center [935, 422] width 46 height 19
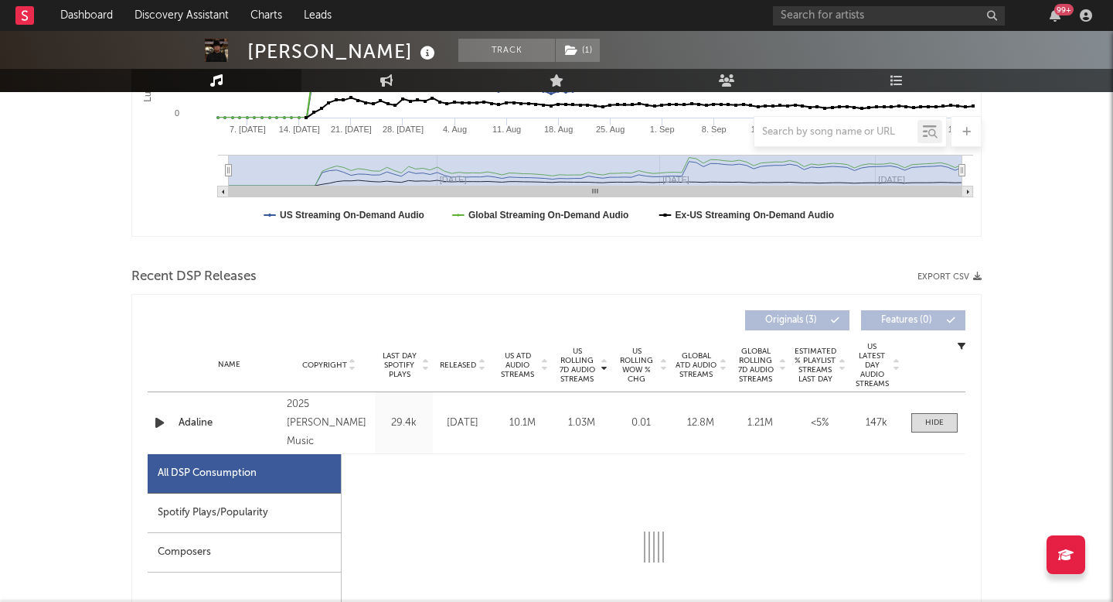
select select "1w"
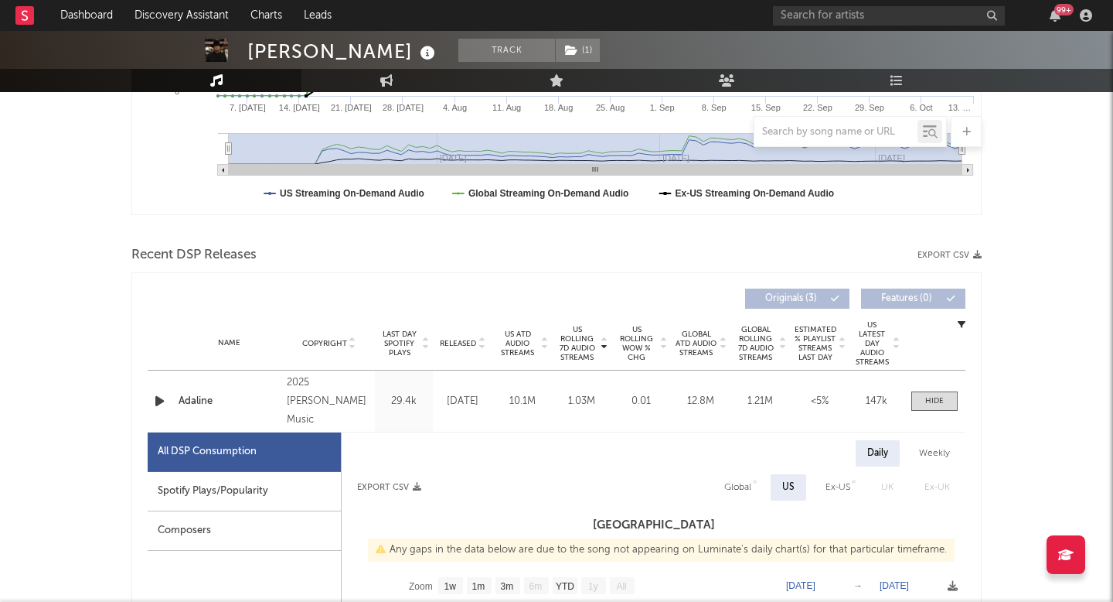
scroll to position [400, 0]
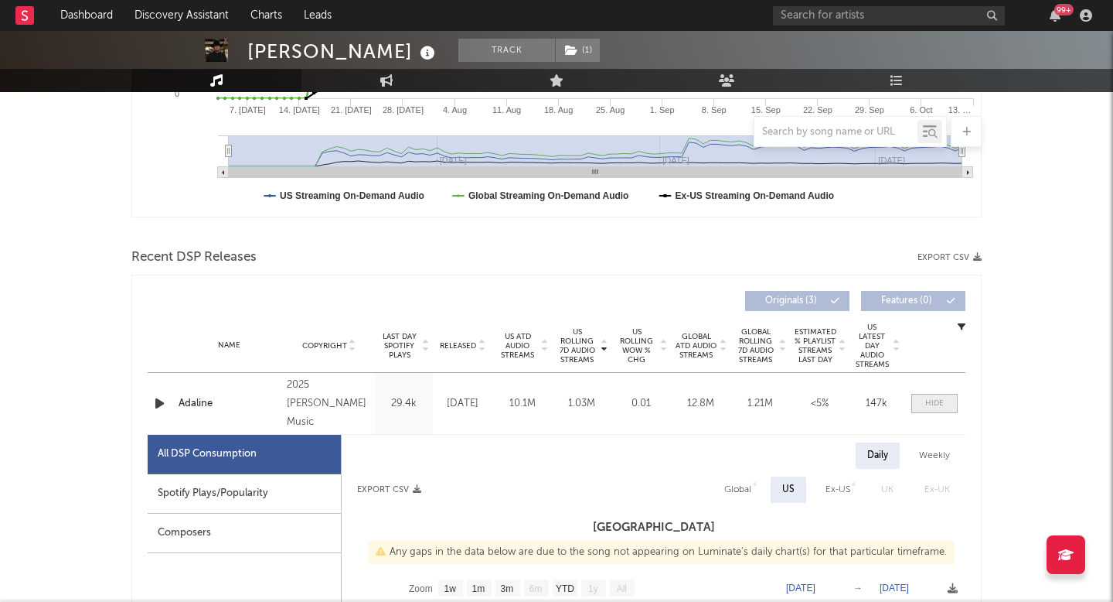
click at [942, 401] on div at bounding box center [935, 403] width 19 height 12
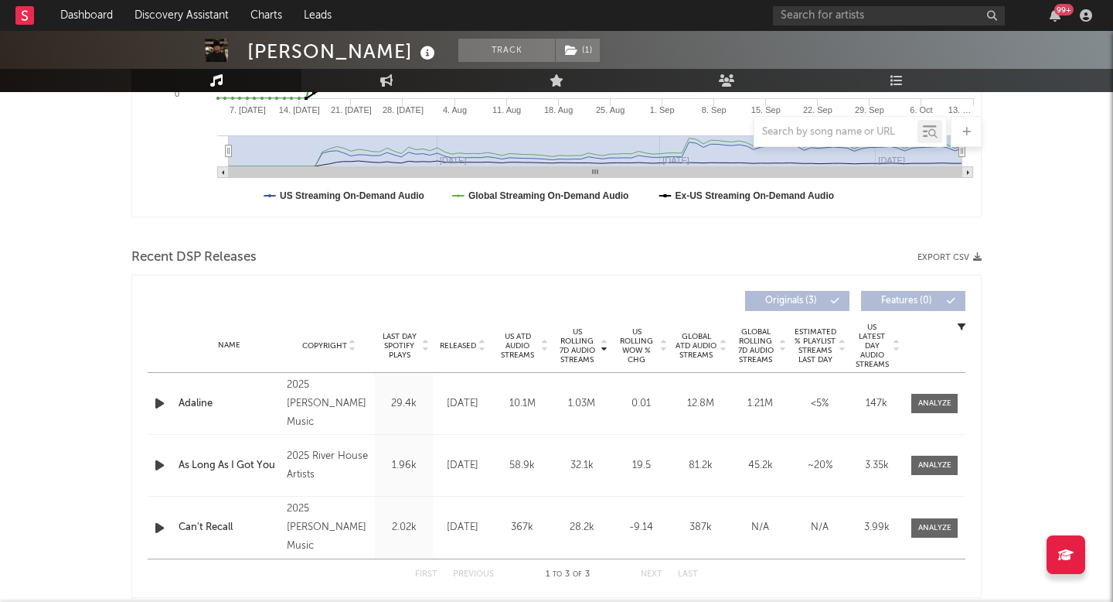
click at [460, 341] on span "Released" at bounding box center [458, 345] width 36 height 9
click at [958, 405] on div at bounding box center [935, 403] width 62 height 19
click at [945, 401] on div at bounding box center [935, 403] width 33 height 12
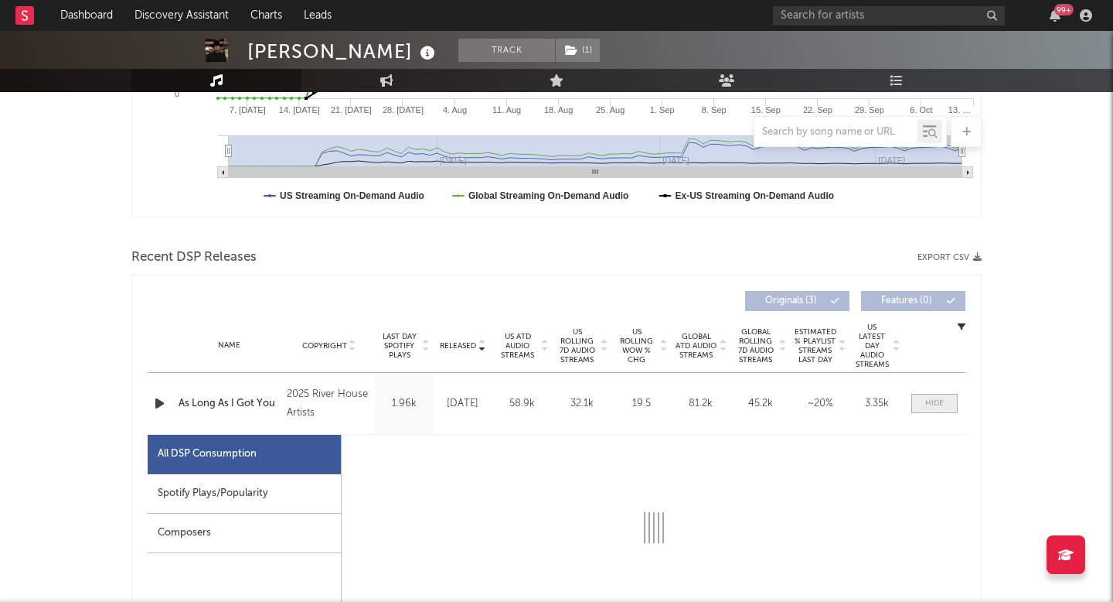
select select "1w"
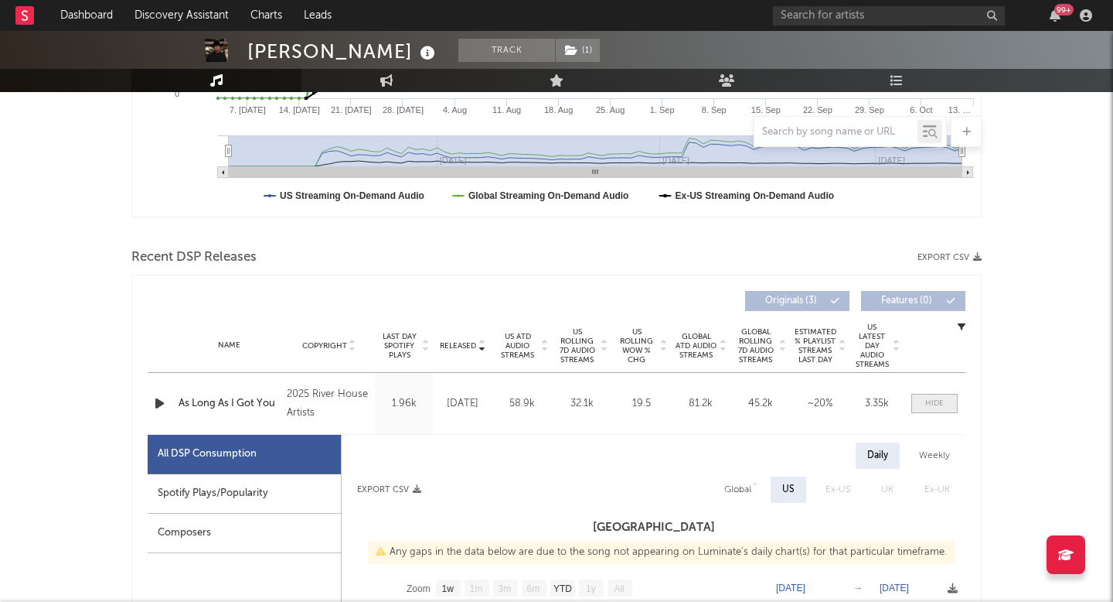
click at [945, 401] on span at bounding box center [935, 403] width 46 height 19
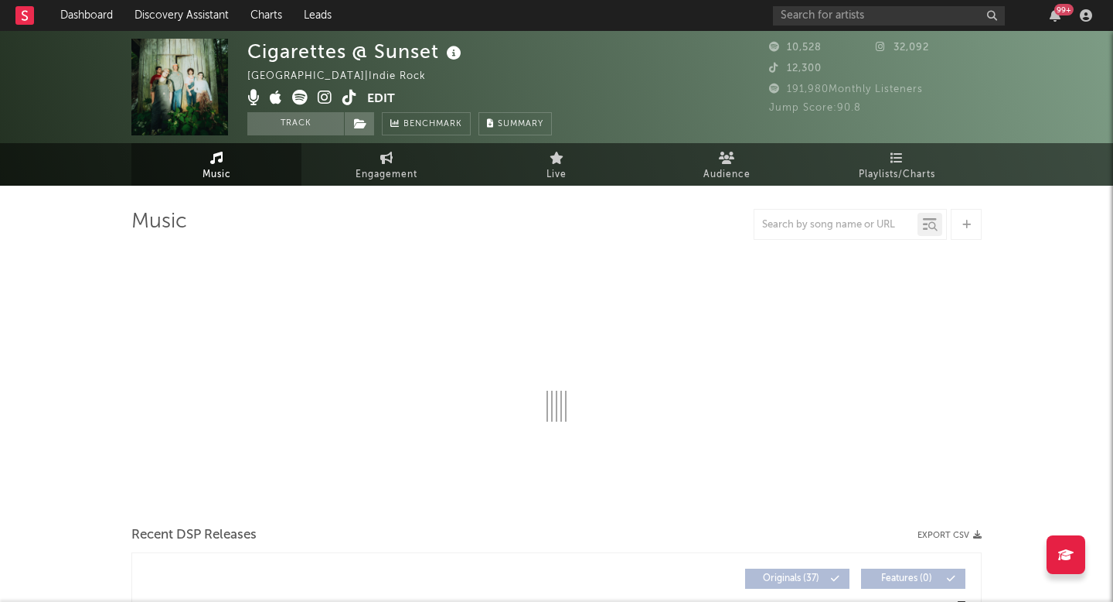
select select "6m"
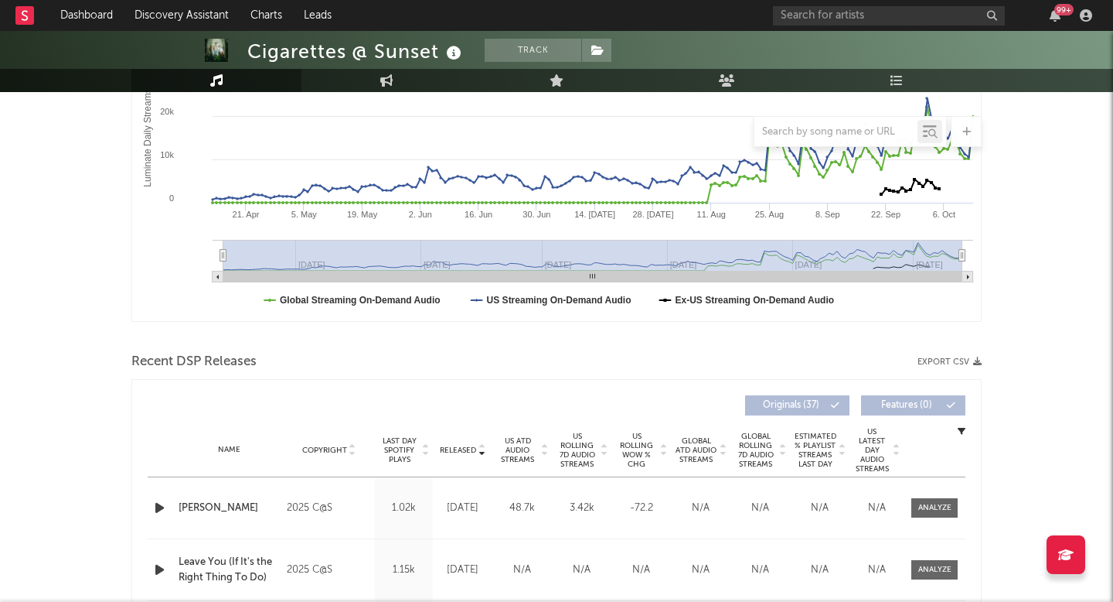
scroll to position [422, 0]
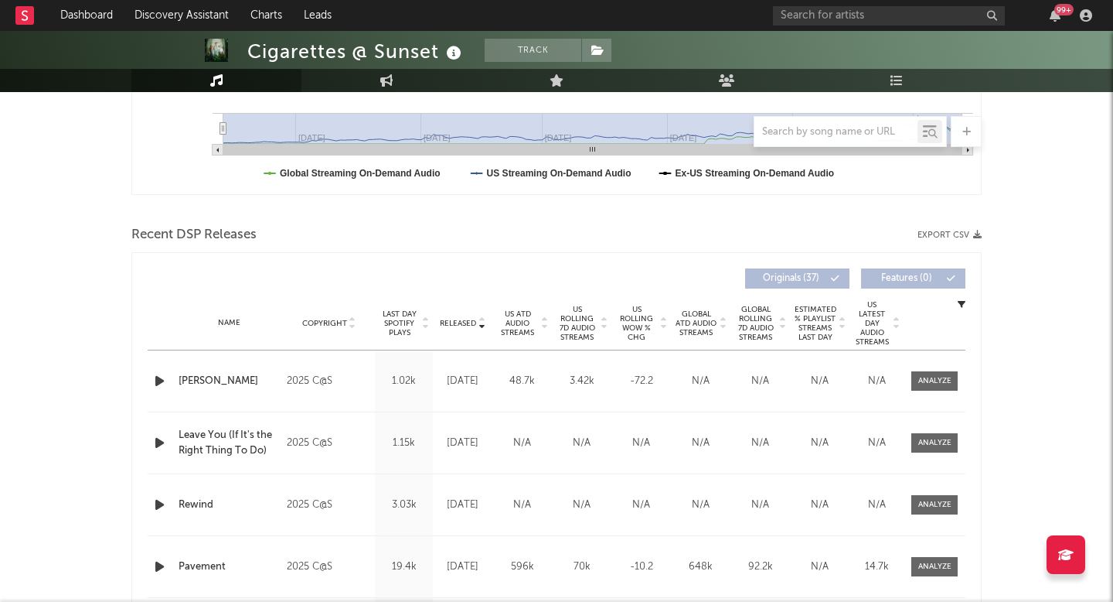
click at [583, 327] on span "US Rolling 7D Audio Streams" at bounding box center [577, 323] width 43 height 37
click at [940, 380] on div at bounding box center [935, 381] width 33 height 12
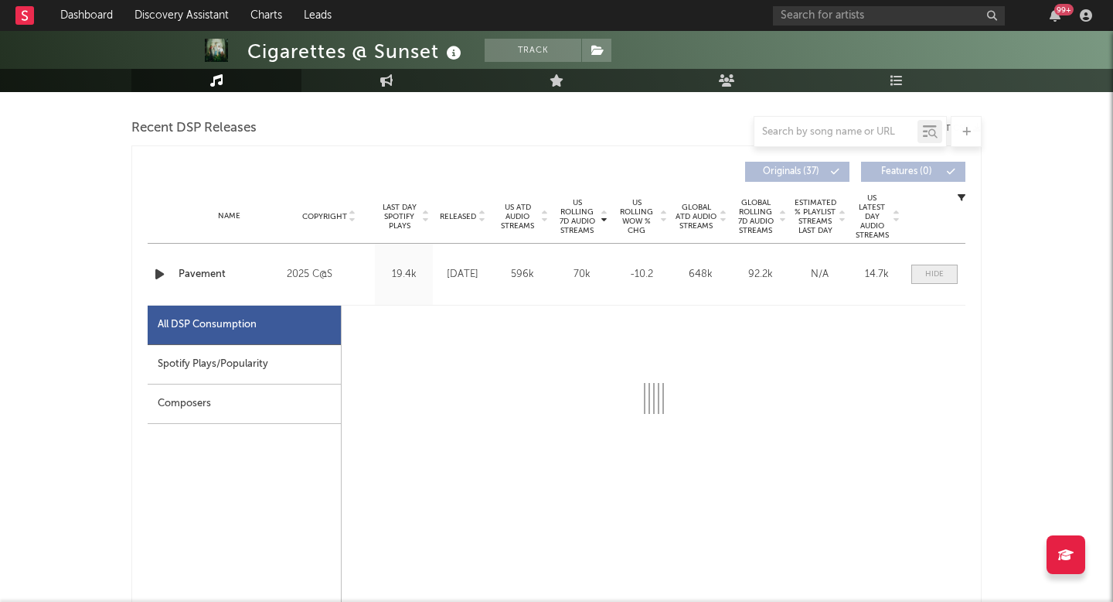
scroll to position [558, 0]
select select "1w"
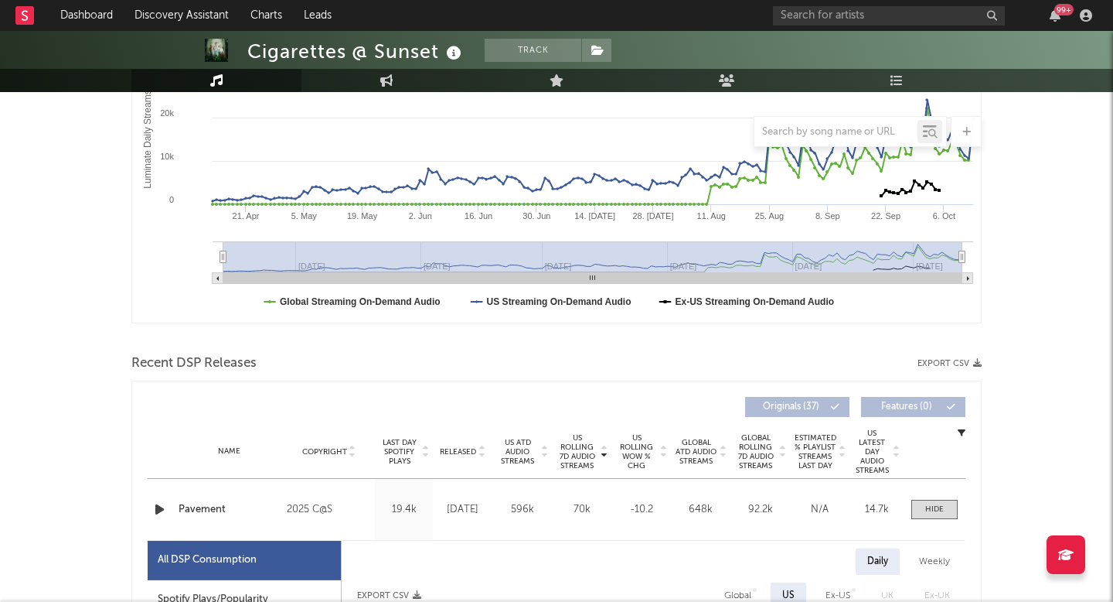
scroll to position [0, 0]
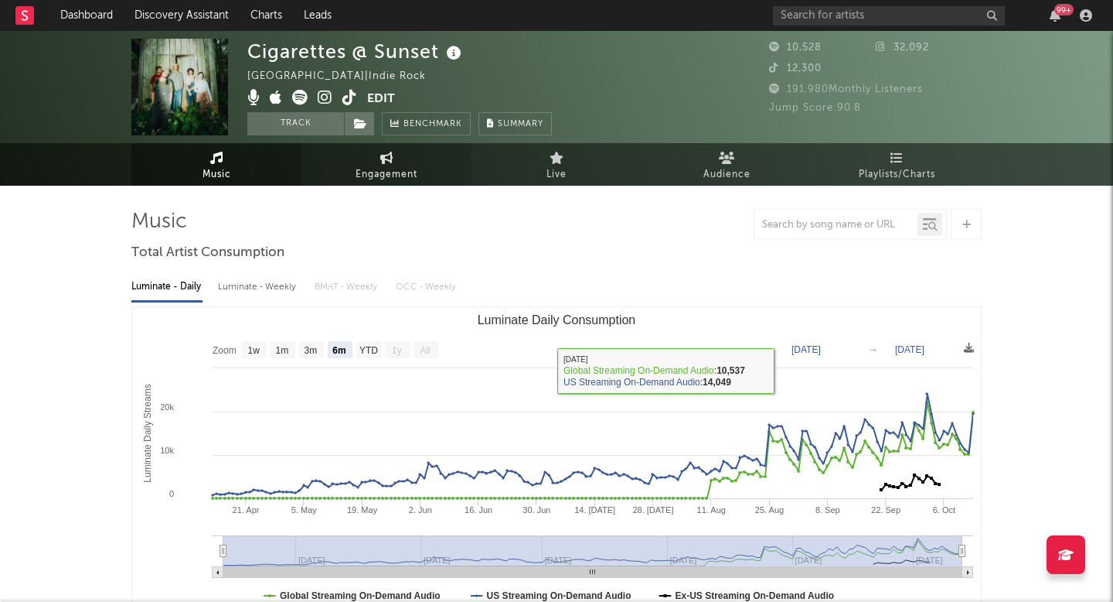
click at [391, 171] on span "Engagement" at bounding box center [387, 174] width 62 height 19
select select "1w"
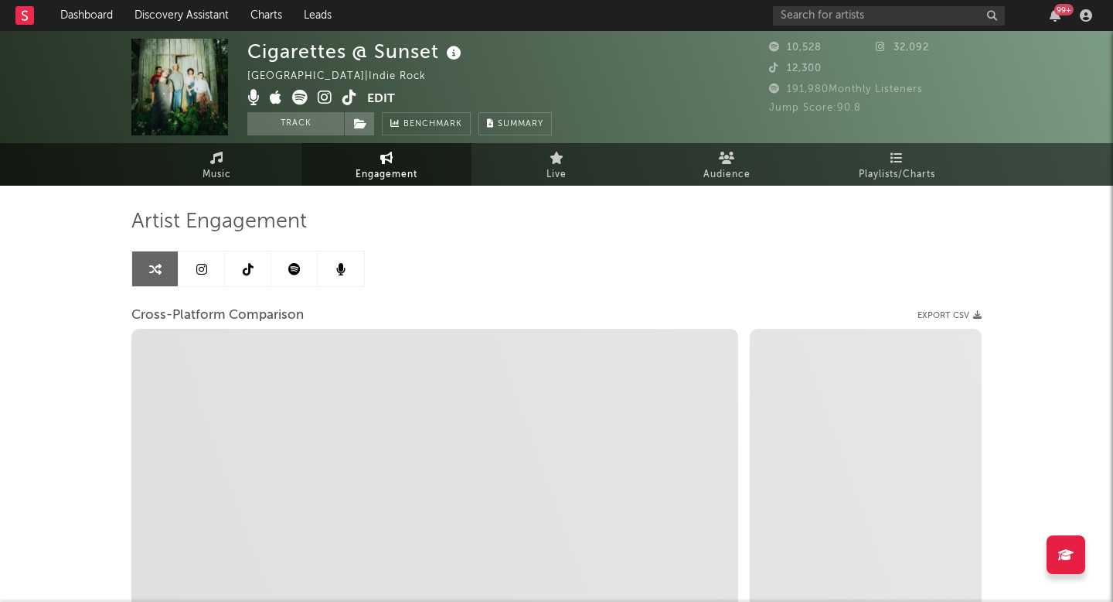
select select "1m"
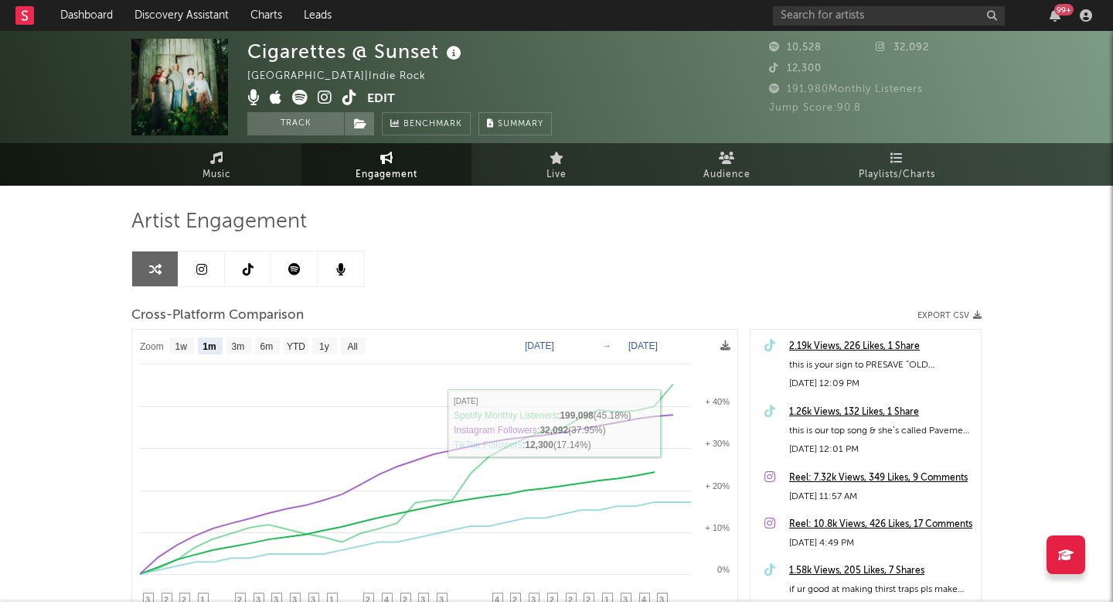
click at [878, 189] on div "Artist Engagement Cross-Platform Comparison Export CSV Zoom 1w 1m 3m 6m YTD 1y …" at bounding box center [556, 491] width 851 height 611
click at [882, 177] on span "Playlists/Charts" at bounding box center [897, 174] width 77 height 19
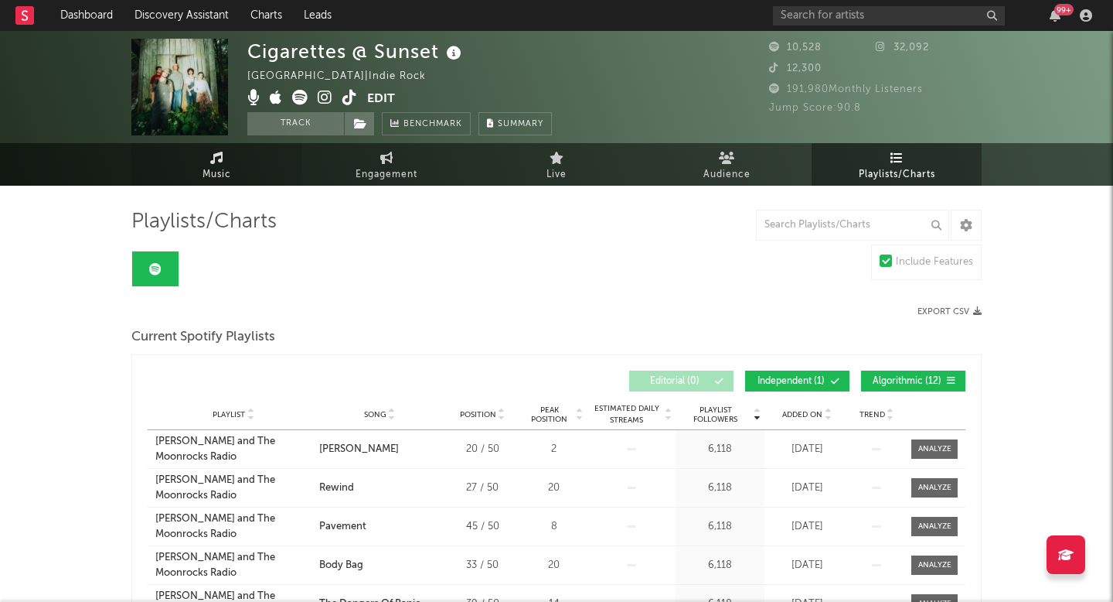
click at [246, 174] on link "Music" at bounding box center [216, 164] width 170 height 43
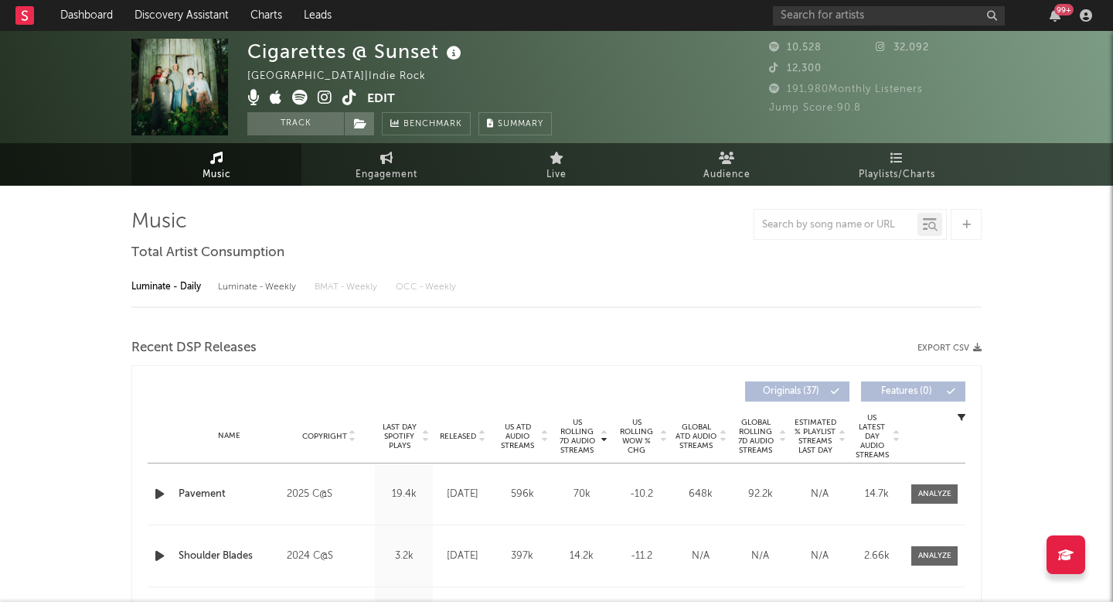
select select "6m"
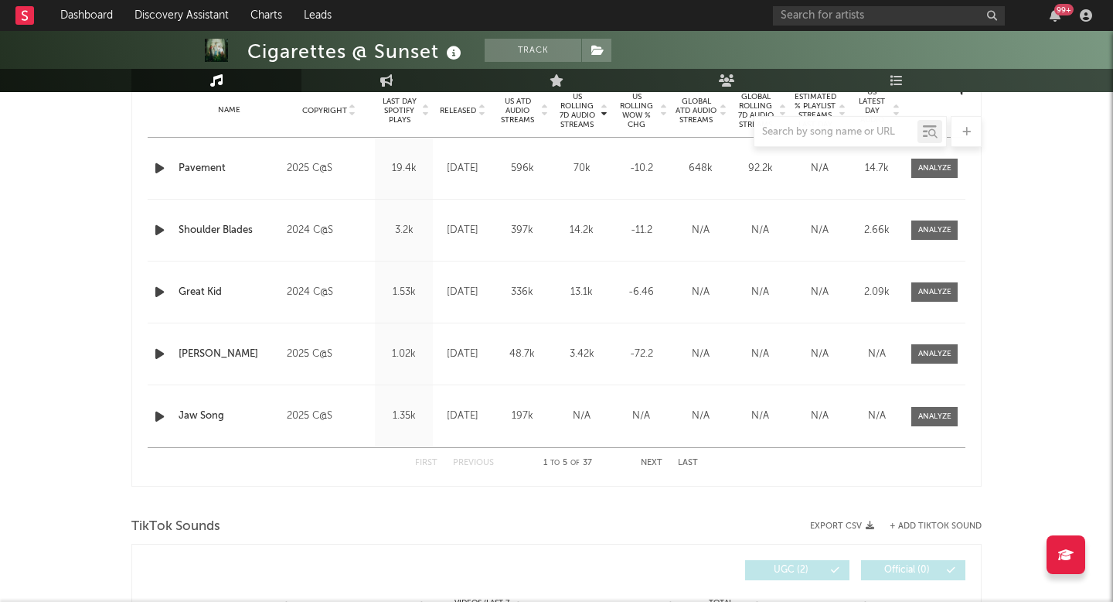
scroll to position [602, 0]
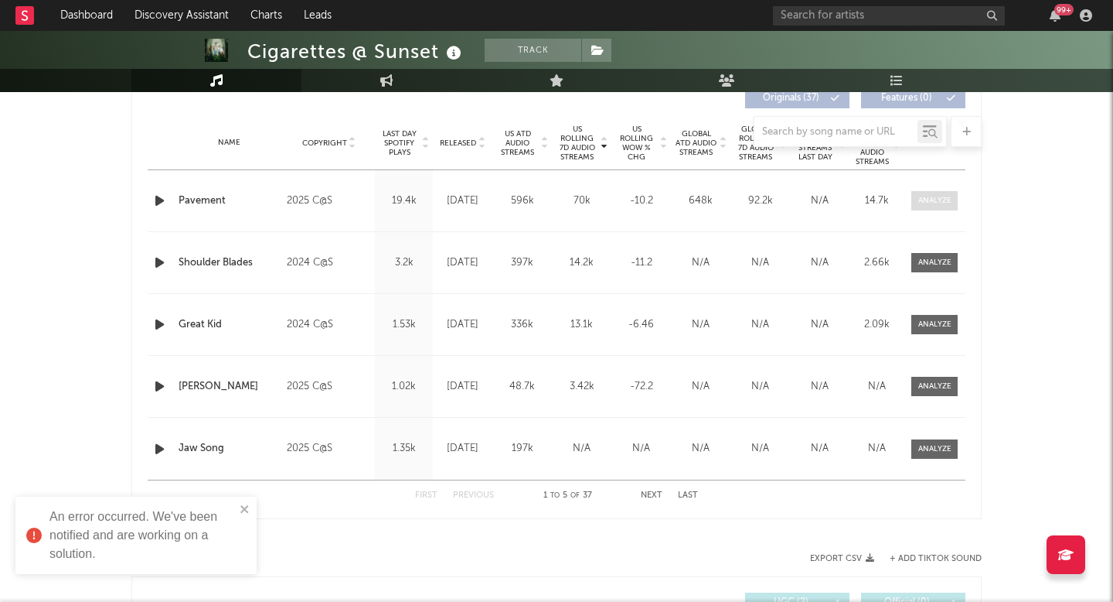
click at [933, 204] on div at bounding box center [935, 201] width 33 height 12
select select "1w"
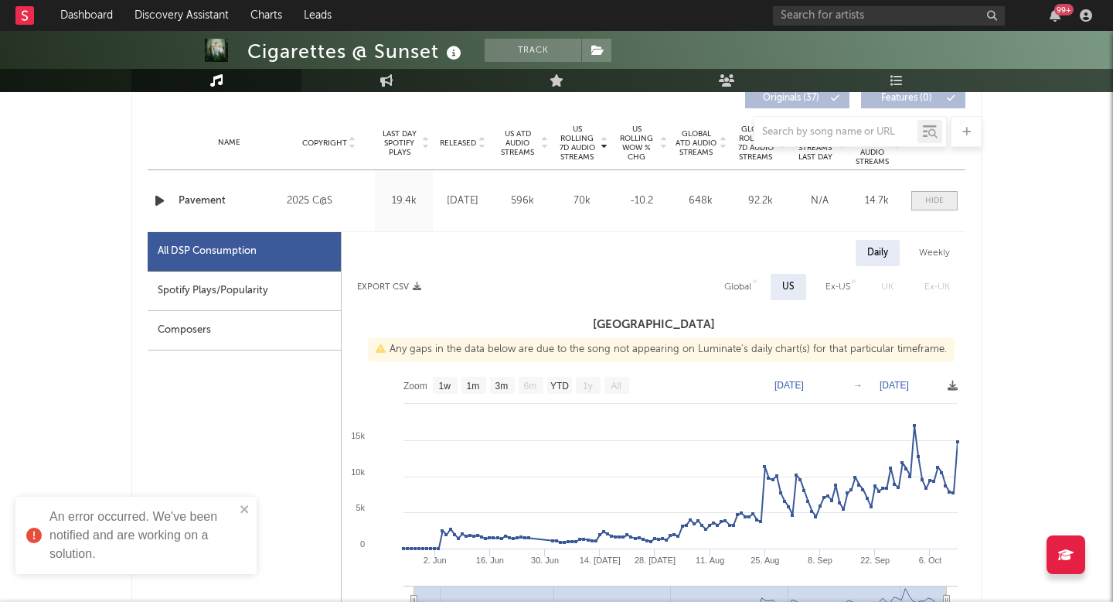
scroll to position [677, 0]
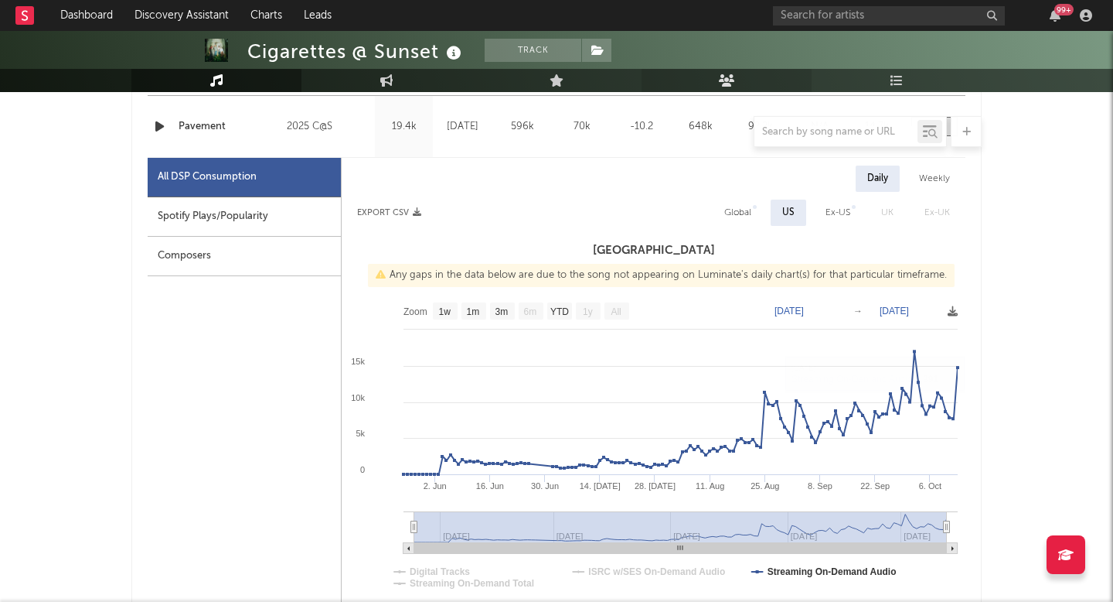
click at [747, 78] on link "Audience" at bounding box center [727, 80] width 170 height 23
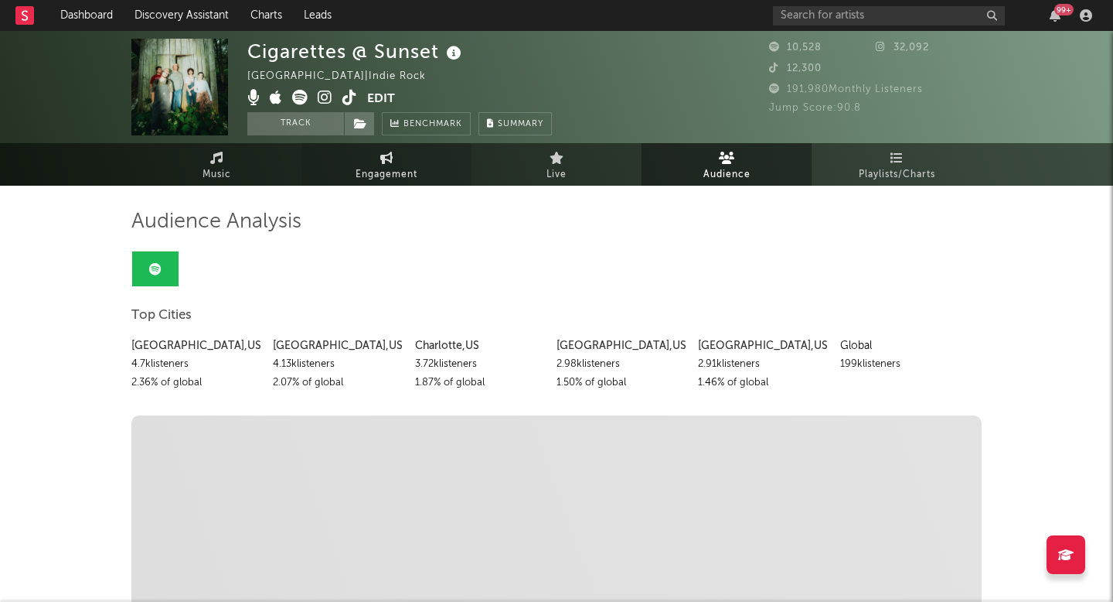
click at [415, 154] on link "Engagement" at bounding box center [387, 164] width 170 height 43
select select "1w"
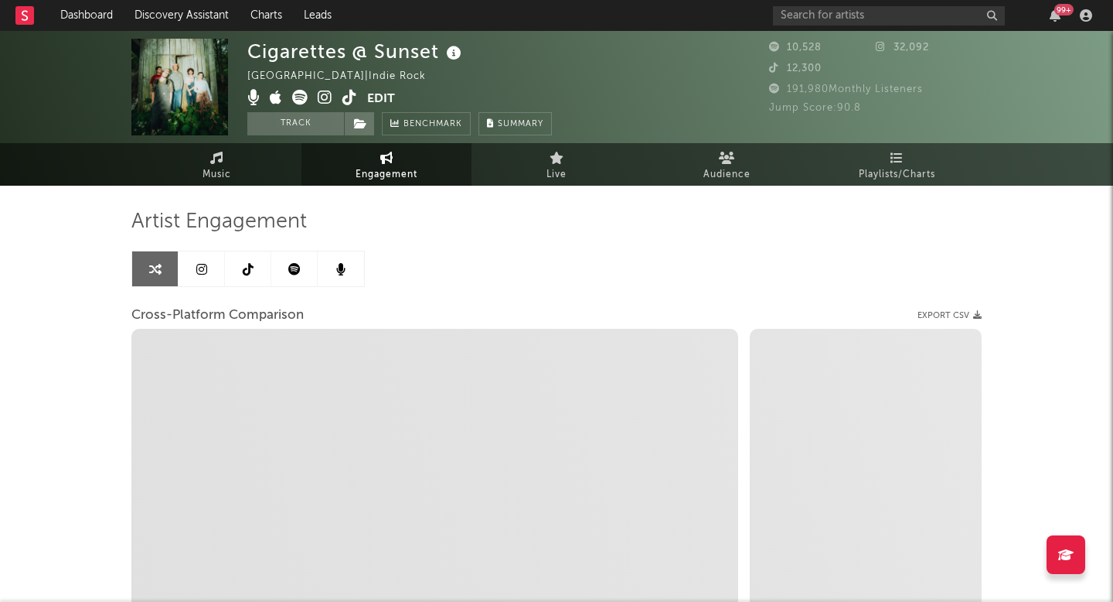
select select "1m"
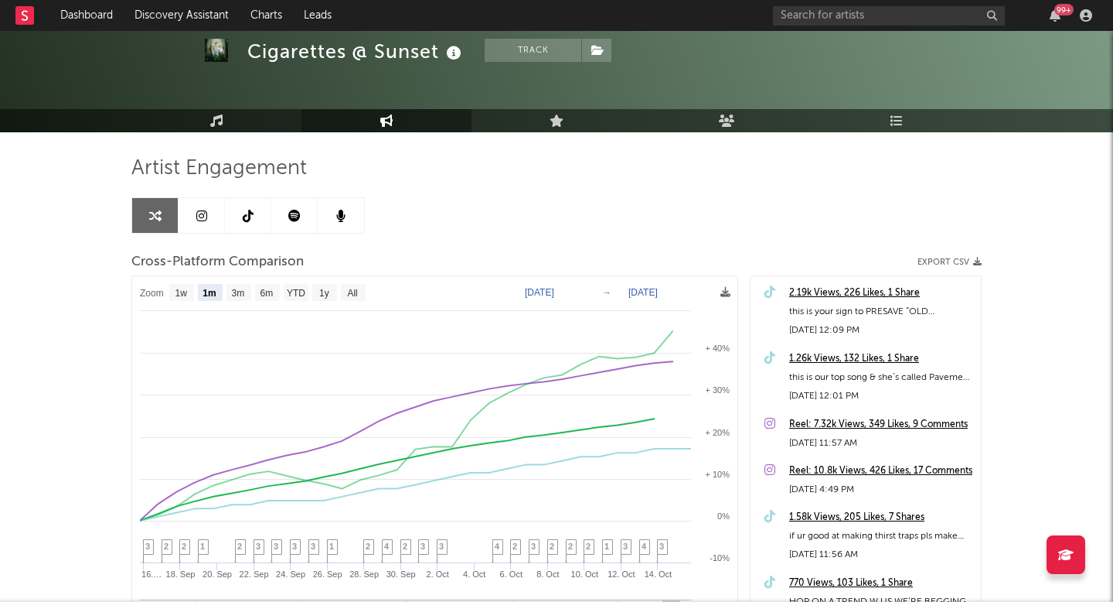
scroll to position [82, 0]
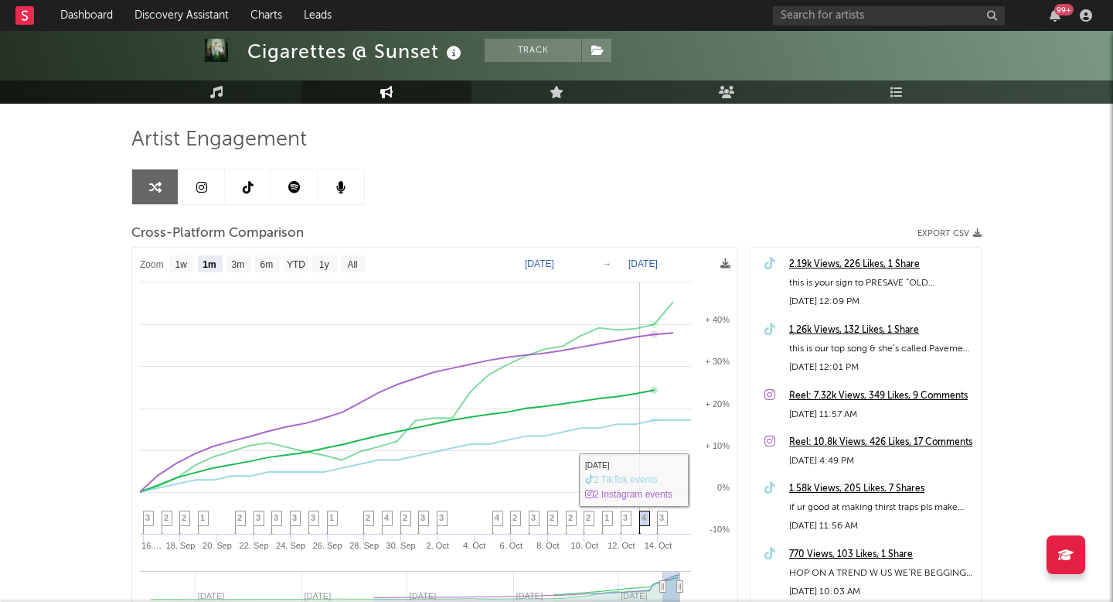
click at [643, 521] on span "4" at bounding box center [644, 517] width 5 height 9
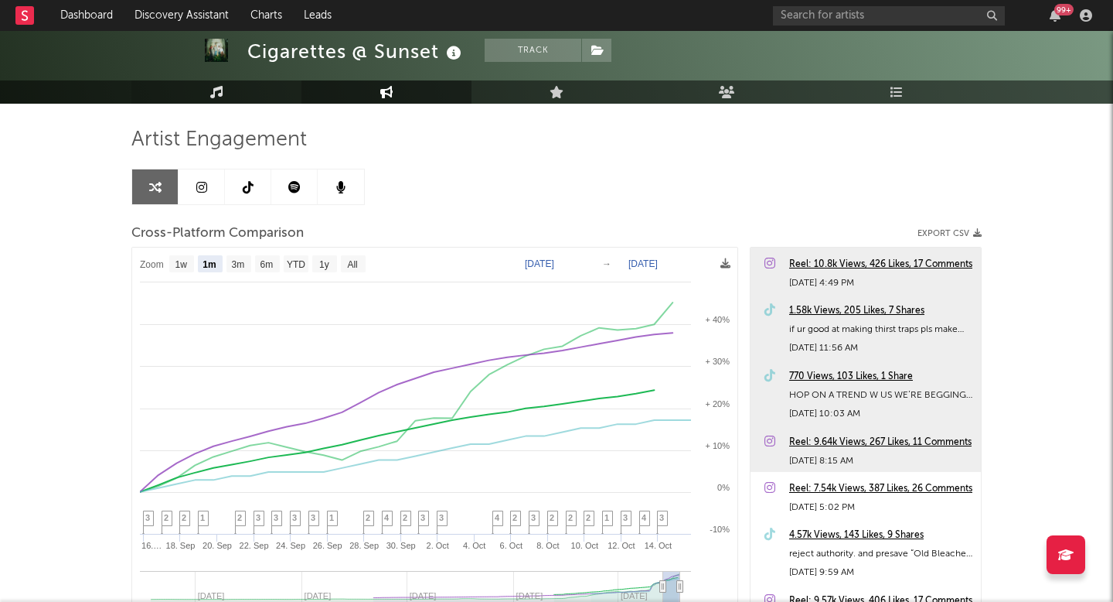
click at [216, 101] on link "Music" at bounding box center [216, 91] width 170 height 23
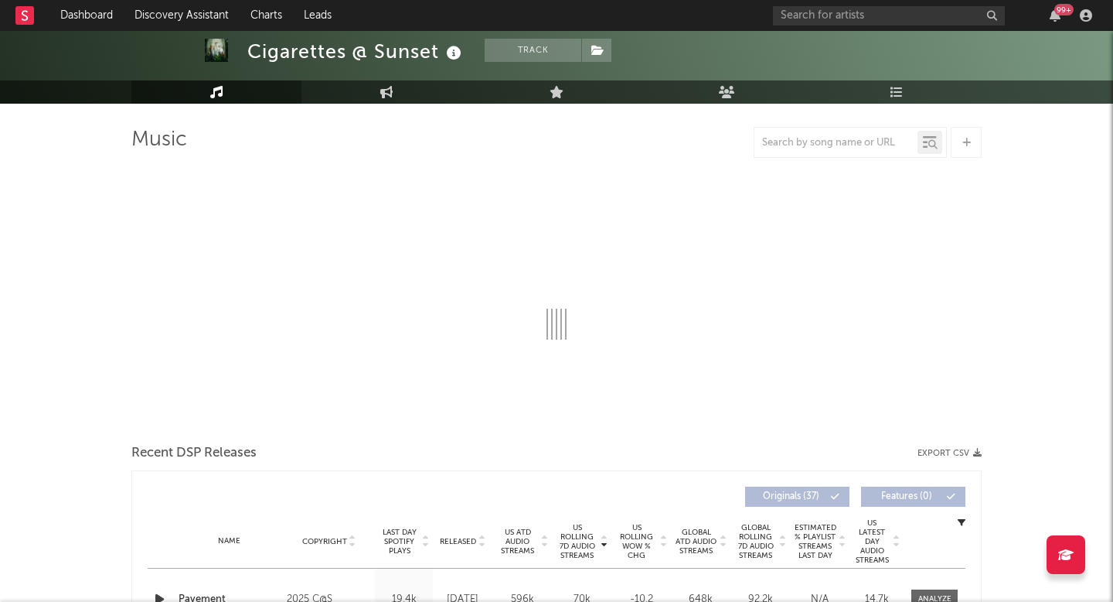
select select "6m"
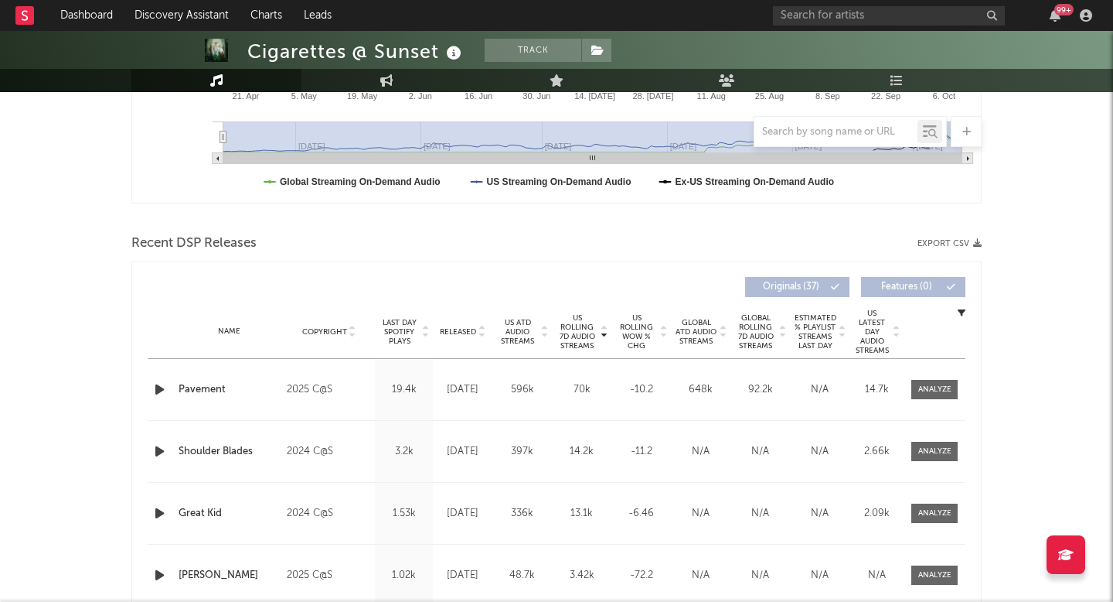
scroll to position [440, 0]
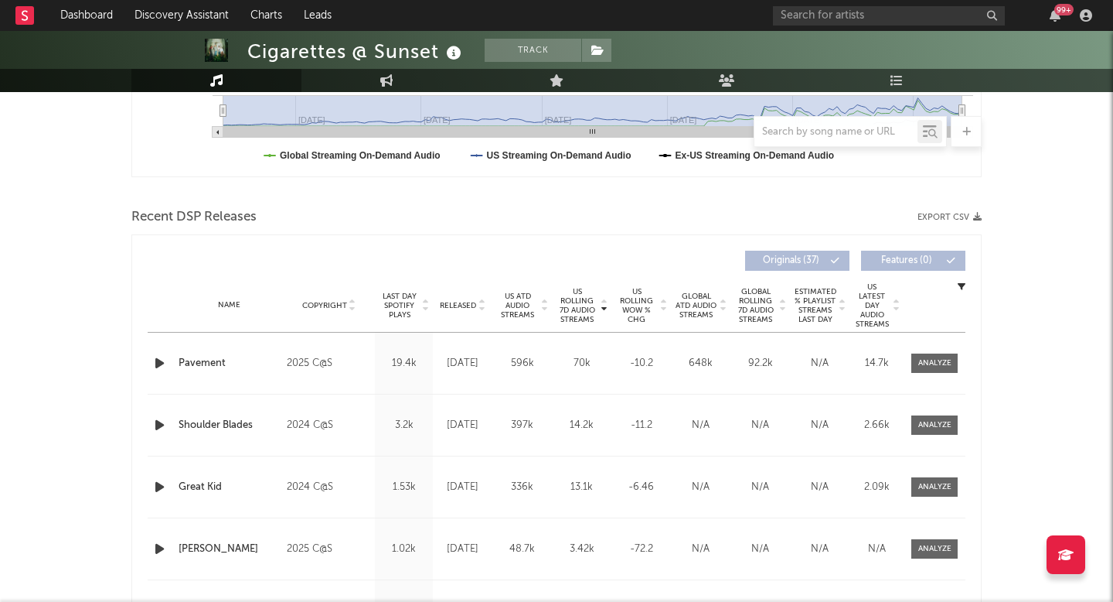
click at [581, 296] on span "US Rolling 7D Audio Streams" at bounding box center [577, 305] width 43 height 37
click at [580, 296] on span "US Rolling 7D Audio Streams" at bounding box center [577, 305] width 43 height 37
click at [953, 421] on span at bounding box center [935, 424] width 46 height 19
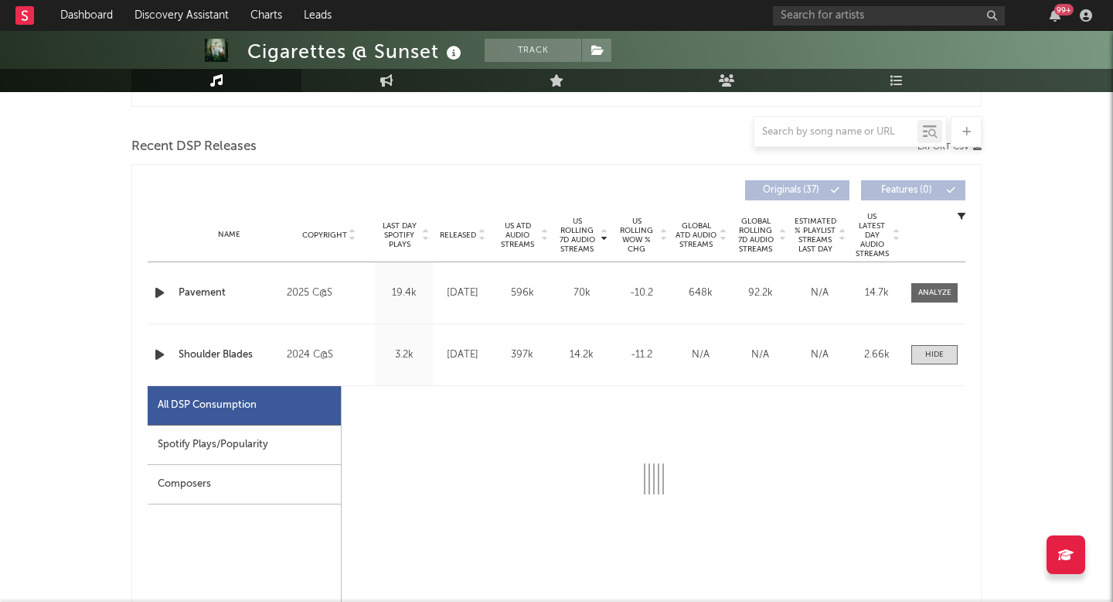
select select "6m"
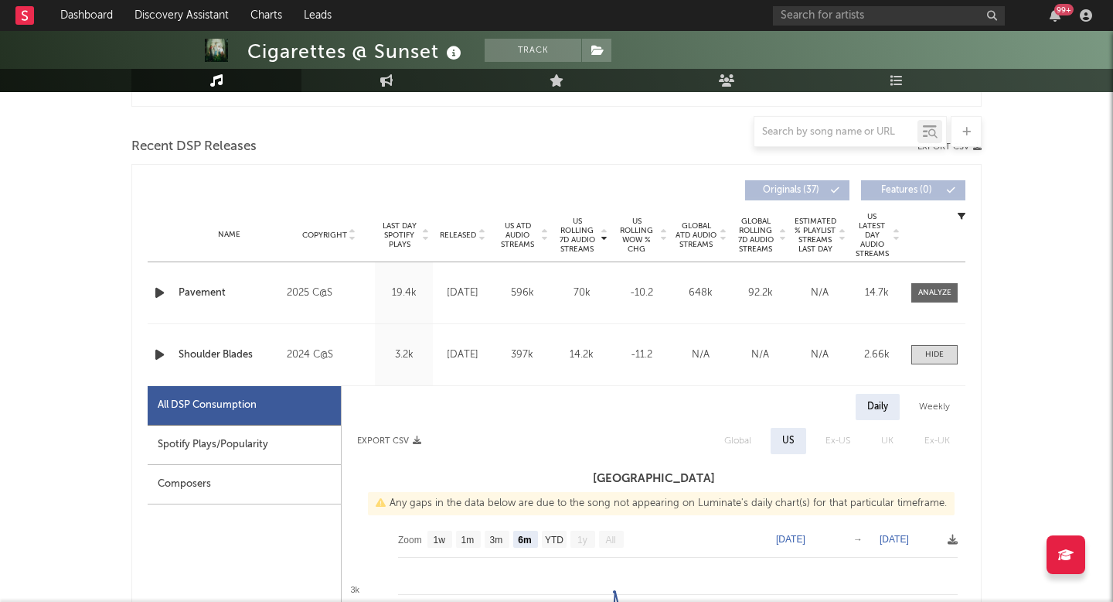
scroll to position [593, 0]
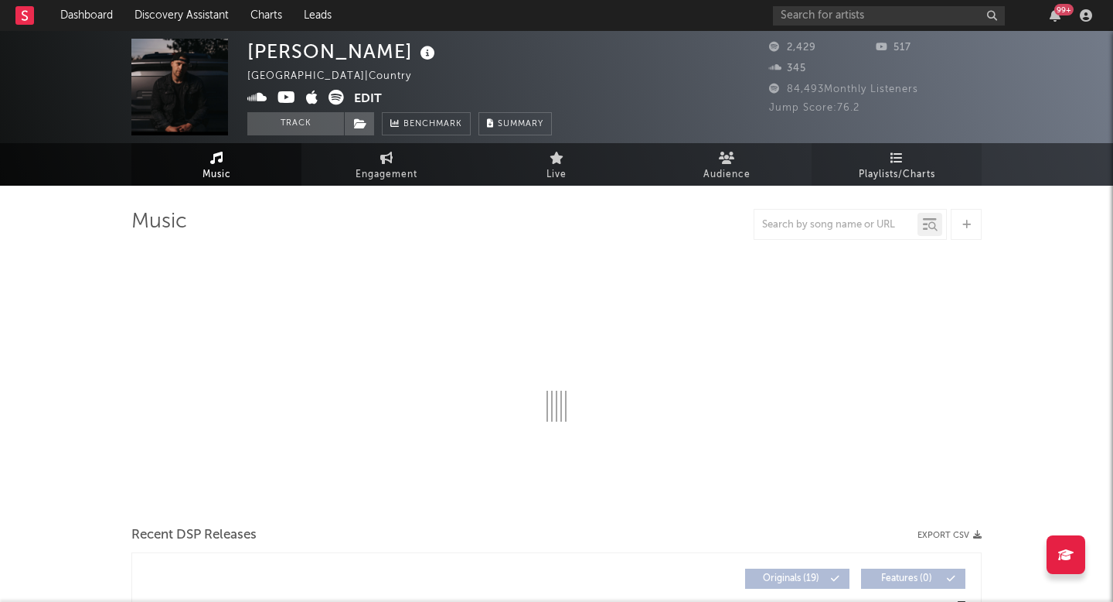
click at [907, 154] on link "Playlists/Charts" at bounding box center [897, 164] width 170 height 43
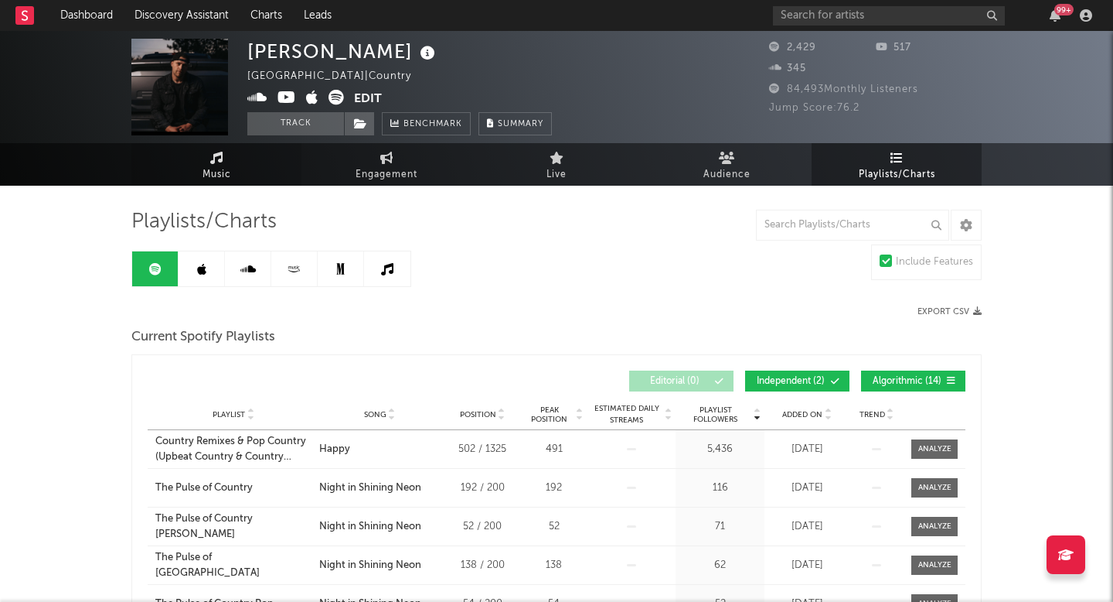
click at [271, 169] on link "Music" at bounding box center [216, 164] width 170 height 43
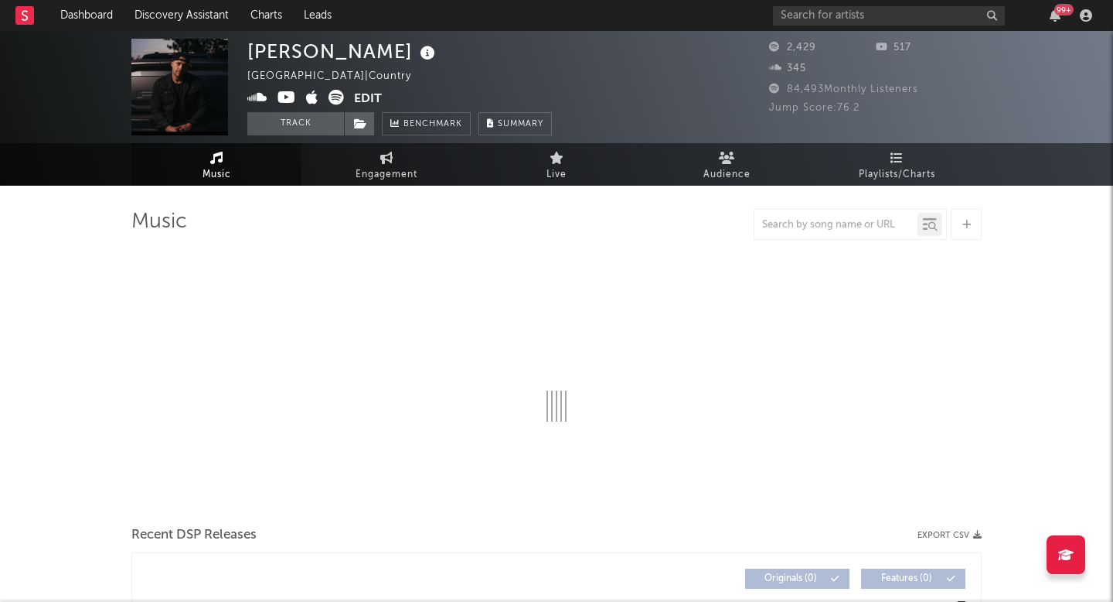
select select "6m"
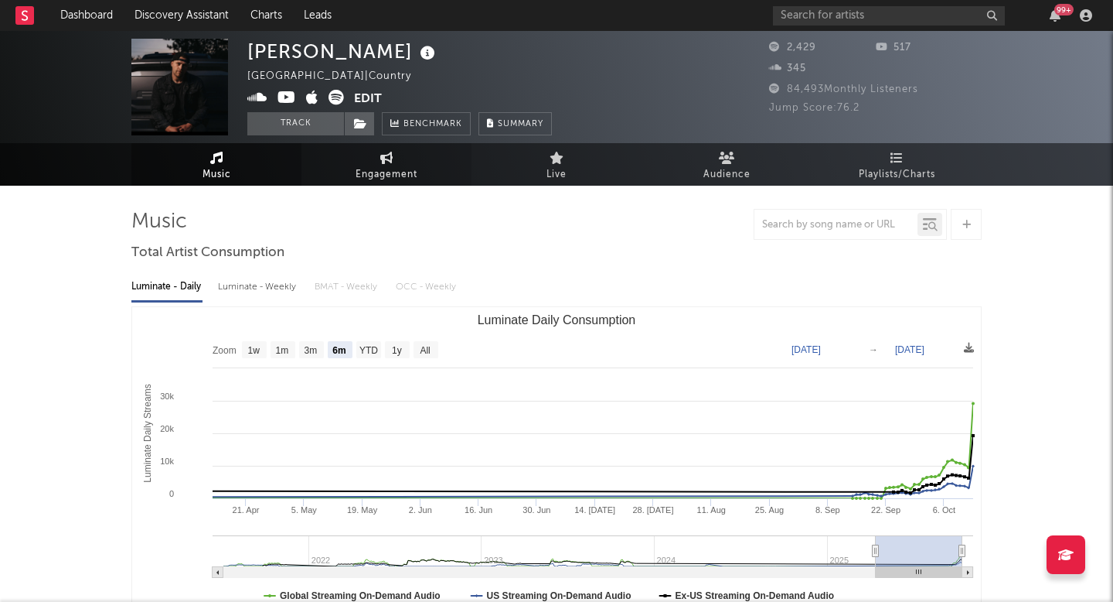
click at [417, 171] on link "Engagement" at bounding box center [387, 164] width 170 height 43
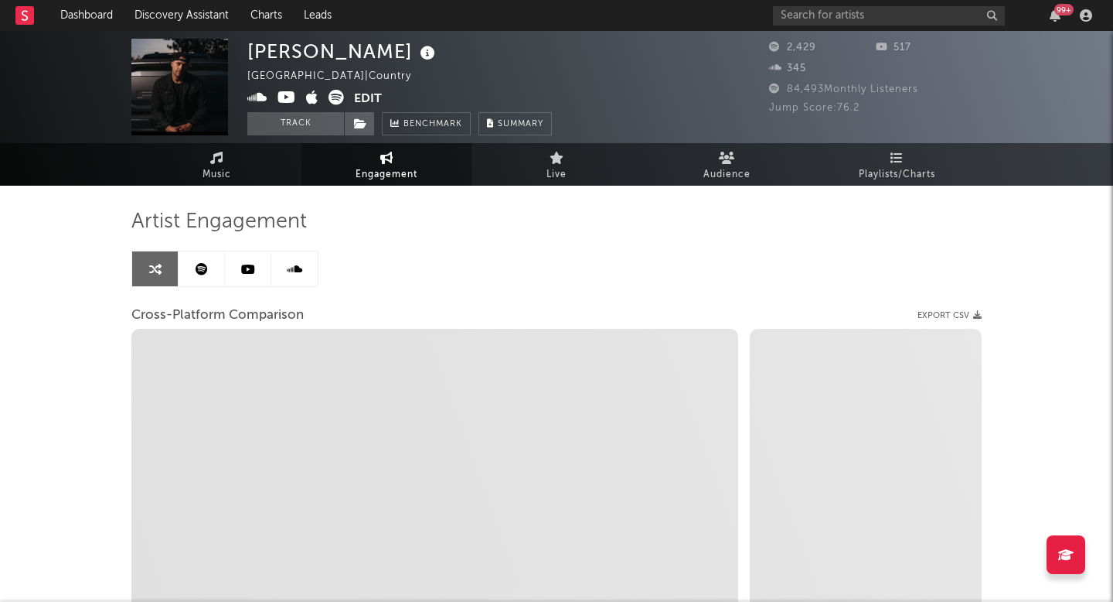
select select "1w"
select select "1m"
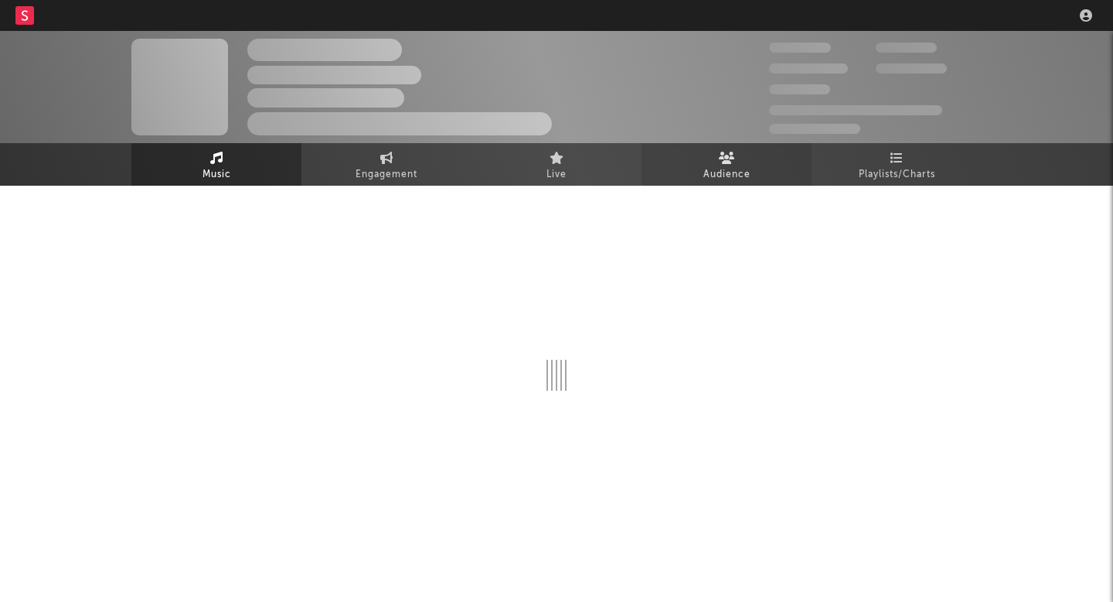
click at [677, 169] on link "Audience" at bounding box center [727, 164] width 170 height 43
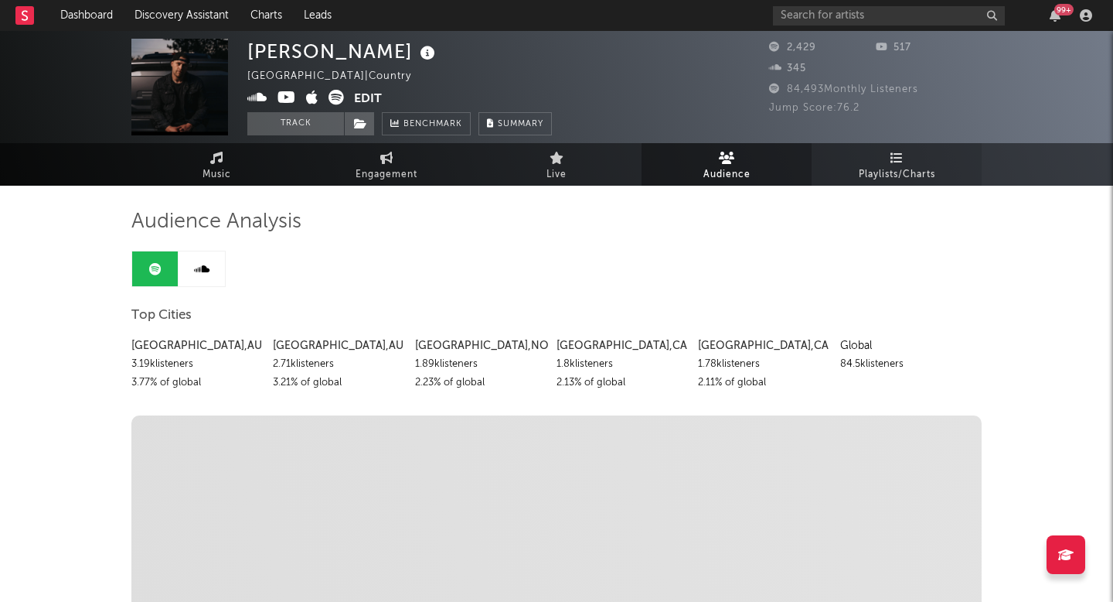
click at [894, 159] on icon at bounding box center [897, 158] width 13 height 12
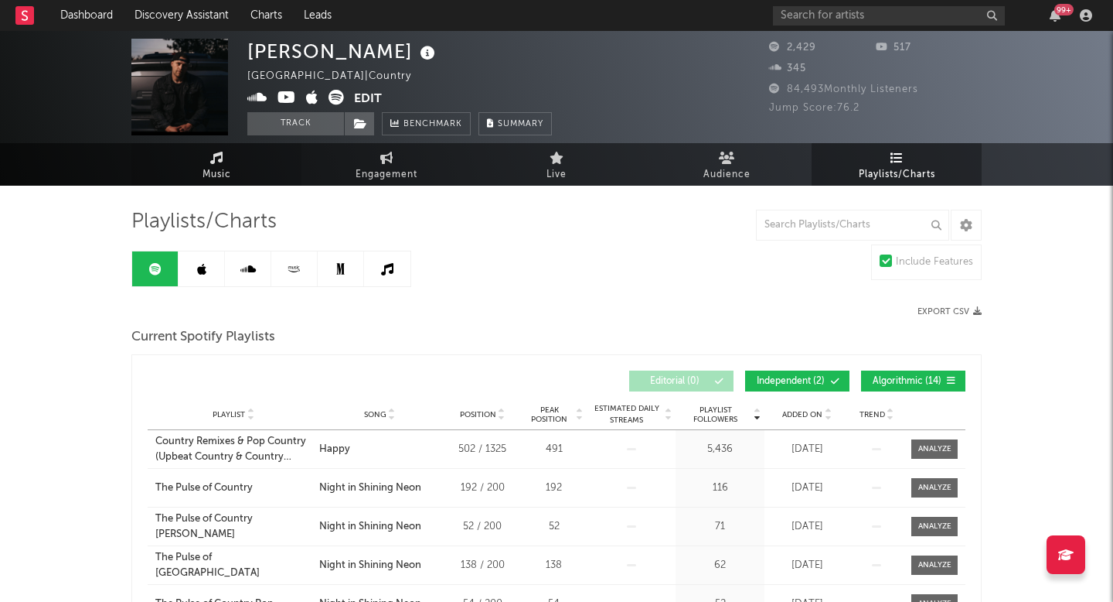
click at [254, 169] on link "Music" at bounding box center [216, 164] width 170 height 43
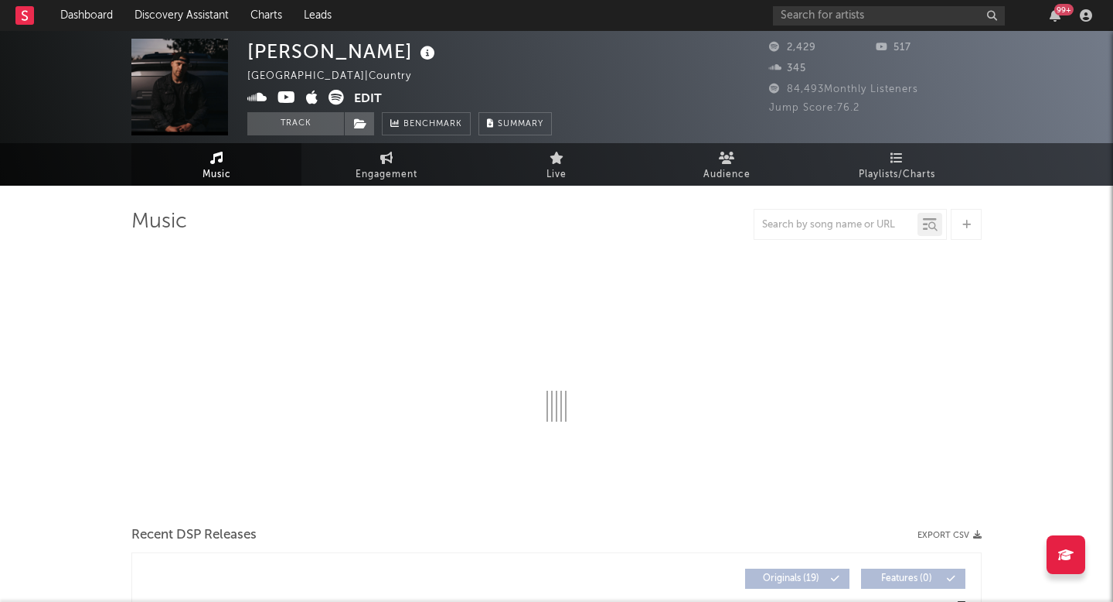
select select "6m"
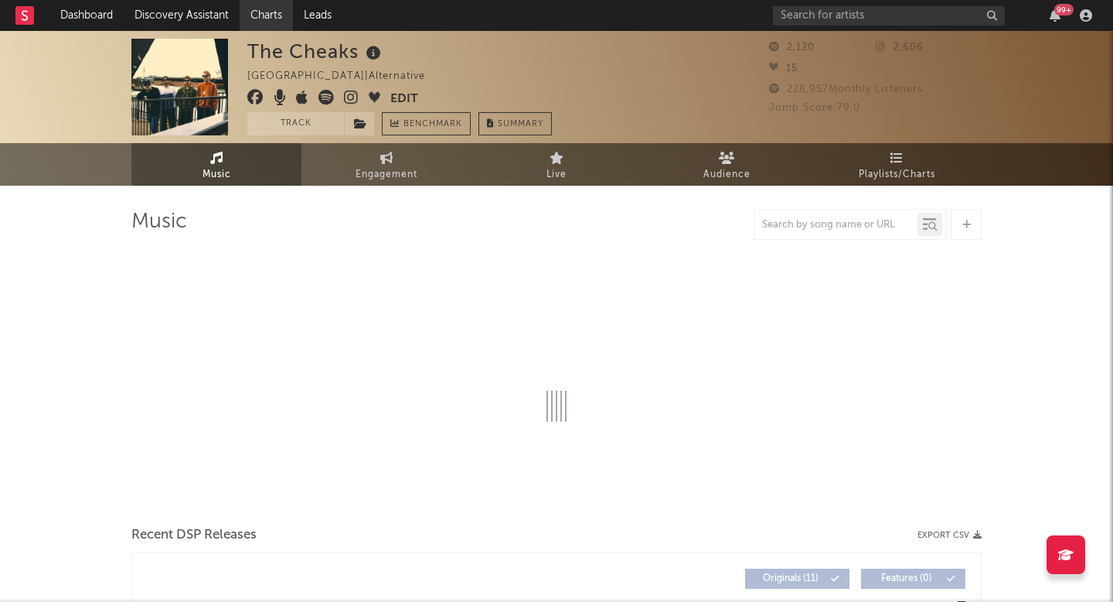
select select "1w"
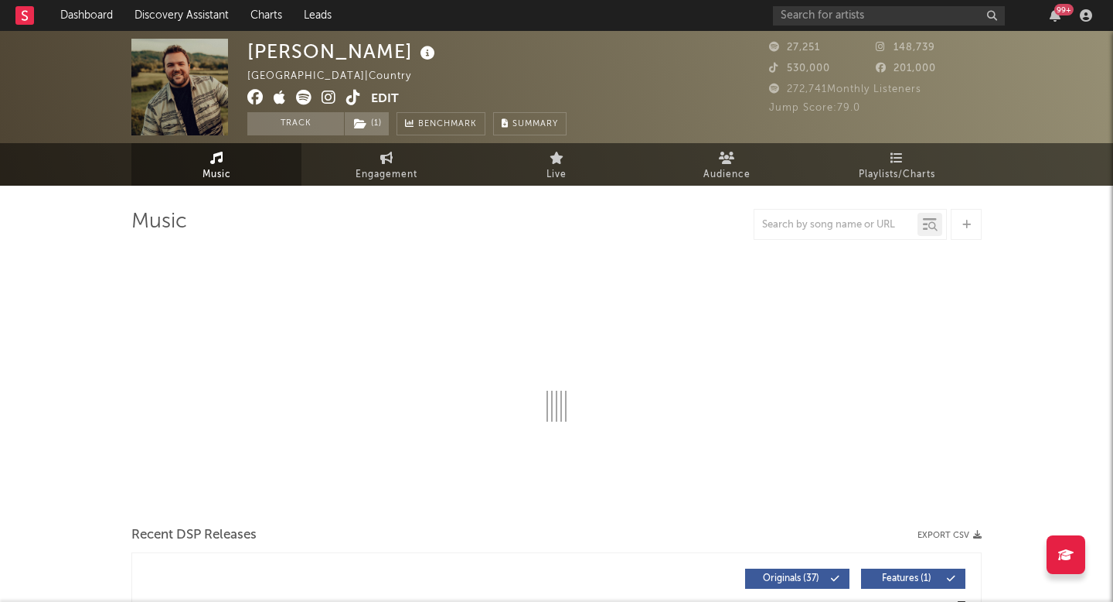
select select "6m"
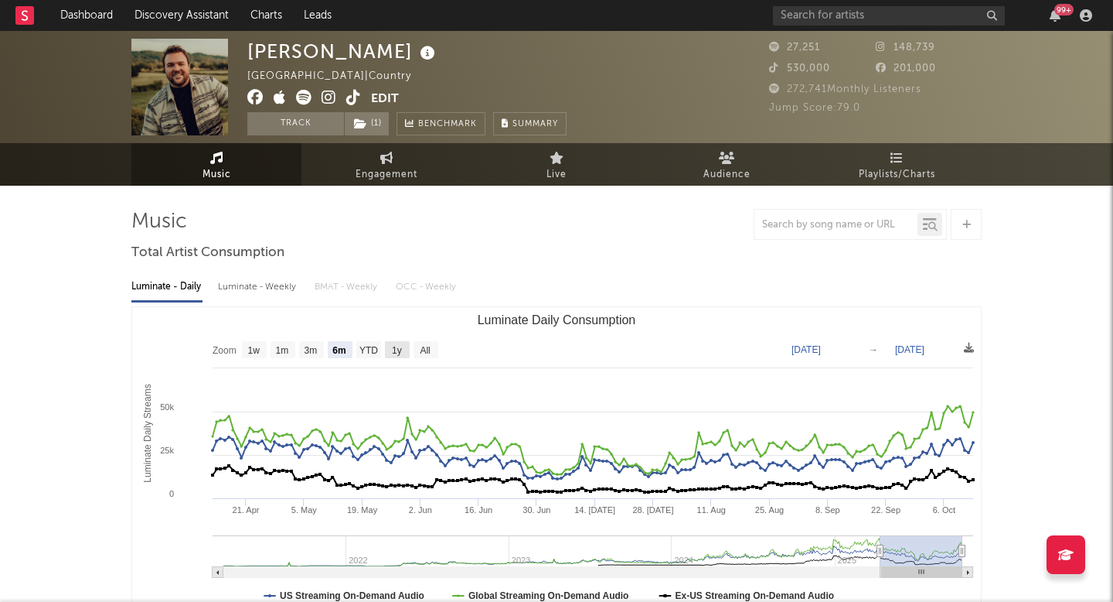
click at [427, 353] on text "All" at bounding box center [425, 350] width 10 height 11
select select "All"
type input "[DATE]"
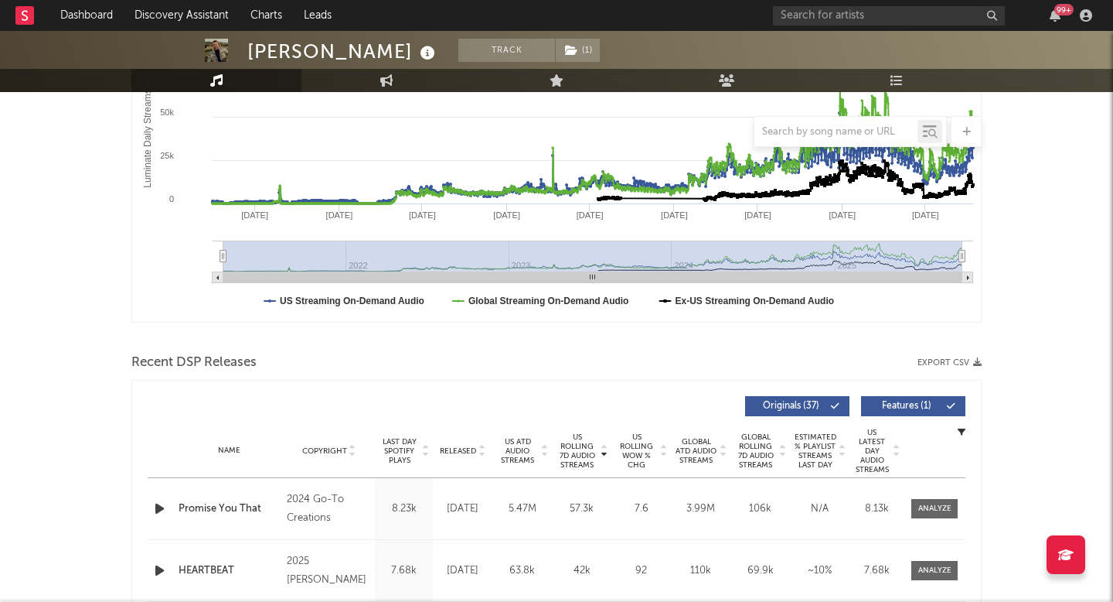
scroll to position [256, 0]
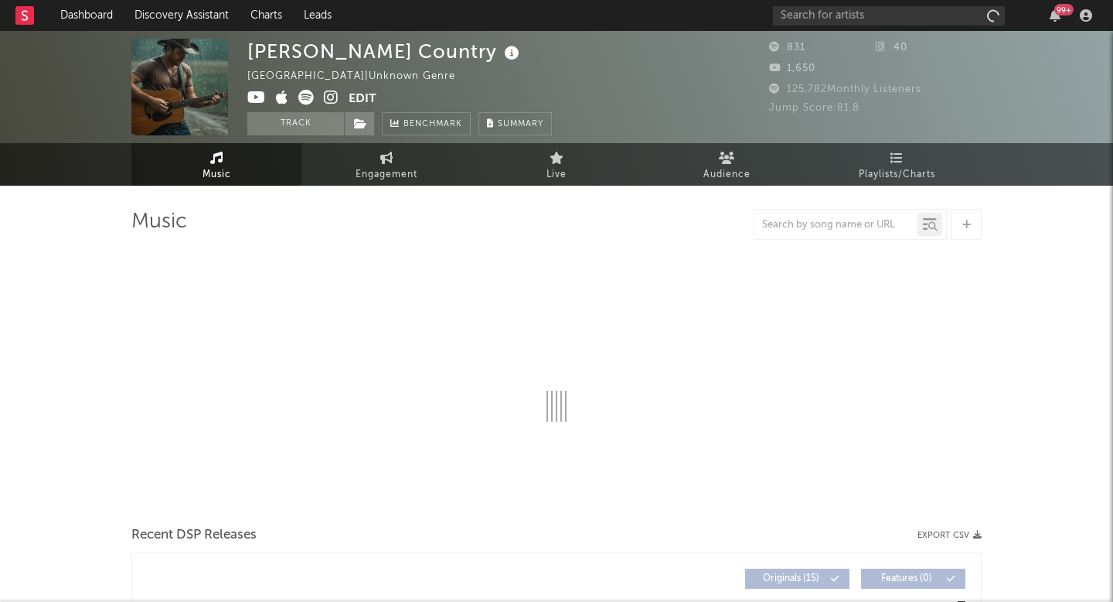
select select "1w"
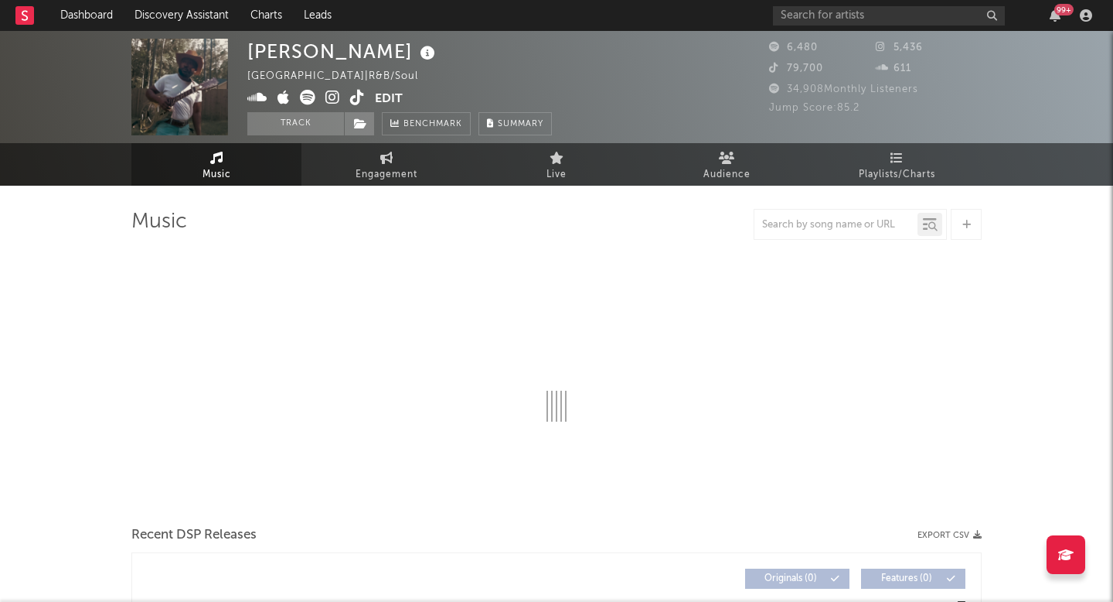
select select "1w"
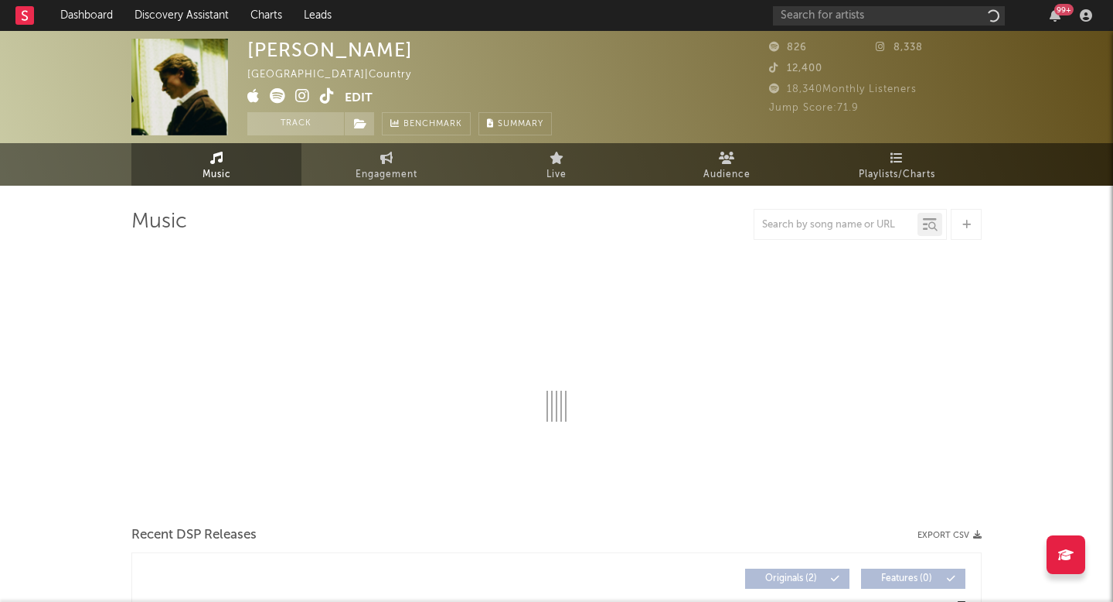
select select "1w"
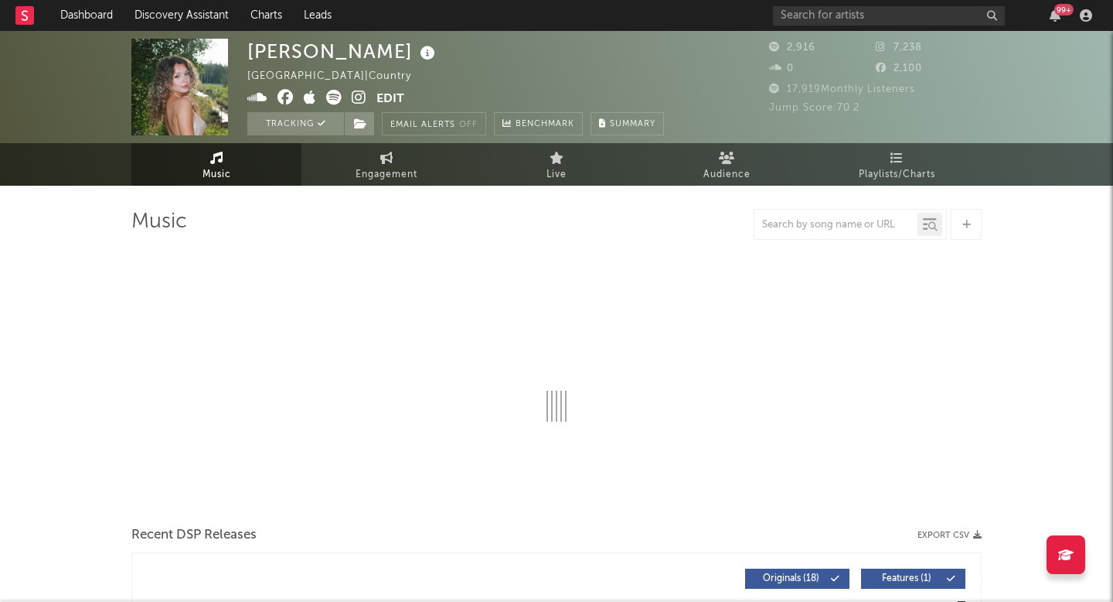
select select "6m"
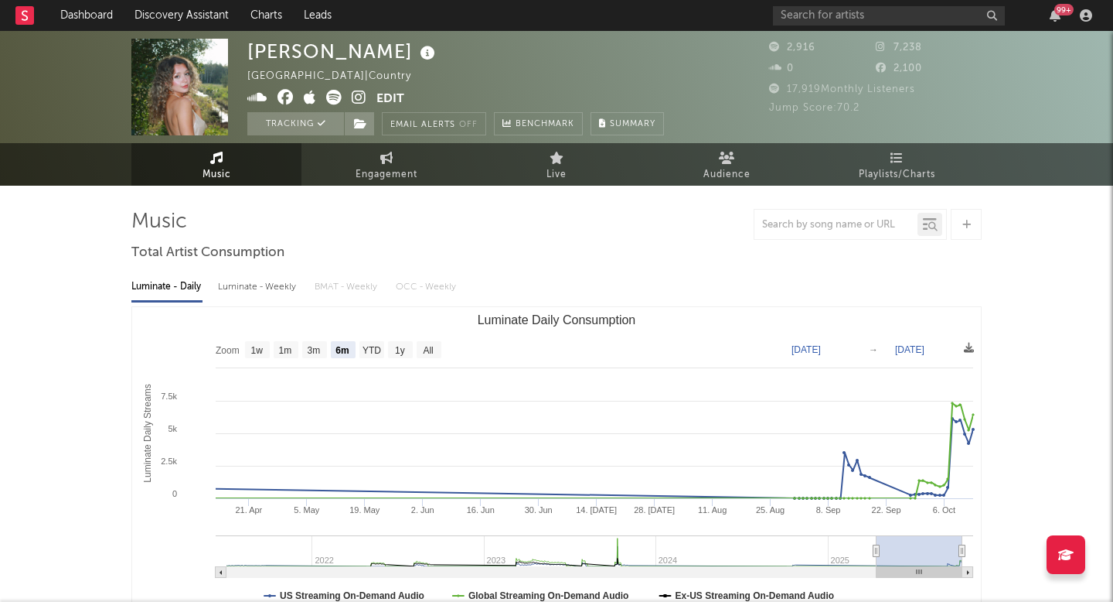
click at [909, 178] on span "Playlists/Charts" at bounding box center [897, 174] width 77 height 19
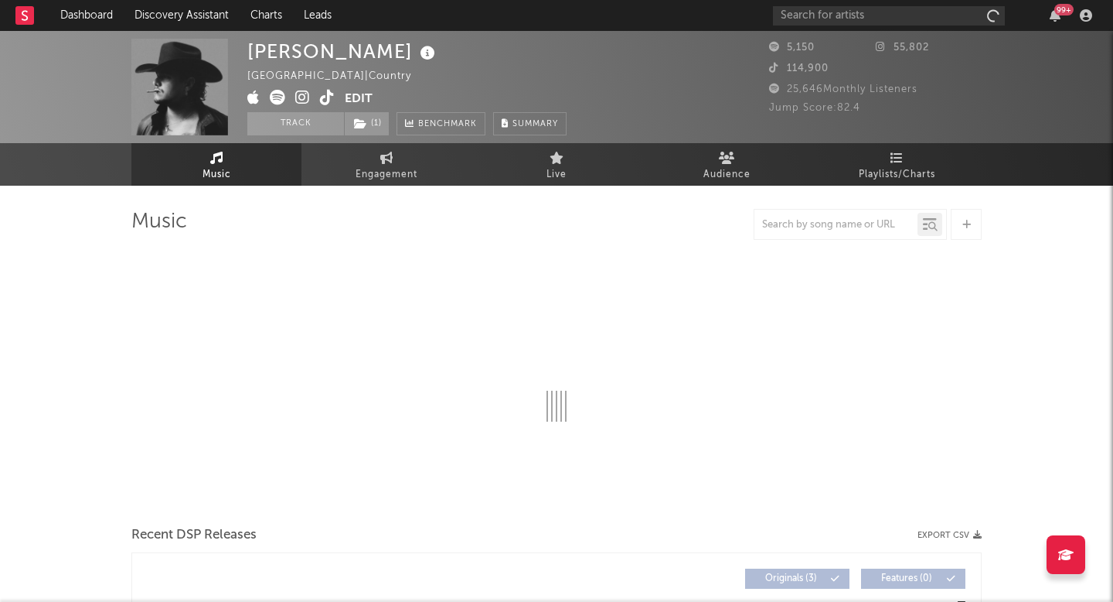
select select "1w"
